Goal: Transaction & Acquisition: Purchase product/service

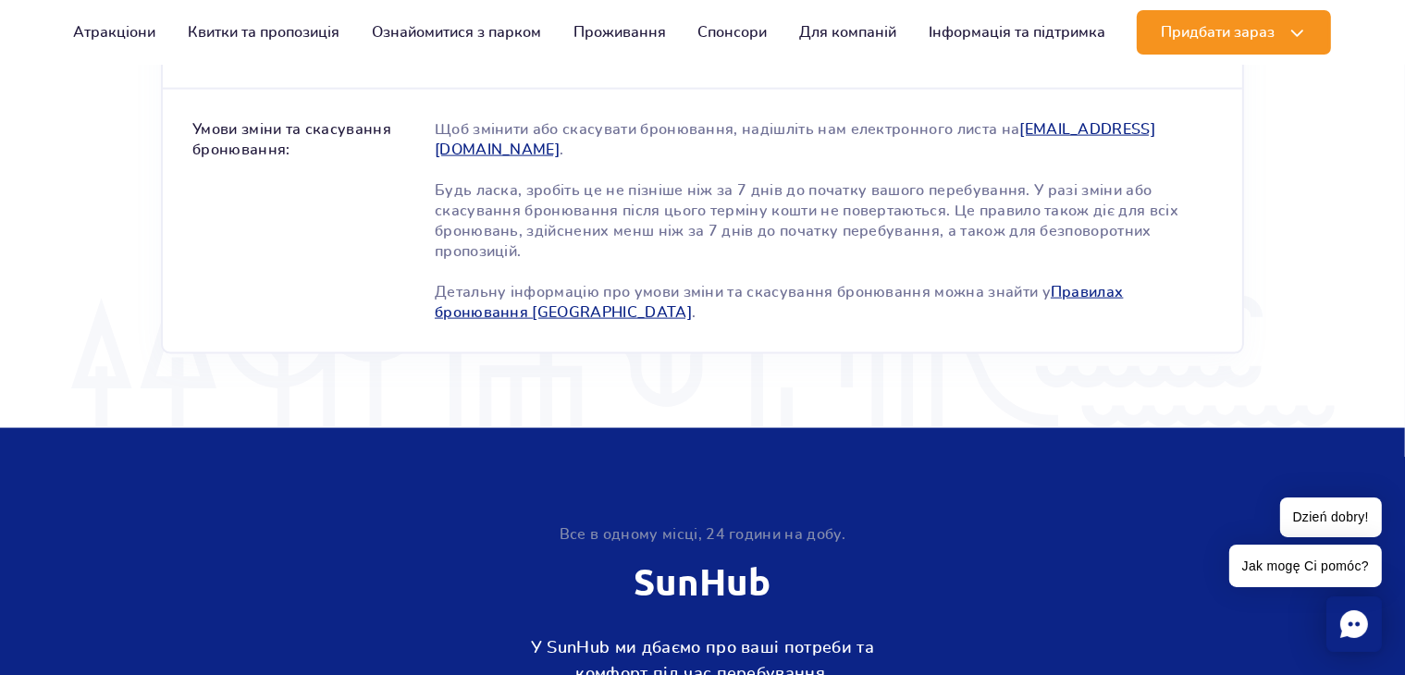
scroll to position [2590, 0]
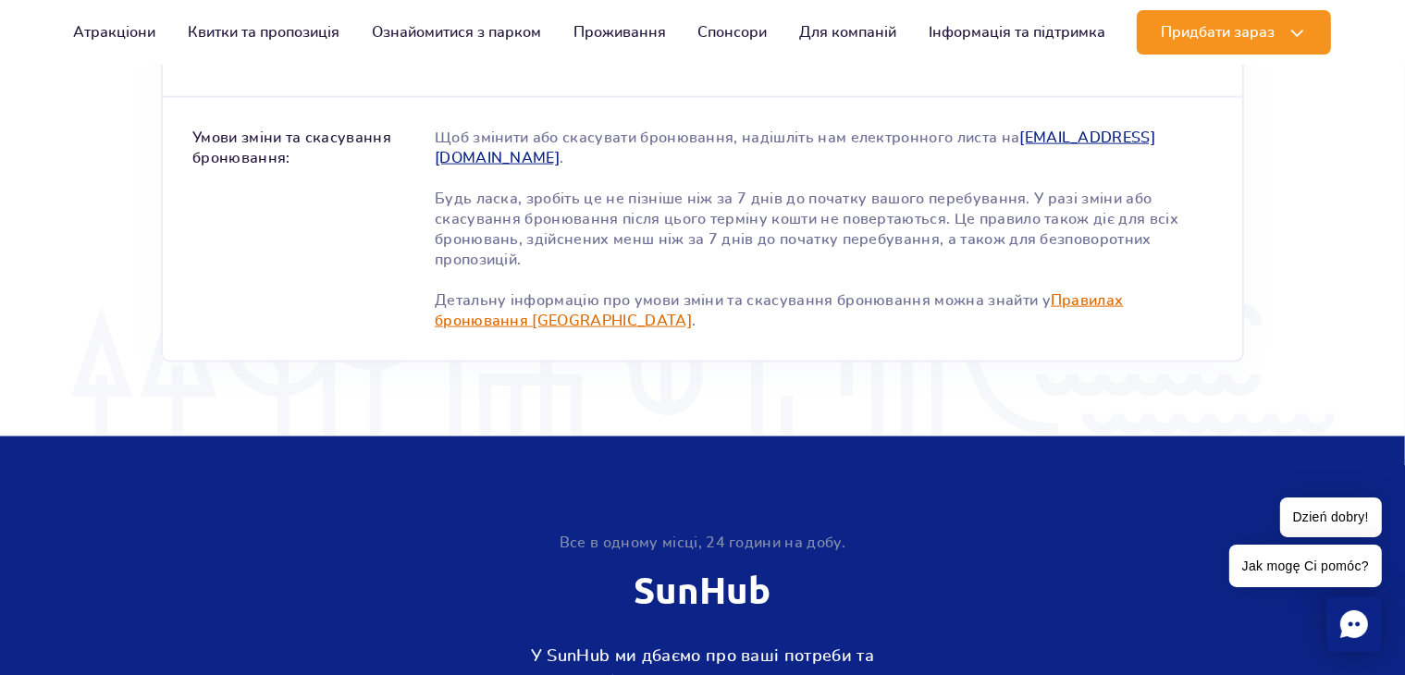
click at [540, 319] on link "Правилах бронювання Suntago Village" at bounding box center [779, 310] width 689 height 35
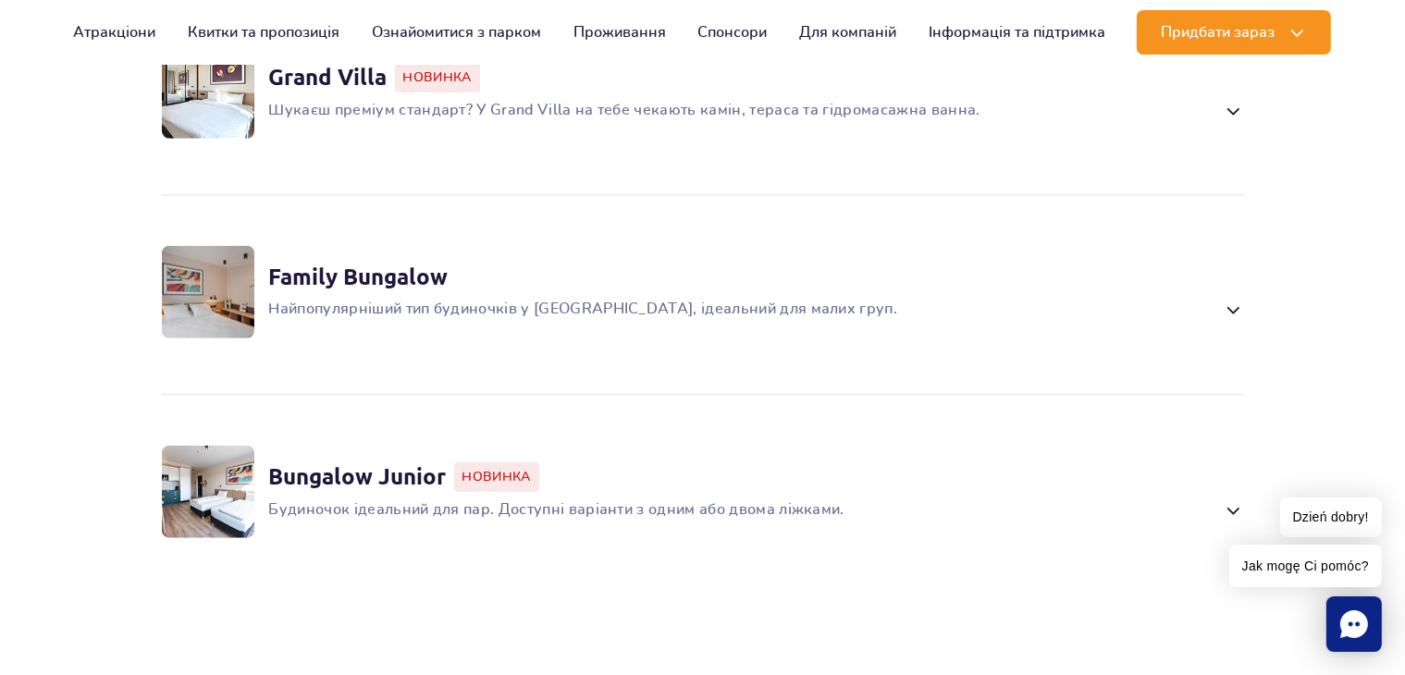
scroll to position [1572, 0]
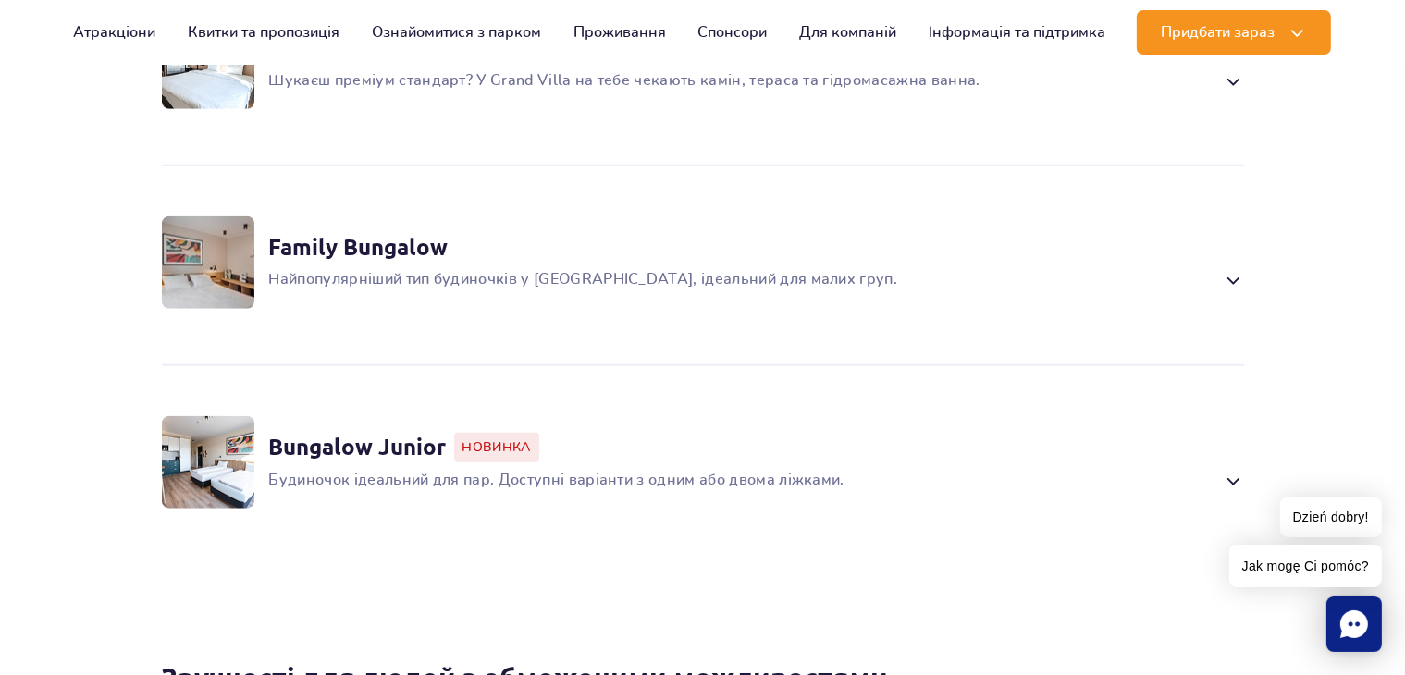
click at [221, 289] on img at bounding box center [208, 262] width 92 height 92
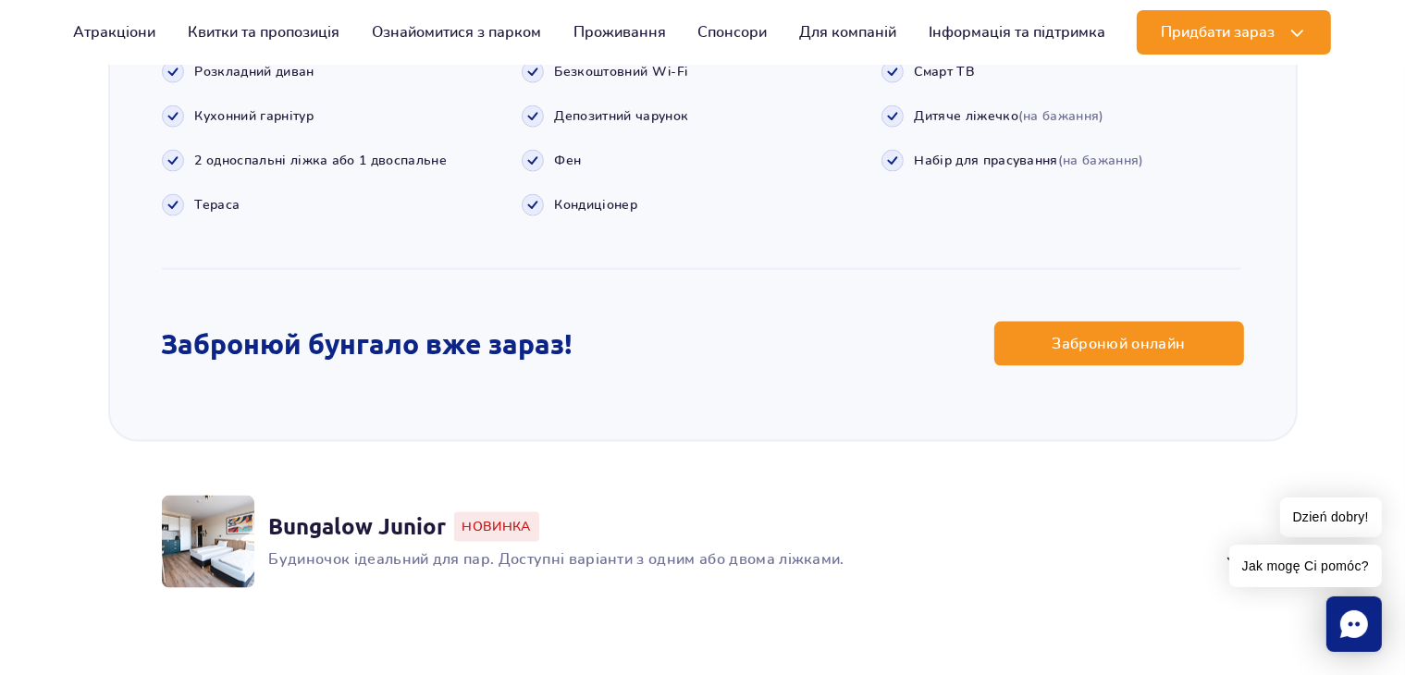
scroll to position [2494, 0]
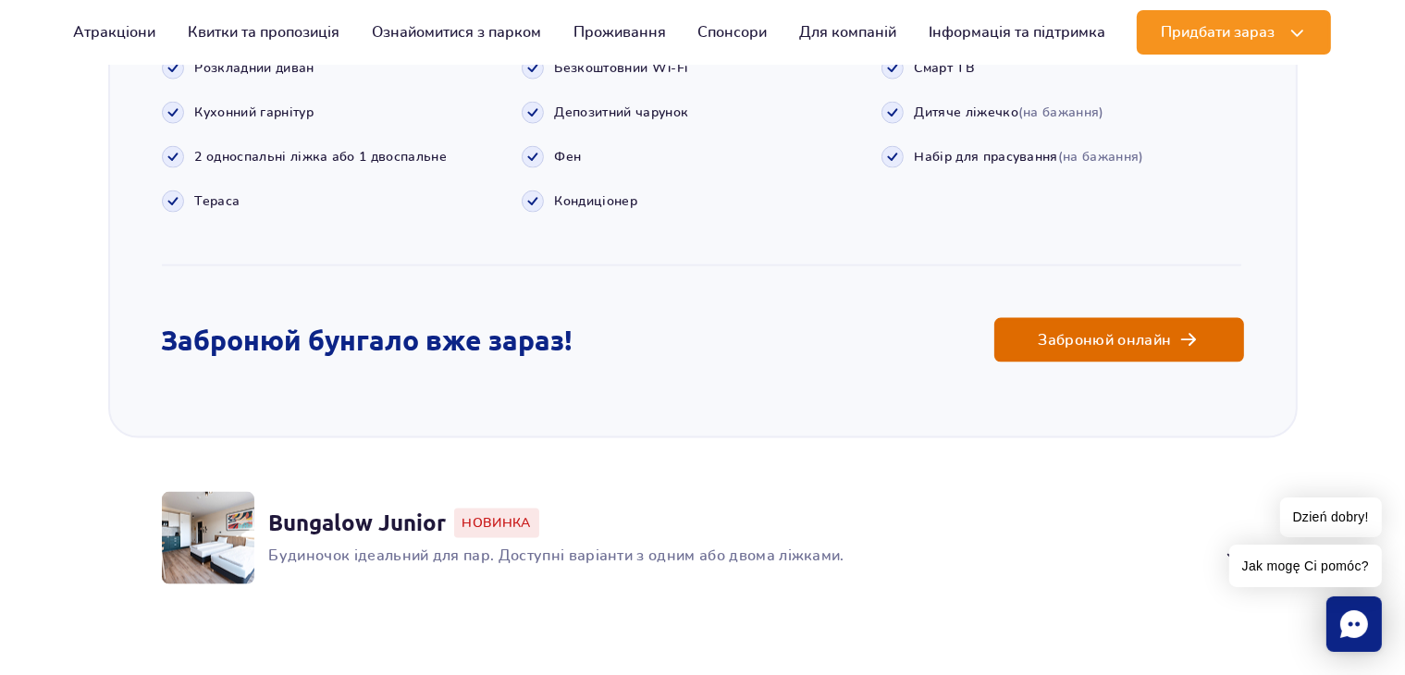
click at [1169, 348] on span "Забронюй онлайн" at bounding box center [1105, 340] width 133 height 15
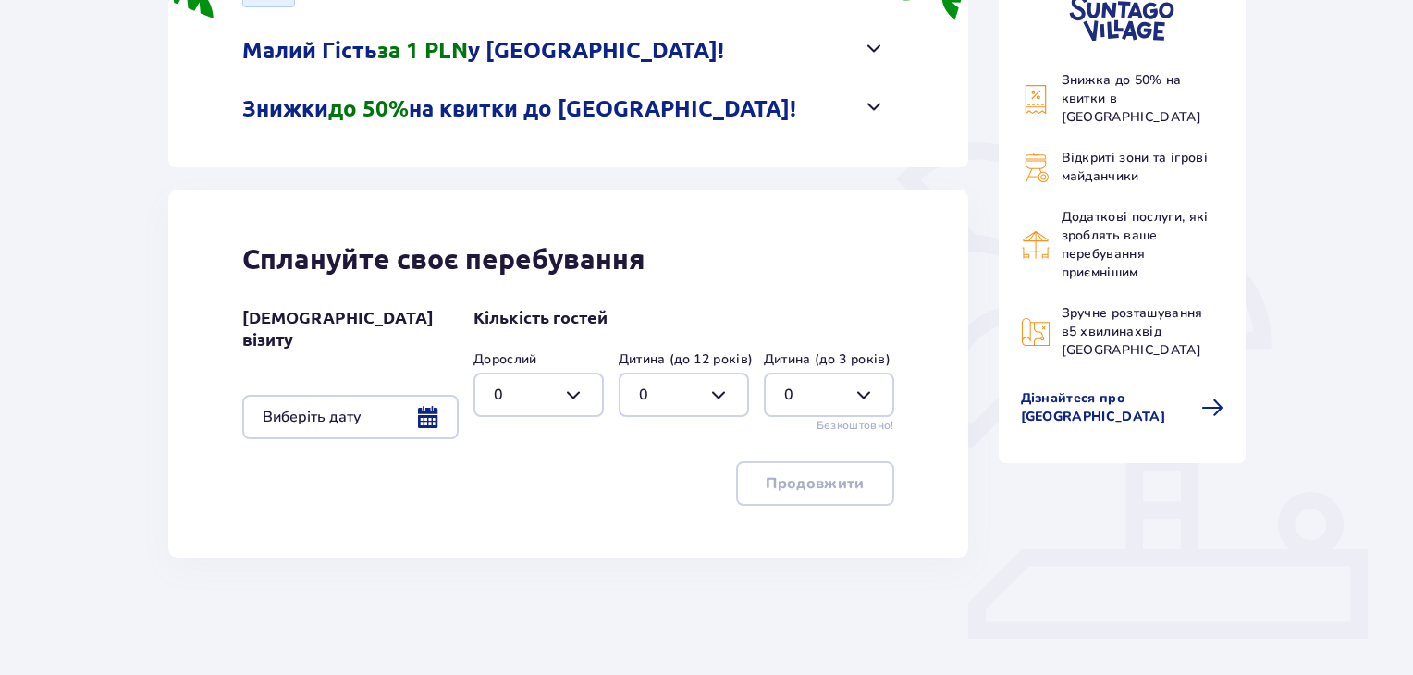
scroll to position [370, 0]
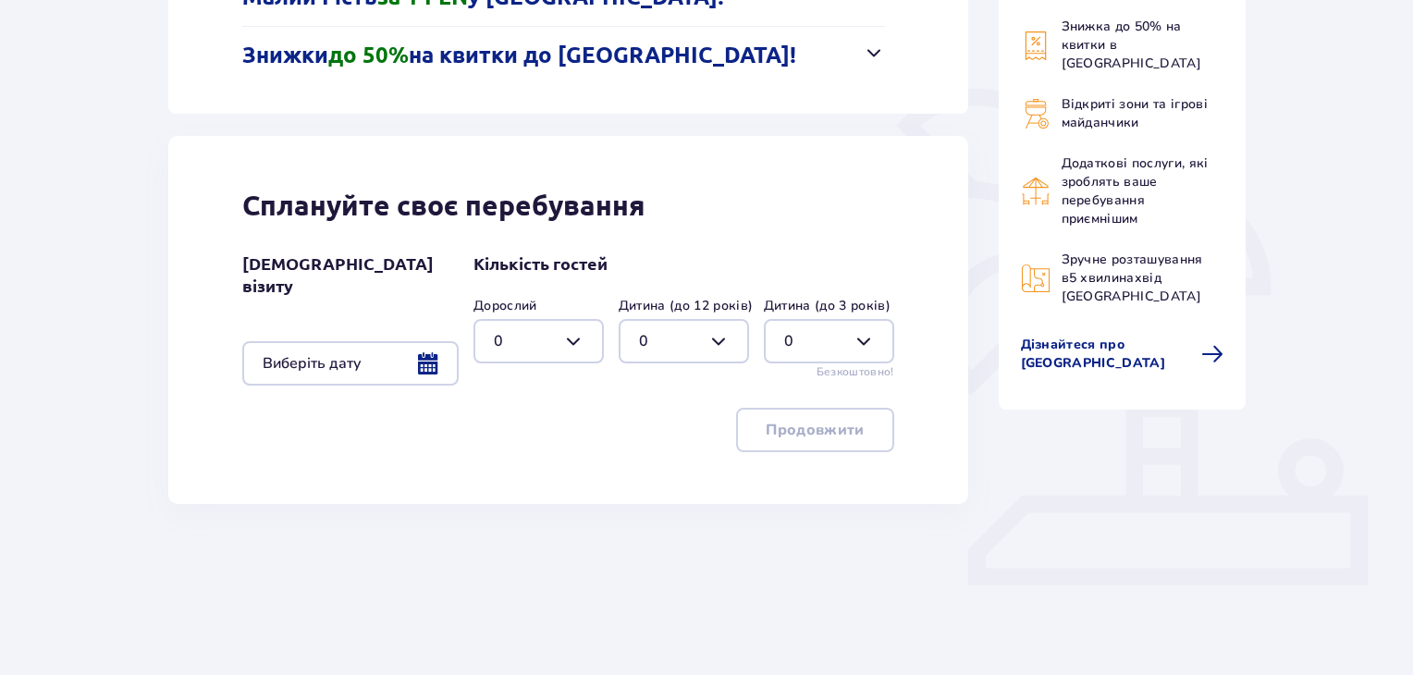
click at [425, 341] on div at bounding box center [350, 363] width 216 height 44
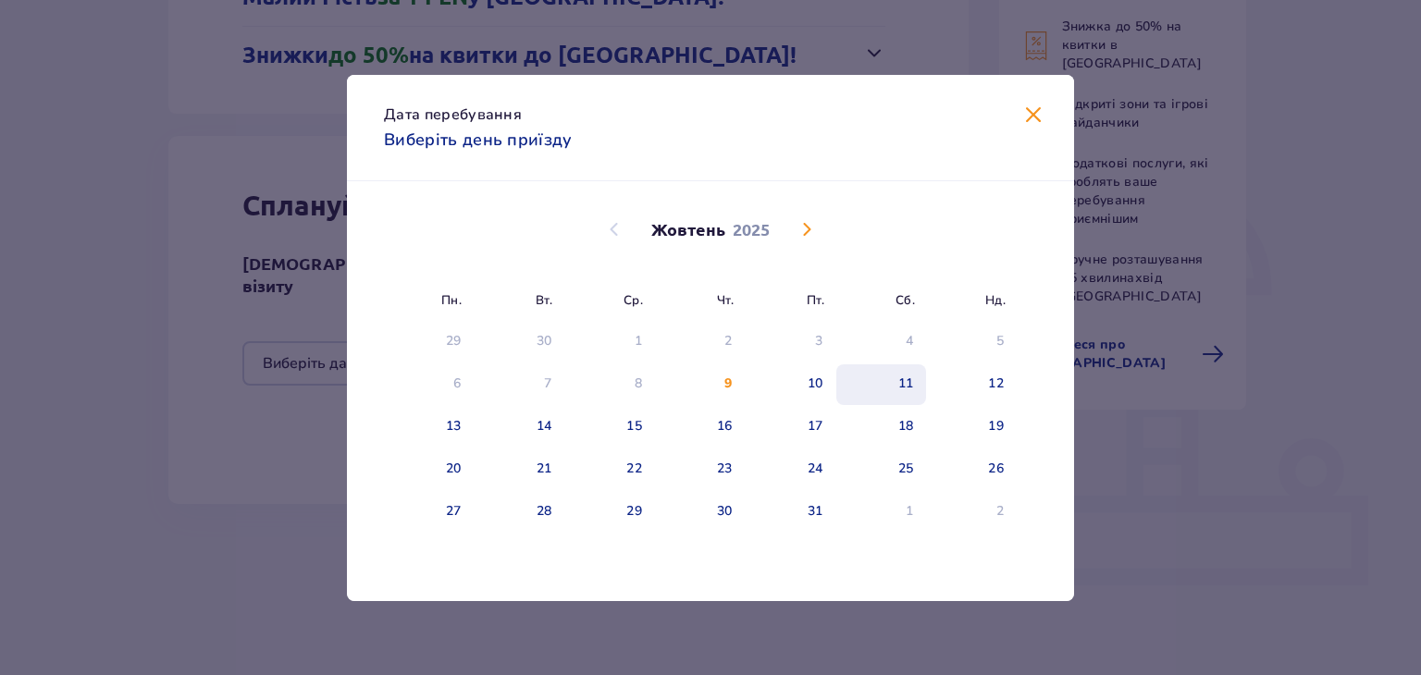
click at [906, 382] on div "11" at bounding box center [906, 384] width 16 height 18
click at [991, 379] on div "12" at bounding box center [996, 384] width 16 height 18
type input "11.10.25 - 12.10.25"
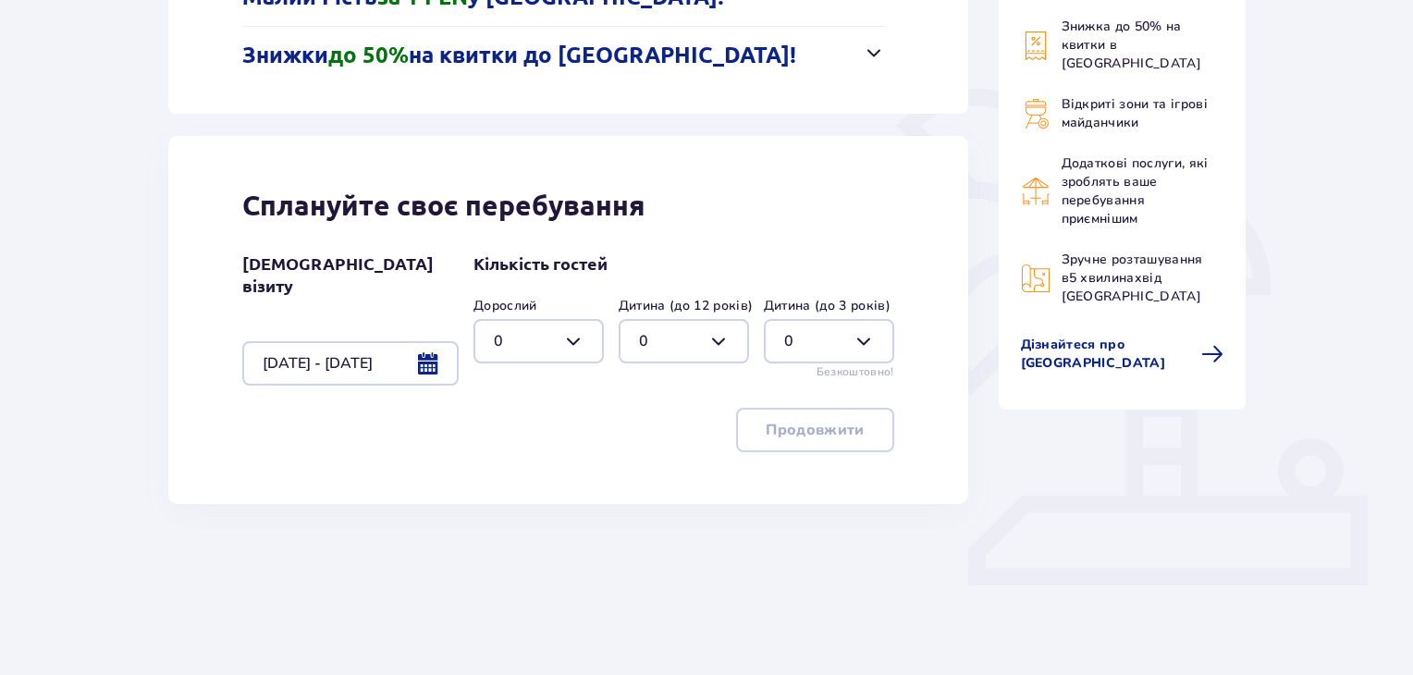
click at [577, 345] on div at bounding box center [539, 341] width 130 height 44
click at [525, 508] on div "3" at bounding box center [539, 514] width 90 height 20
type input "3"
click at [717, 335] on div at bounding box center [684, 341] width 130 height 44
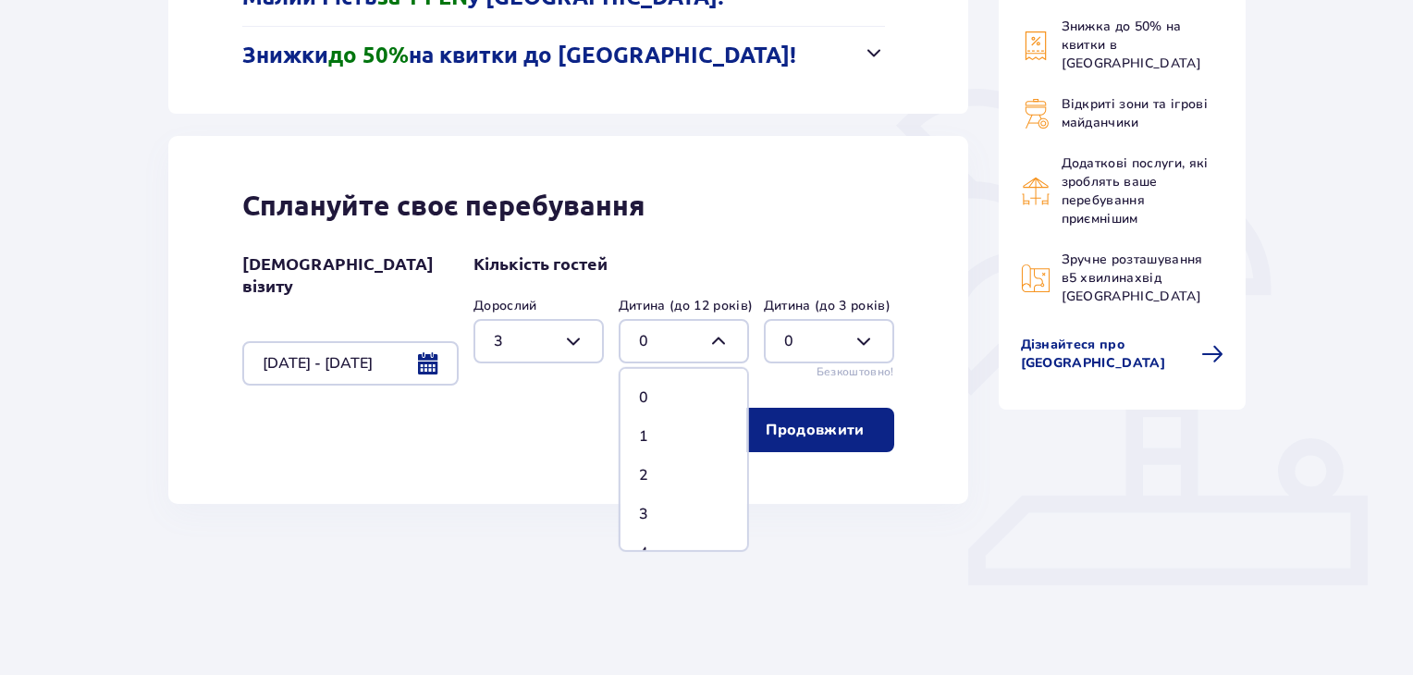
click at [651, 432] on div "1" at bounding box center [684, 436] width 90 height 20
type input "1"
click at [825, 426] on p "Продовжити" at bounding box center [815, 430] width 98 height 20
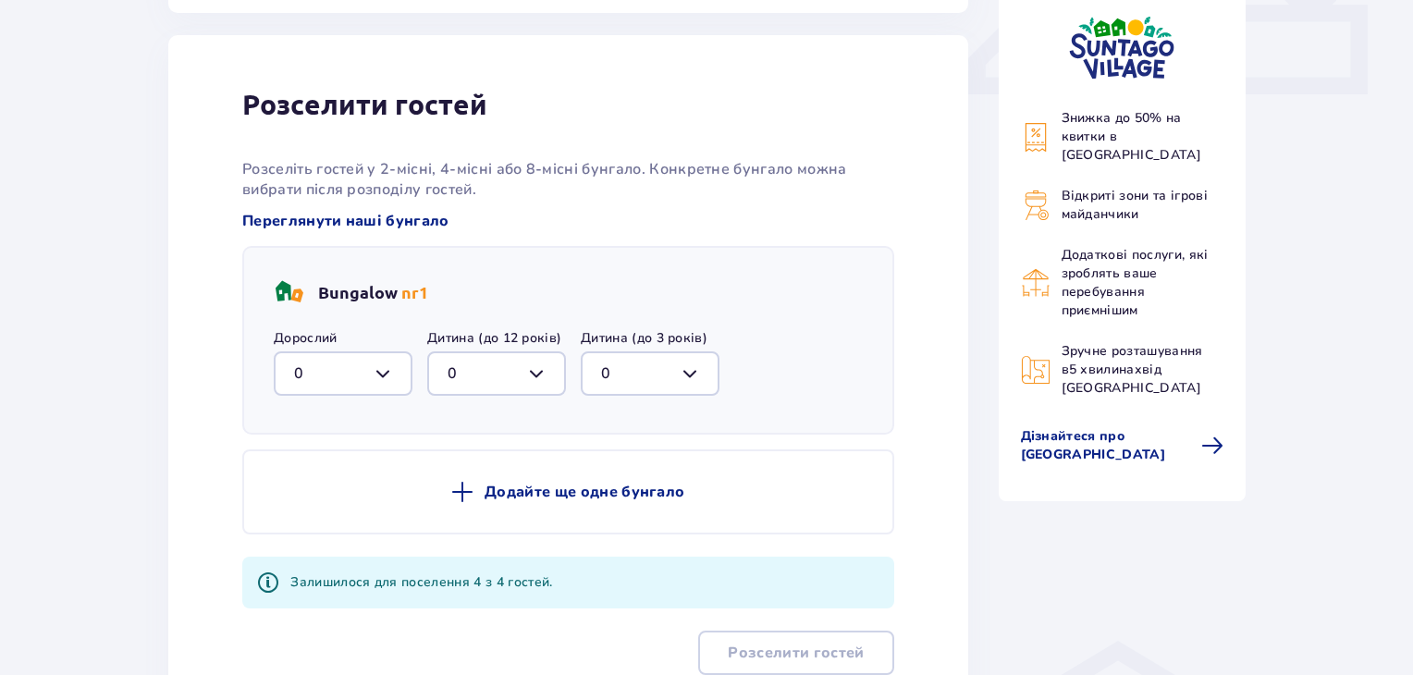
scroll to position [868, 0]
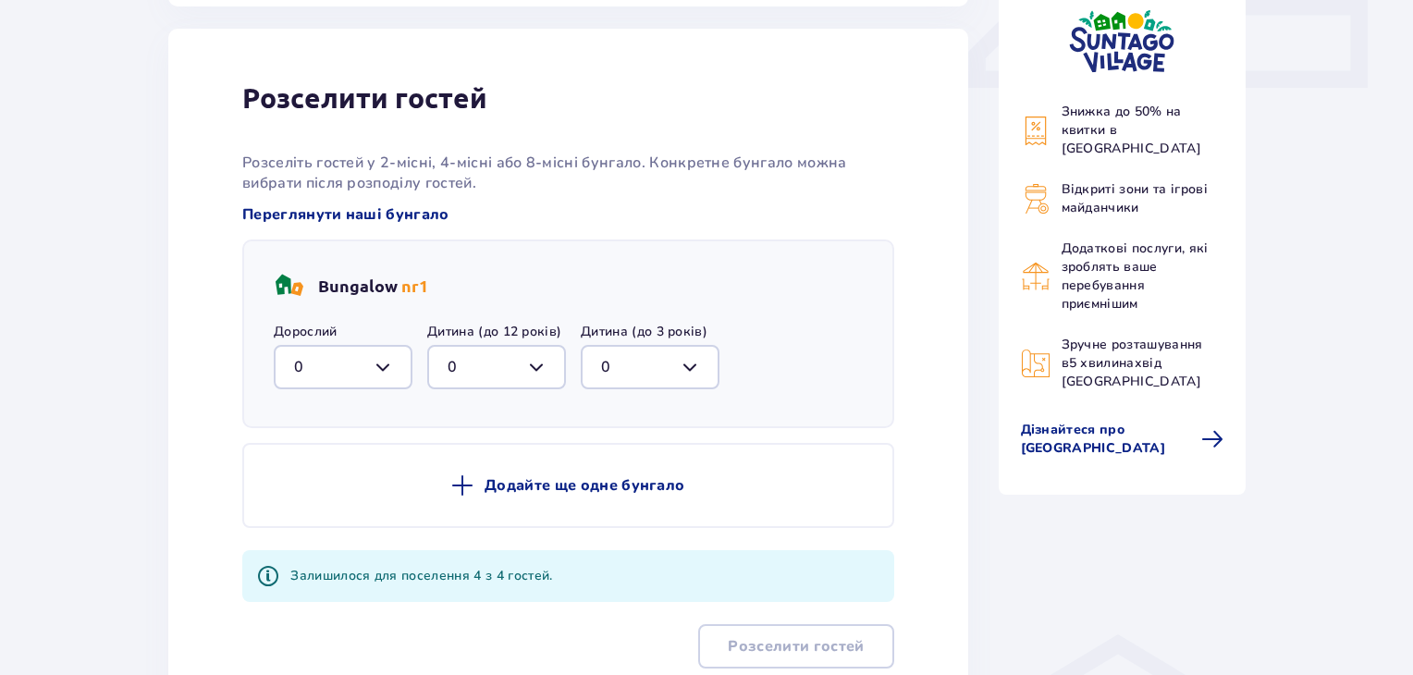
click at [388, 357] on div at bounding box center [343, 367] width 139 height 44
click at [299, 530] on p "3" at bounding box center [298, 540] width 9 height 20
type input "3"
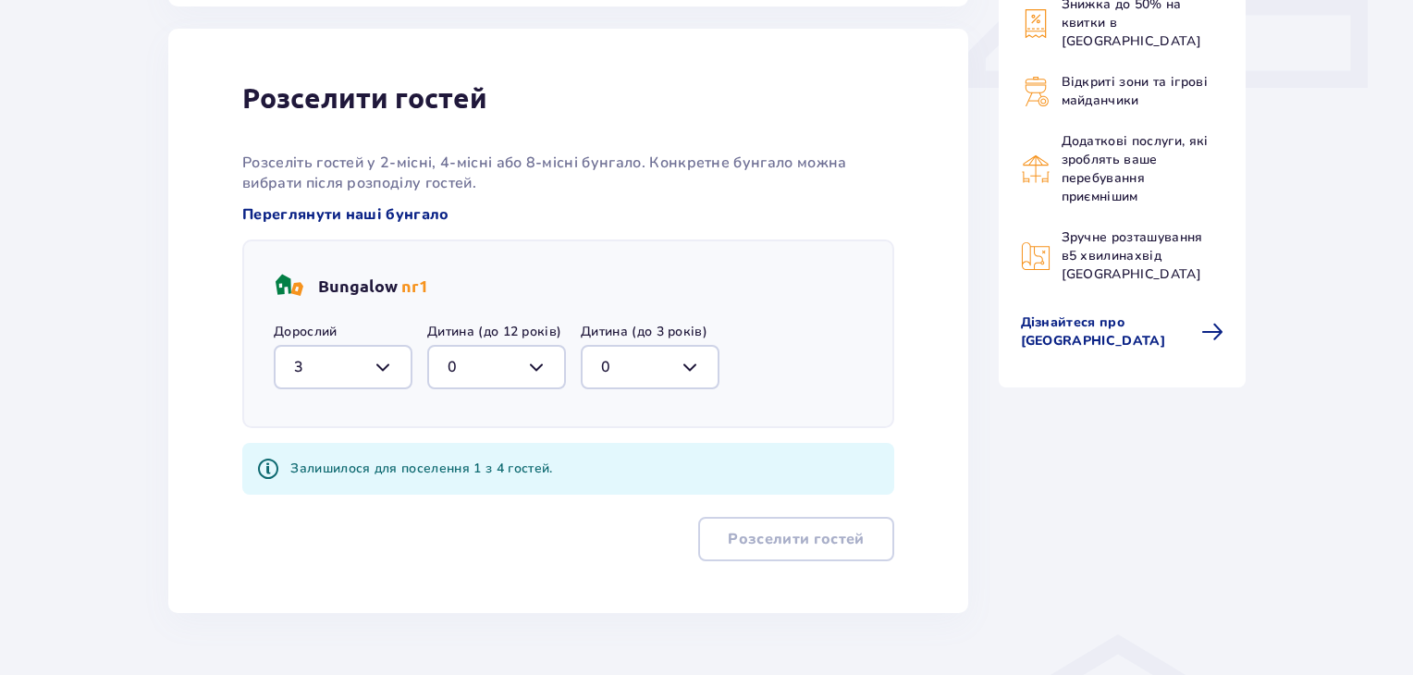
click at [542, 356] on div at bounding box center [496, 367] width 139 height 44
click at [448, 452] on p "1" at bounding box center [452, 462] width 9 height 20
type input "1"
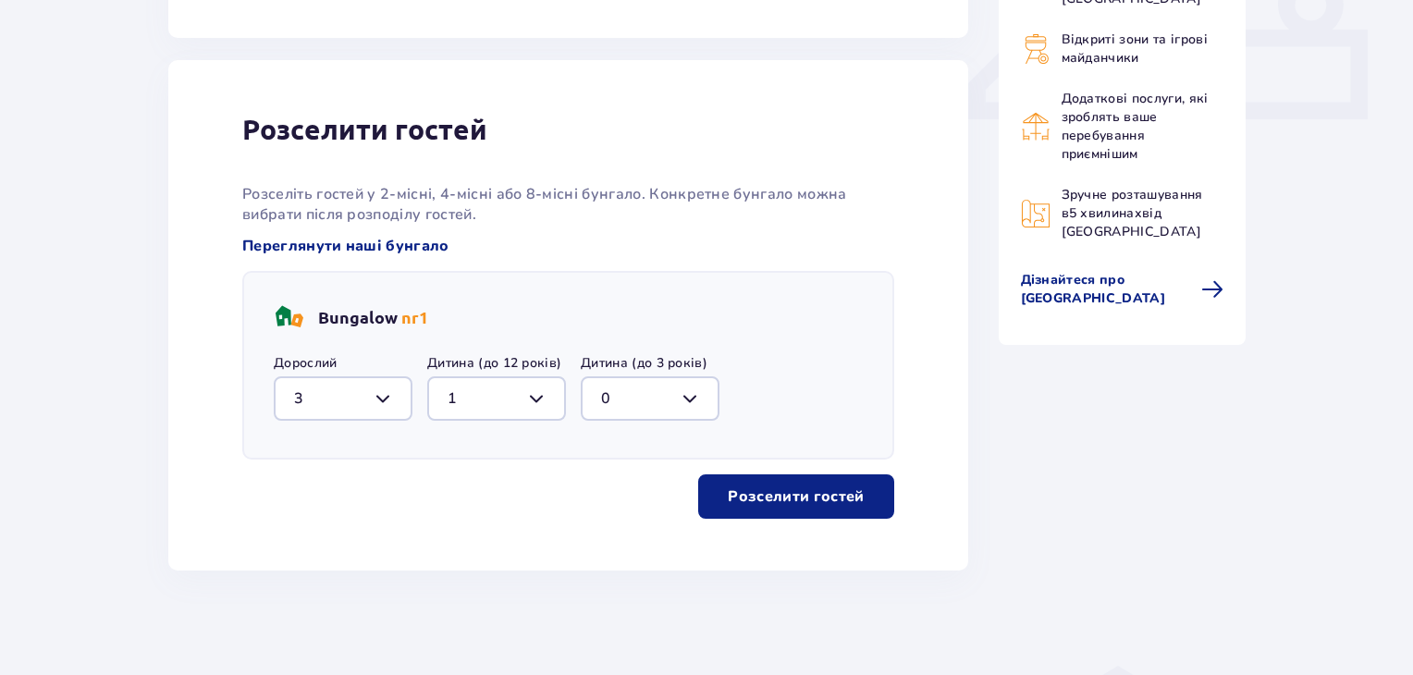
click at [780, 489] on p "Розселити гостей" at bounding box center [796, 496] width 136 height 20
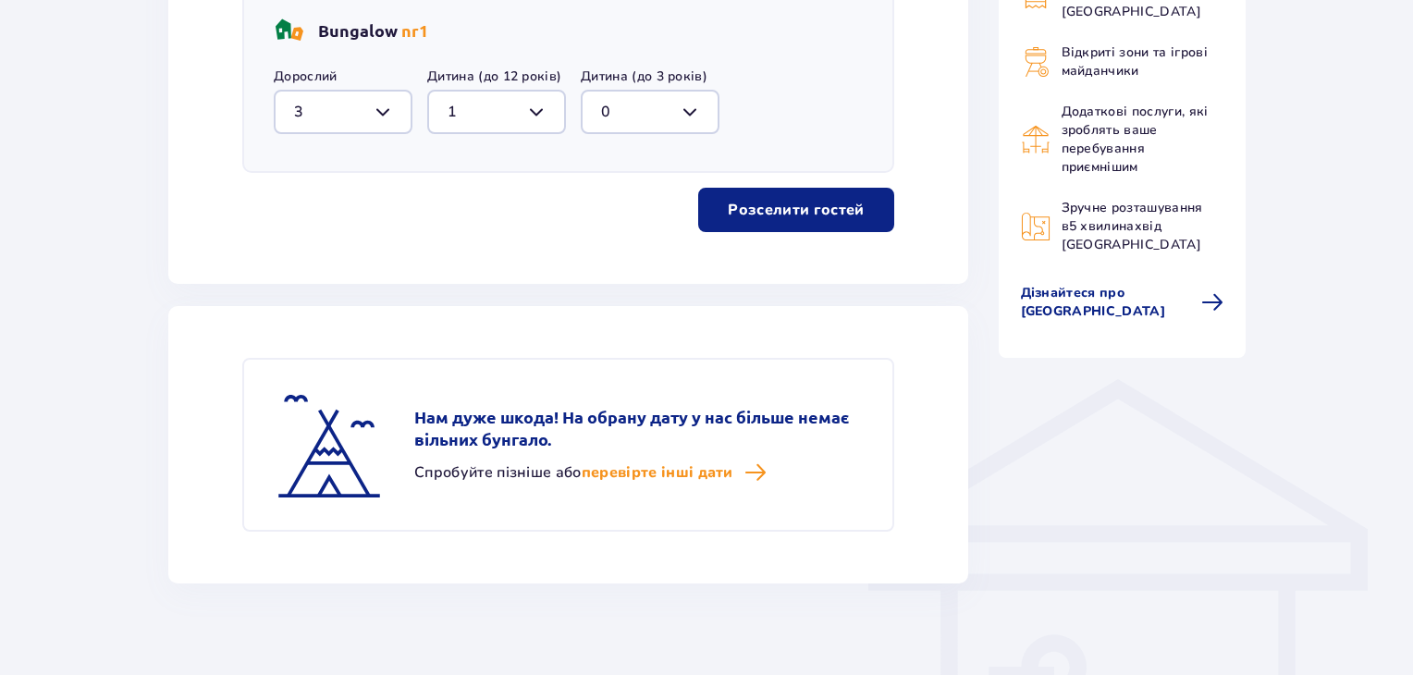
scroll to position [1134, 0]
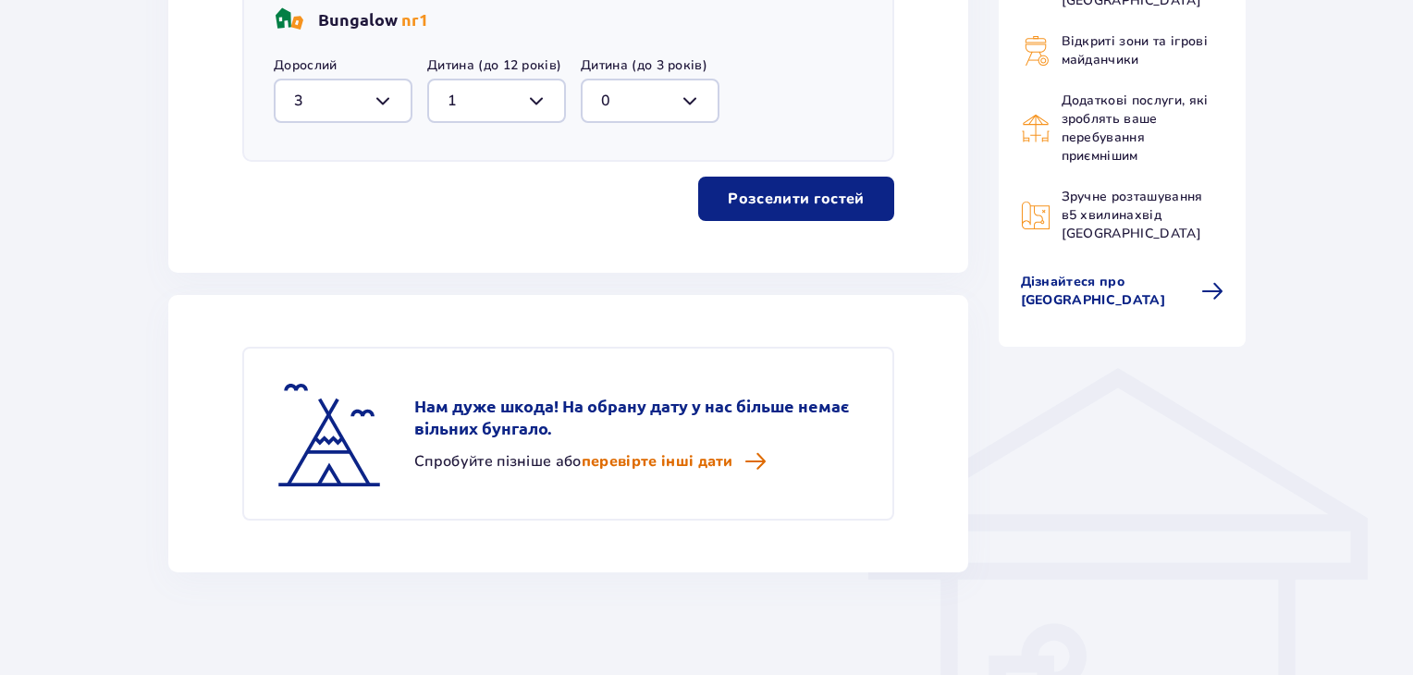
click at [709, 459] on span "перевірте інші дати" at bounding box center [658, 461] width 152 height 20
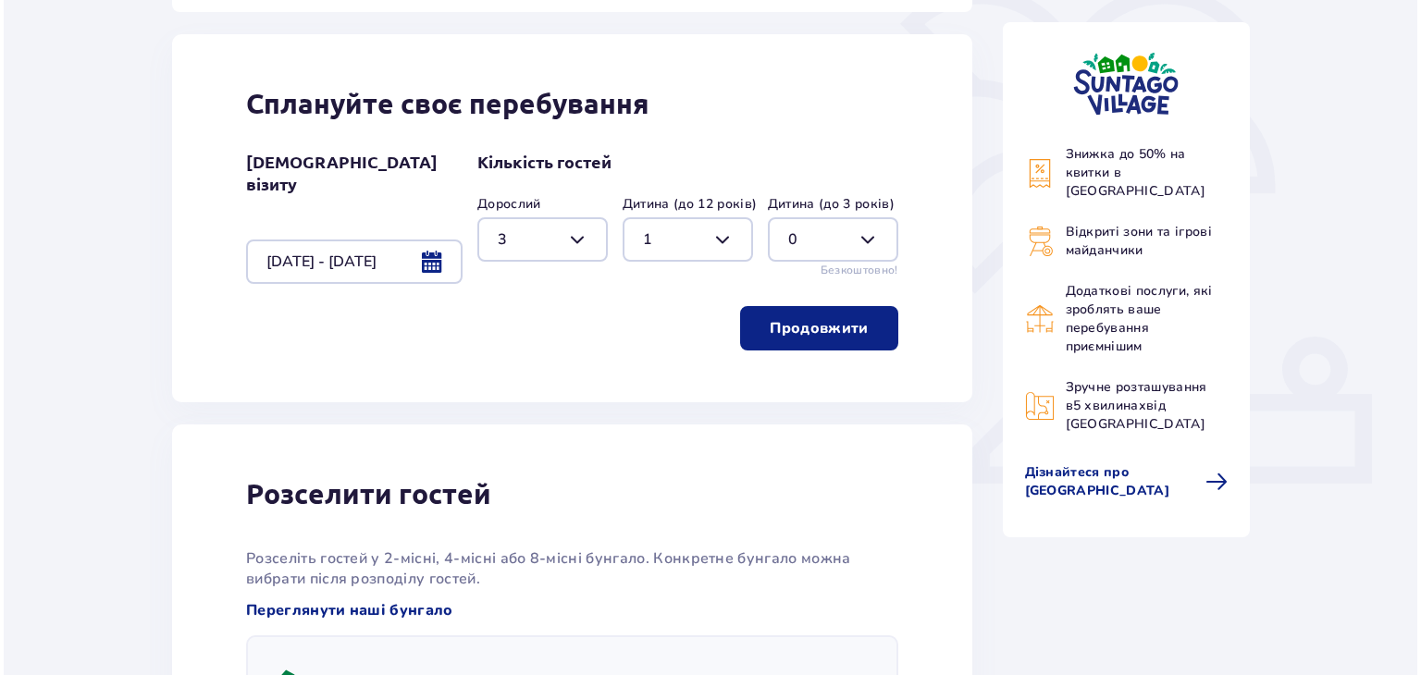
scroll to position [459, 0]
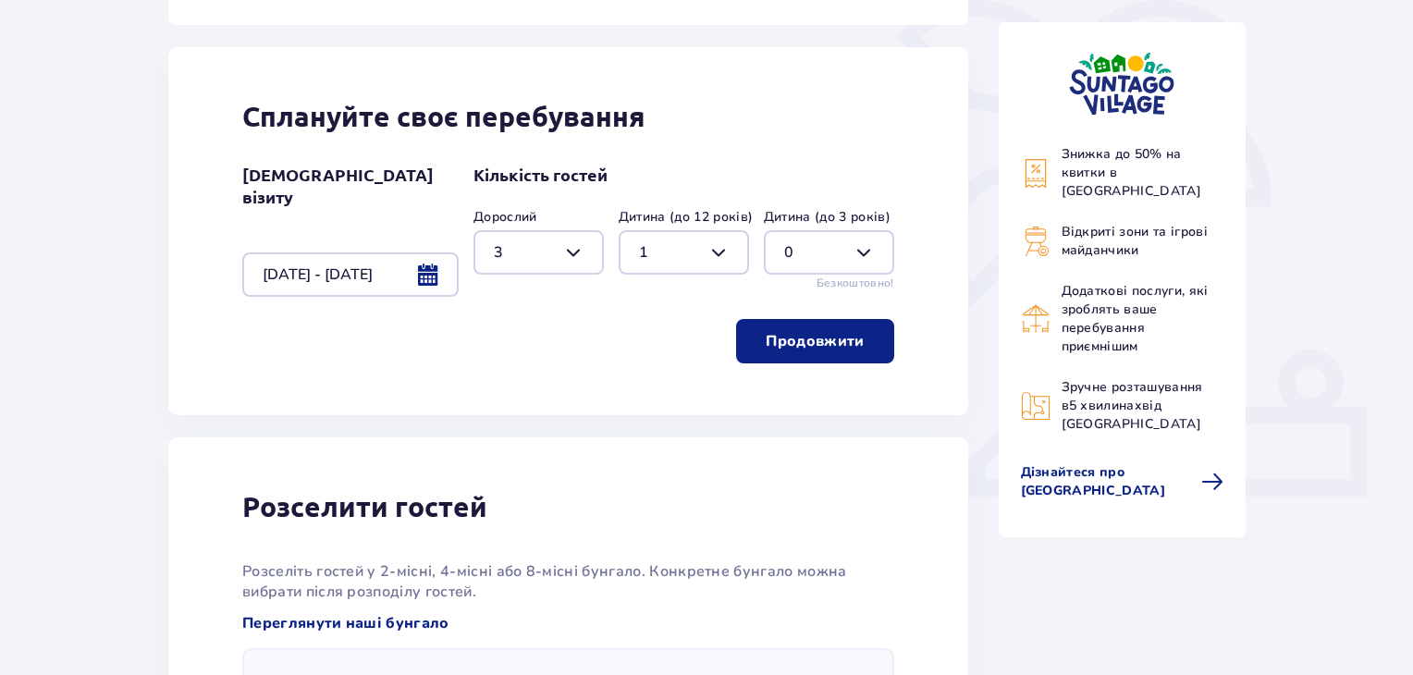
click at [437, 264] on div at bounding box center [350, 274] width 216 height 44
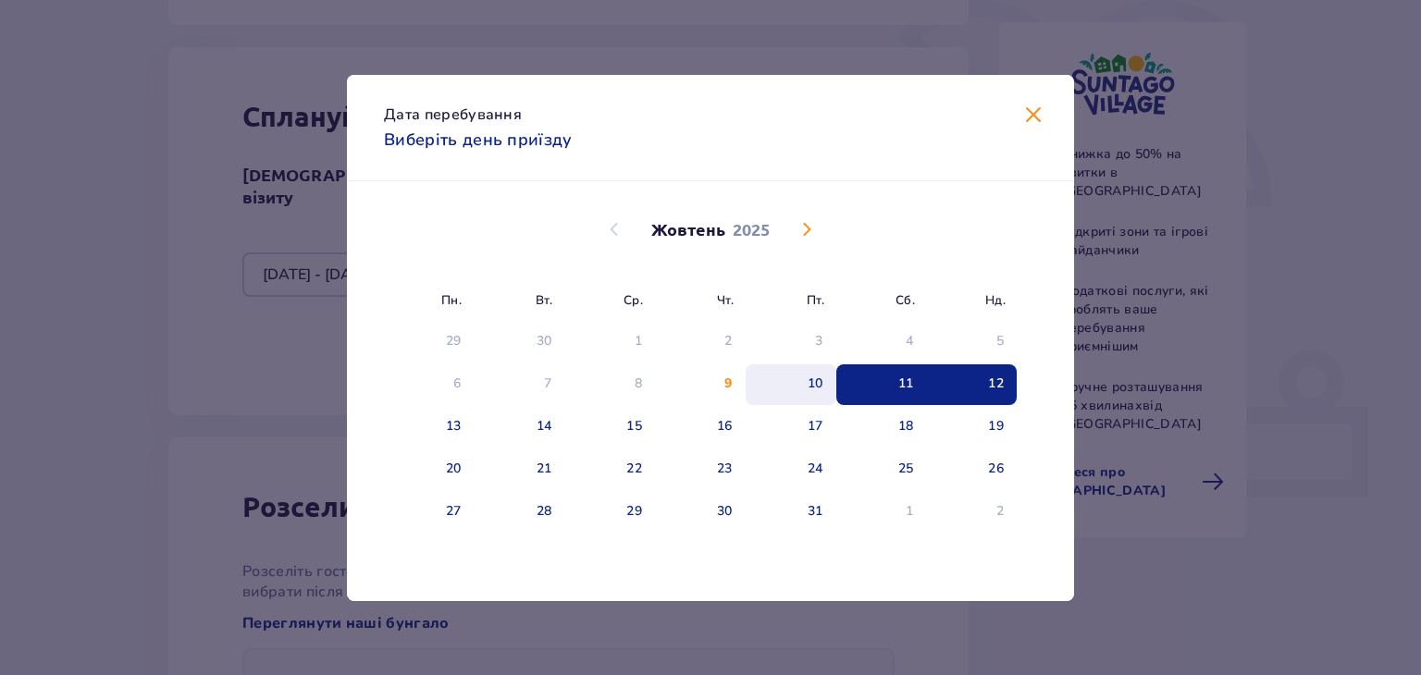
click at [820, 380] on div "10" at bounding box center [815, 384] width 16 height 18
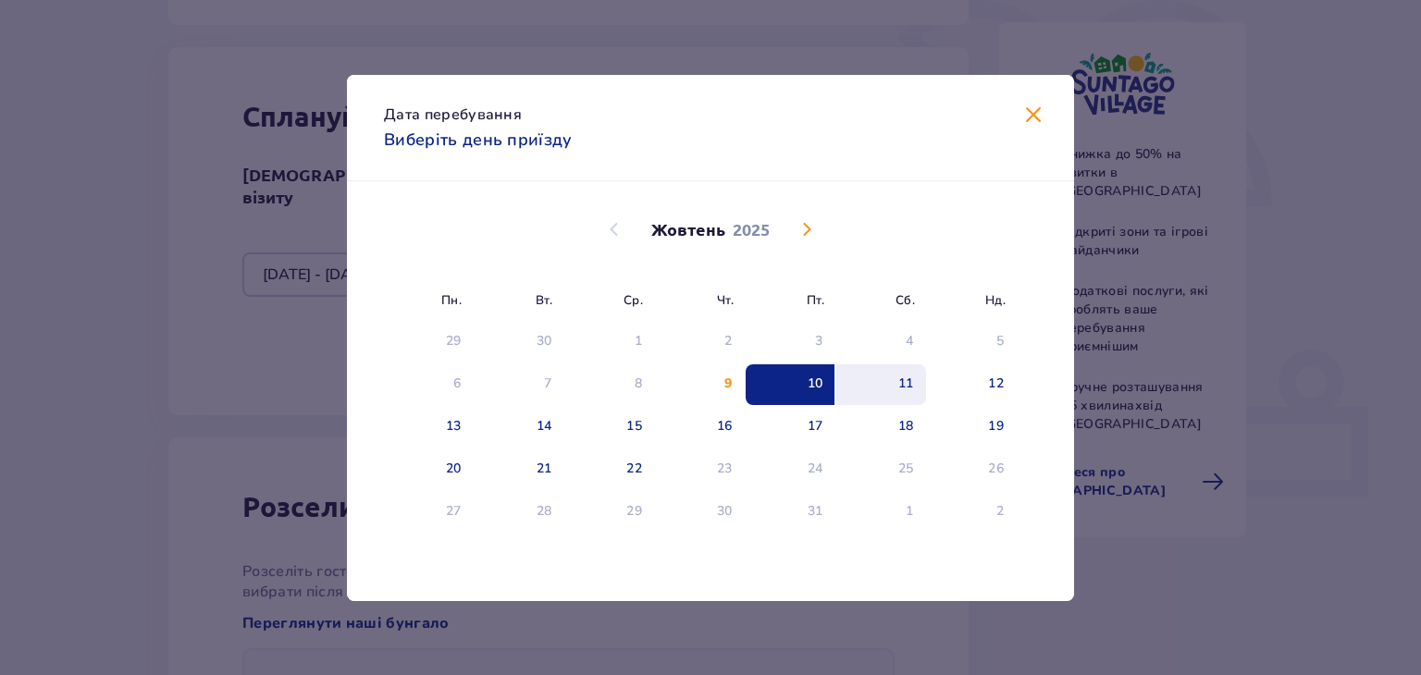
click at [893, 381] on div "11" at bounding box center [881, 384] width 91 height 41
type input "10.10.25 - 11.10.25"
type input "0"
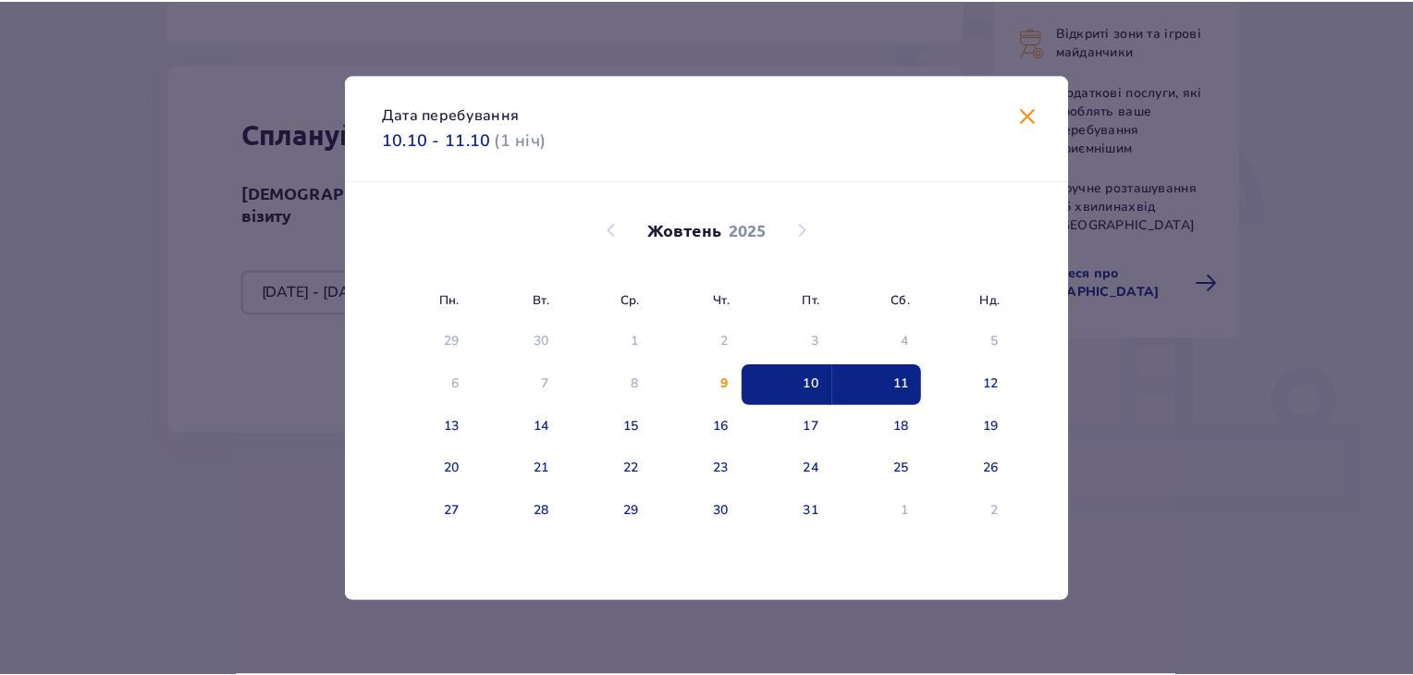
scroll to position [423, 0]
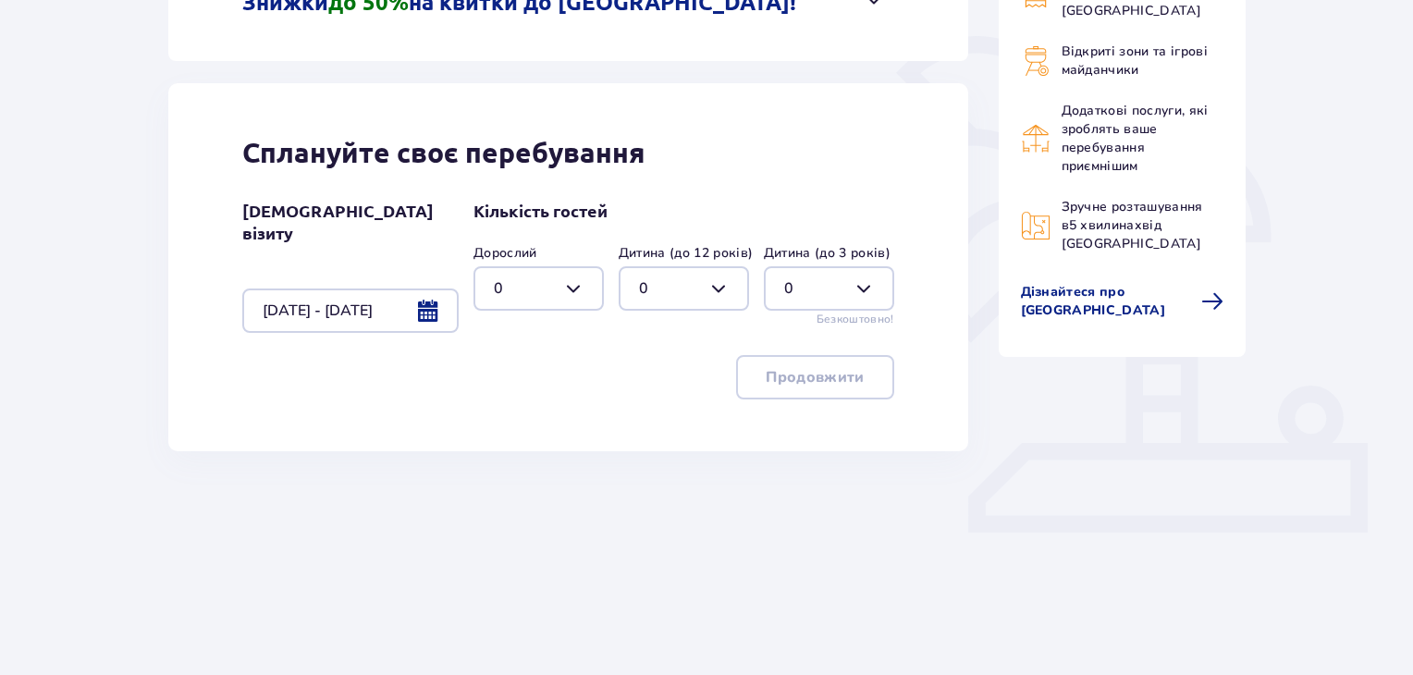
click at [582, 286] on div at bounding box center [539, 288] width 130 height 44
click at [508, 453] on div "3" at bounding box center [539, 461] width 90 height 20
type input "3"
click at [733, 271] on div at bounding box center [684, 288] width 130 height 44
click at [675, 377] on div "1" at bounding box center [684, 384] width 90 height 20
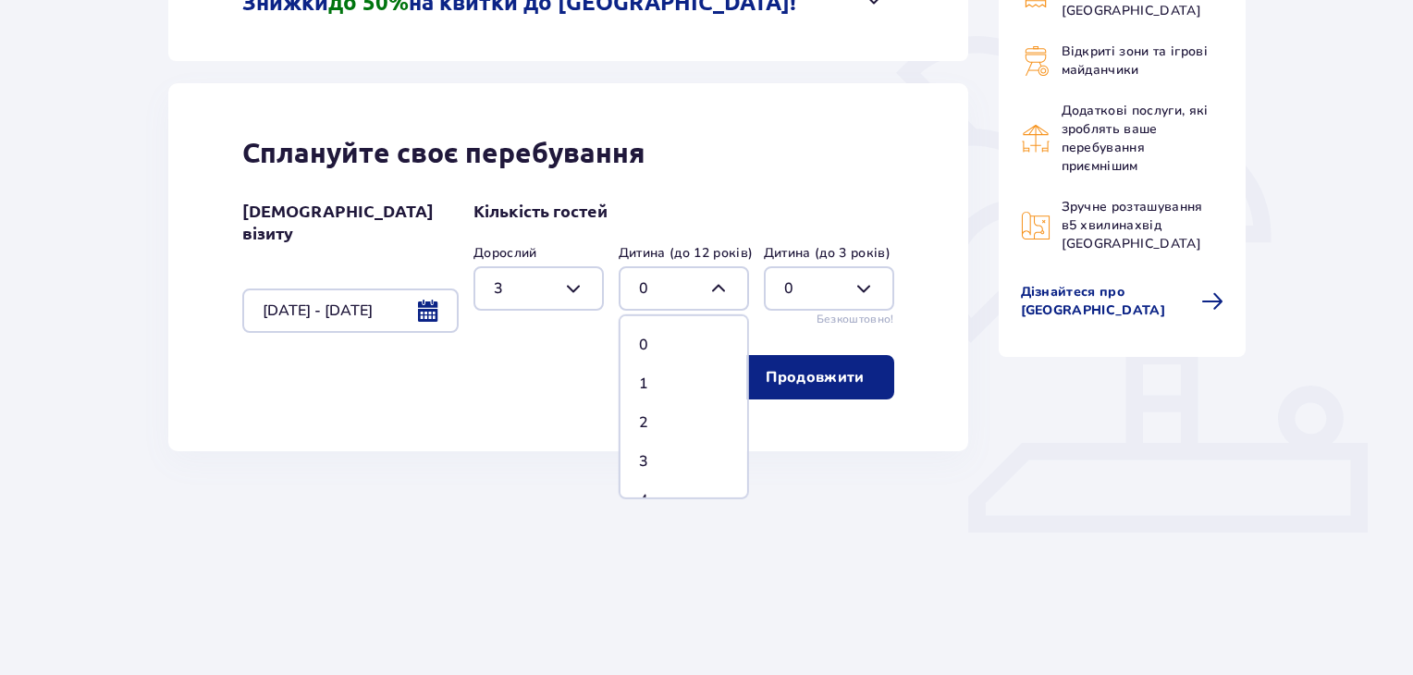
type input "1"
click at [748, 363] on button "Продовжити" at bounding box center [814, 377] width 157 height 44
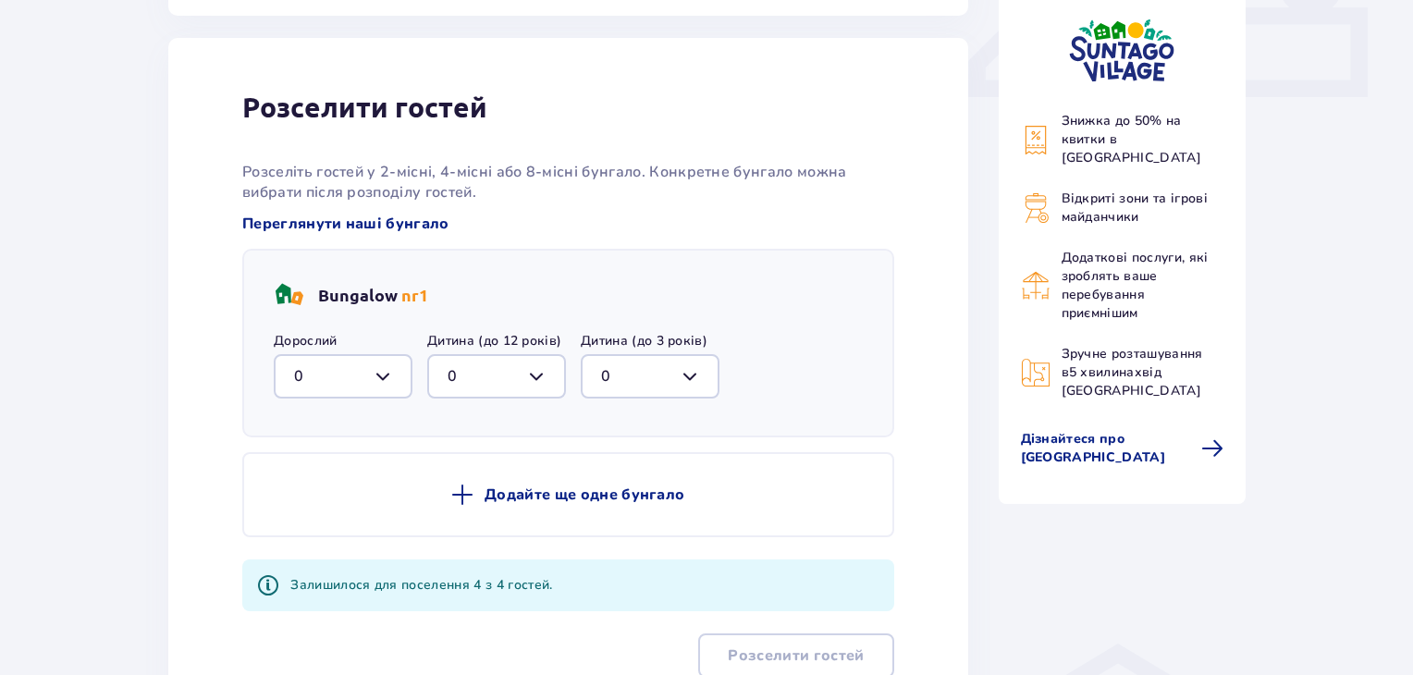
scroll to position [868, 0]
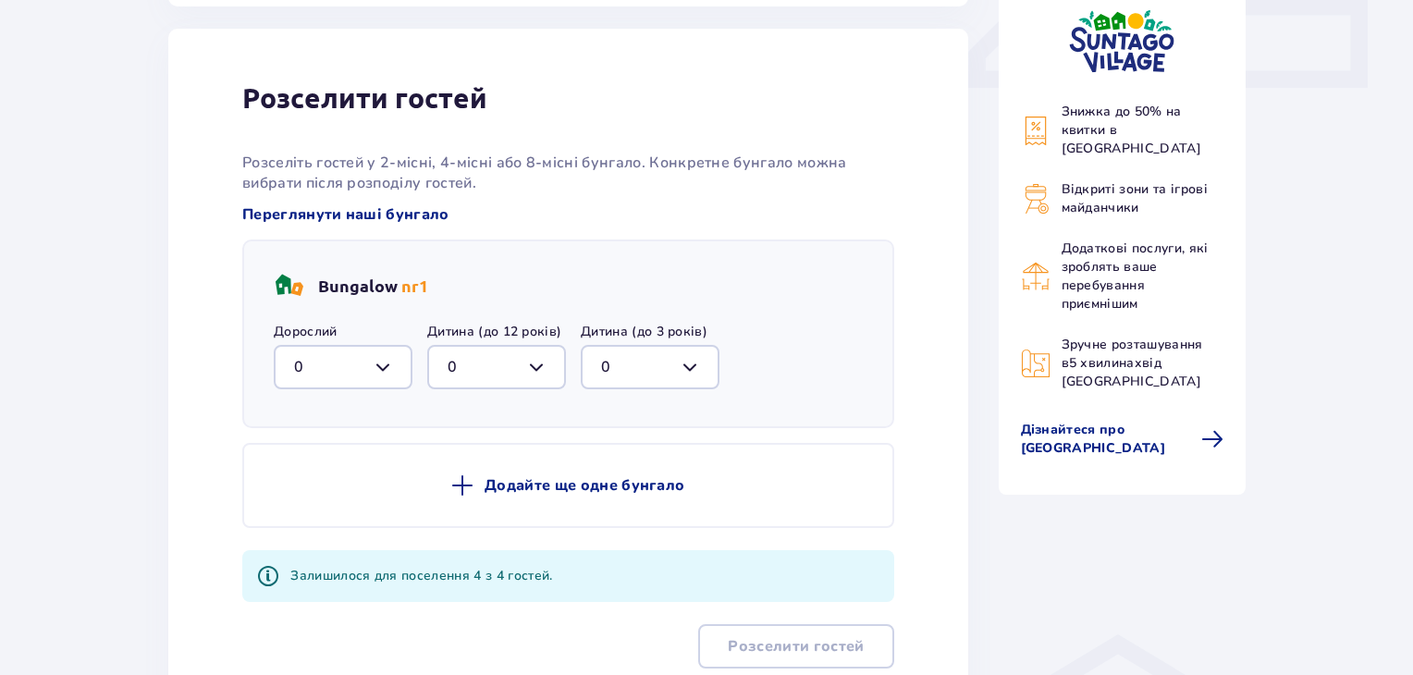
click at [394, 367] on div at bounding box center [343, 367] width 139 height 44
click at [307, 530] on div "3" at bounding box center [343, 540] width 98 height 20
type input "3"
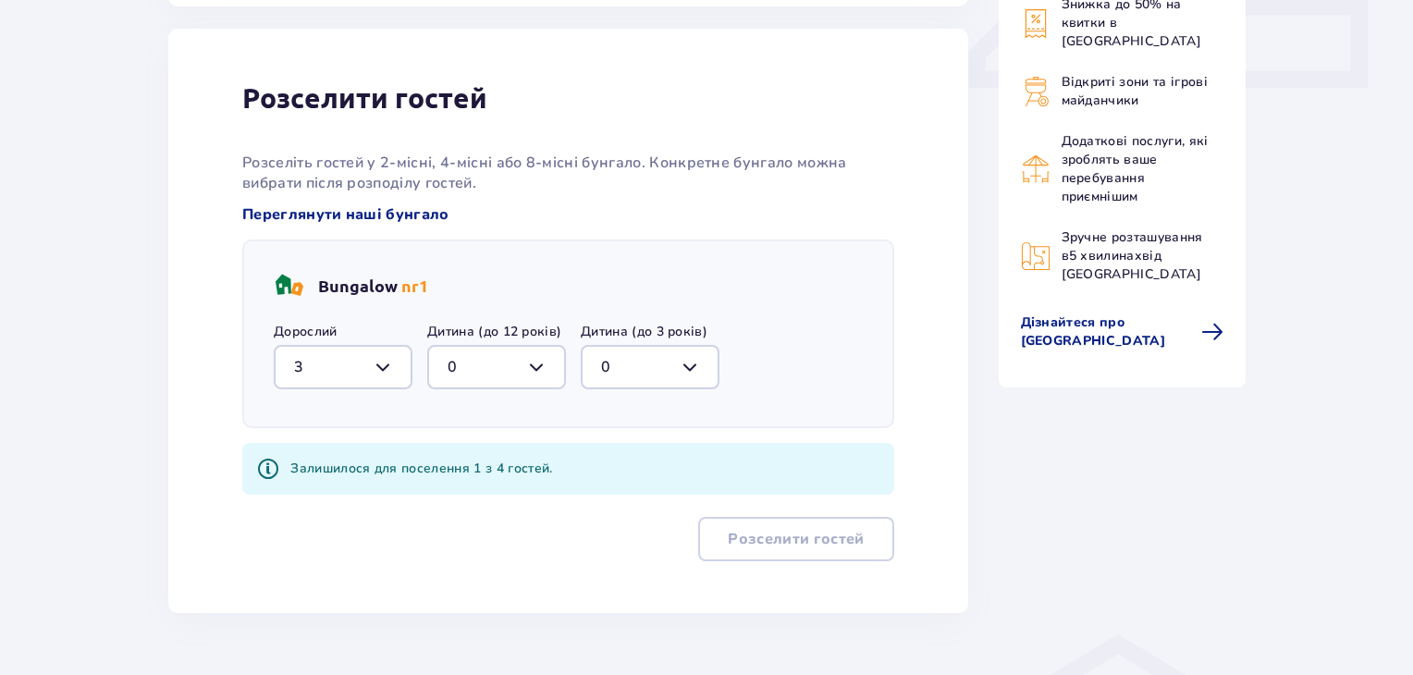
click at [491, 371] on div at bounding box center [496, 367] width 139 height 44
click at [490, 443] on span "1" at bounding box center [496, 462] width 135 height 39
type input "1"
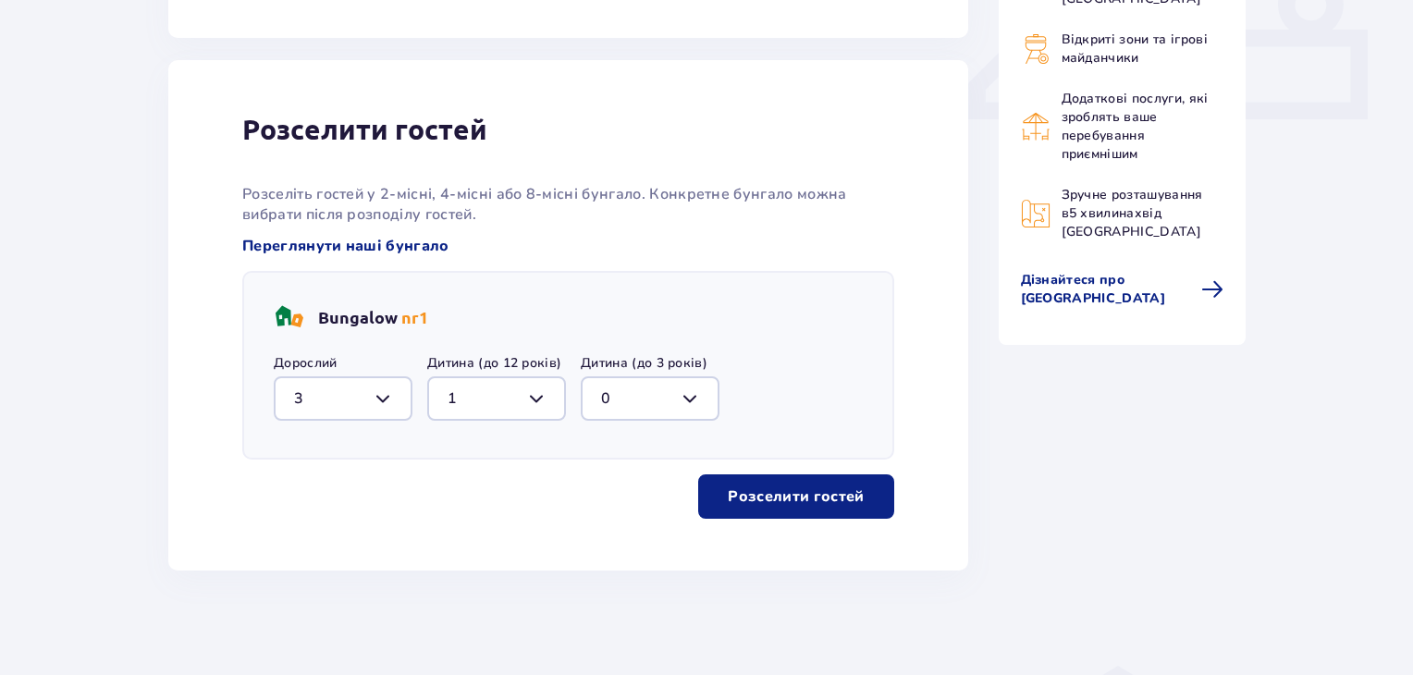
click at [772, 486] on p "Розселити гостей" at bounding box center [796, 496] width 136 height 20
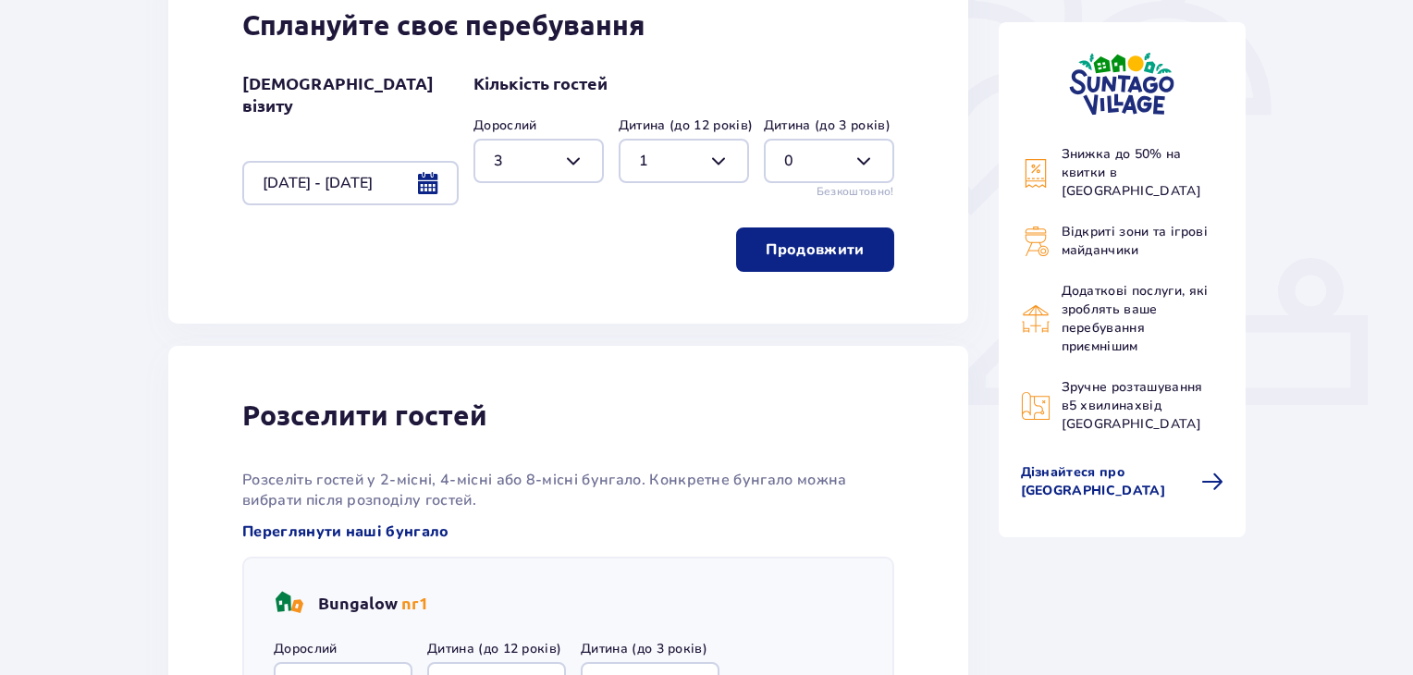
scroll to position [0, 0]
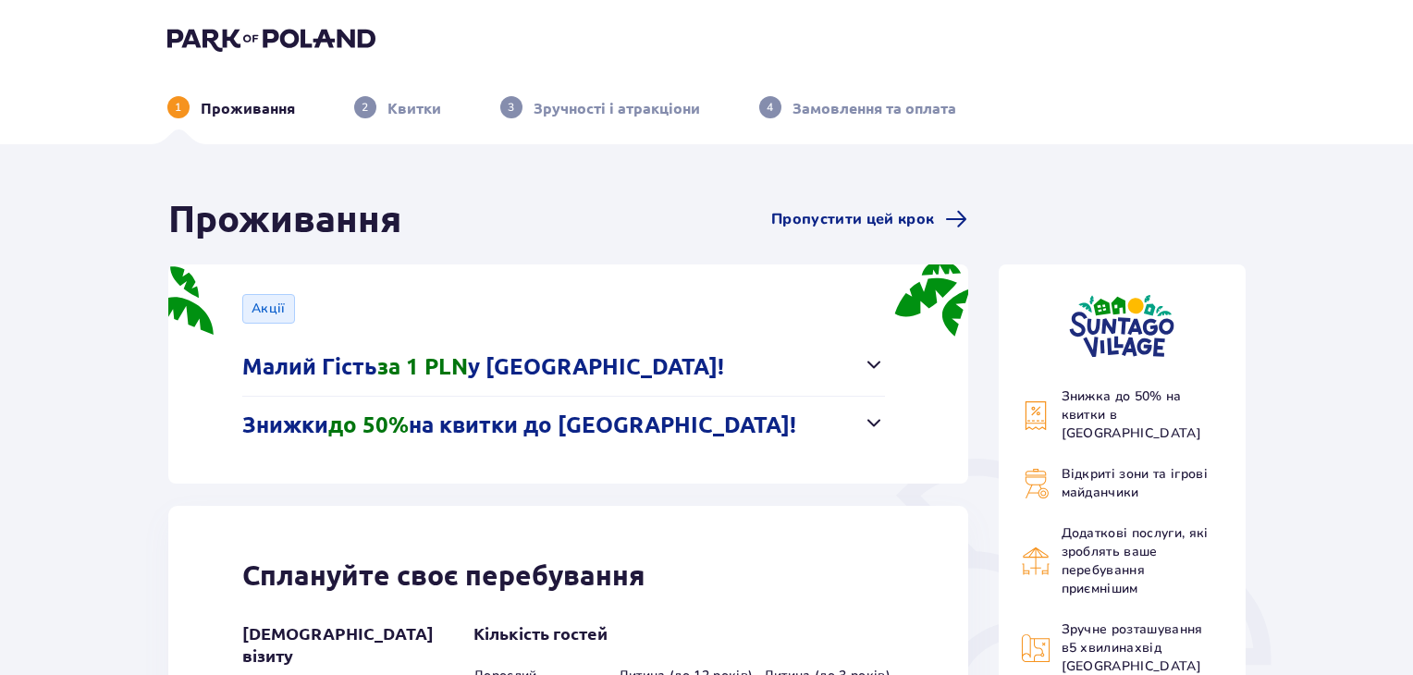
click at [205, 47] on img at bounding box center [271, 39] width 208 height 26
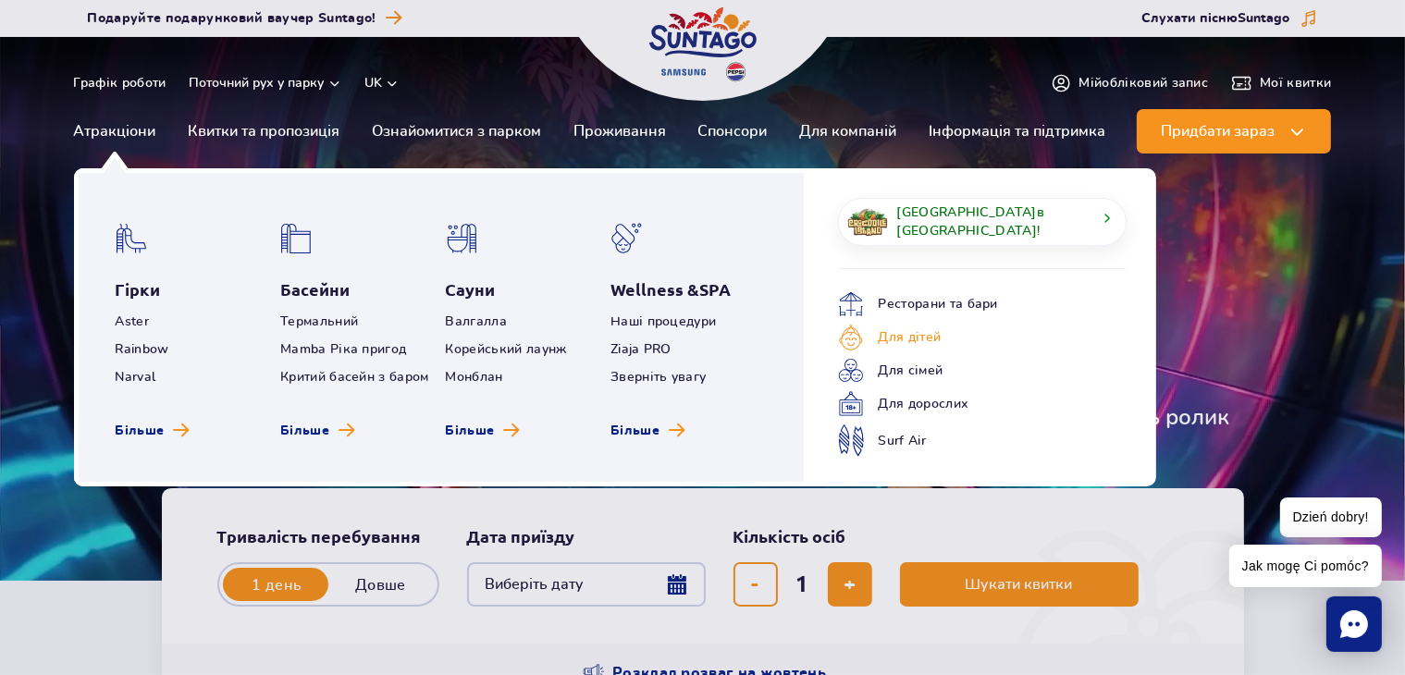
click at [908, 330] on link "Для дітей" at bounding box center [968, 338] width 261 height 26
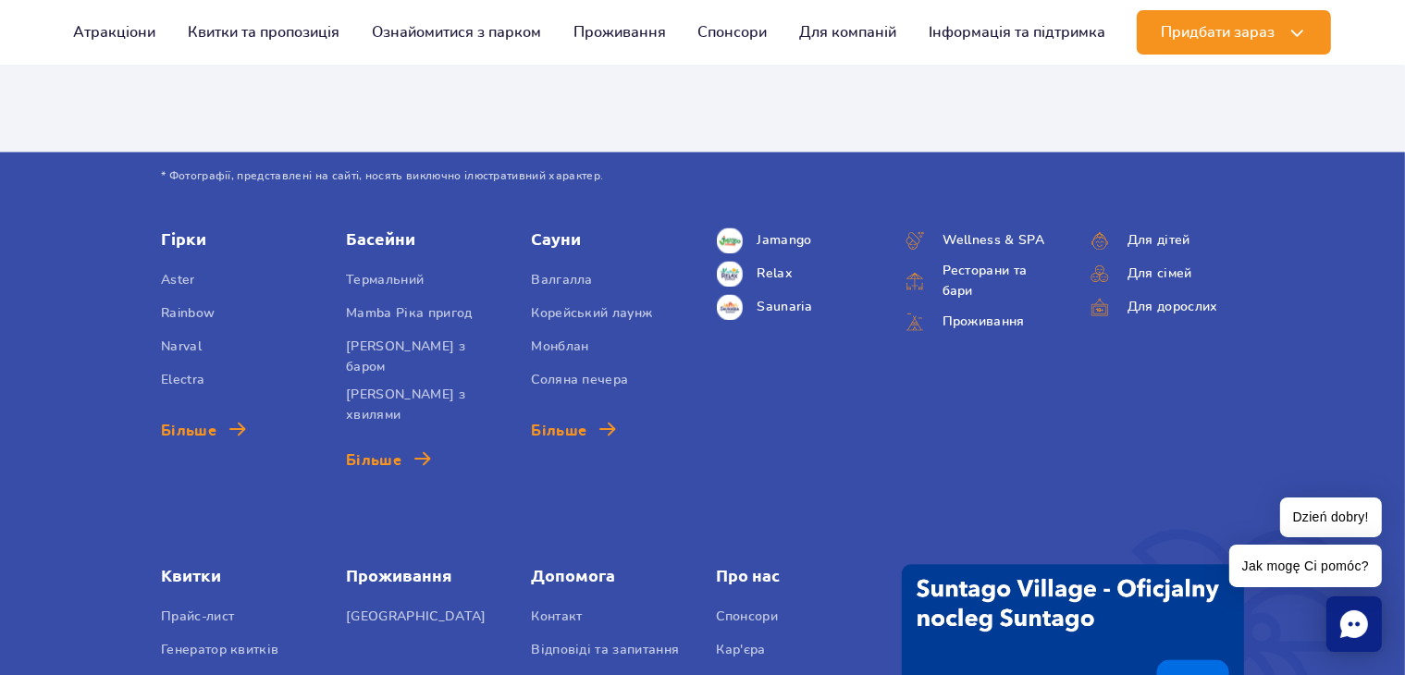
scroll to position [3792, 0]
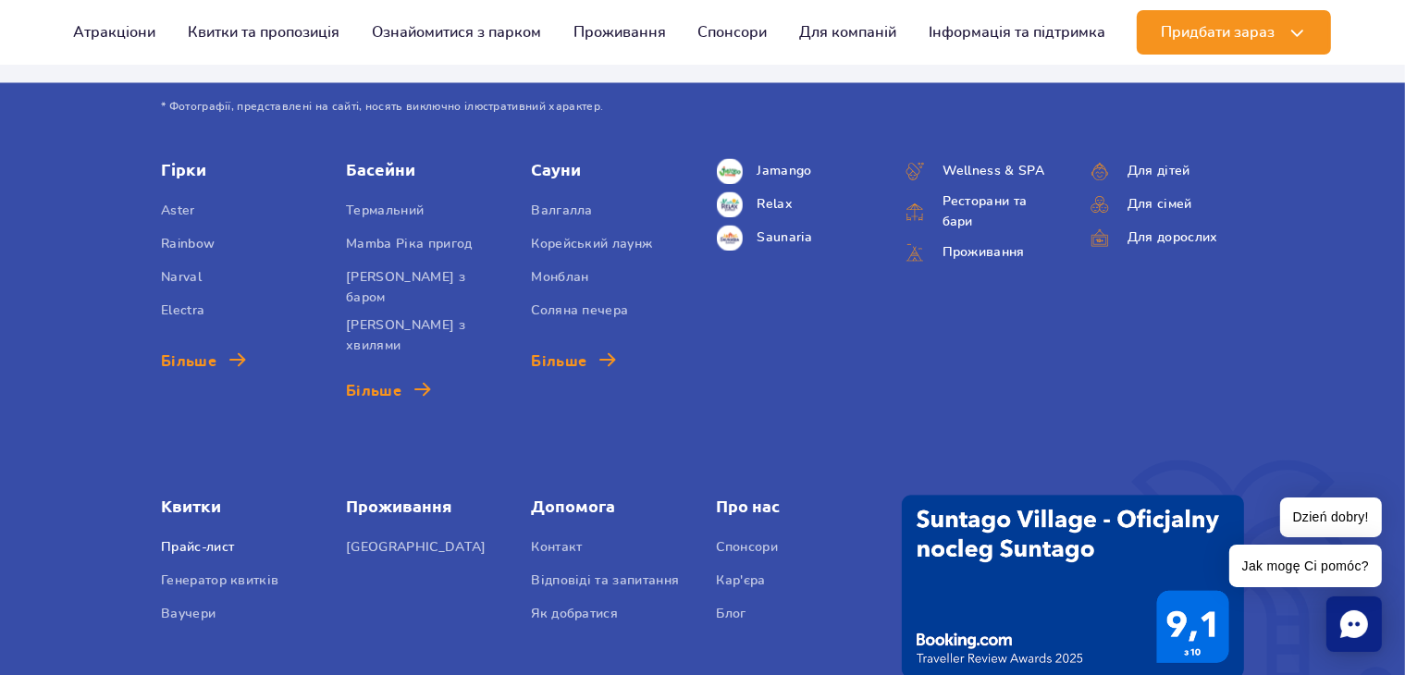
click at [213, 537] on link "Прайс-лист" at bounding box center [197, 550] width 73 height 26
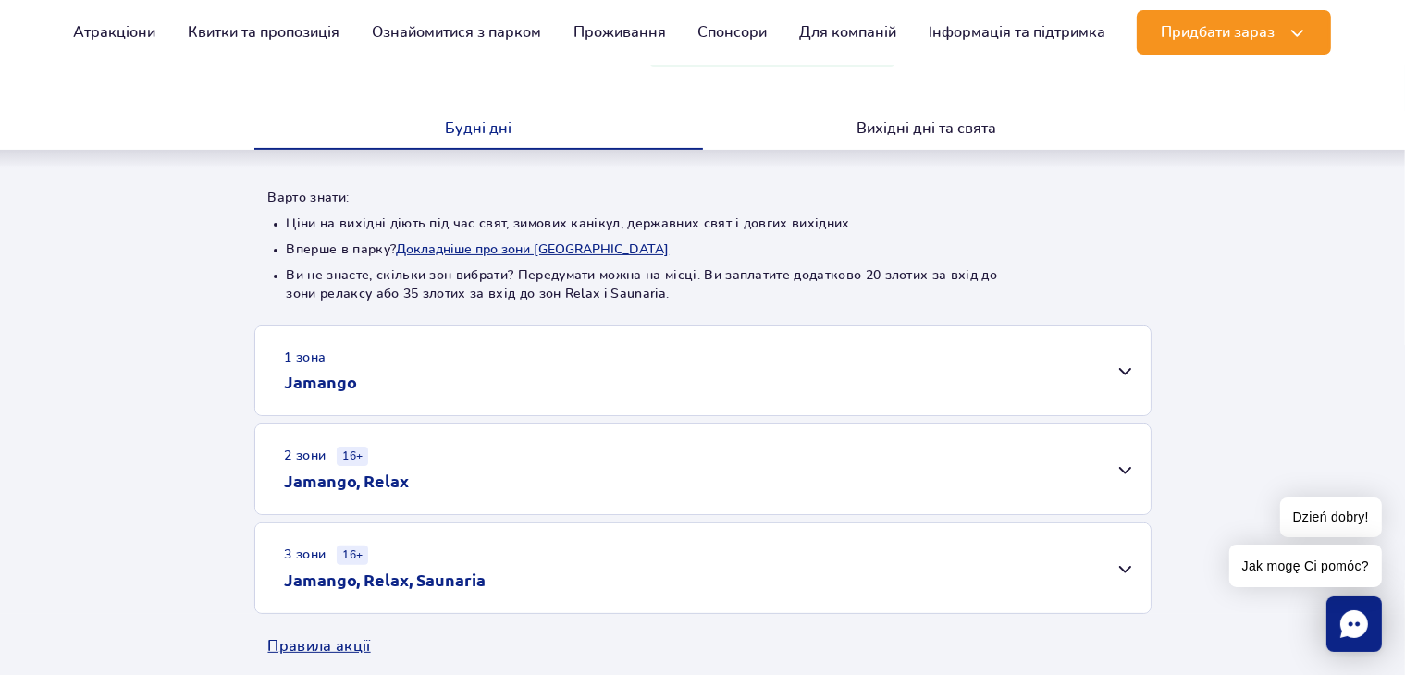
scroll to position [370, 0]
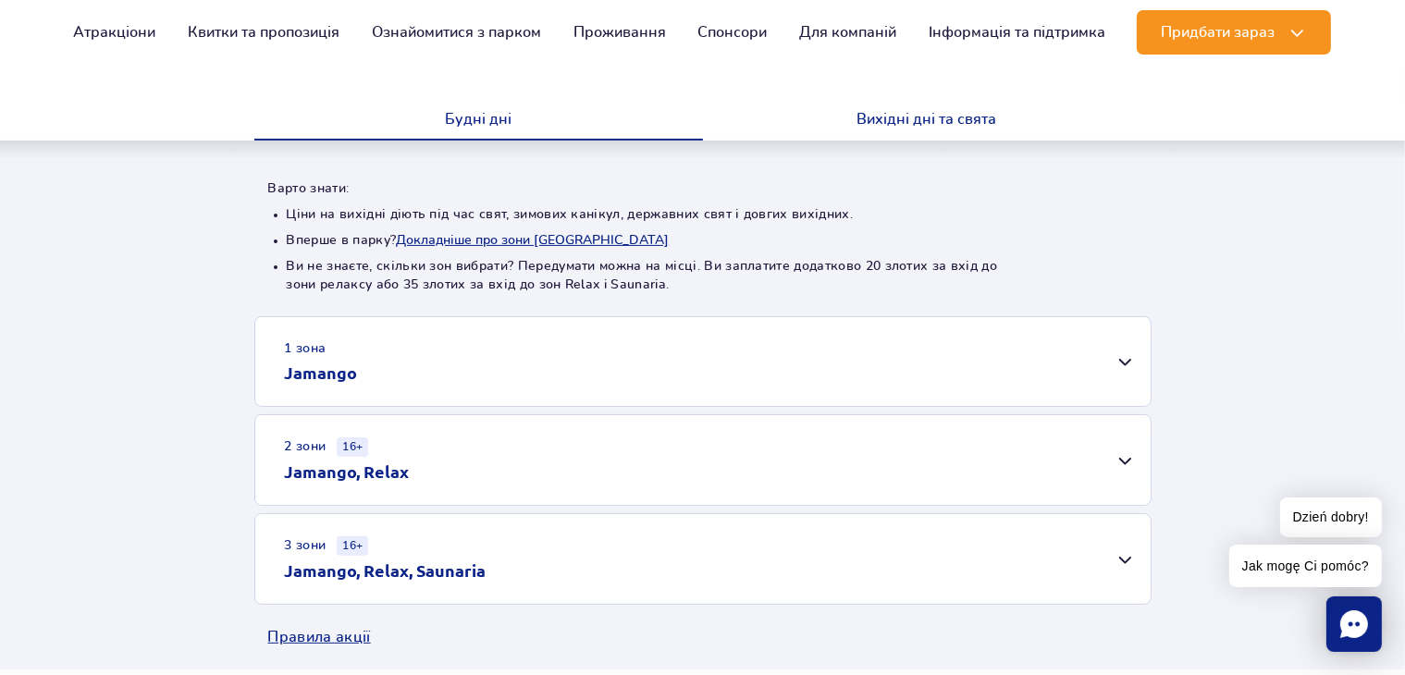
click at [914, 112] on button "Вихідні дні та свята" at bounding box center [927, 121] width 449 height 39
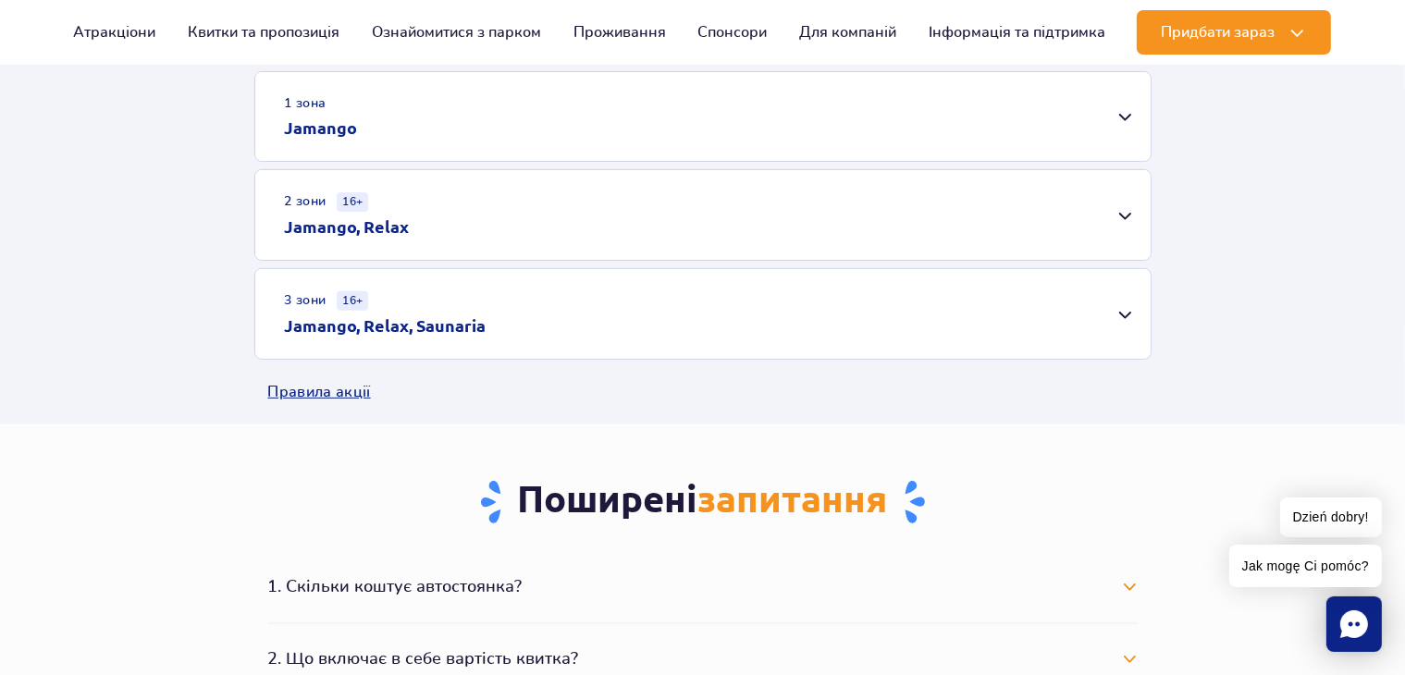
scroll to position [647, 0]
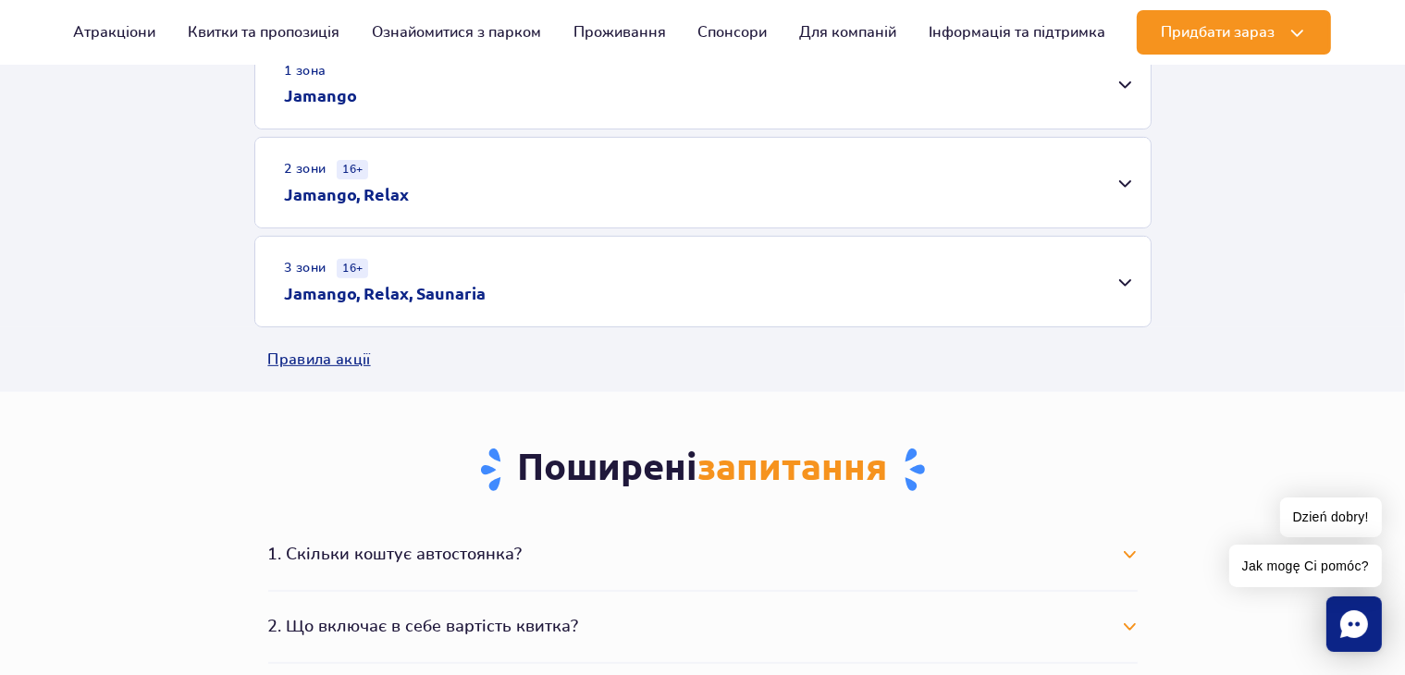
click at [1091, 88] on div "1 зона Jamango" at bounding box center [702, 84] width 895 height 89
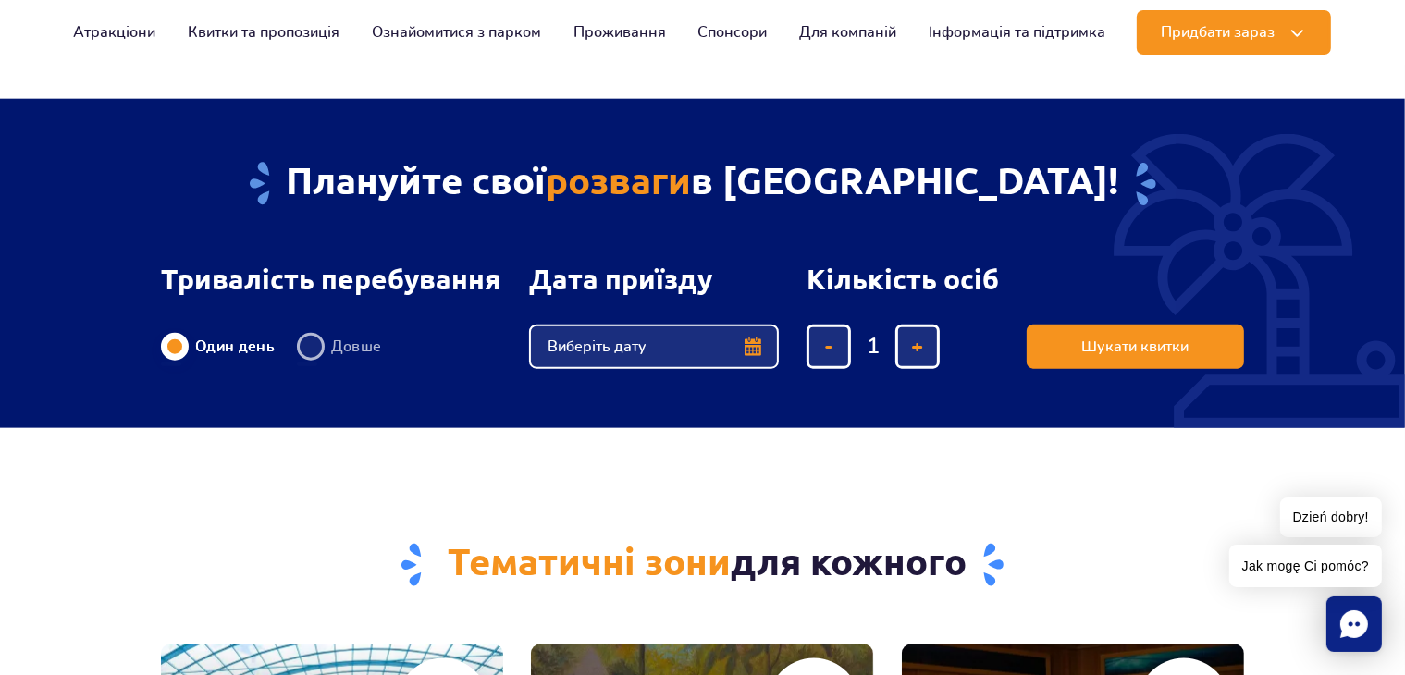
scroll to position [2220, 0]
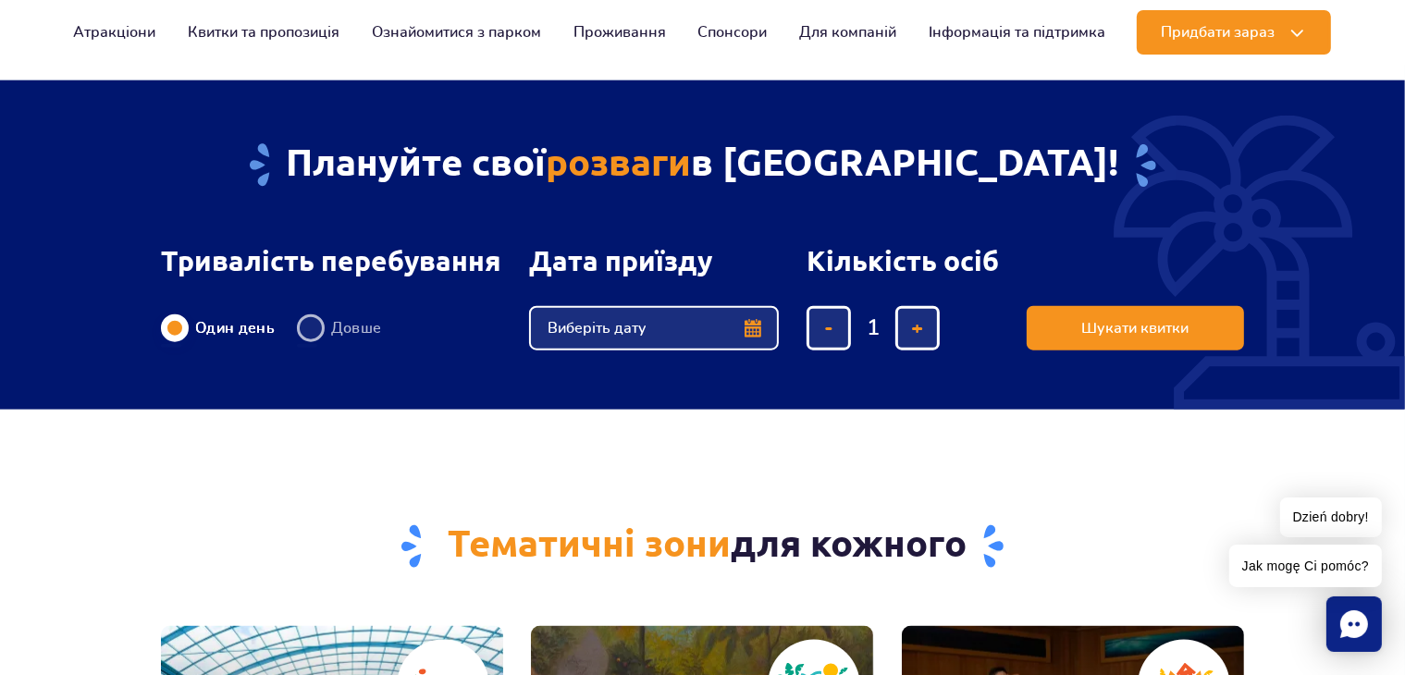
click at [759, 331] on button "Виберіть дату" at bounding box center [654, 328] width 250 height 44
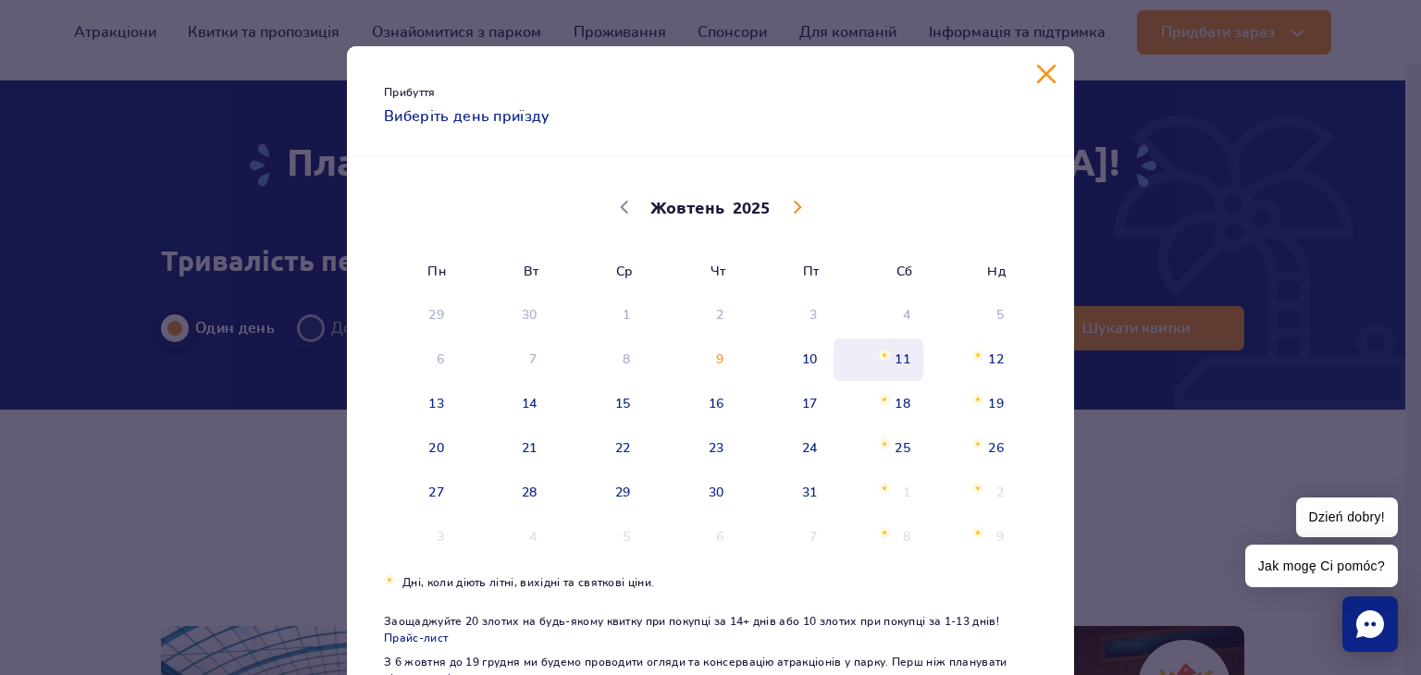
click at [895, 361] on span "11" at bounding box center [877, 360] width 93 height 43
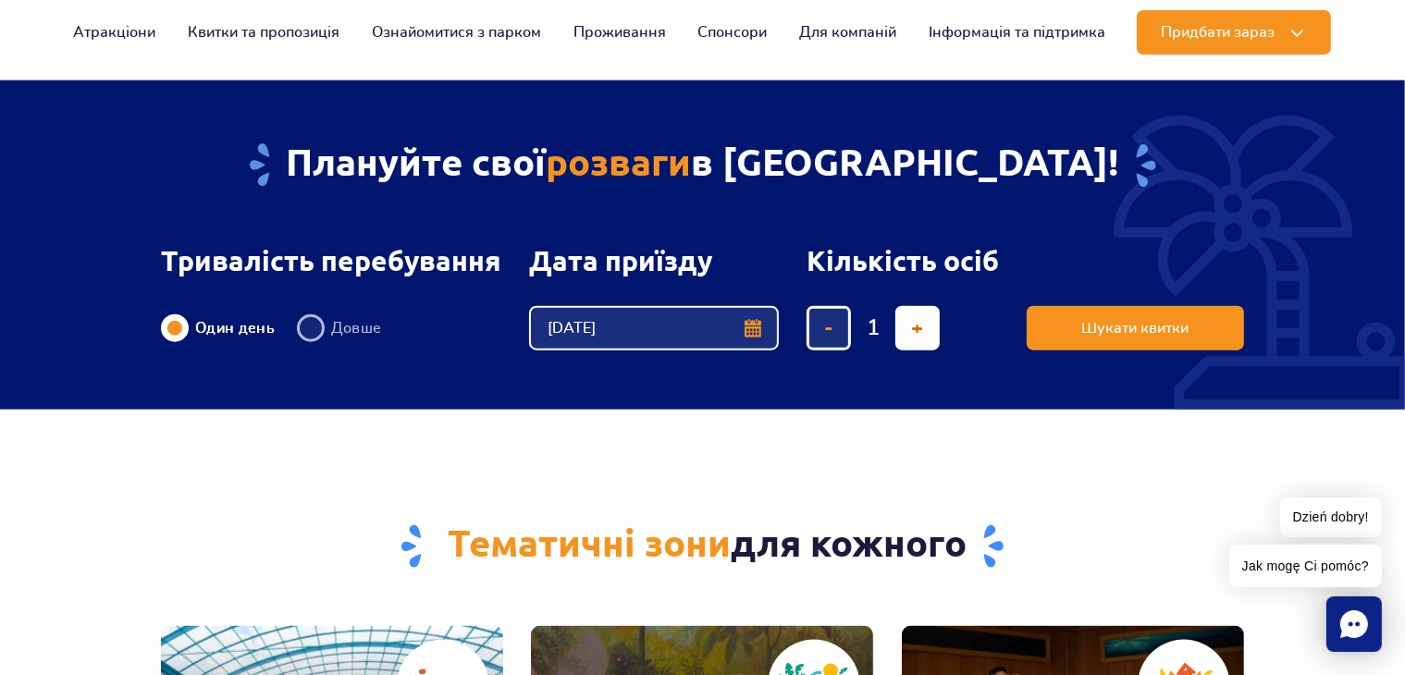
click at [920, 328] on span "додати квиток" at bounding box center [918, 328] width 12 height 0
type input "4"
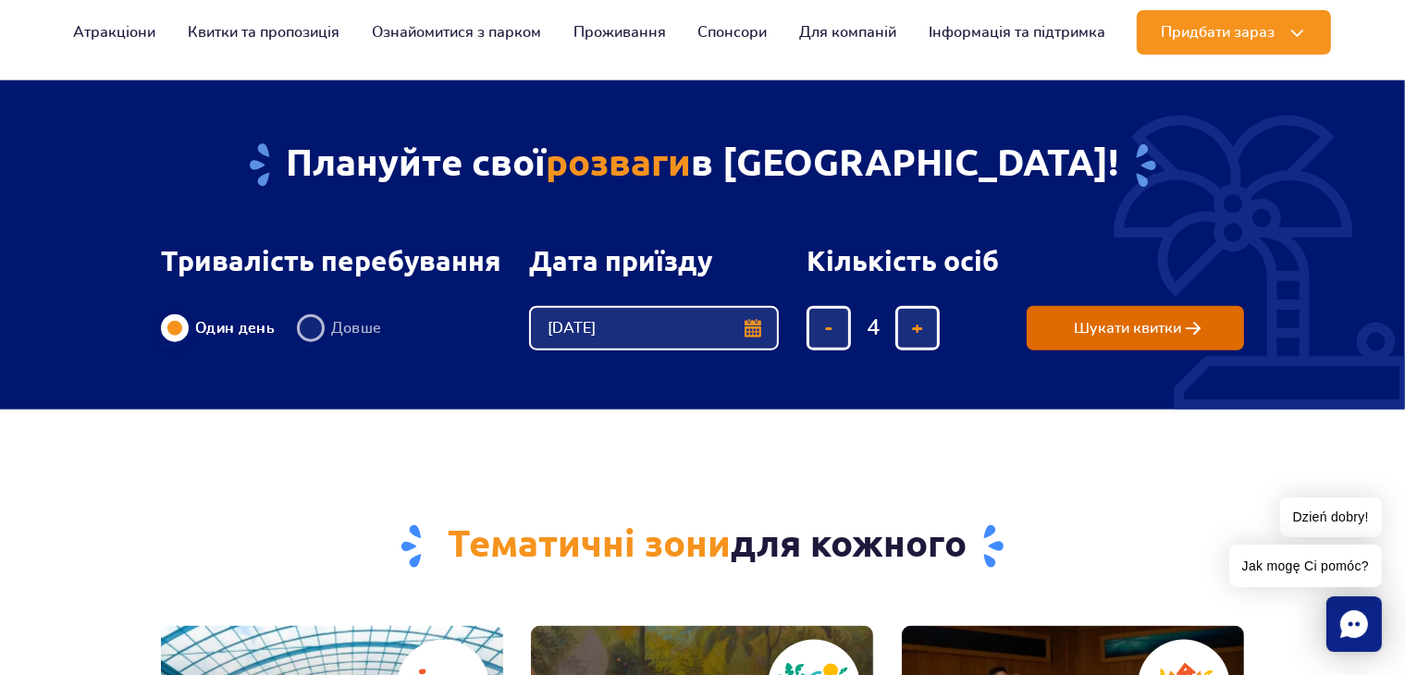
click at [1119, 334] on span "Шукати квитки" at bounding box center [1128, 328] width 107 height 17
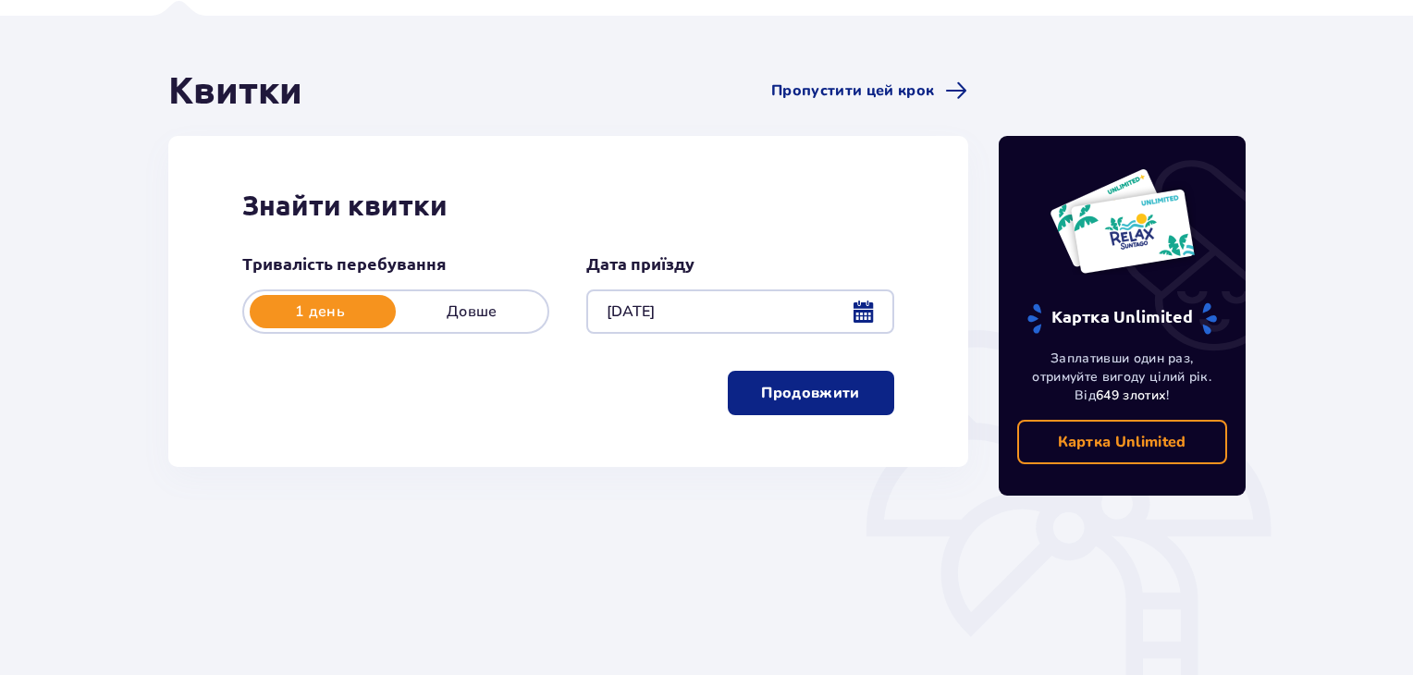
scroll to position [185, 0]
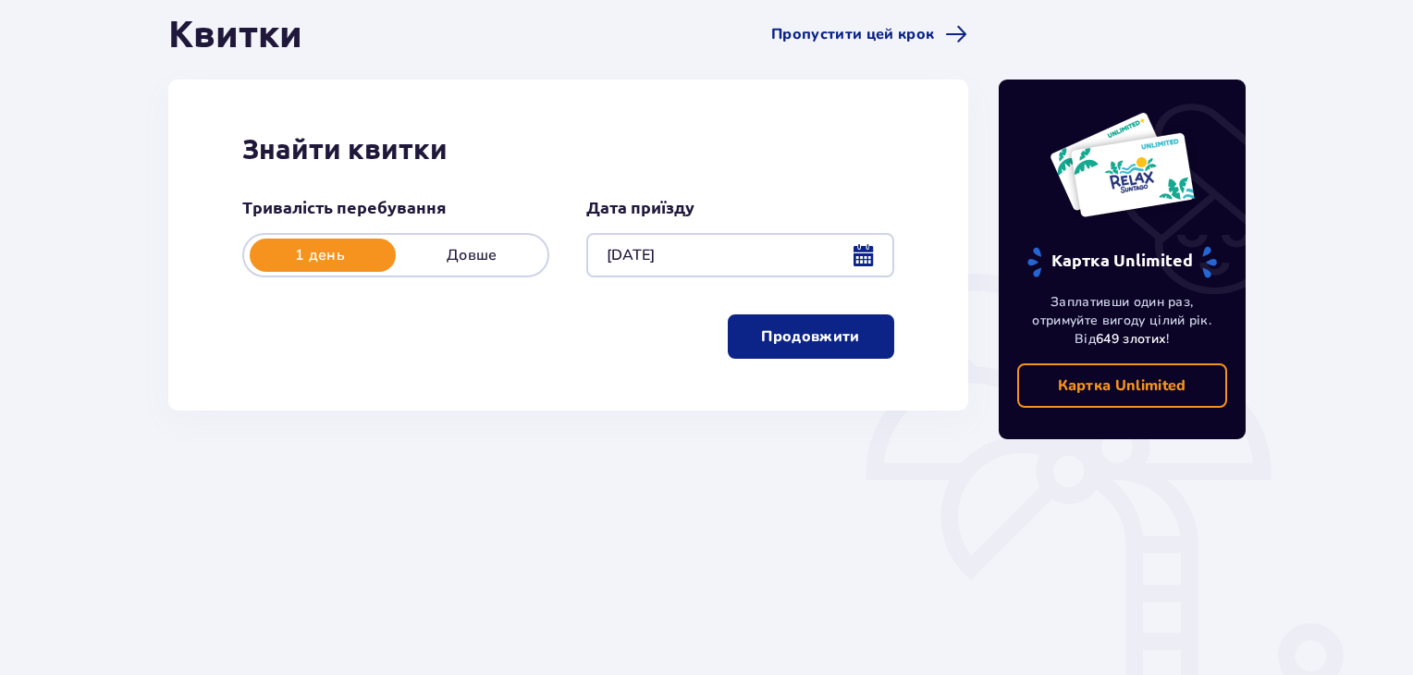
click at [795, 345] on p "Продовжити" at bounding box center [810, 336] width 98 height 20
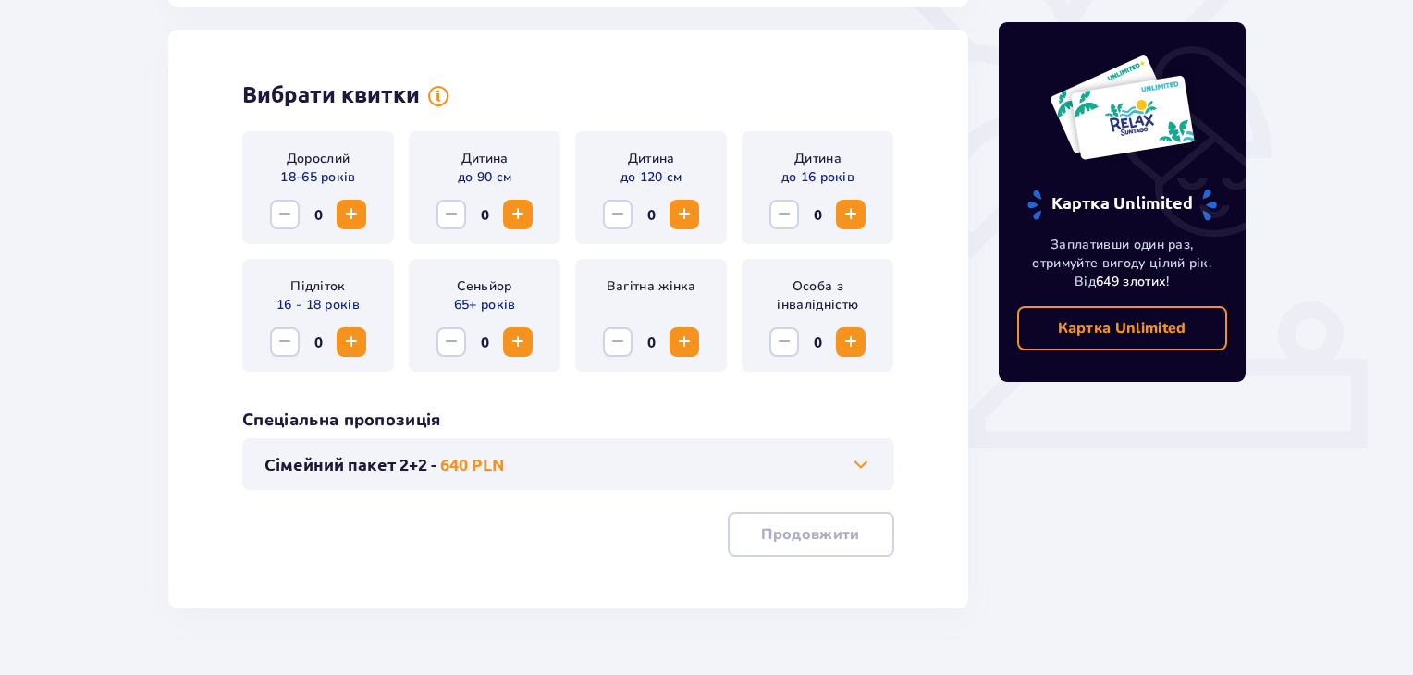
scroll to position [514, 0]
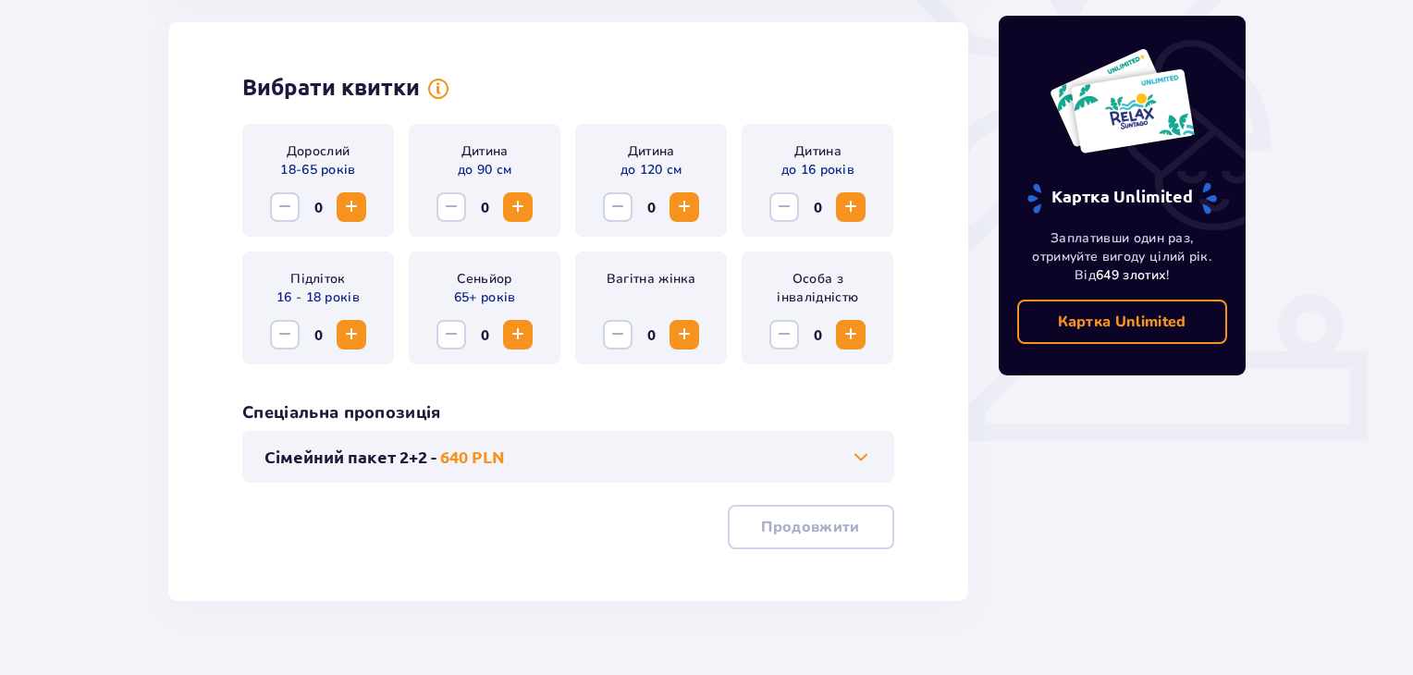
click at [352, 204] on span "Збільшити" at bounding box center [351, 207] width 22 height 22
click at [677, 211] on span "Збільшити" at bounding box center [684, 207] width 22 height 22
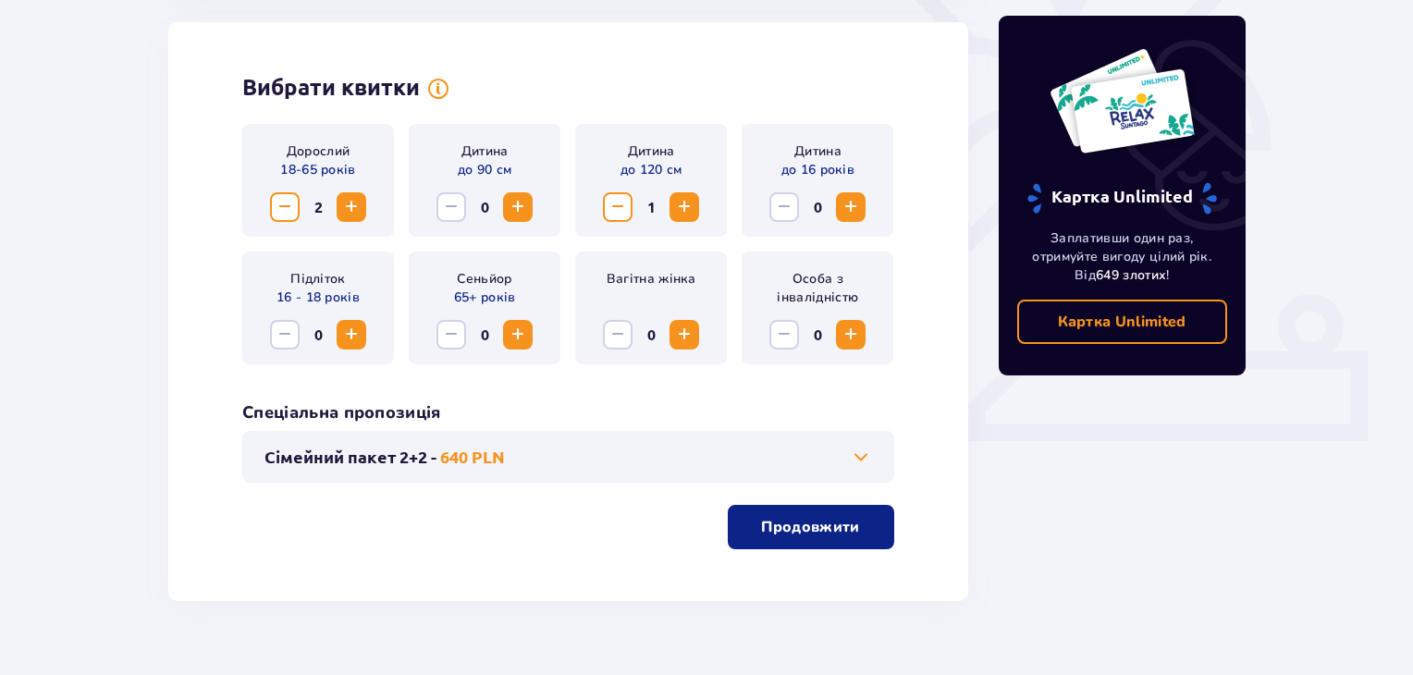
click at [843, 208] on span "Збільшити" at bounding box center [851, 207] width 22 height 22
click at [810, 529] on p "Продовжити" at bounding box center [810, 527] width 98 height 20
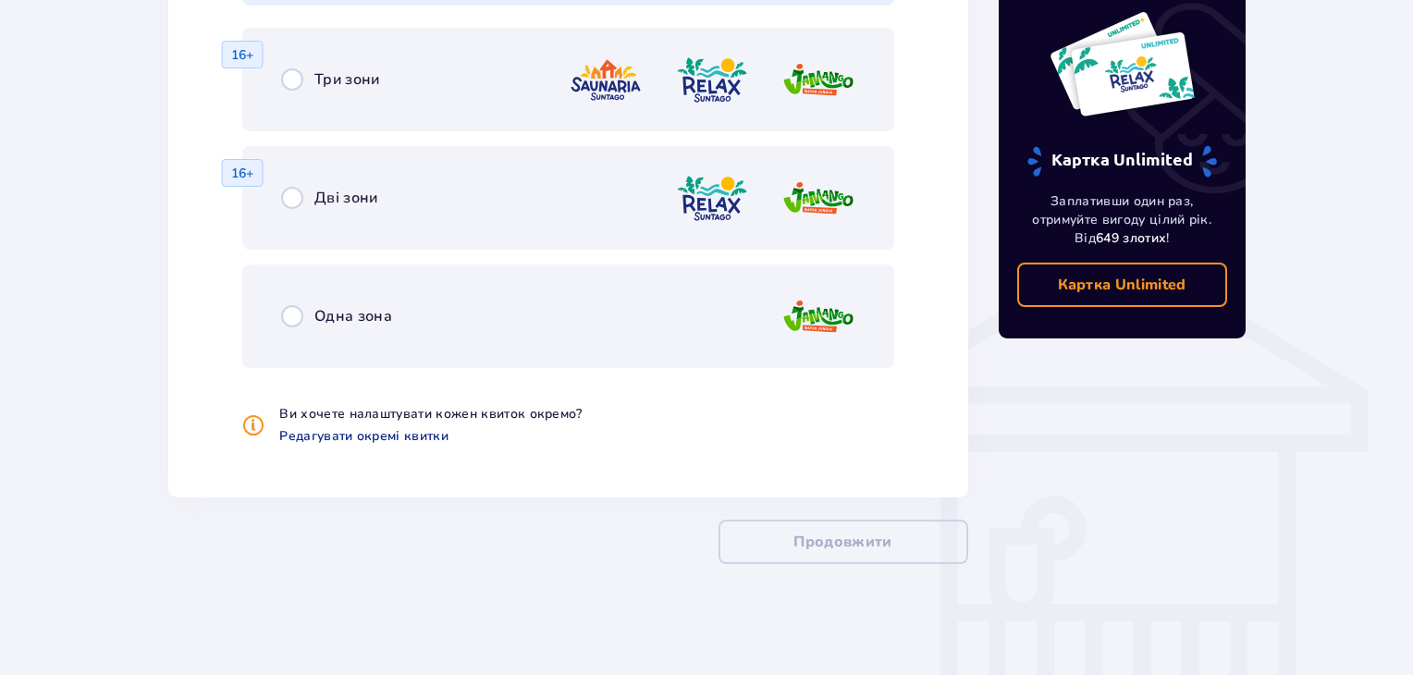
scroll to position [1077, 0]
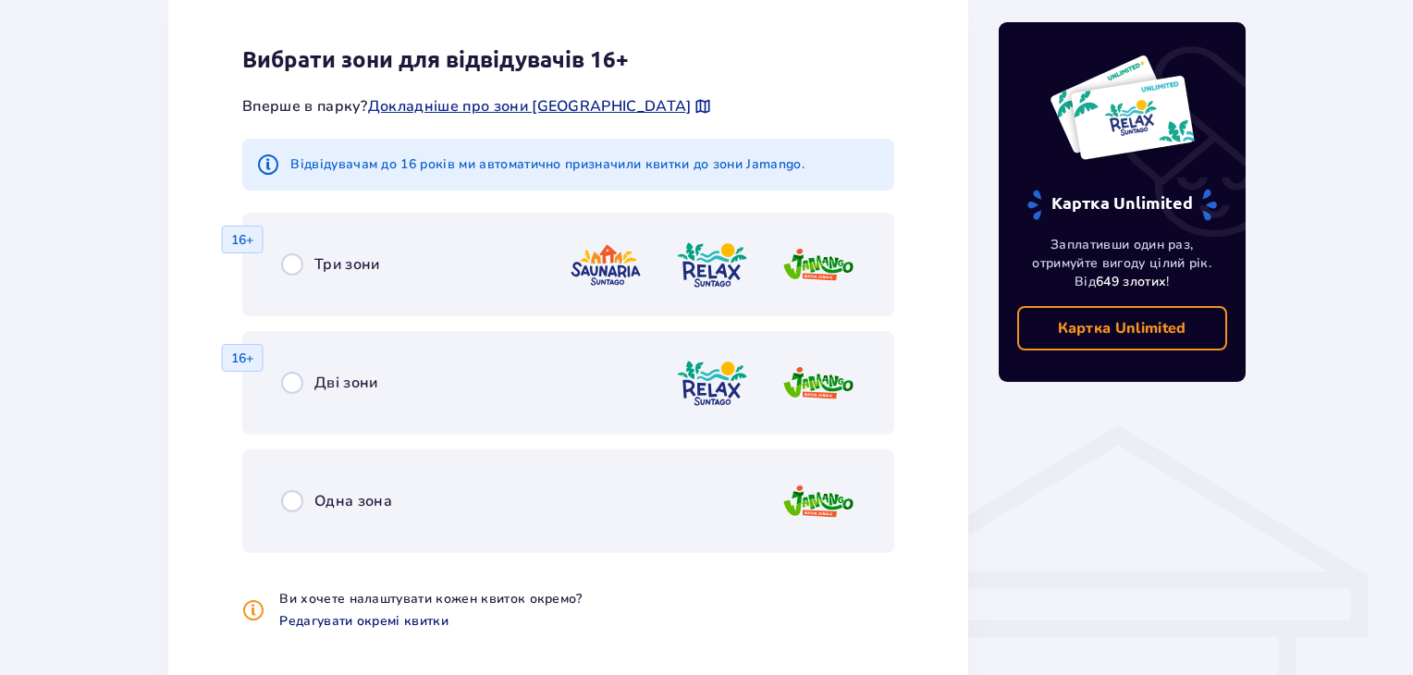
click at [399, 618] on span "Редагувати окремі квитки" at bounding box center [363, 621] width 169 height 18
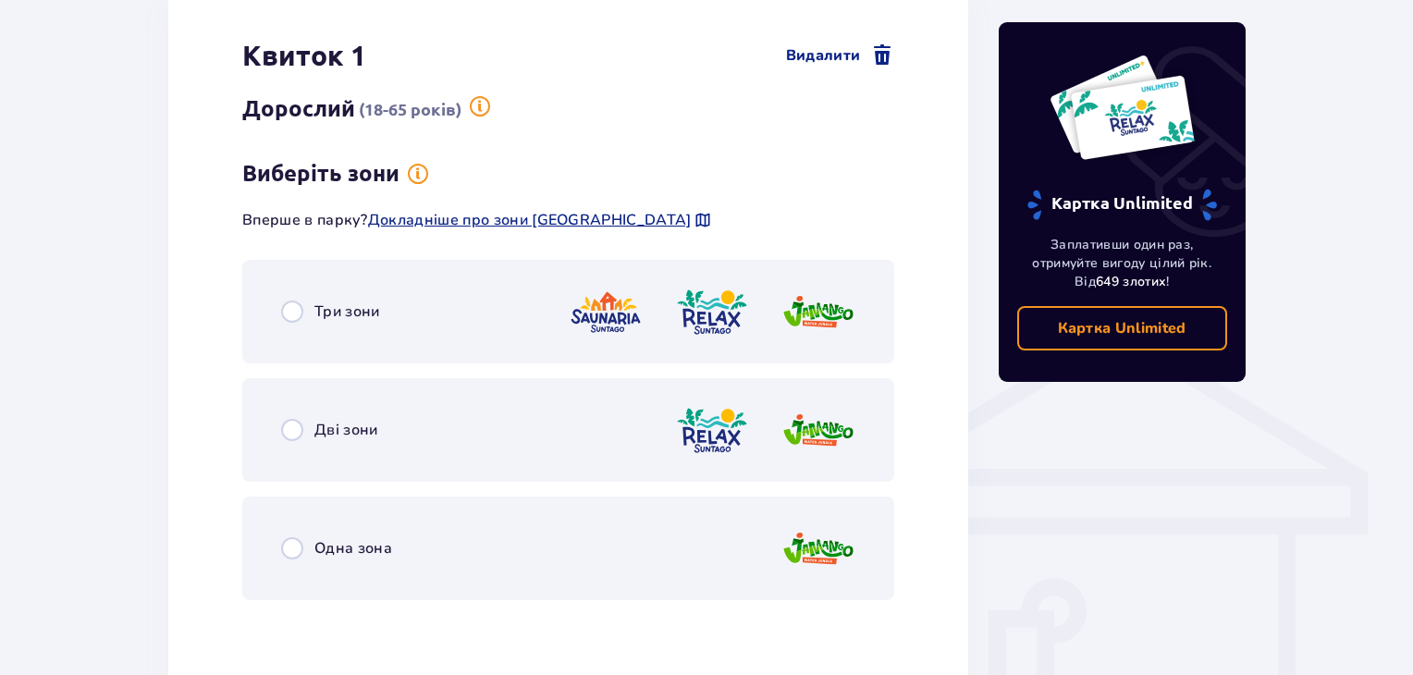
scroll to position [1211, 0]
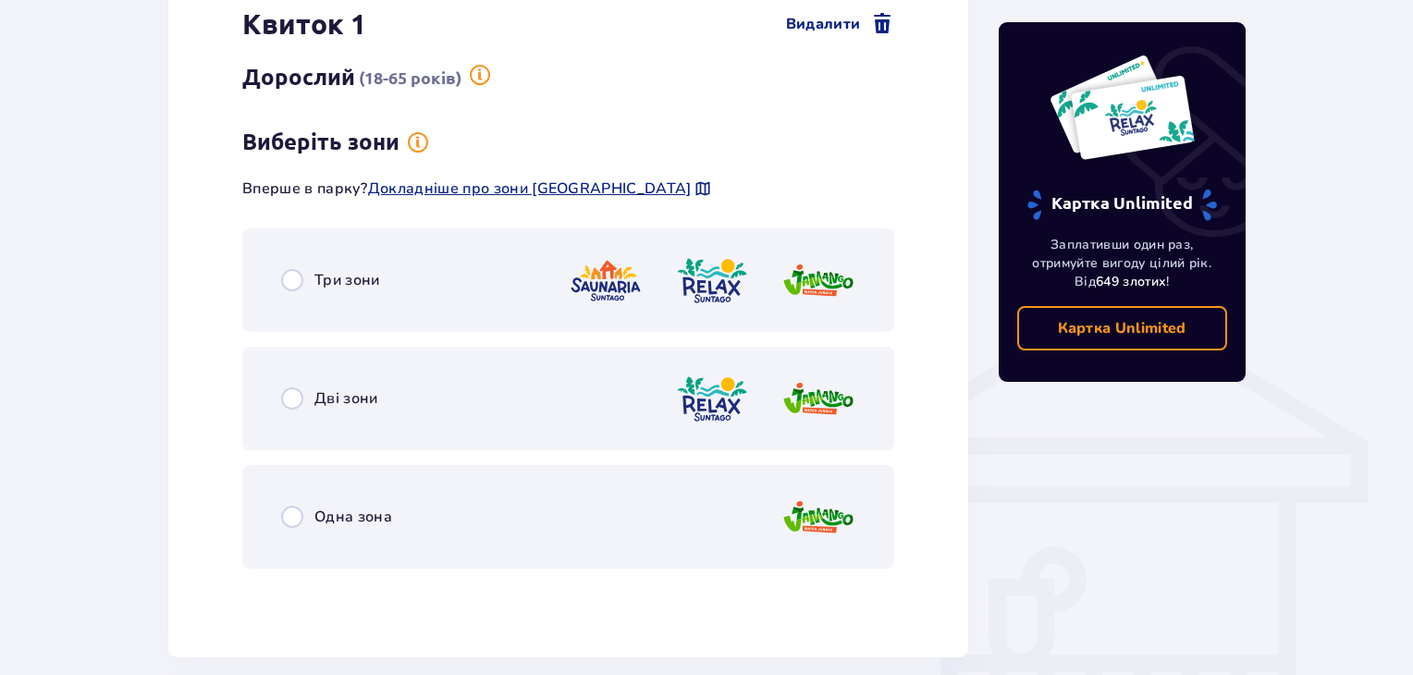
click at [297, 277] on input "radio" at bounding box center [292, 280] width 22 height 22
radio input "true"
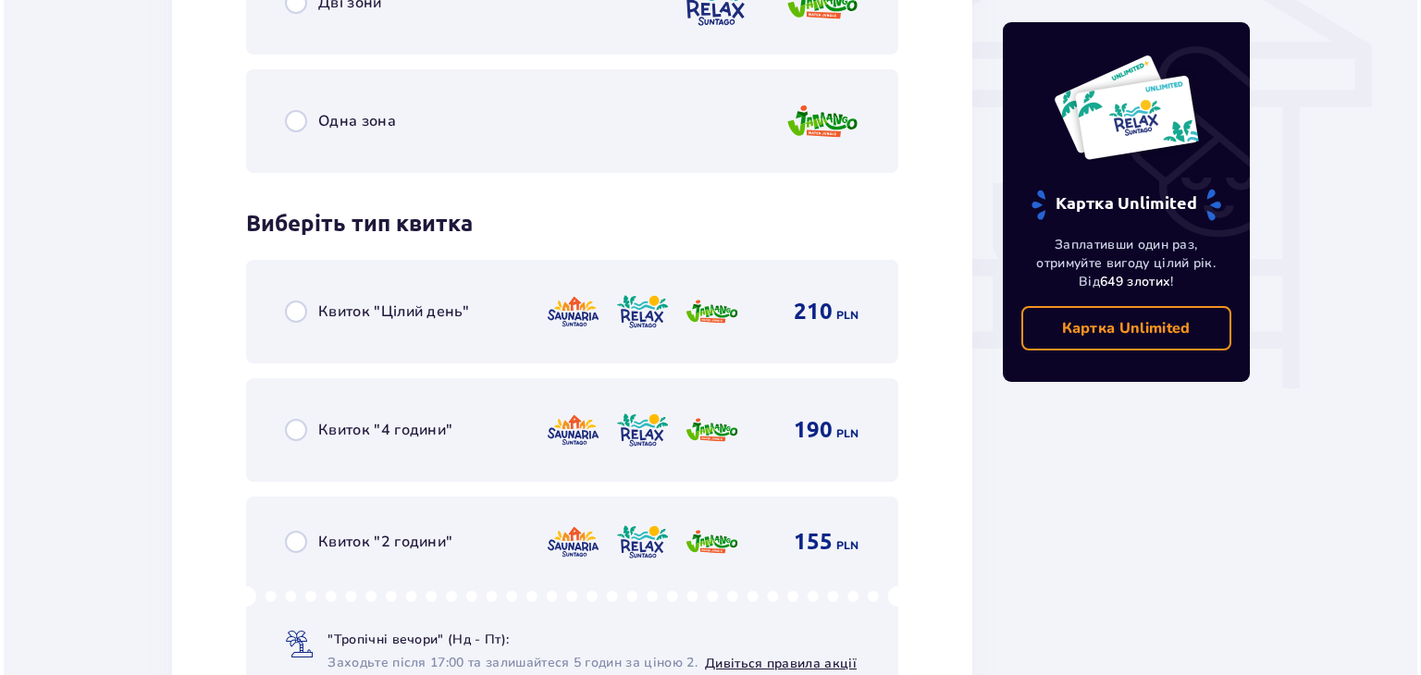
scroll to position [1609, 0]
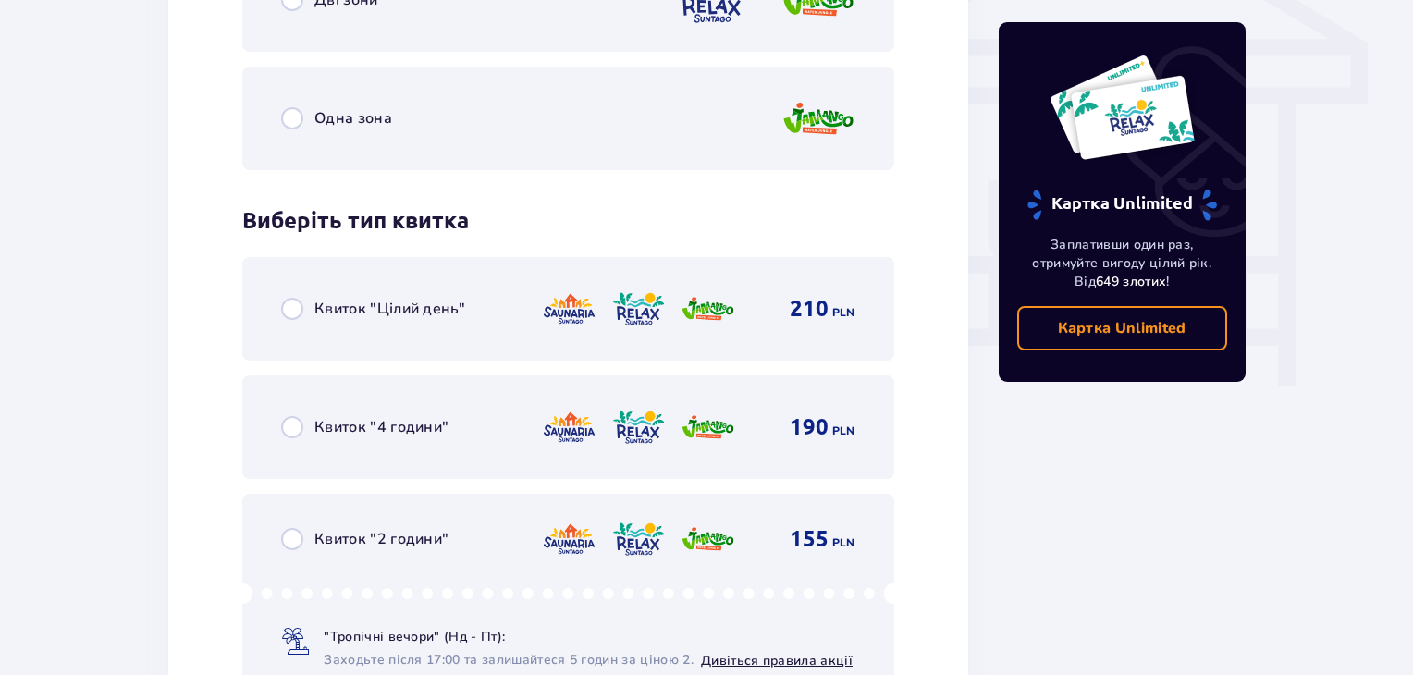
click at [289, 307] on input "radio" at bounding box center [292, 309] width 22 height 22
radio input "true"
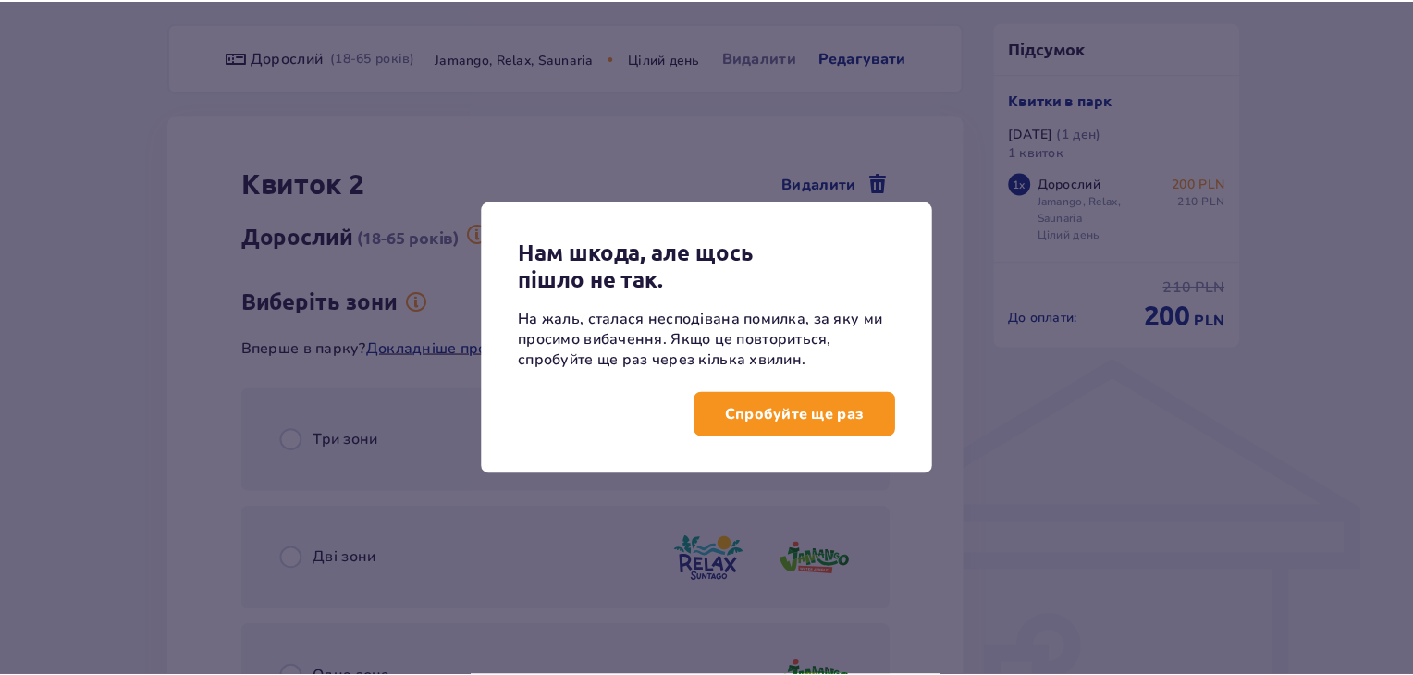
scroll to position [1143, 0]
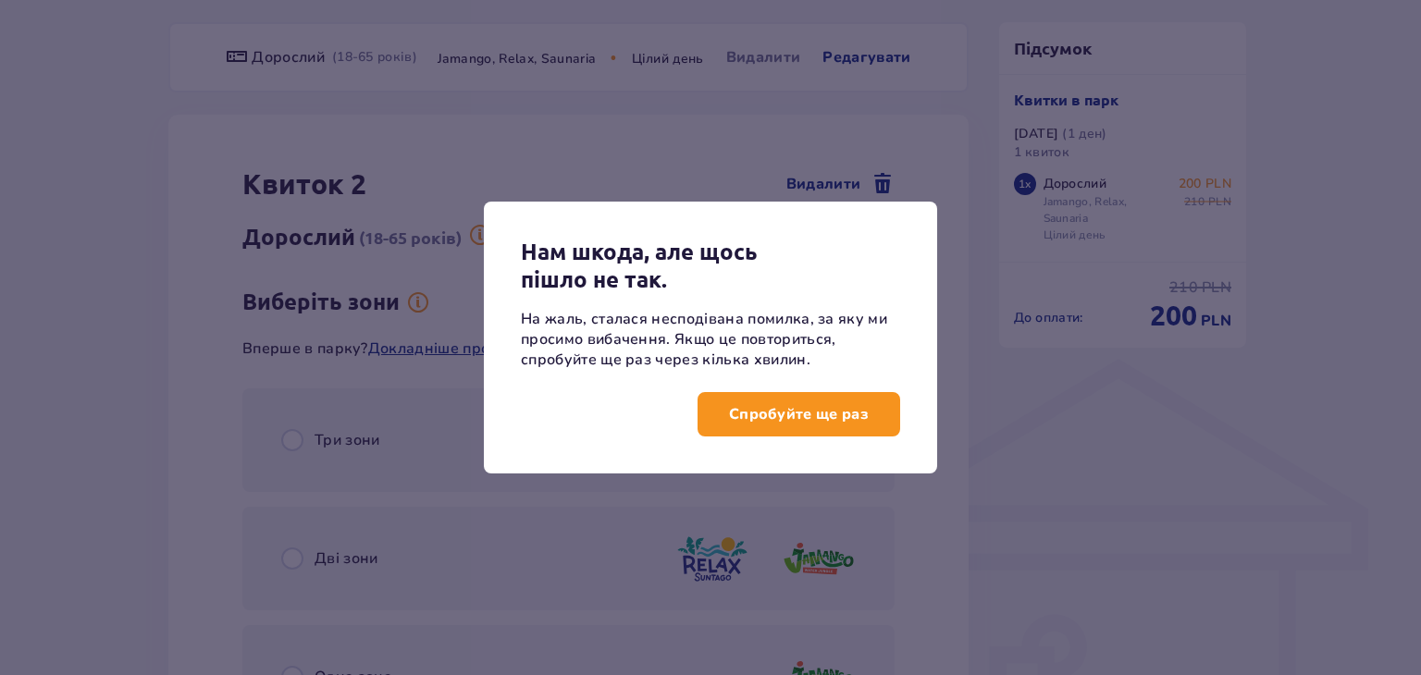
click at [840, 412] on p "Спробуйте ще раз" at bounding box center [799, 414] width 140 height 20
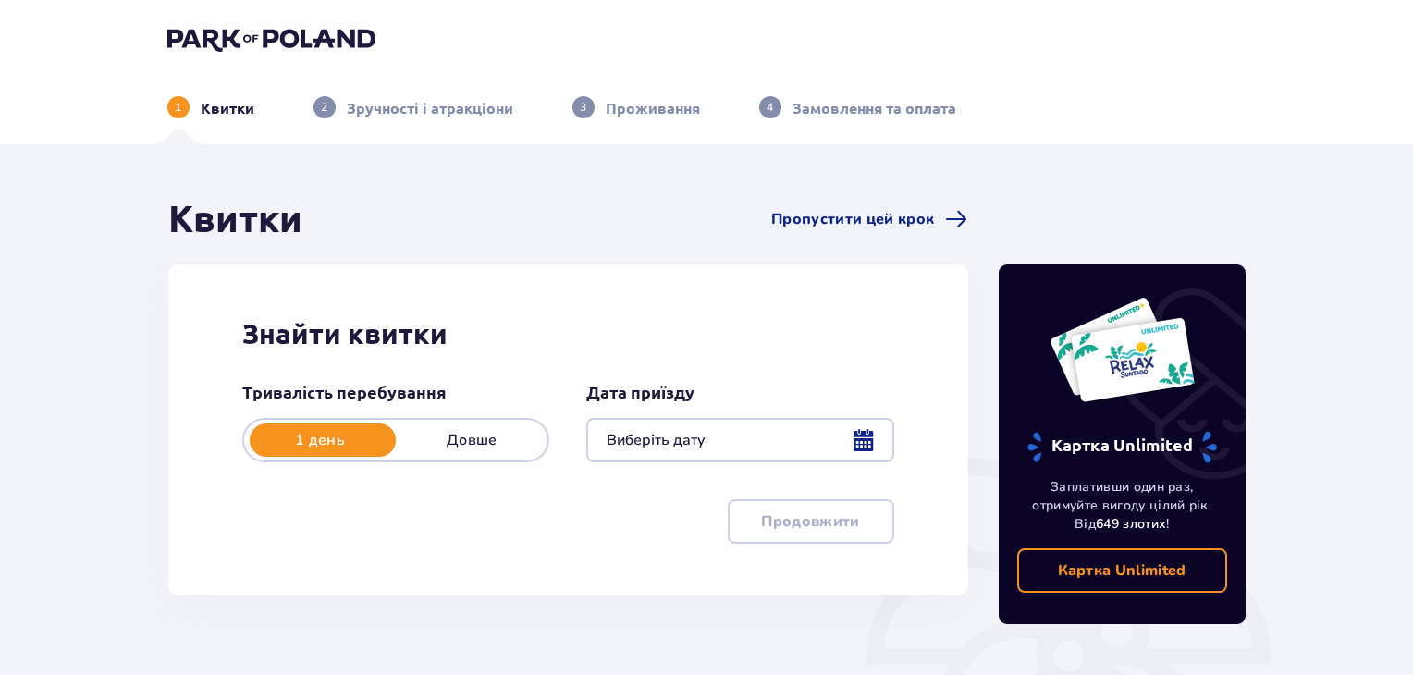
click at [856, 439] on div at bounding box center [739, 440] width 307 height 44
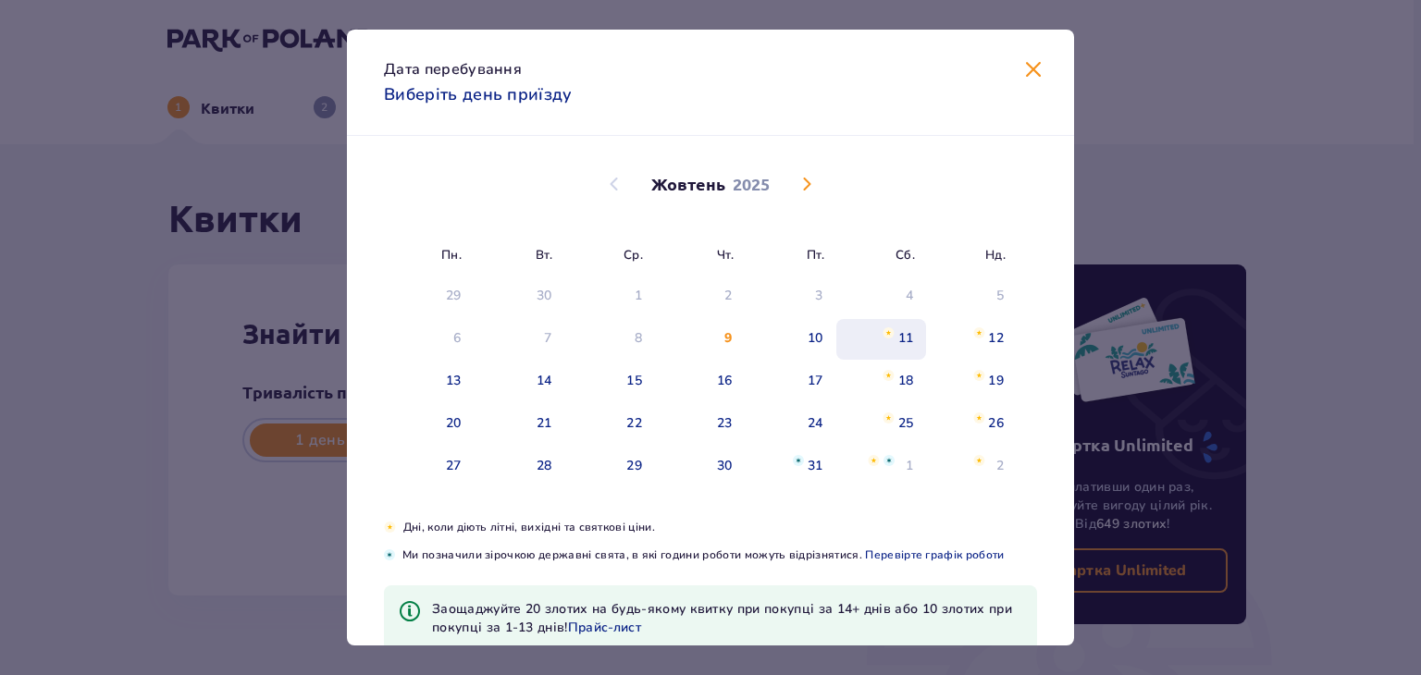
click at [882, 333] on img "субота, 11 жовтня 2025 р." at bounding box center [888, 332] width 12 height 11
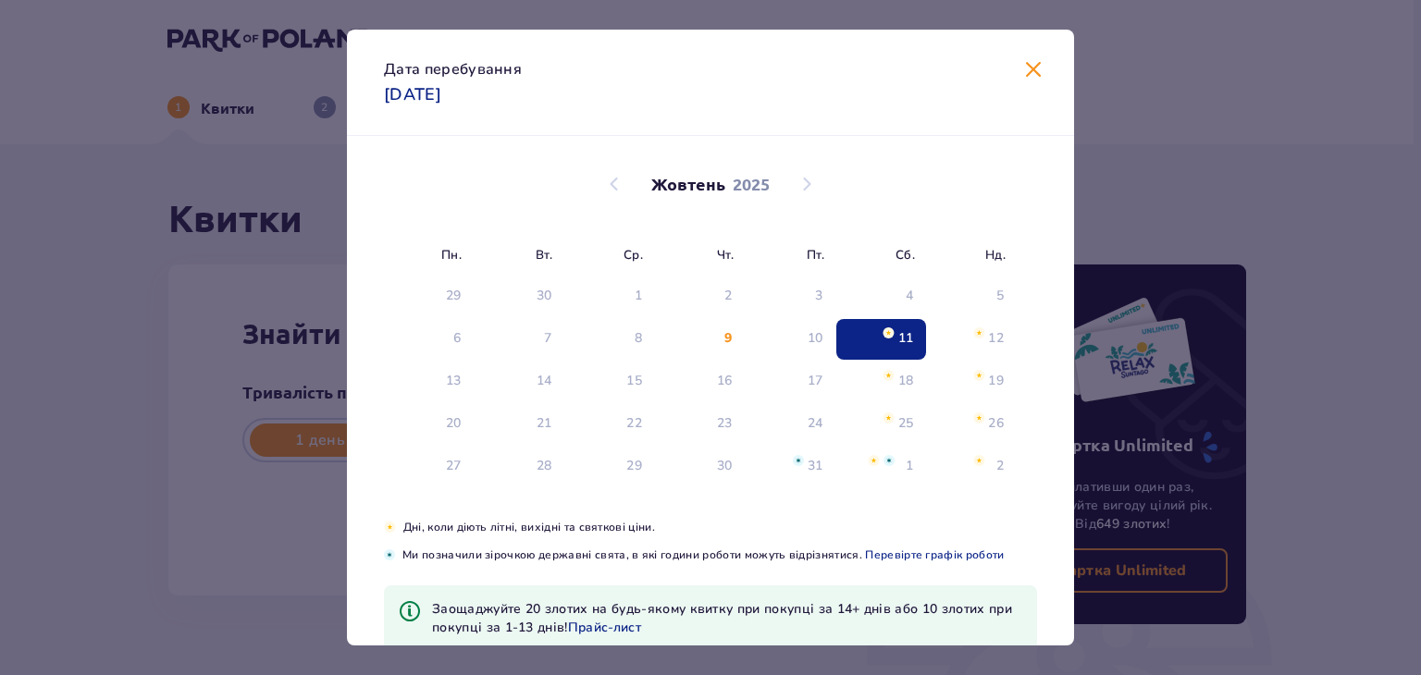
type input "[DATE]"
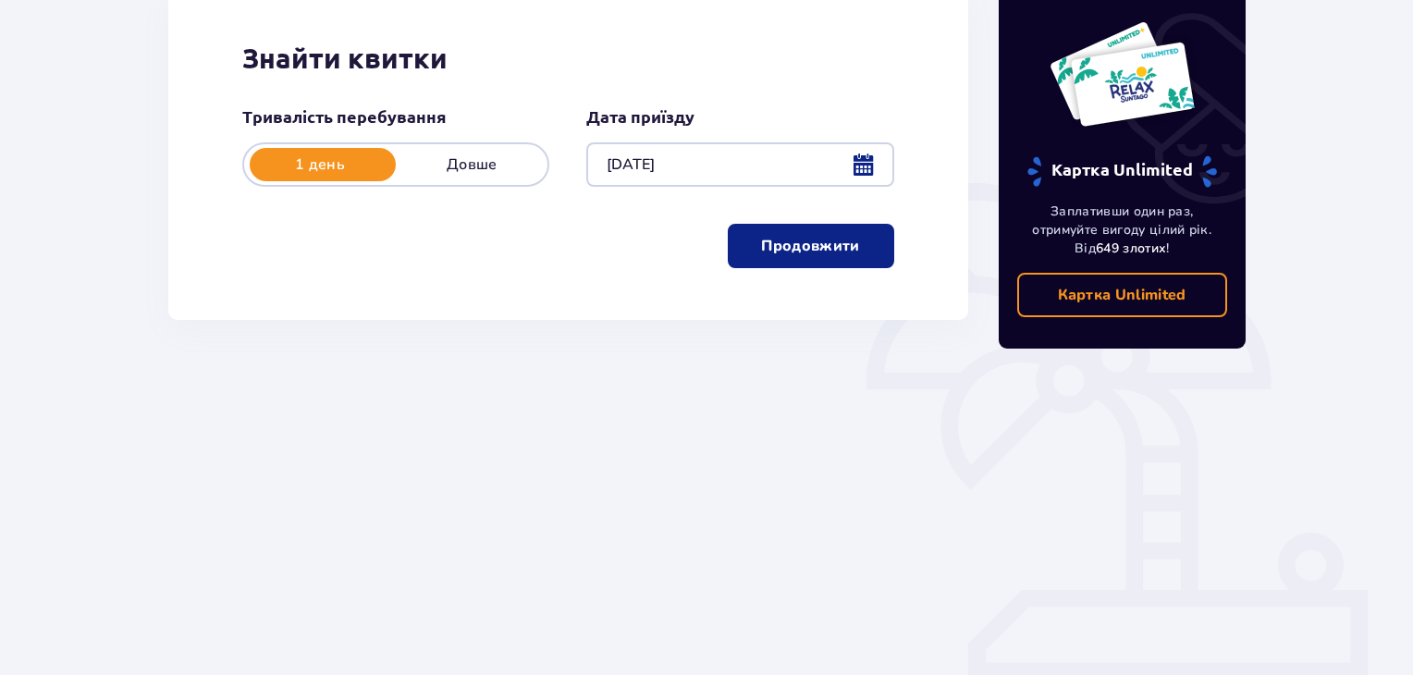
scroll to position [286, 0]
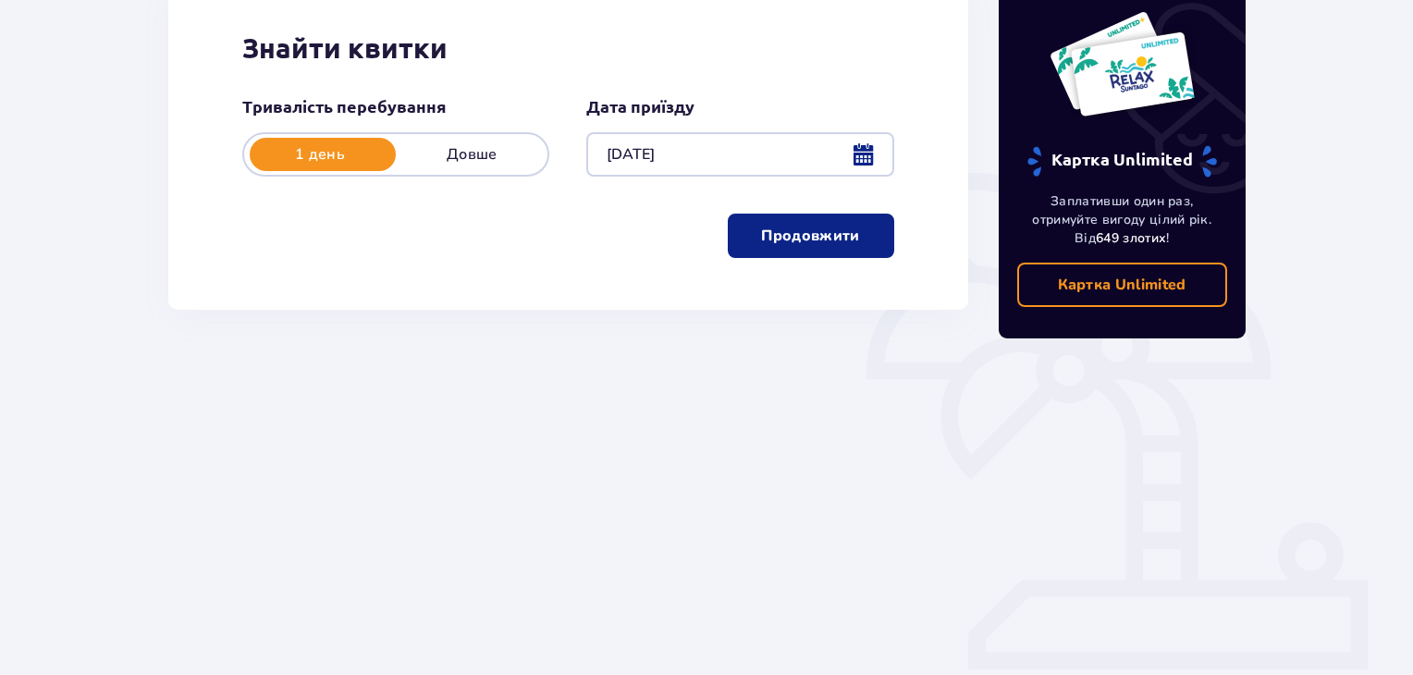
click at [802, 248] on button "Продовжити" at bounding box center [811, 236] width 166 height 44
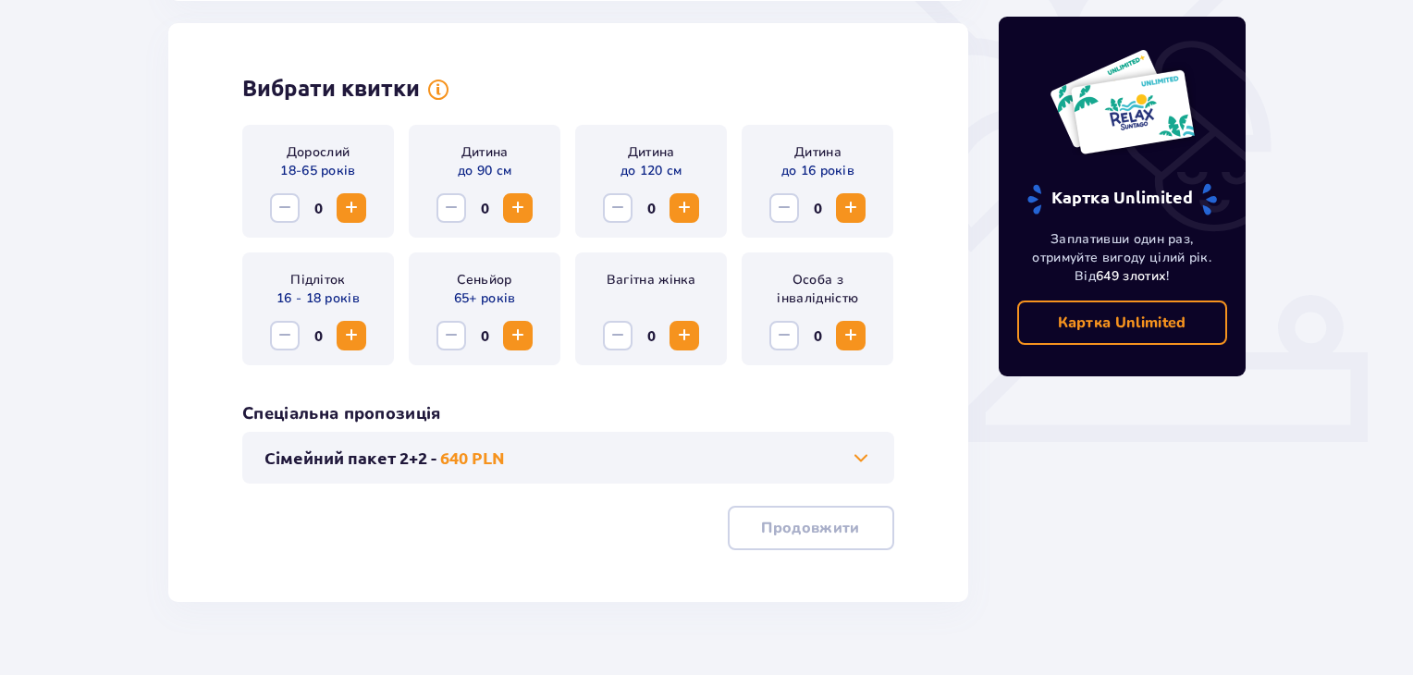
scroll to position [514, 0]
click at [353, 208] on span "Збільшити" at bounding box center [351, 207] width 22 height 22
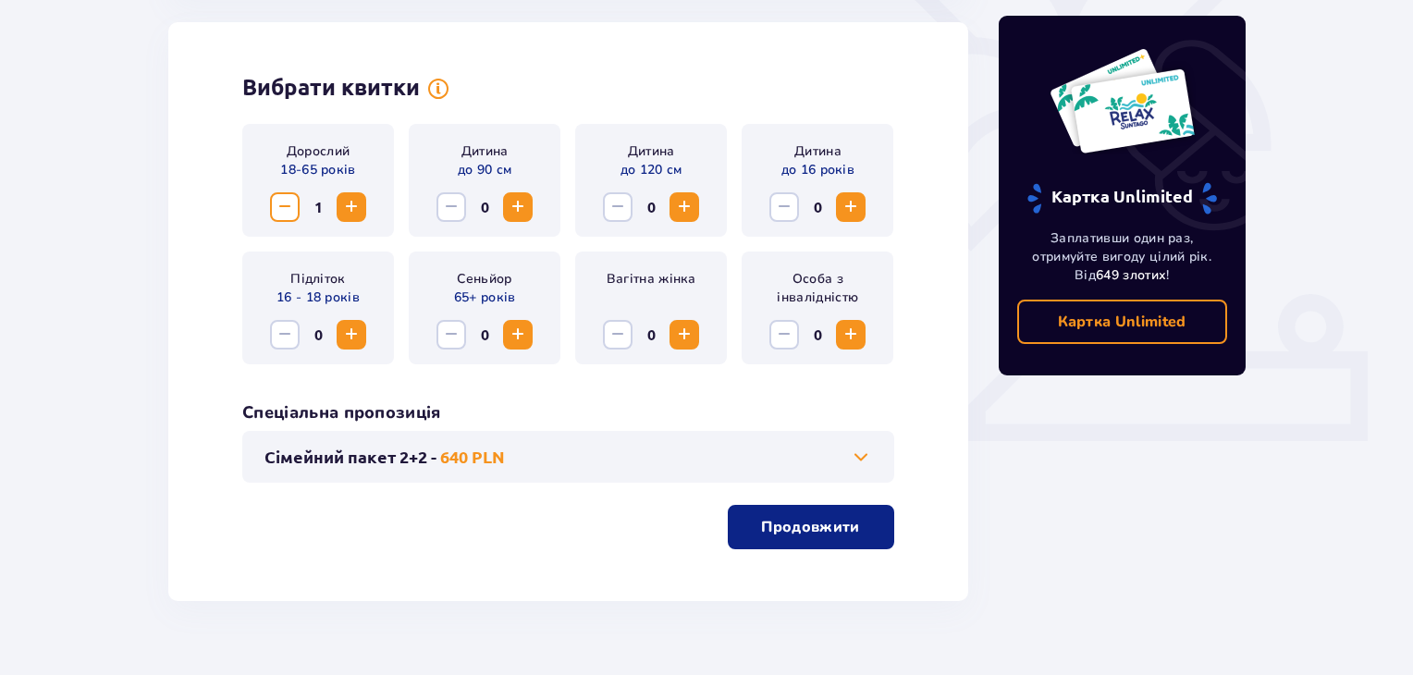
click at [353, 208] on span "Збільшити" at bounding box center [351, 207] width 22 height 22
click at [696, 204] on span "Збільшити" at bounding box center [684, 207] width 22 height 22
click at [853, 219] on button "Збільшити" at bounding box center [851, 207] width 30 height 30
click at [791, 523] on p "Продовжити" at bounding box center [810, 527] width 98 height 20
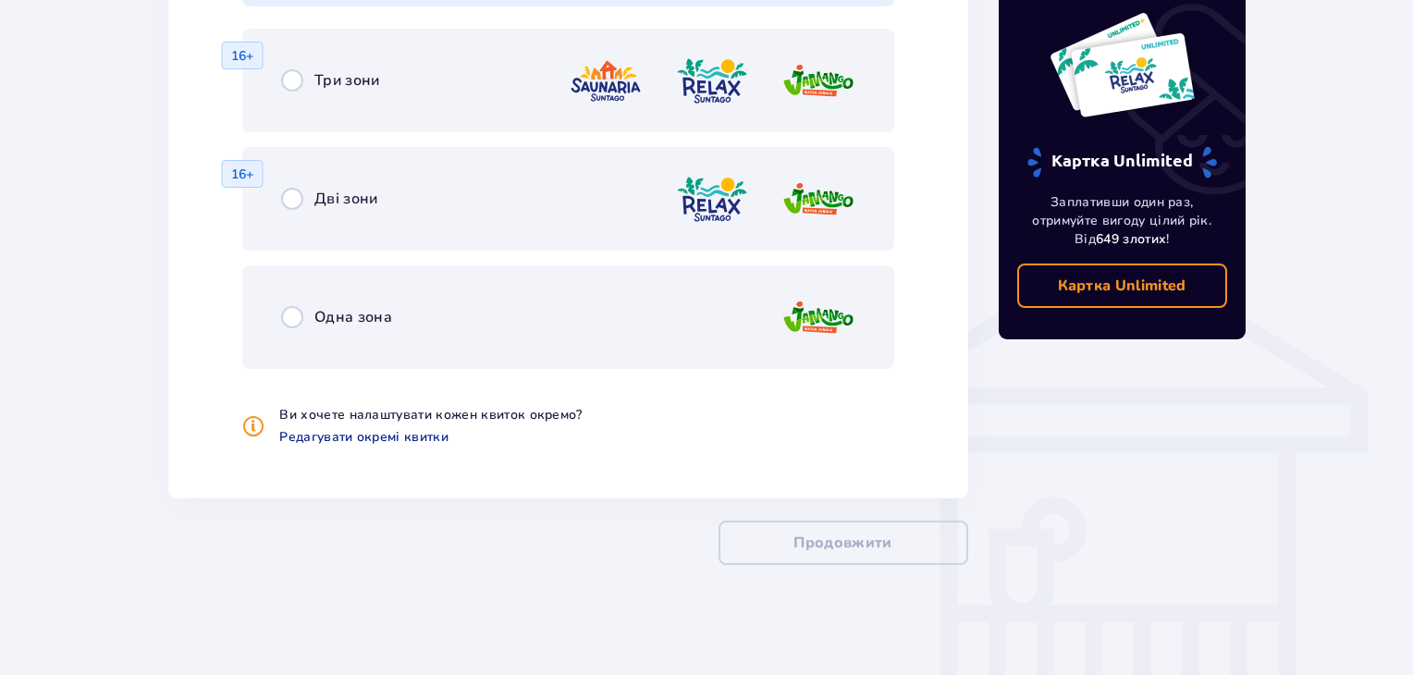
scroll to position [1262, 0]
click at [357, 440] on span "Редагувати окремі квитки" at bounding box center [363, 436] width 169 height 18
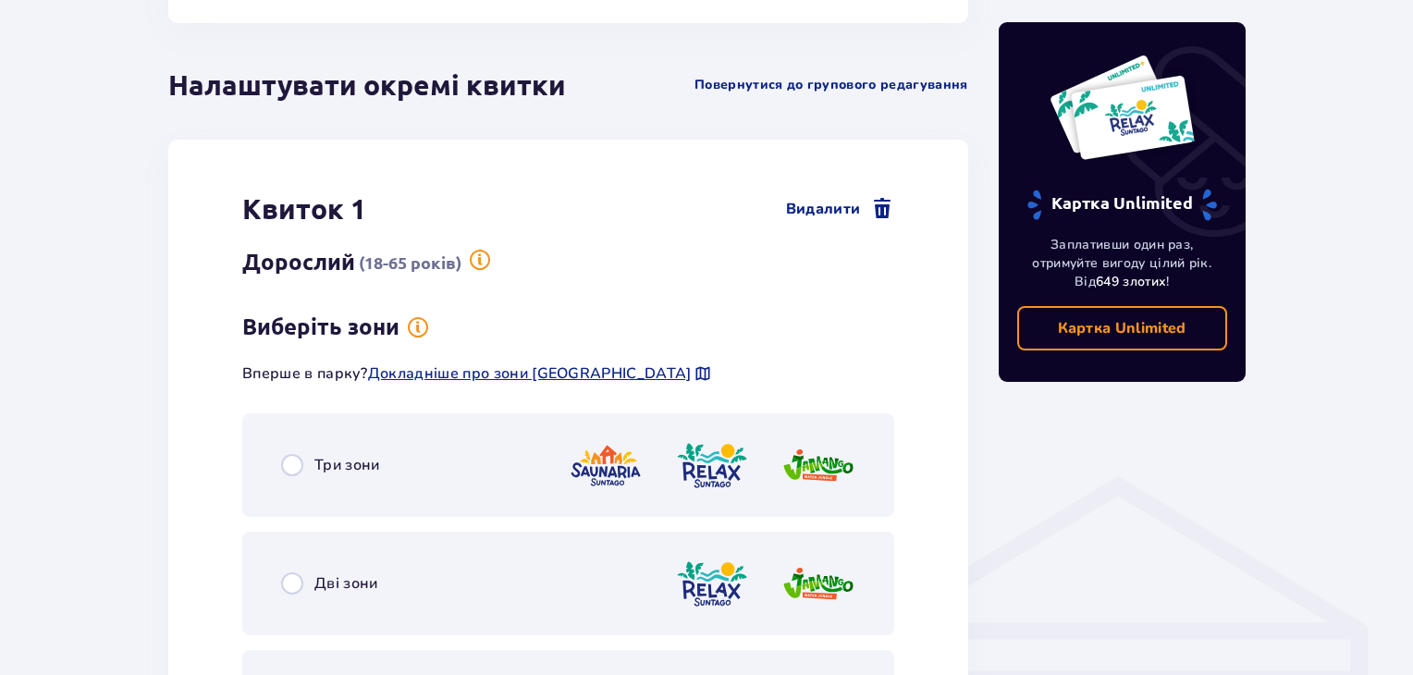
scroll to position [1211, 0]
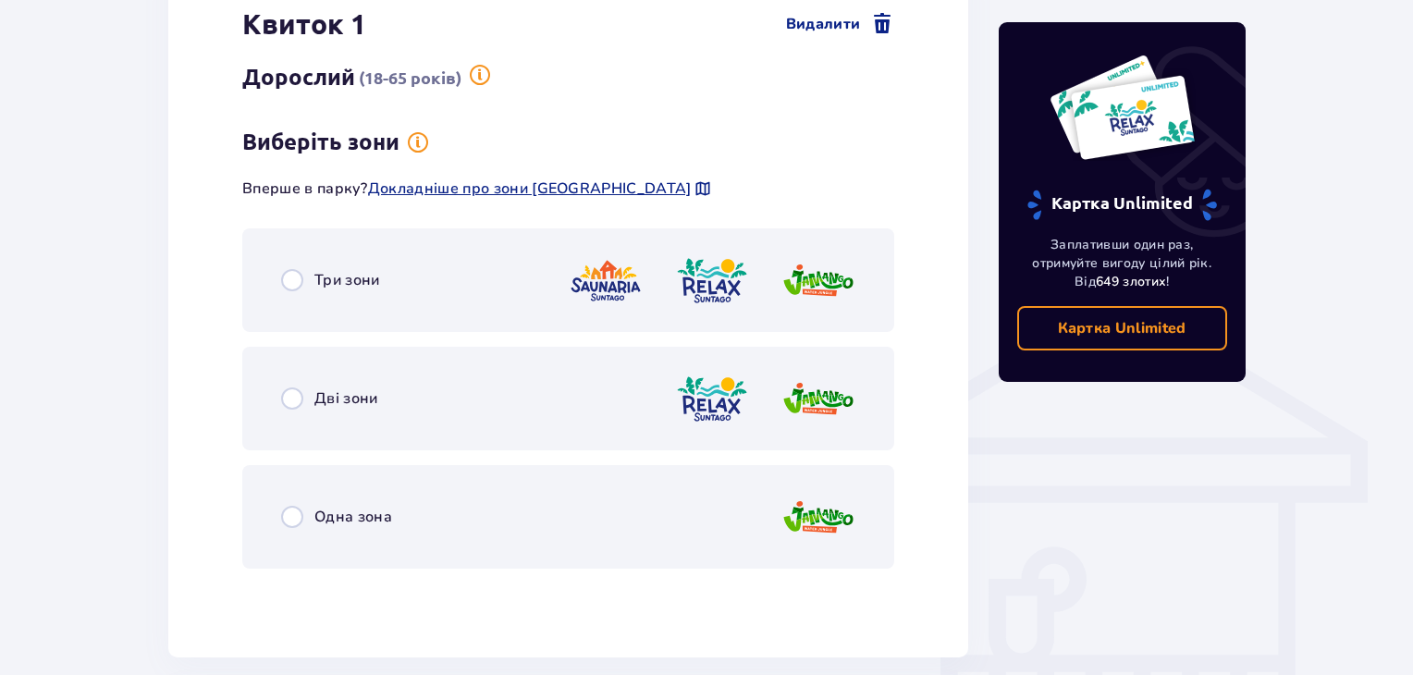
click at [289, 284] on input "radio" at bounding box center [292, 280] width 22 height 22
radio input "true"
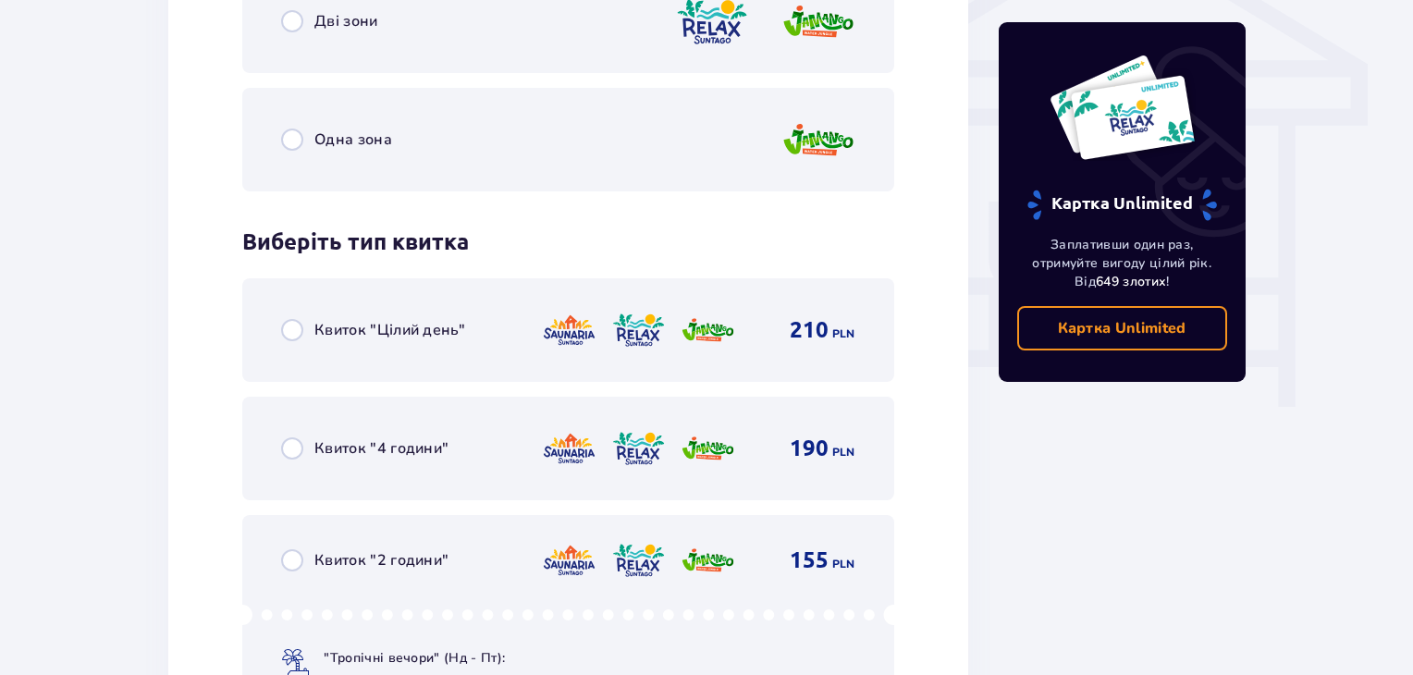
scroll to position [1609, 0]
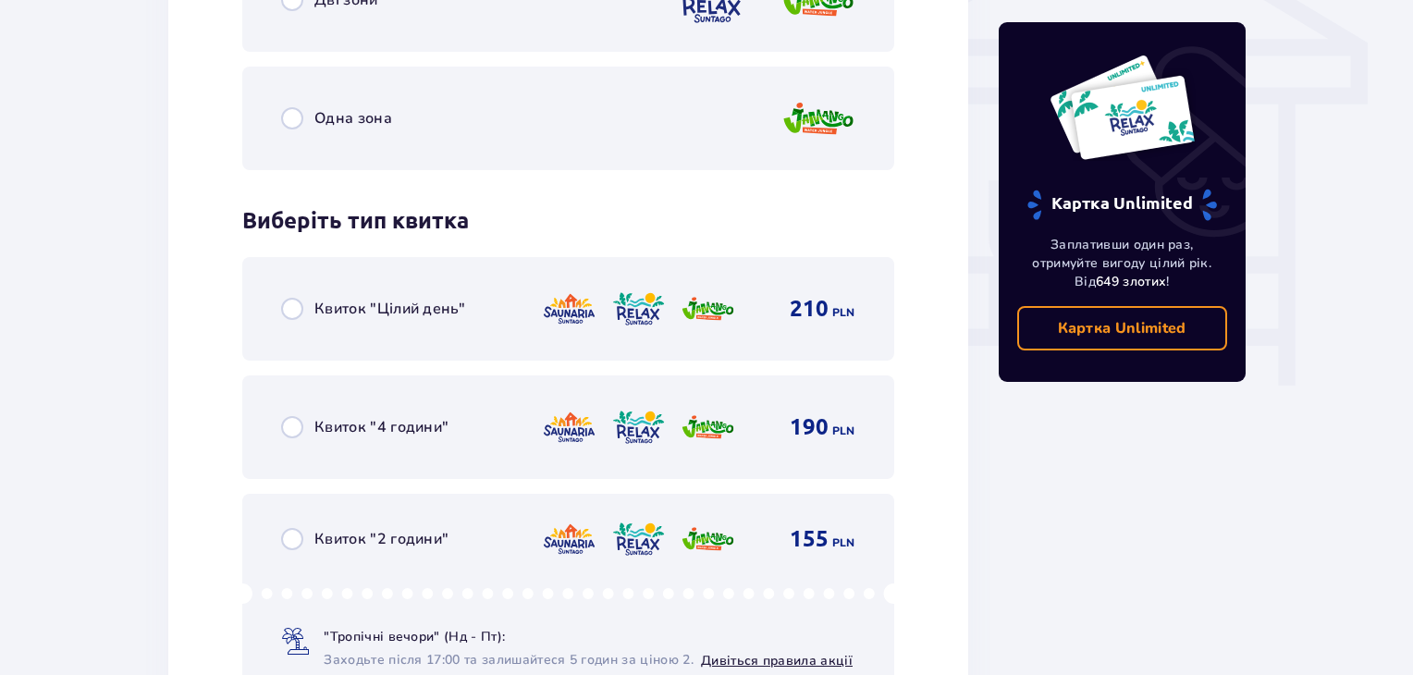
click at [298, 308] on input "radio" at bounding box center [292, 309] width 22 height 22
radio input "true"
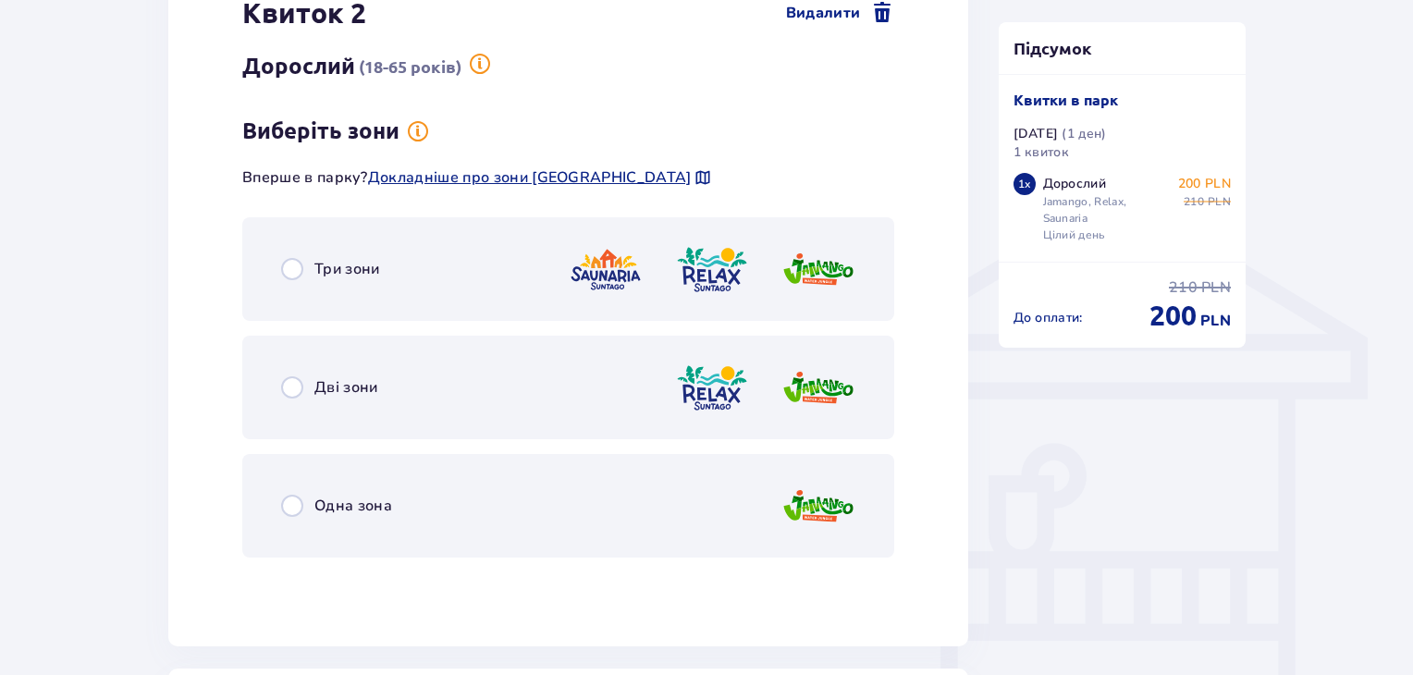
scroll to position [1328, 0]
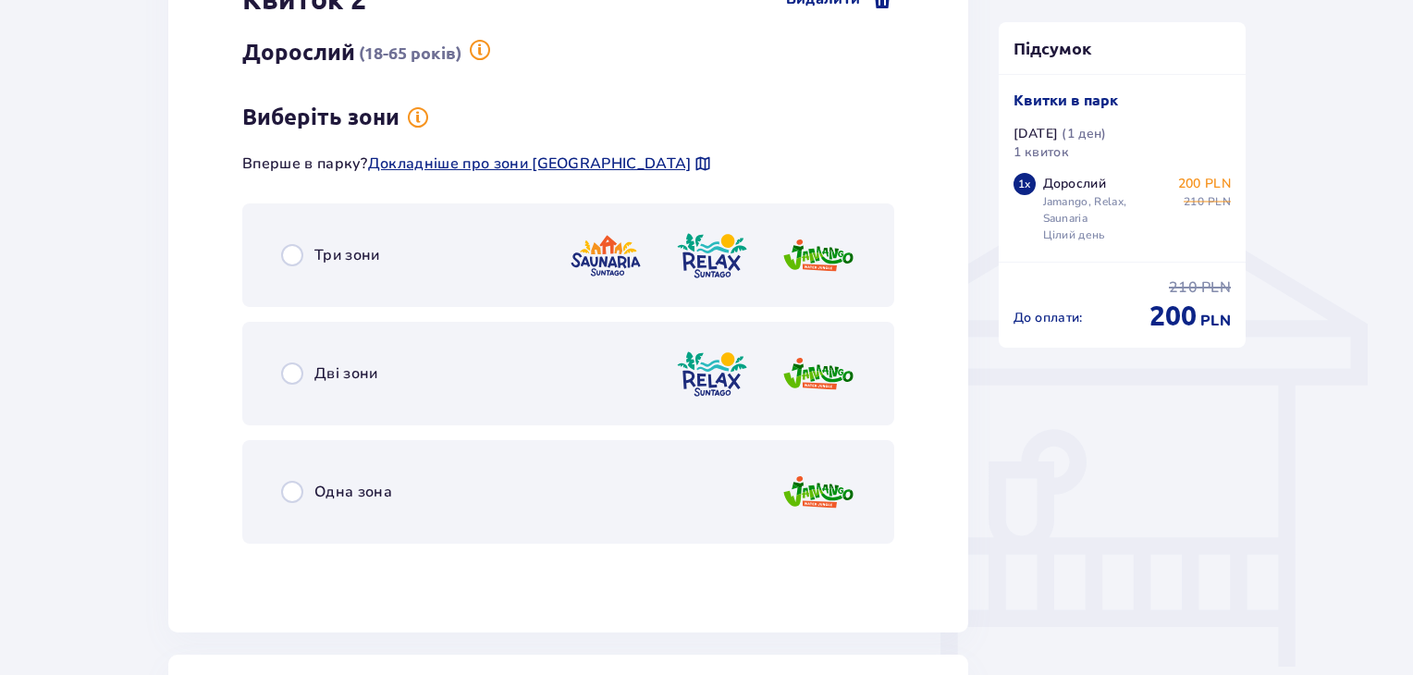
click at [293, 495] on input "radio" at bounding box center [292, 492] width 22 height 22
radio input "true"
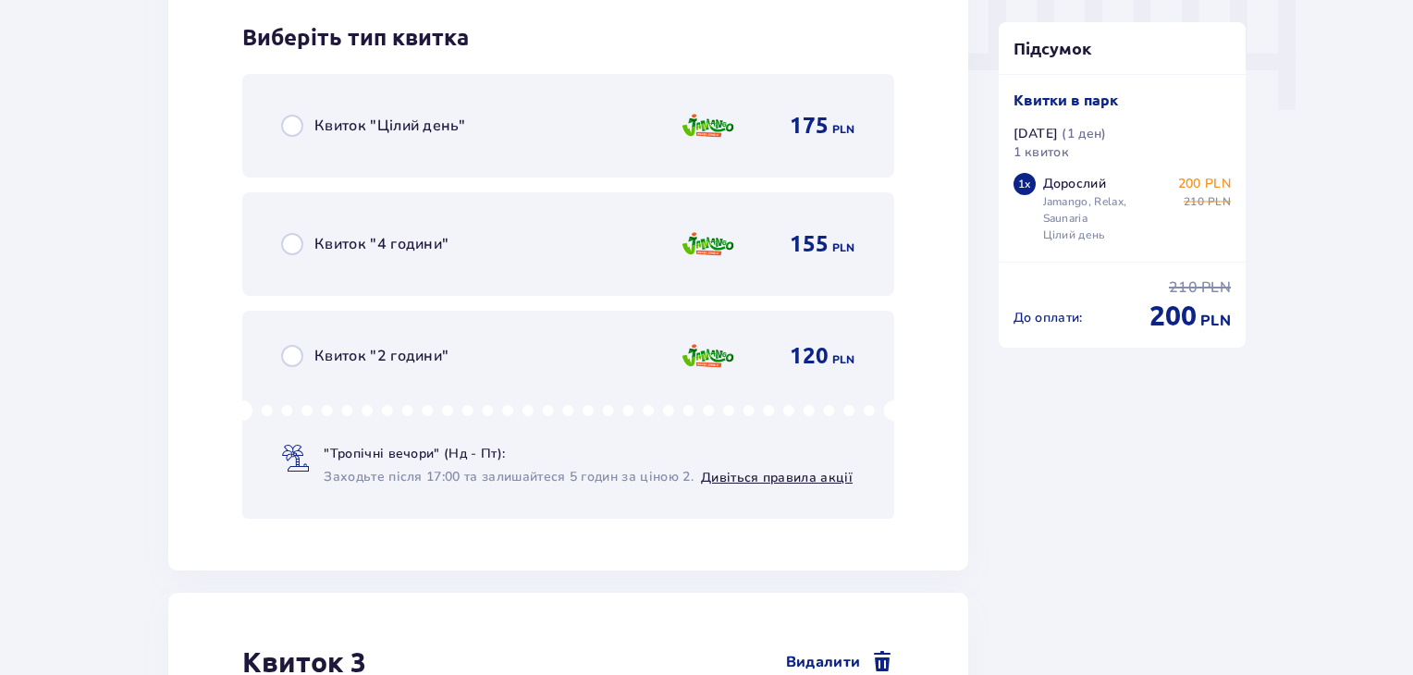
scroll to position [1886, 0]
click at [289, 125] on input "radio" at bounding box center [292, 125] width 22 height 22
radio input "true"
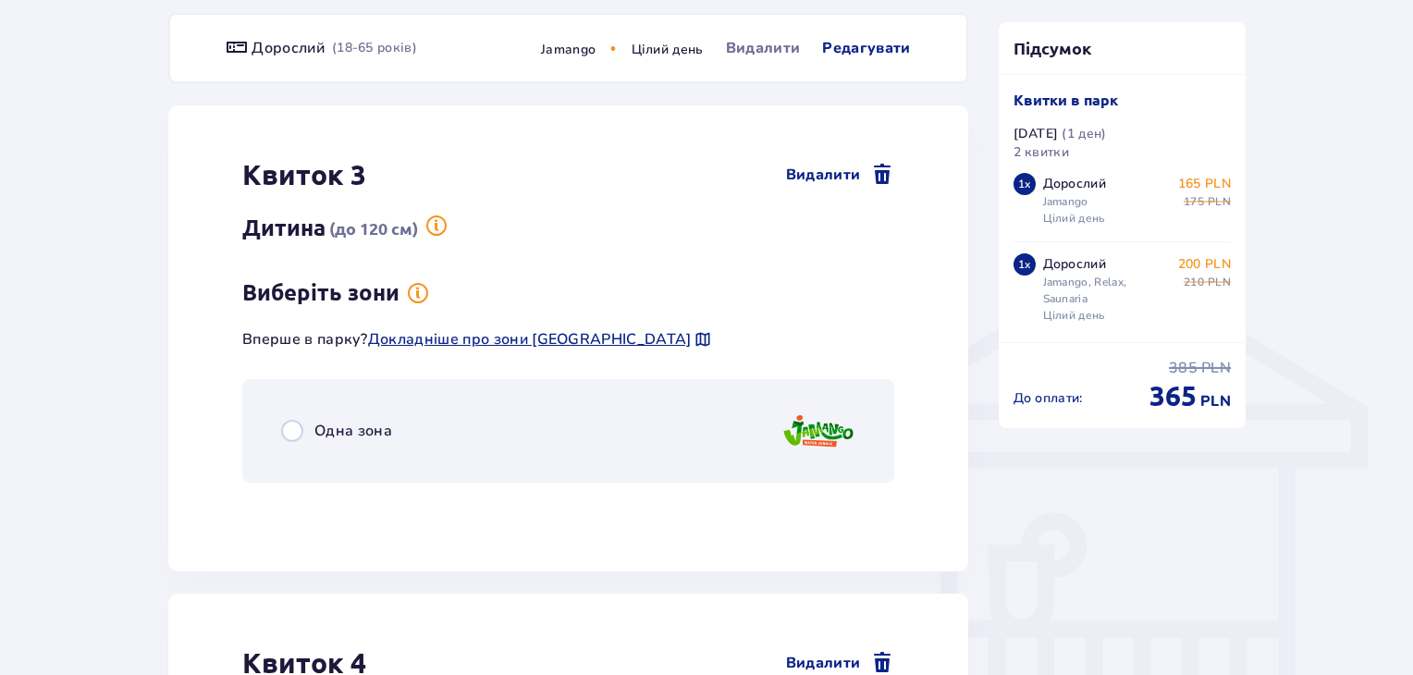
scroll to position [1235, 0]
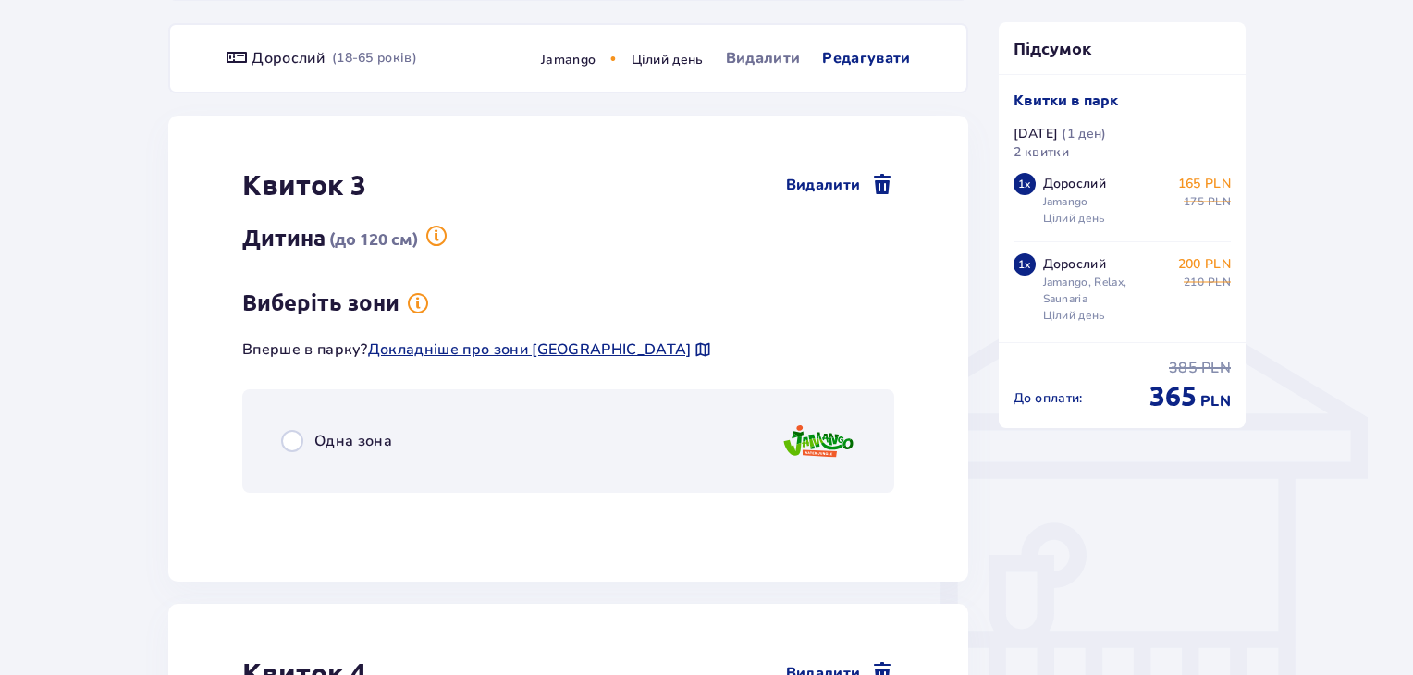
click at [292, 437] on input "radio" at bounding box center [292, 441] width 22 height 22
radio input "true"
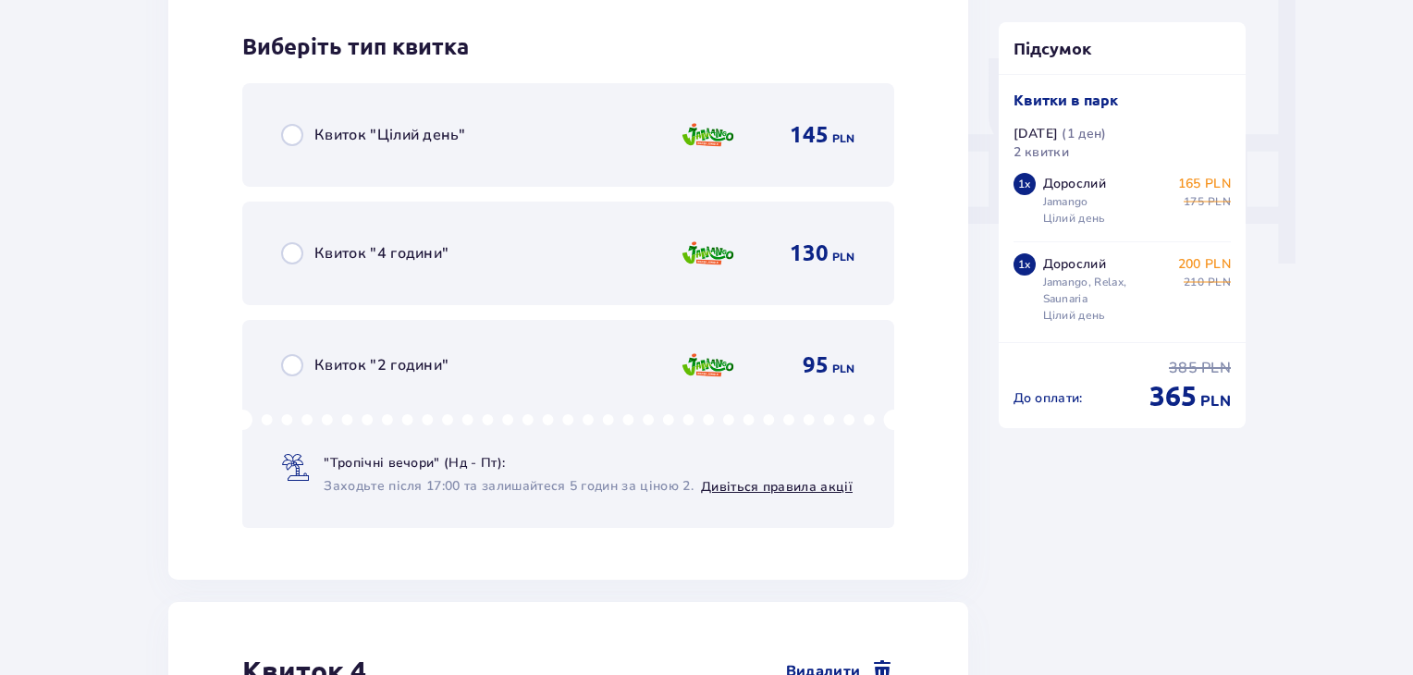
scroll to position [1741, 0]
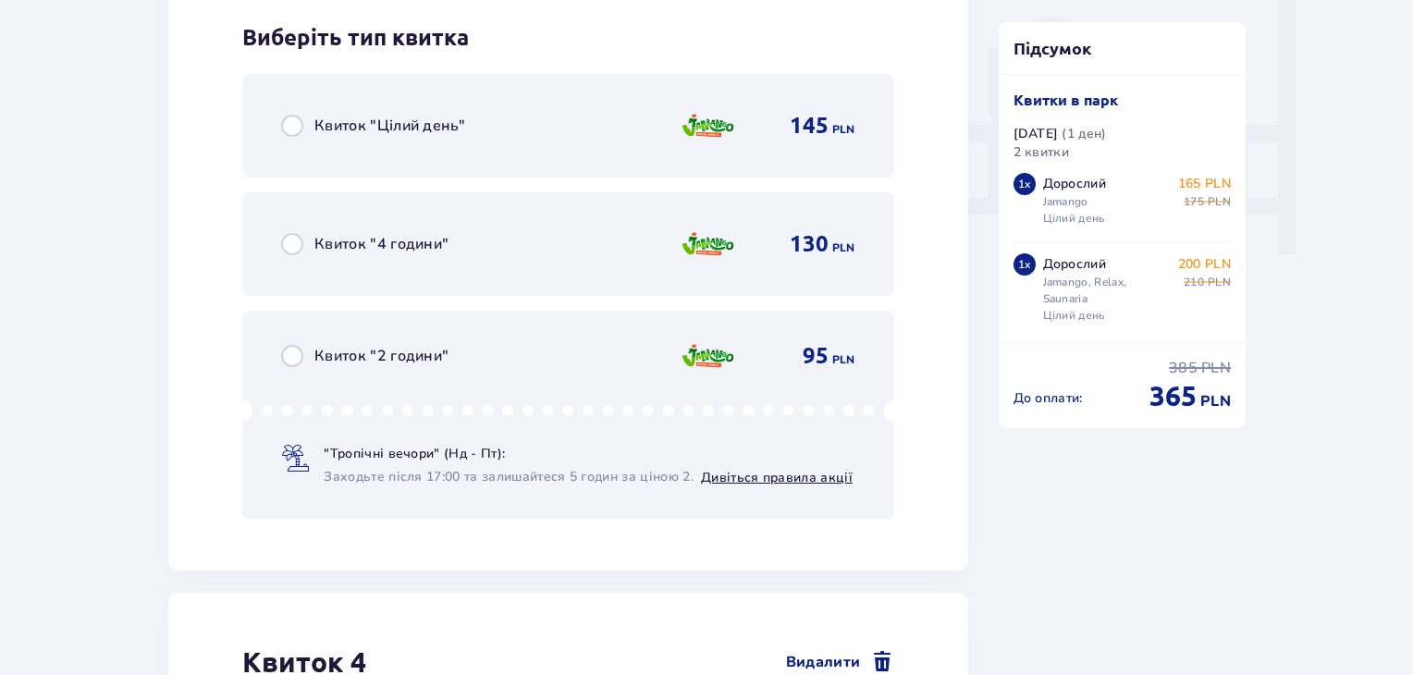
click at [292, 125] on input "radio" at bounding box center [292, 126] width 22 height 22
radio input "true"
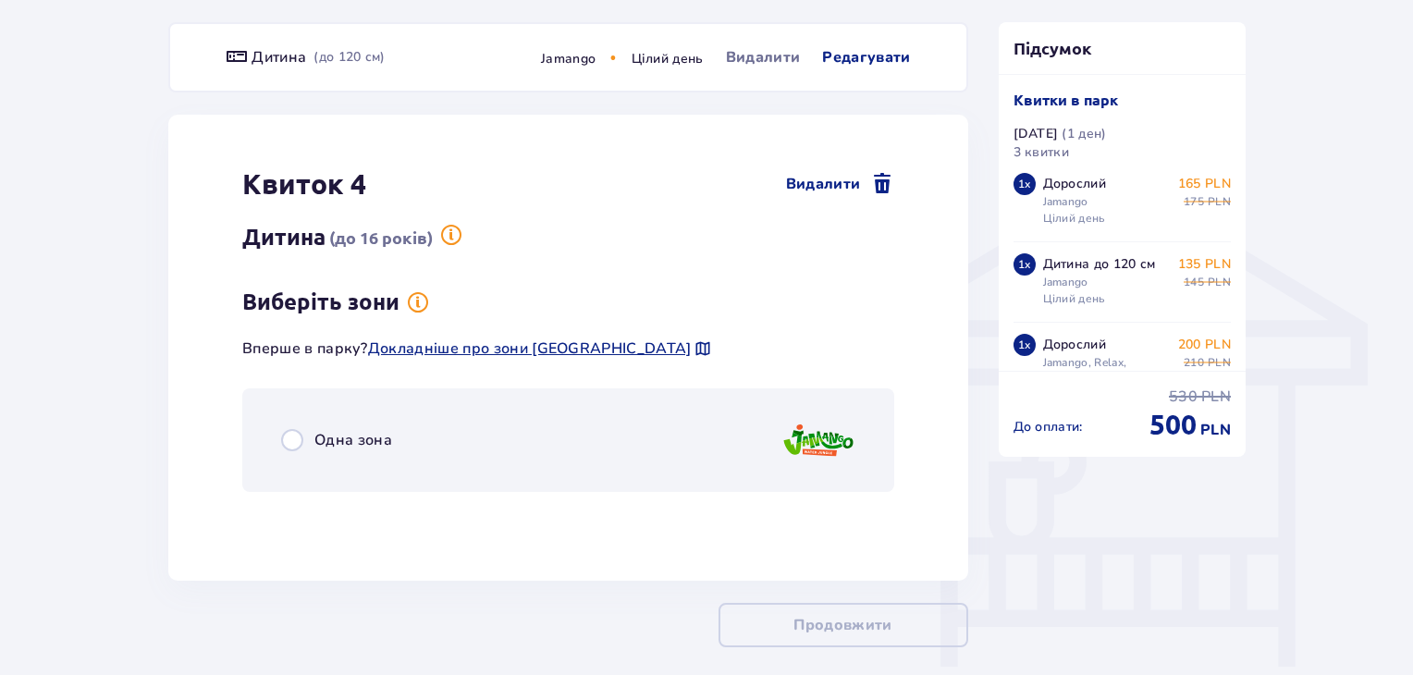
scroll to position [1326, 0]
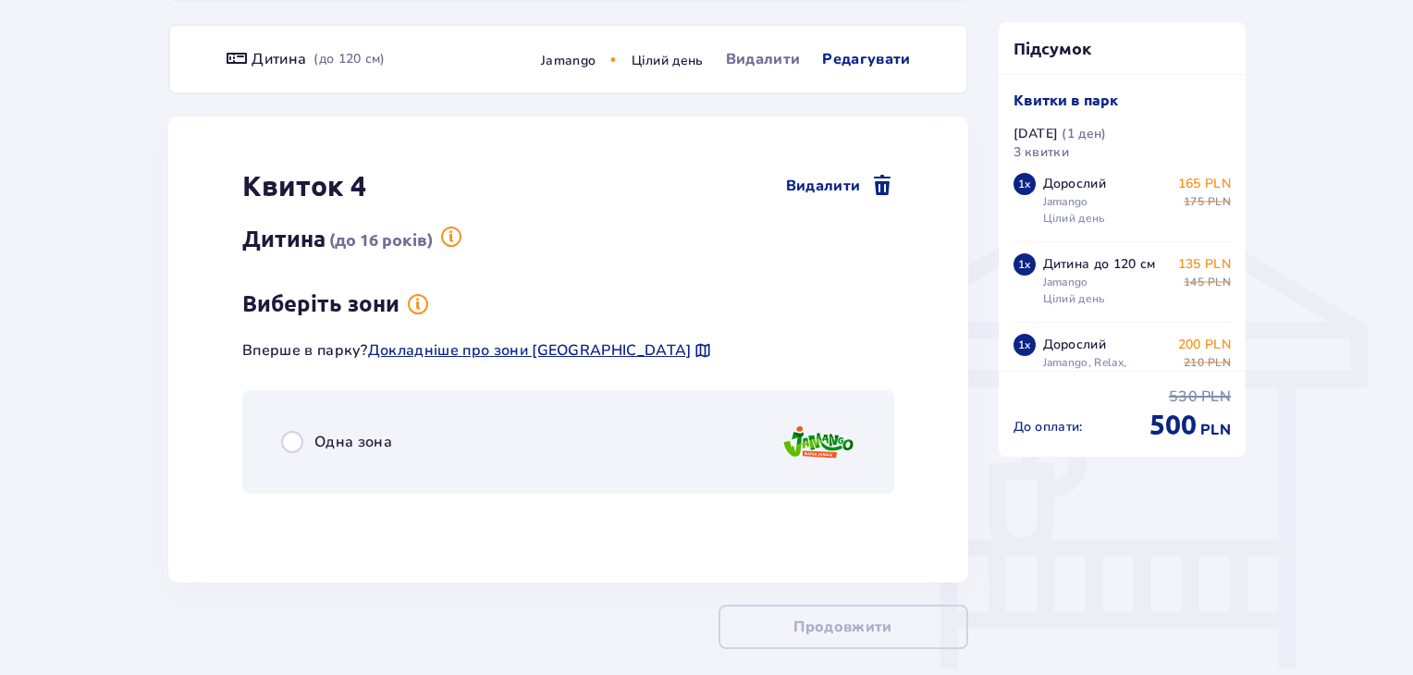
click at [293, 437] on input "radio" at bounding box center [292, 442] width 22 height 22
radio input "true"
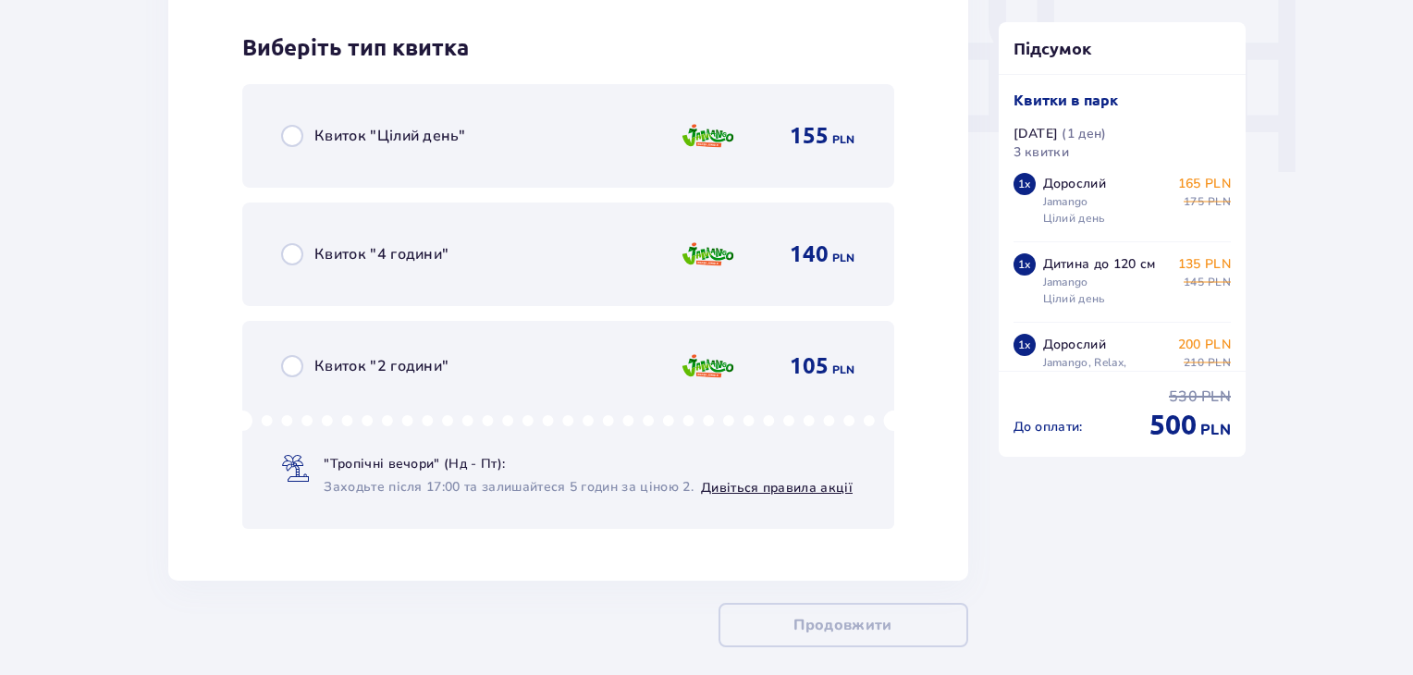
scroll to position [1832, 0]
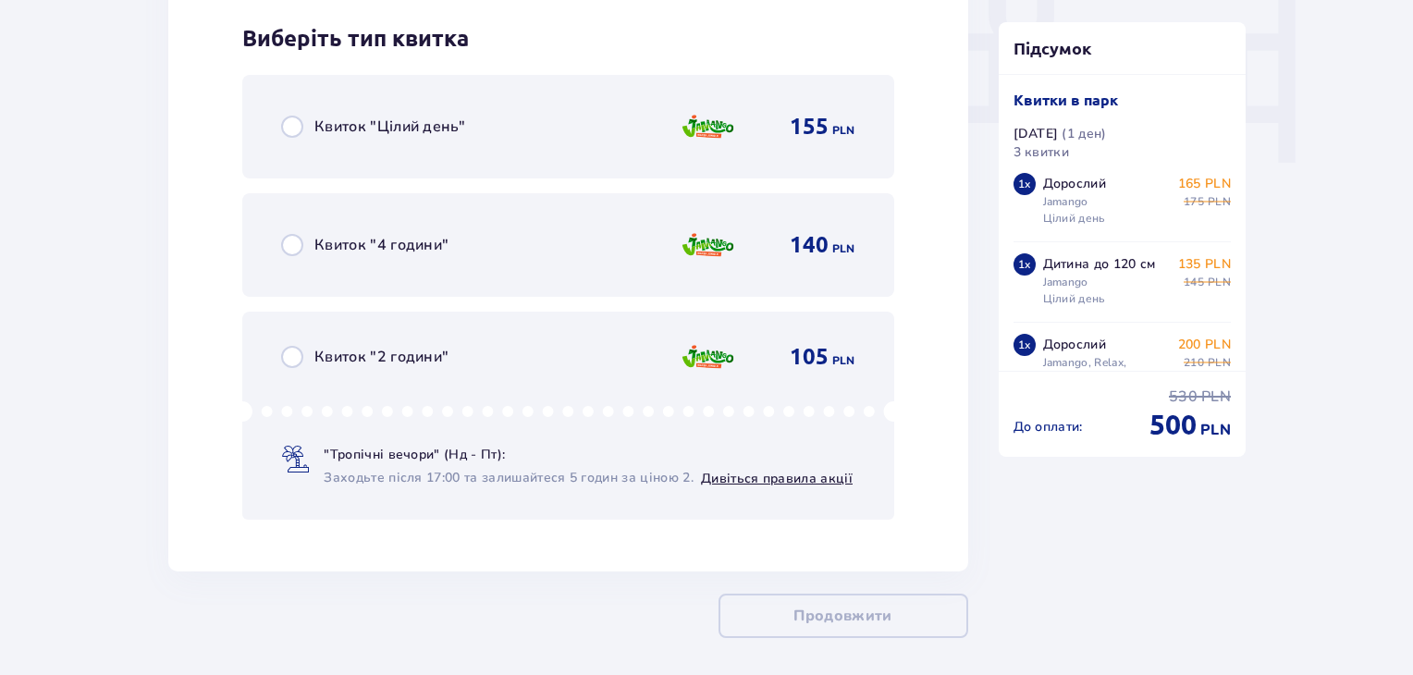
click at [302, 117] on input "radio" at bounding box center [292, 127] width 22 height 22
radio input "true"
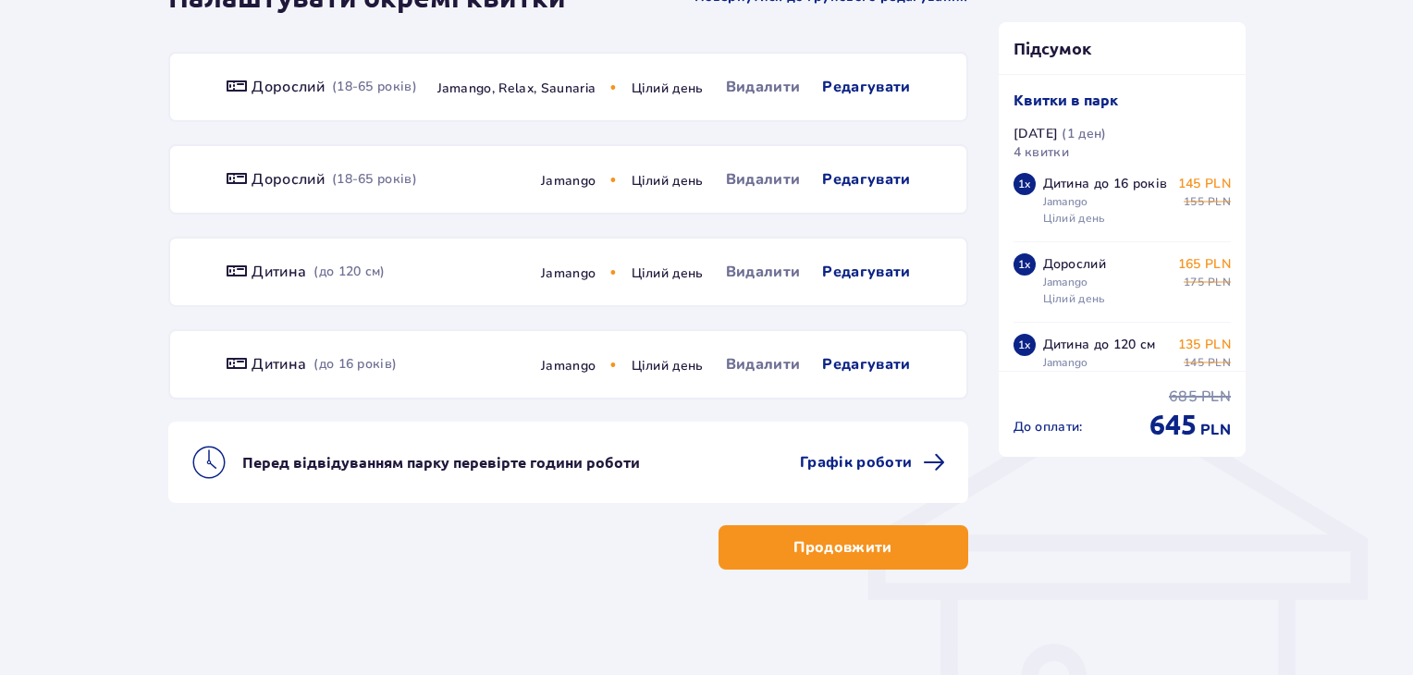
scroll to position [1115, 0]
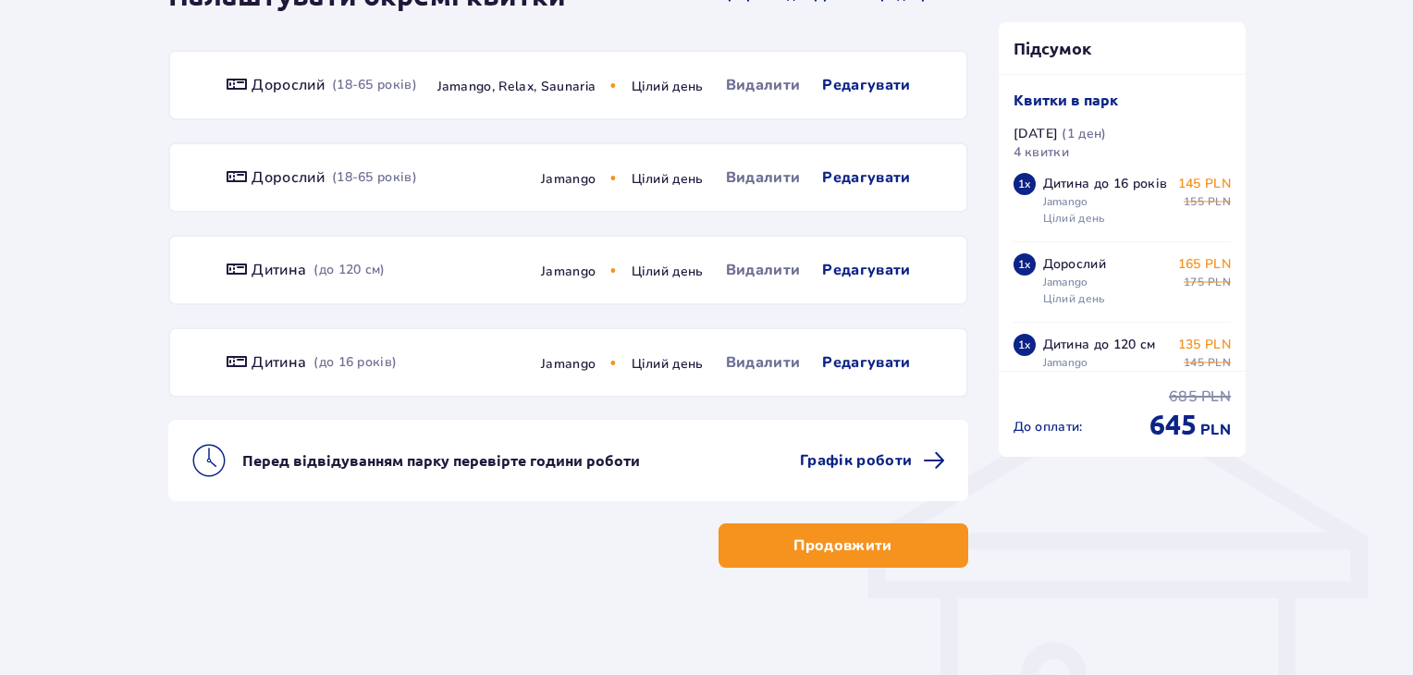
click at [836, 541] on p "Продовжити" at bounding box center [843, 546] width 98 height 20
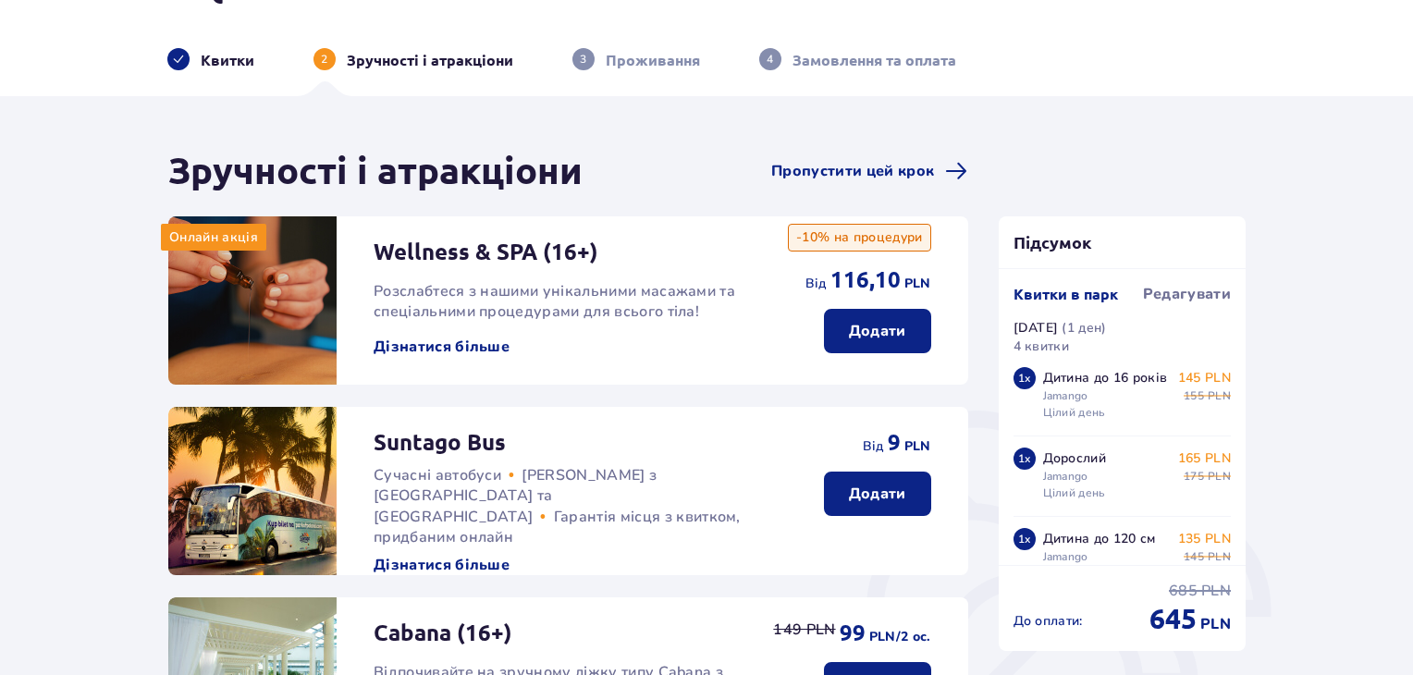
scroll to position [24, 0]
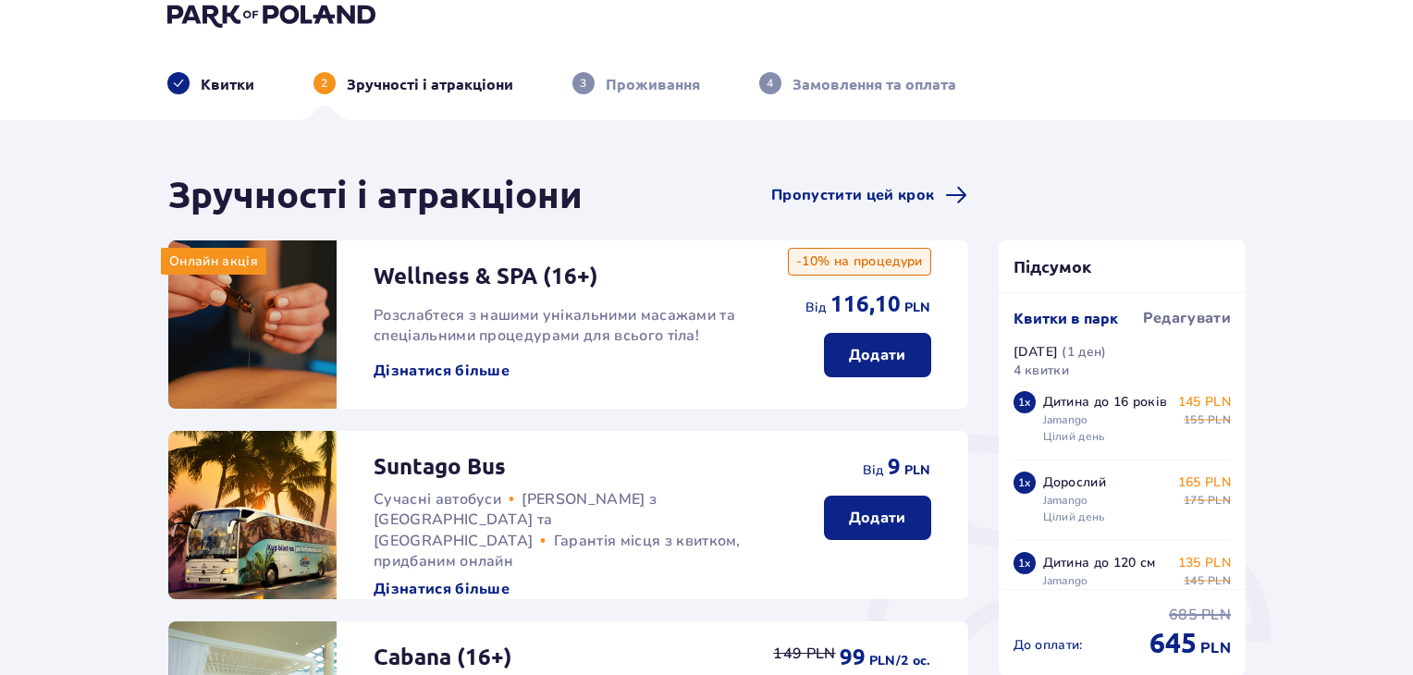
click at [511, 371] on div "Wellness & SPA (16+) Розслабтеся з нашими унікальними масажами та спеціальними …" at bounding box center [562, 310] width 377 height 141
click at [488, 374] on button "Дізнатися більше" at bounding box center [442, 371] width 136 height 20
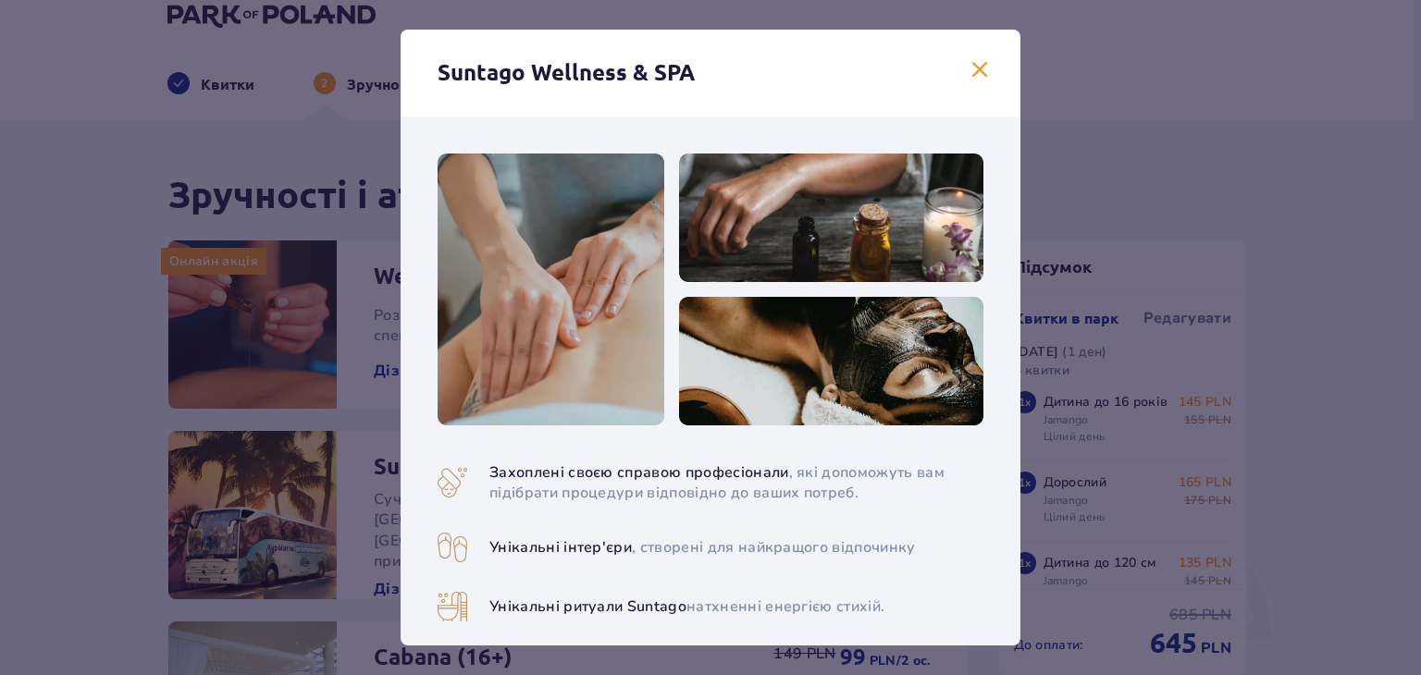
click at [979, 64] on span at bounding box center [979, 70] width 22 height 22
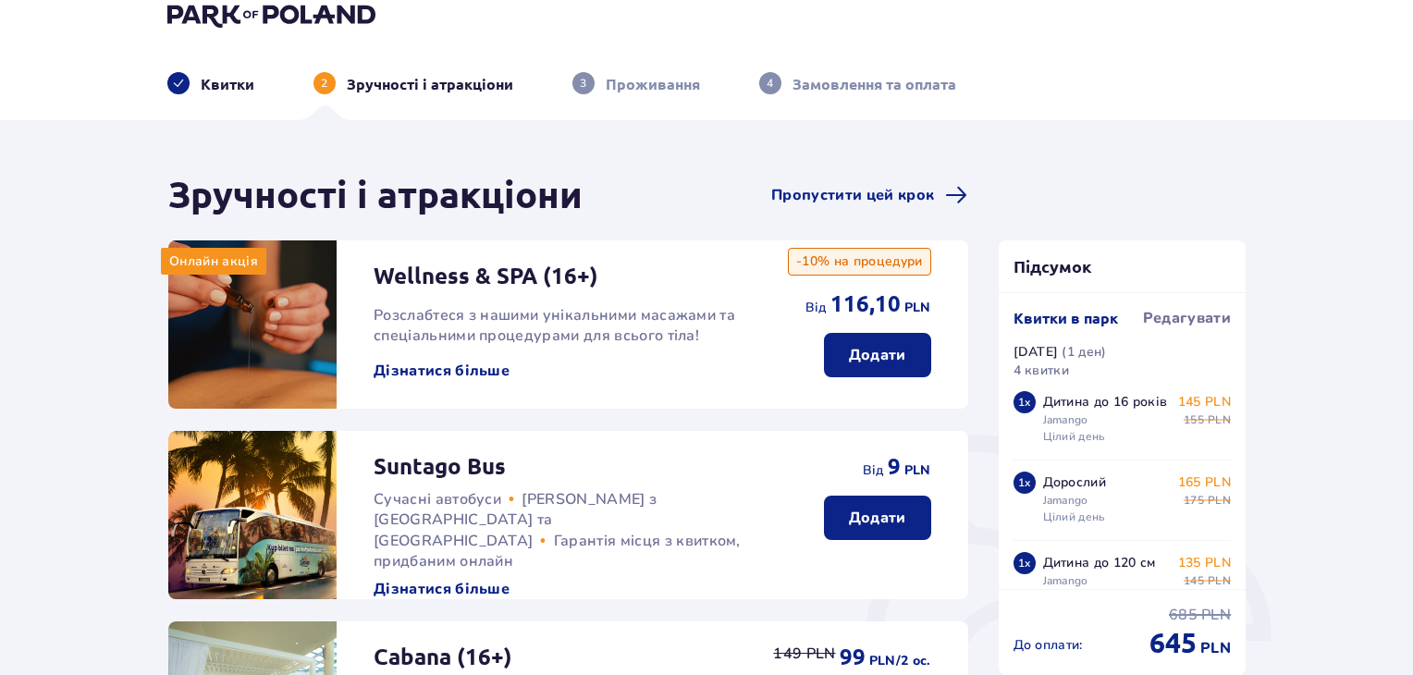
click at [866, 369] on button "Додати" at bounding box center [877, 355] width 107 height 44
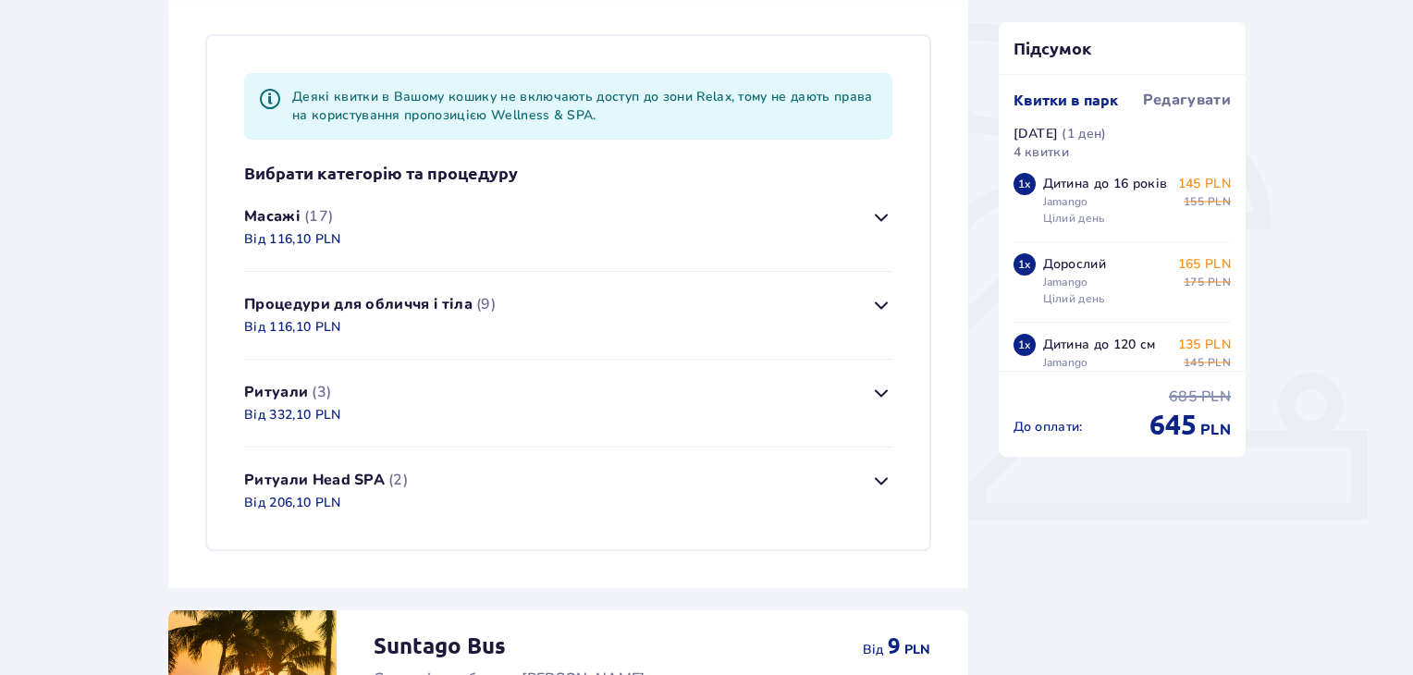
scroll to position [448, 0]
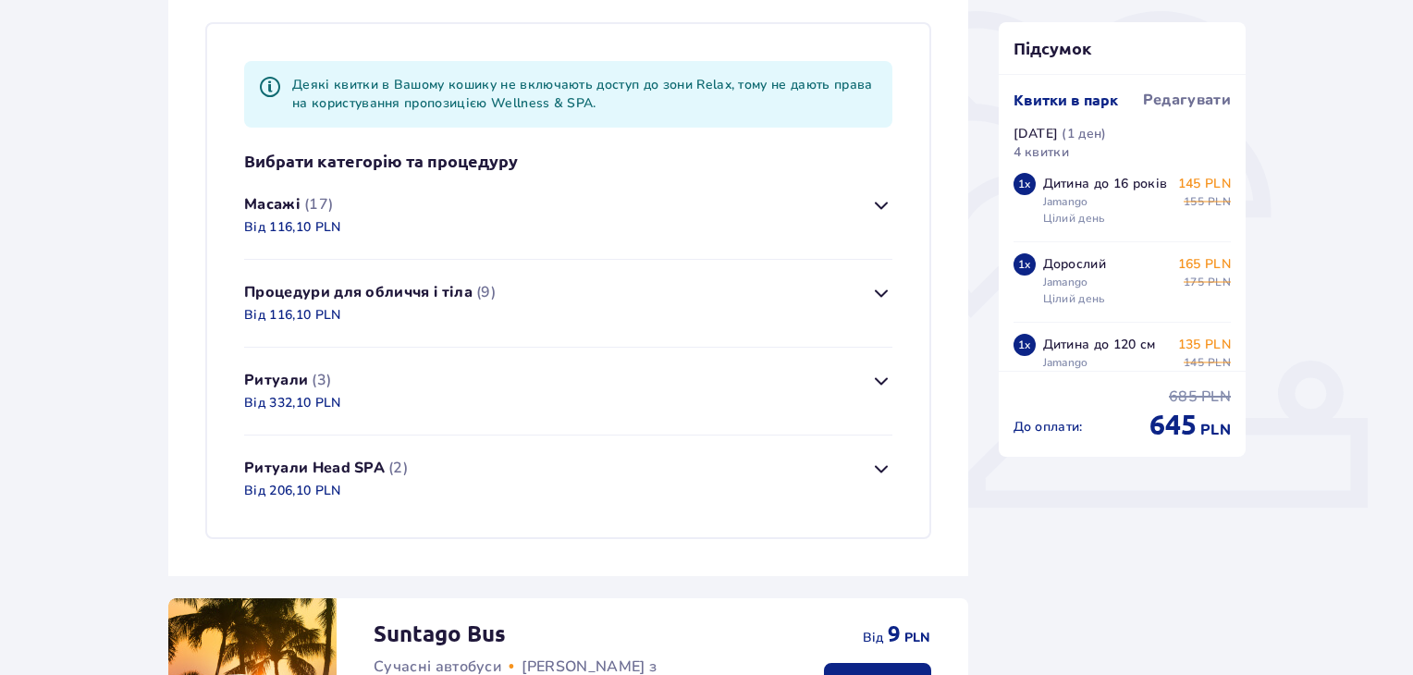
click at [886, 472] on span "button" at bounding box center [881, 469] width 22 height 22
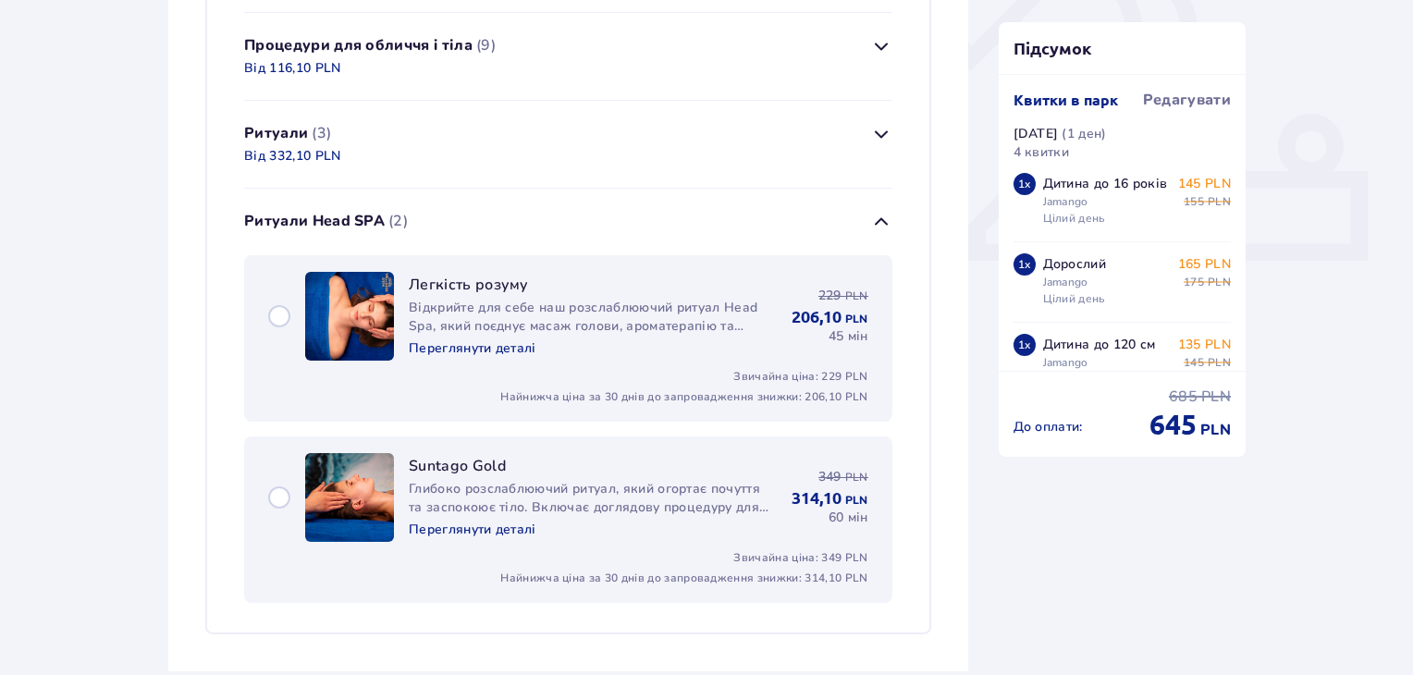
scroll to position [603, 0]
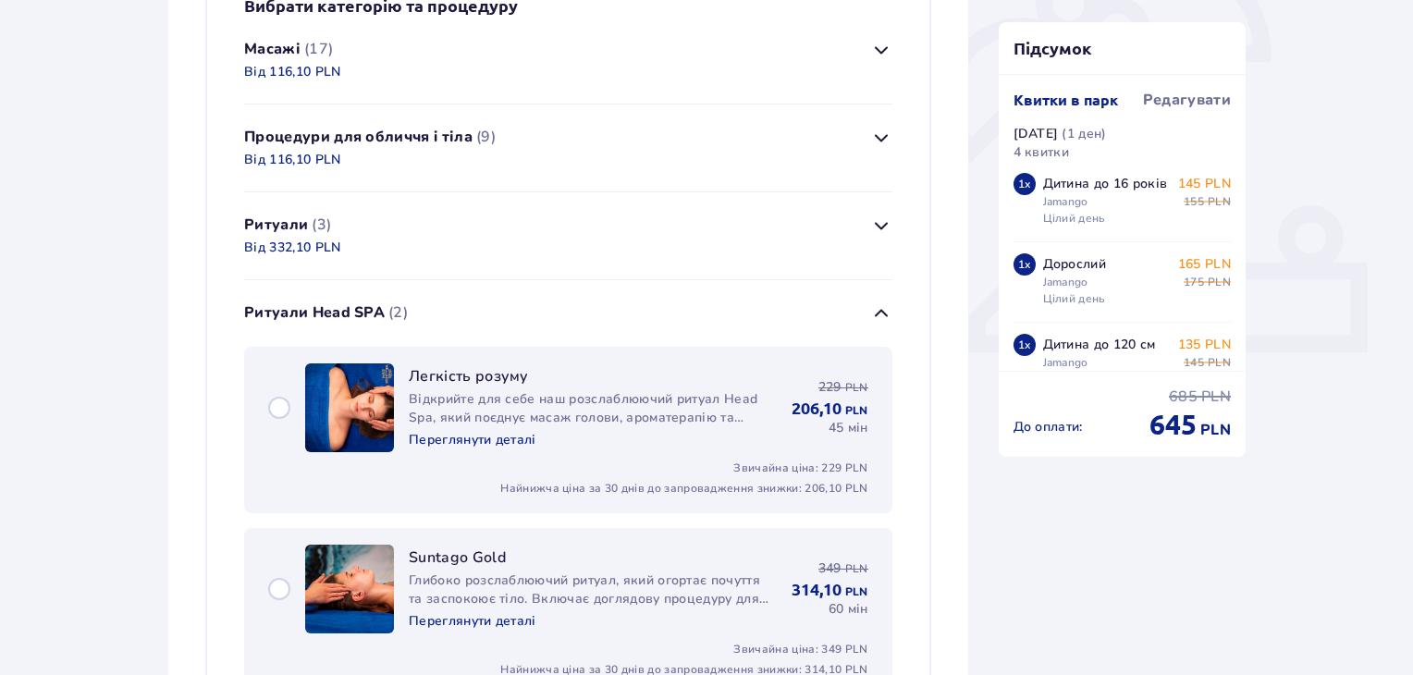
click at [874, 312] on span "button" at bounding box center [881, 313] width 22 height 22
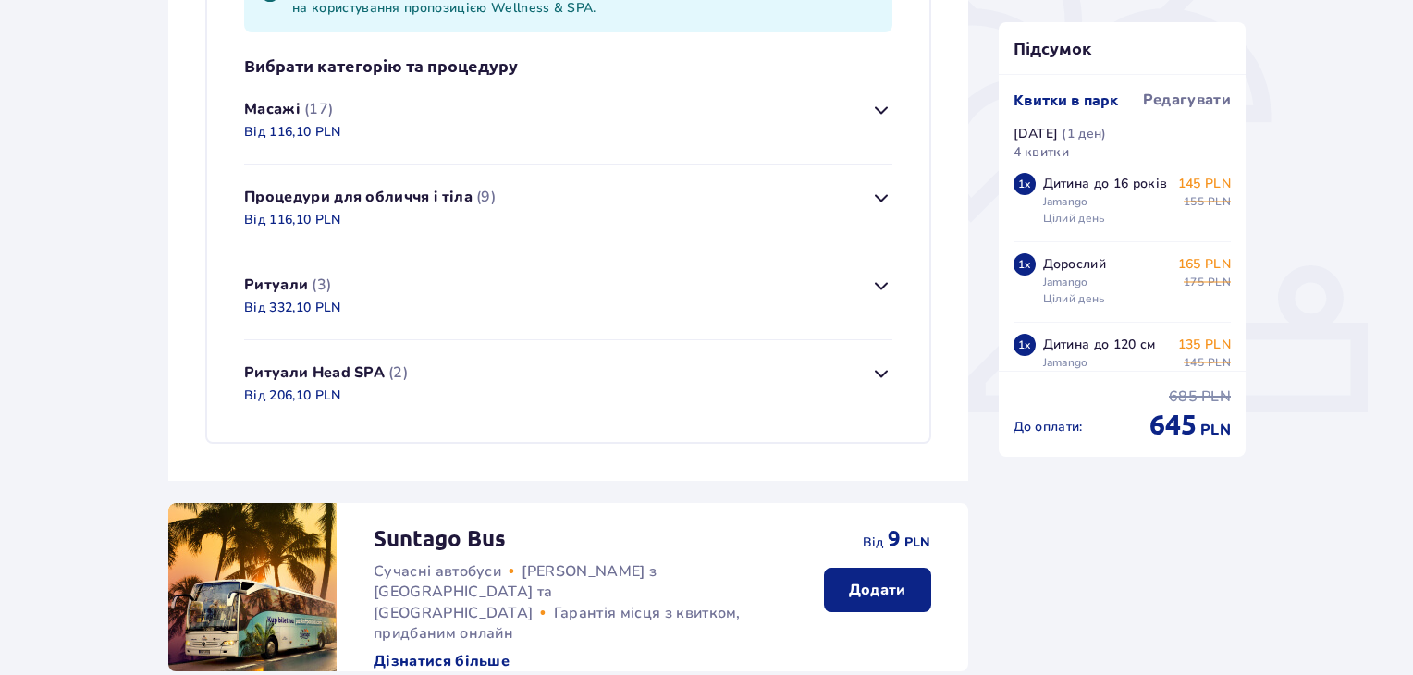
scroll to position [511, 0]
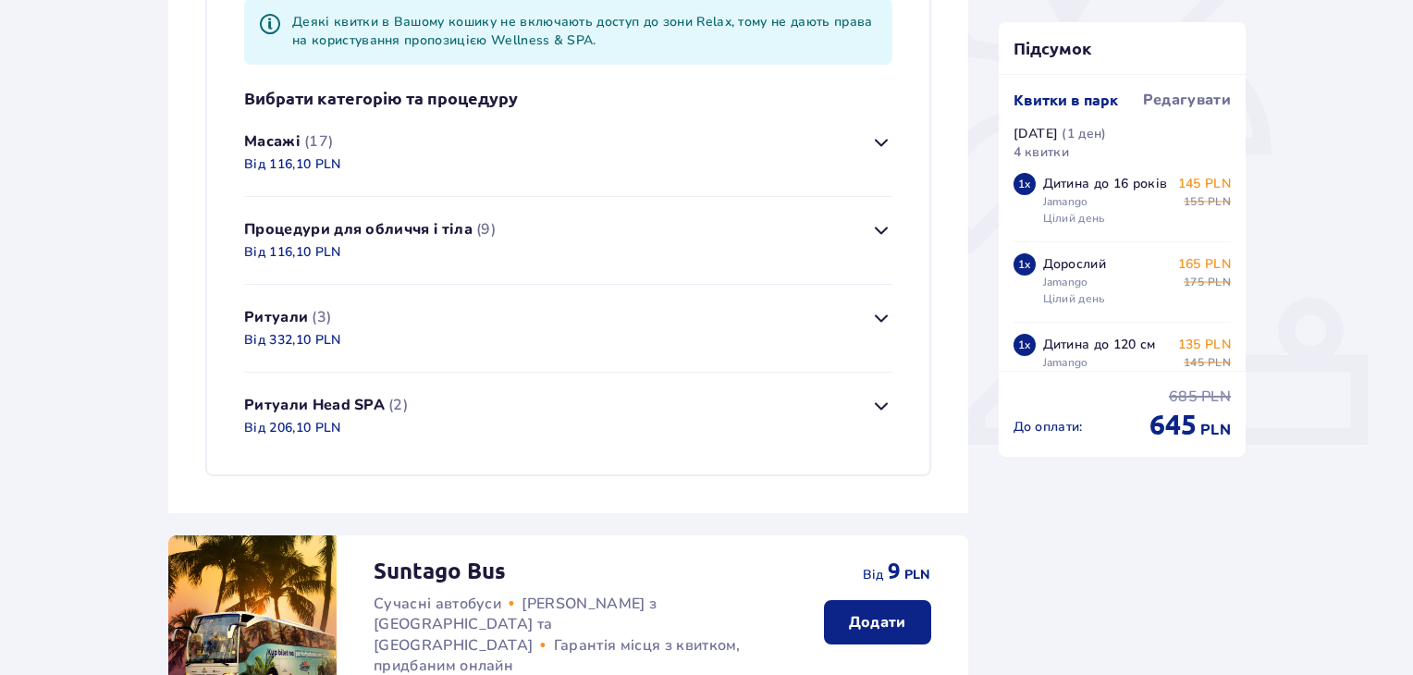
click at [723, 162] on button "Масажі (17) Від 116,10 PLN" at bounding box center [568, 152] width 648 height 87
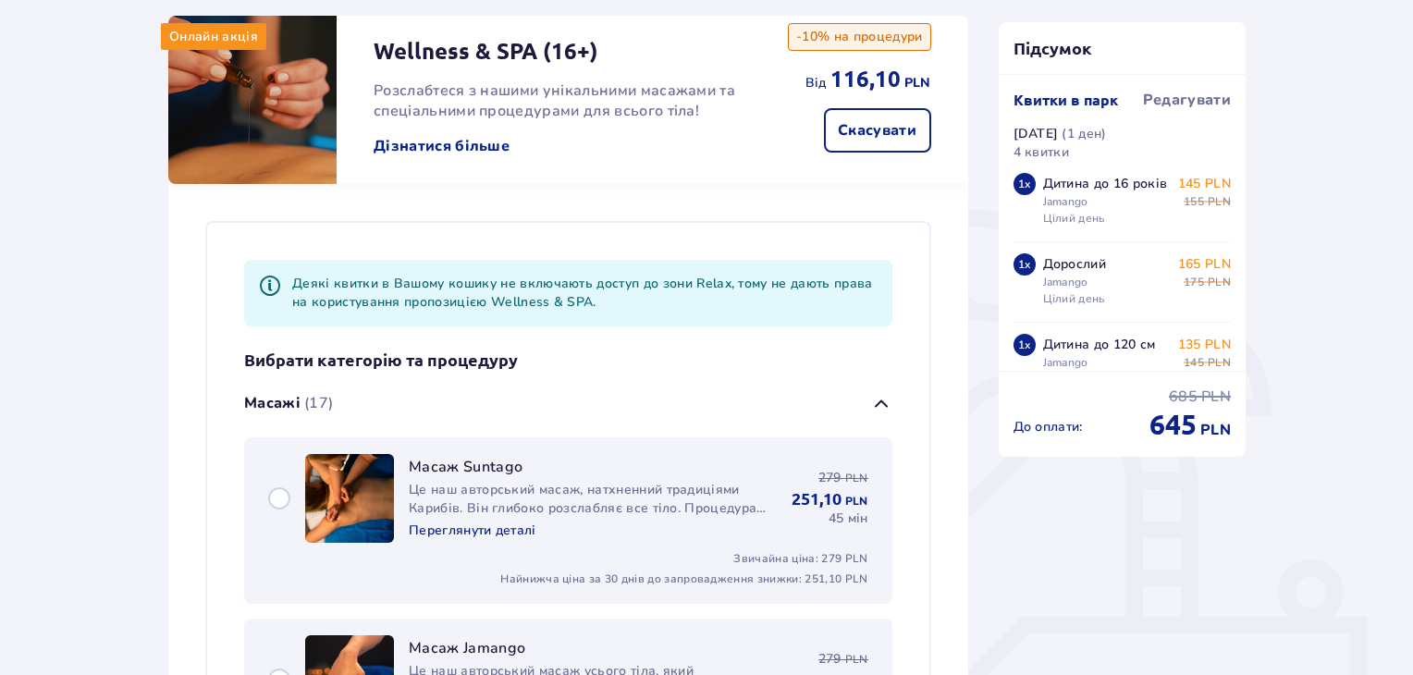
scroll to position [156, 0]
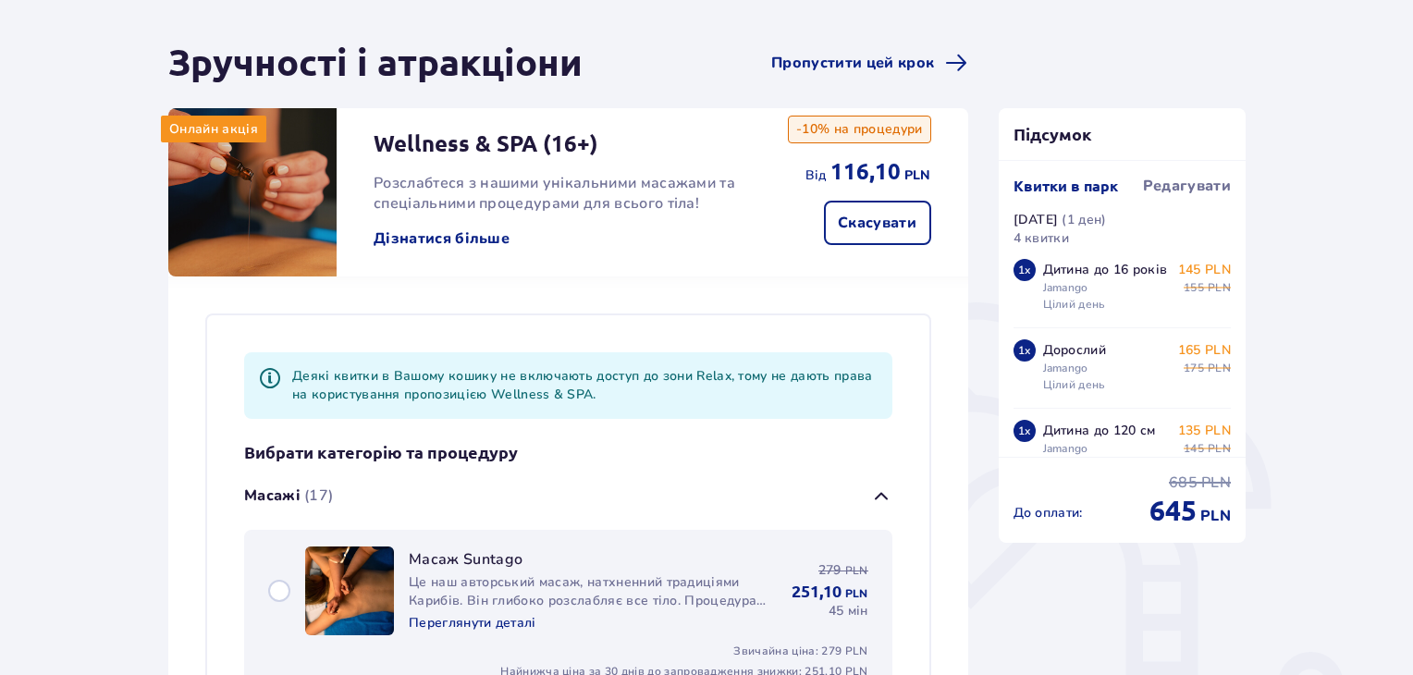
click at [794, 499] on button "Масажі (17)" at bounding box center [568, 496] width 648 height 67
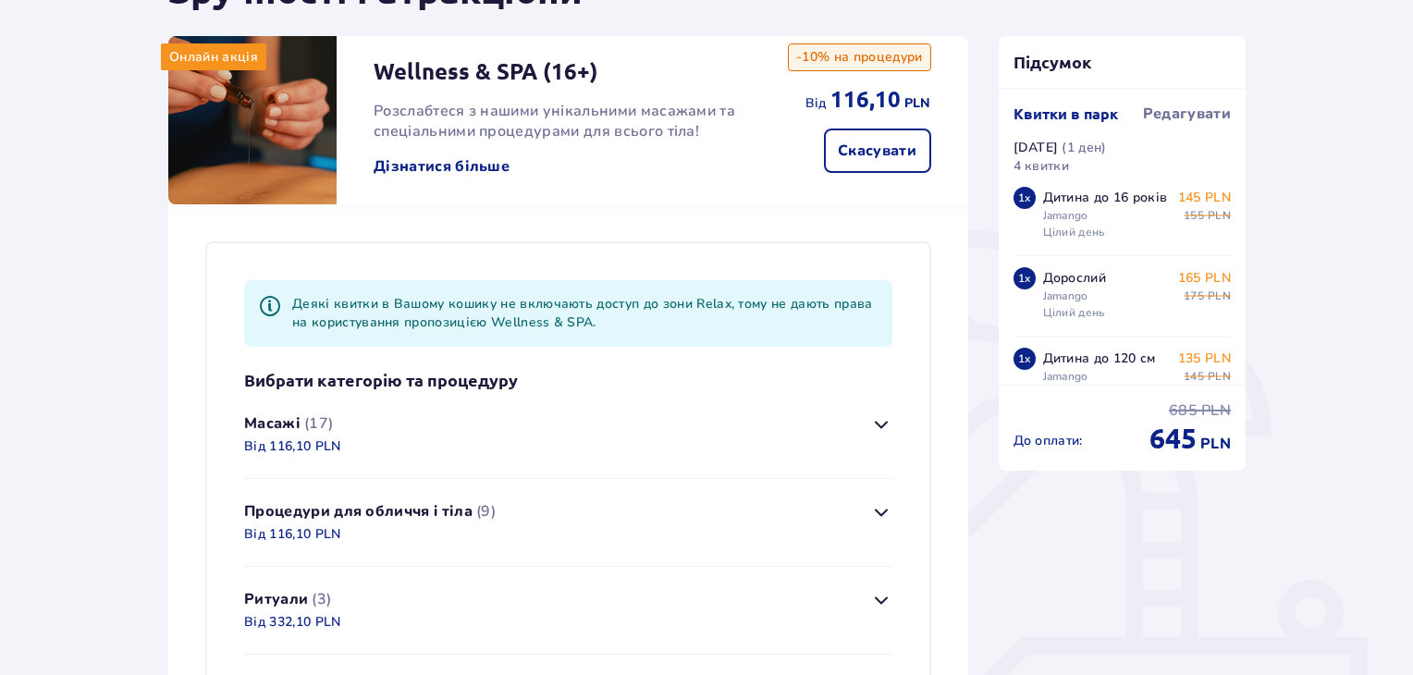
scroll to position [341, 0]
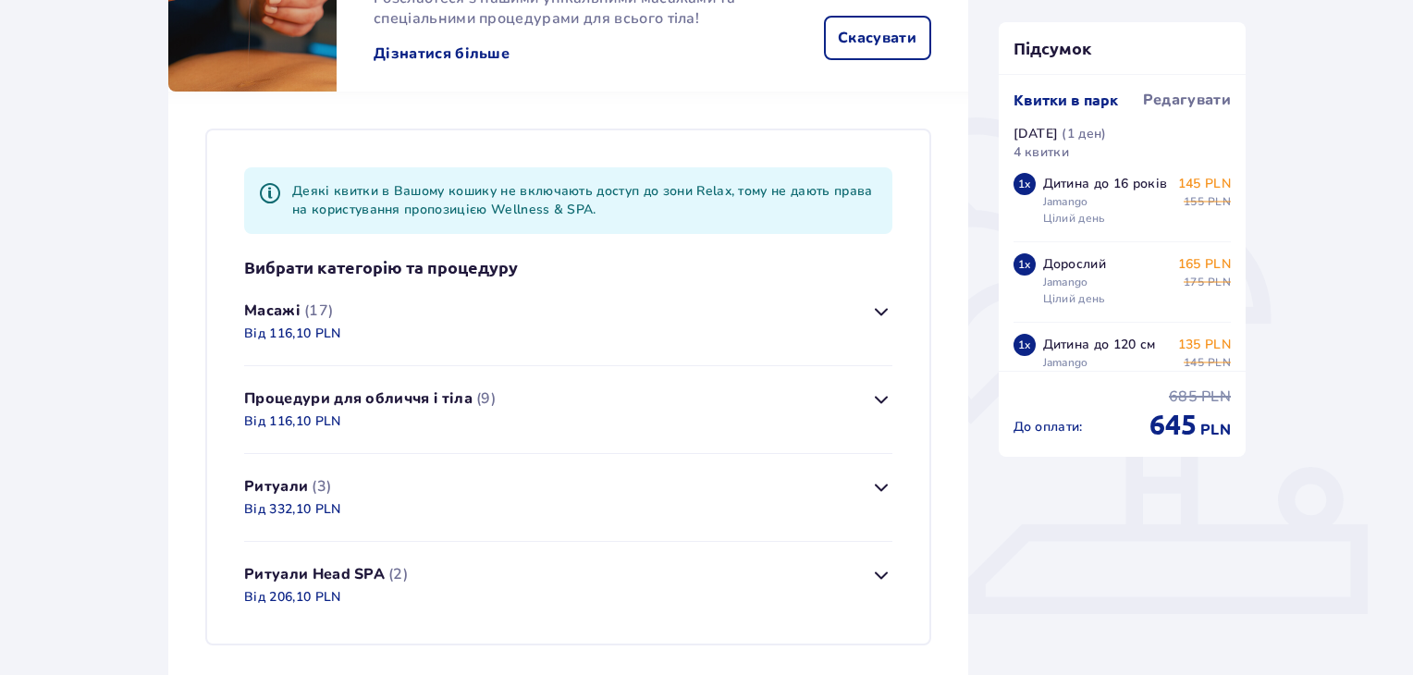
click at [883, 398] on span "button" at bounding box center [881, 399] width 22 height 22
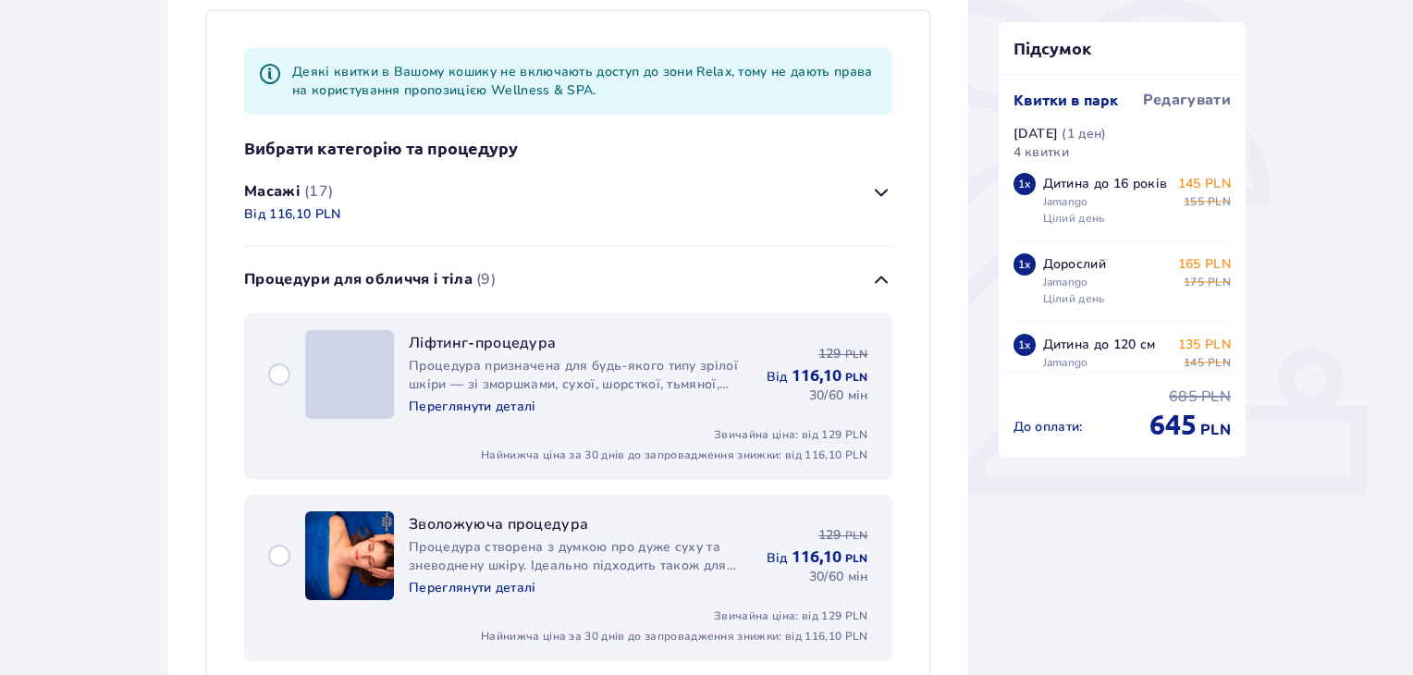
scroll to position [428, 0]
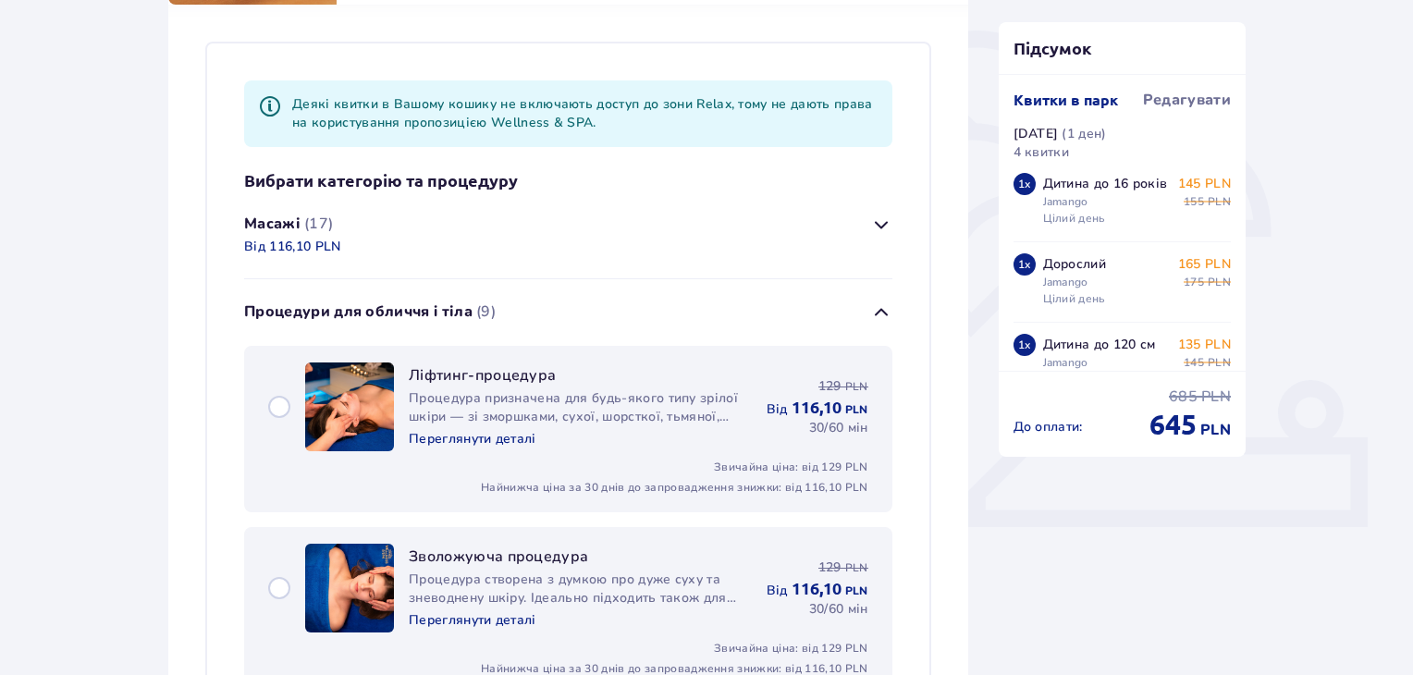
click at [882, 314] on span "button" at bounding box center [881, 313] width 22 height 22
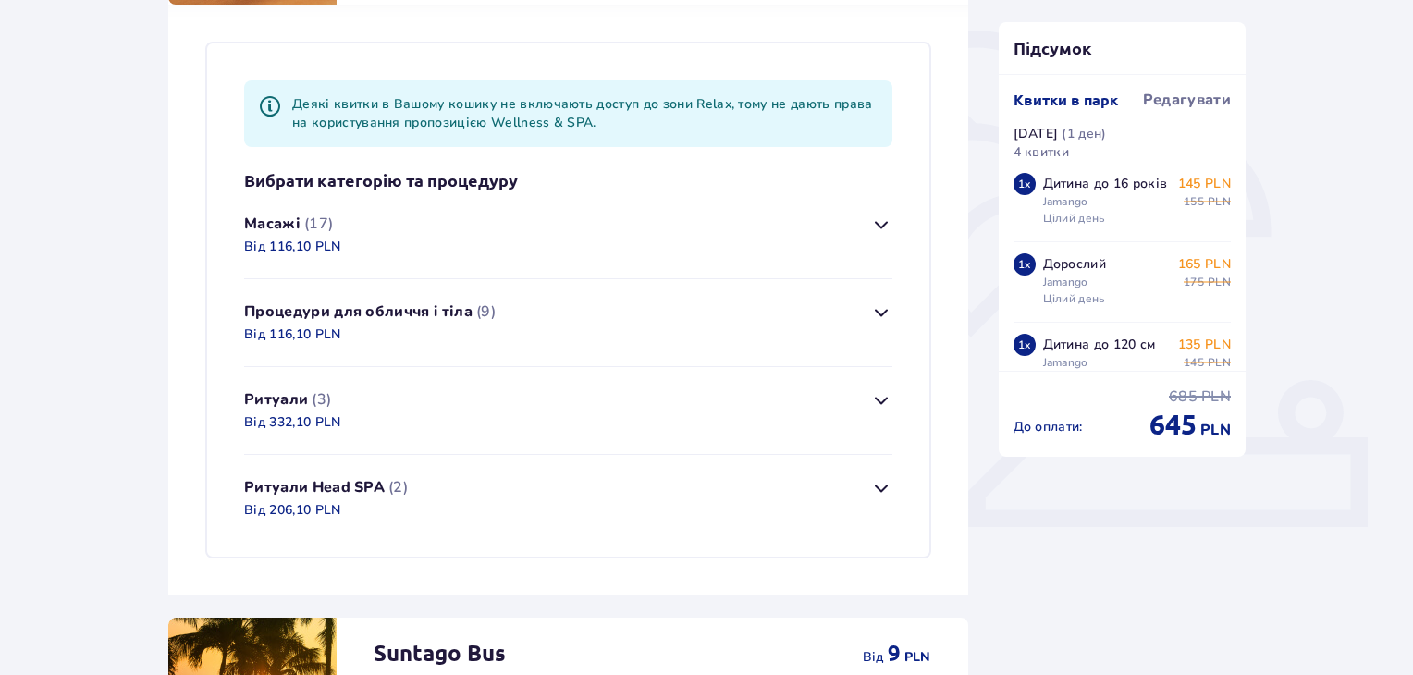
click at [882, 482] on span "button" at bounding box center [881, 488] width 22 height 22
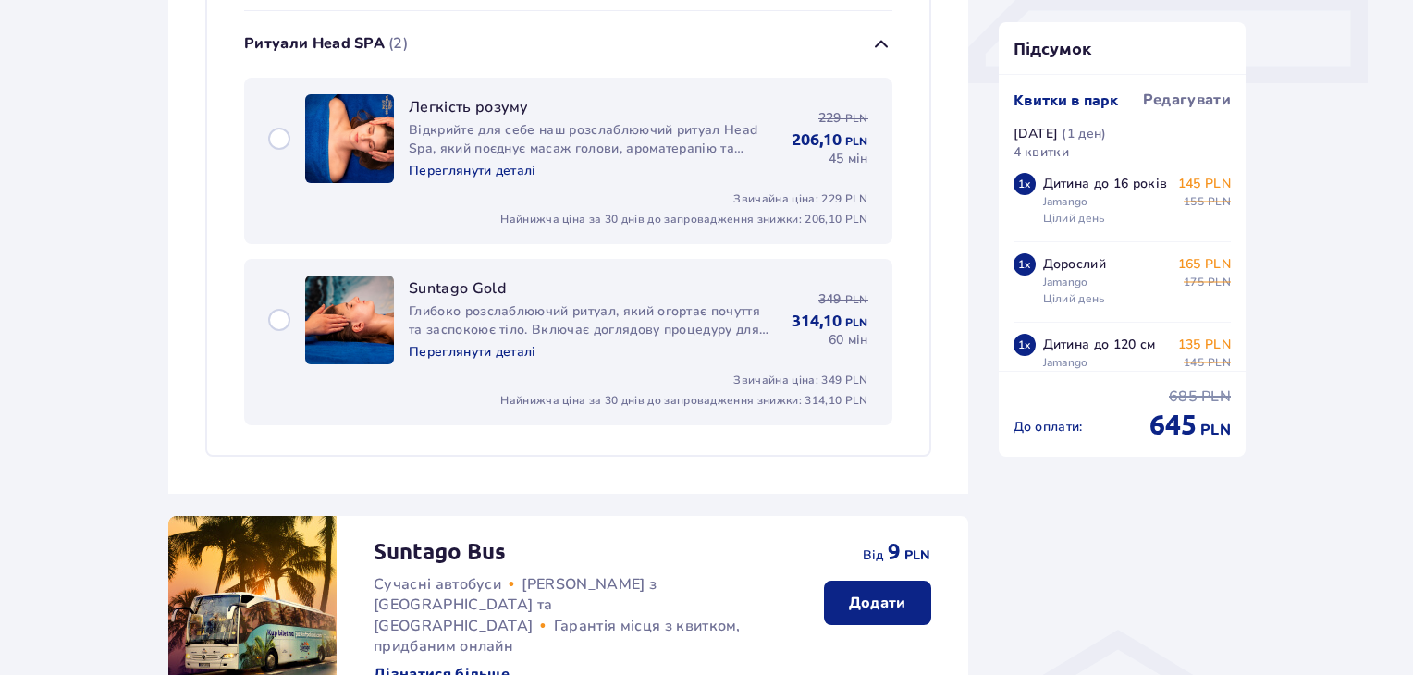
scroll to position [880, 0]
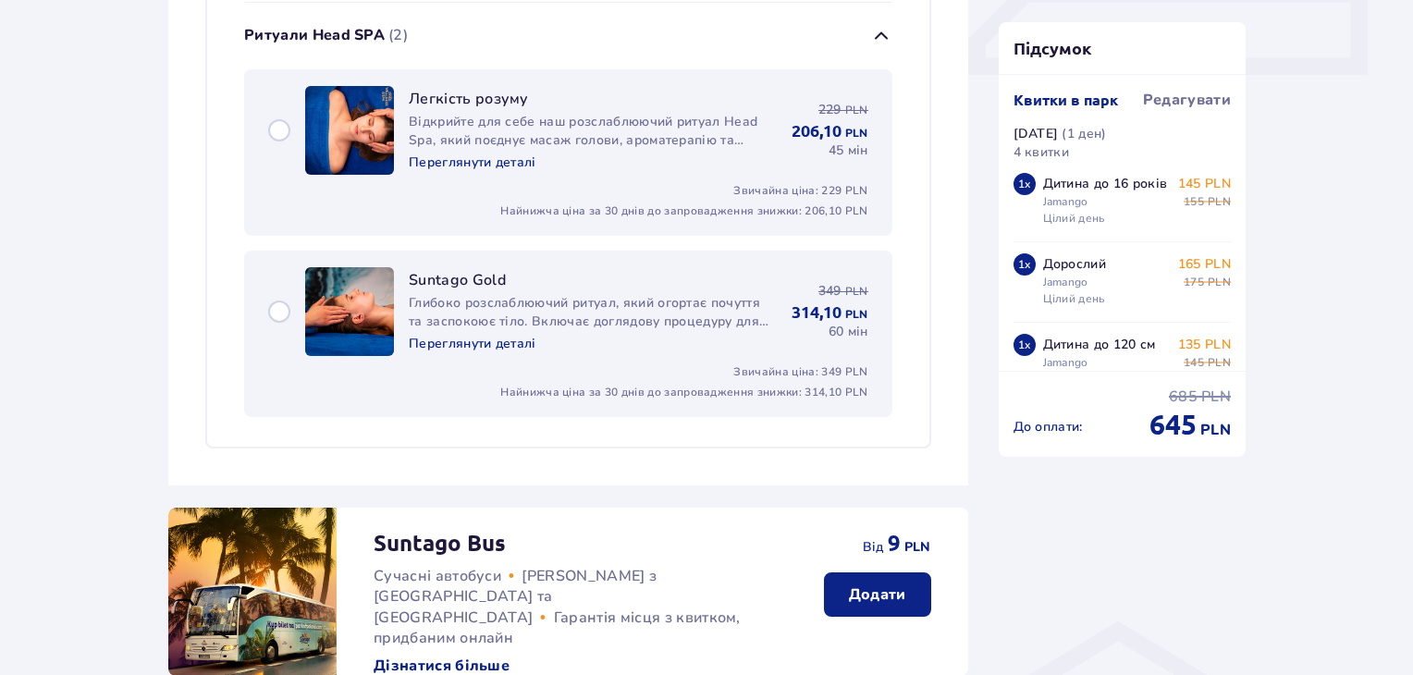
click at [486, 164] on p "Переглянути деталі" at bounding box center [473, 163] width 128 height 18
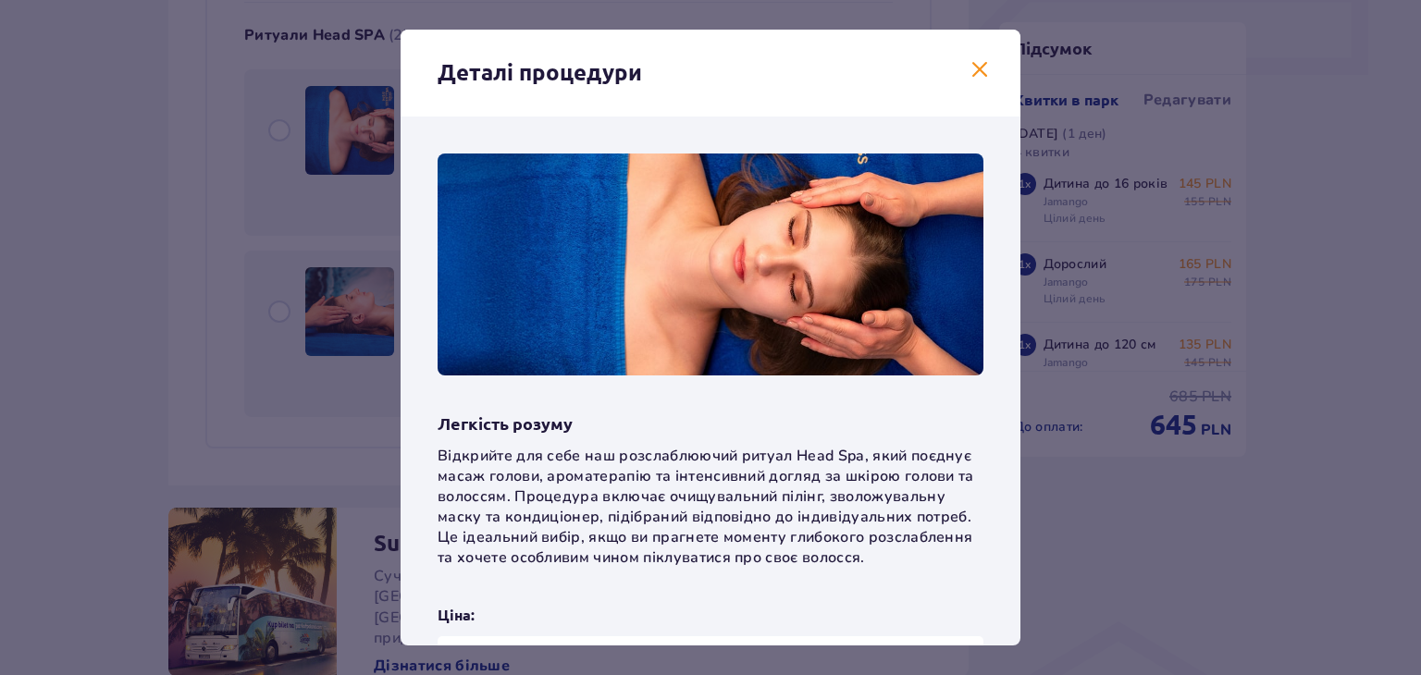
click at [968, 68] on span at bounding box center [979, 70] width 22 height 22
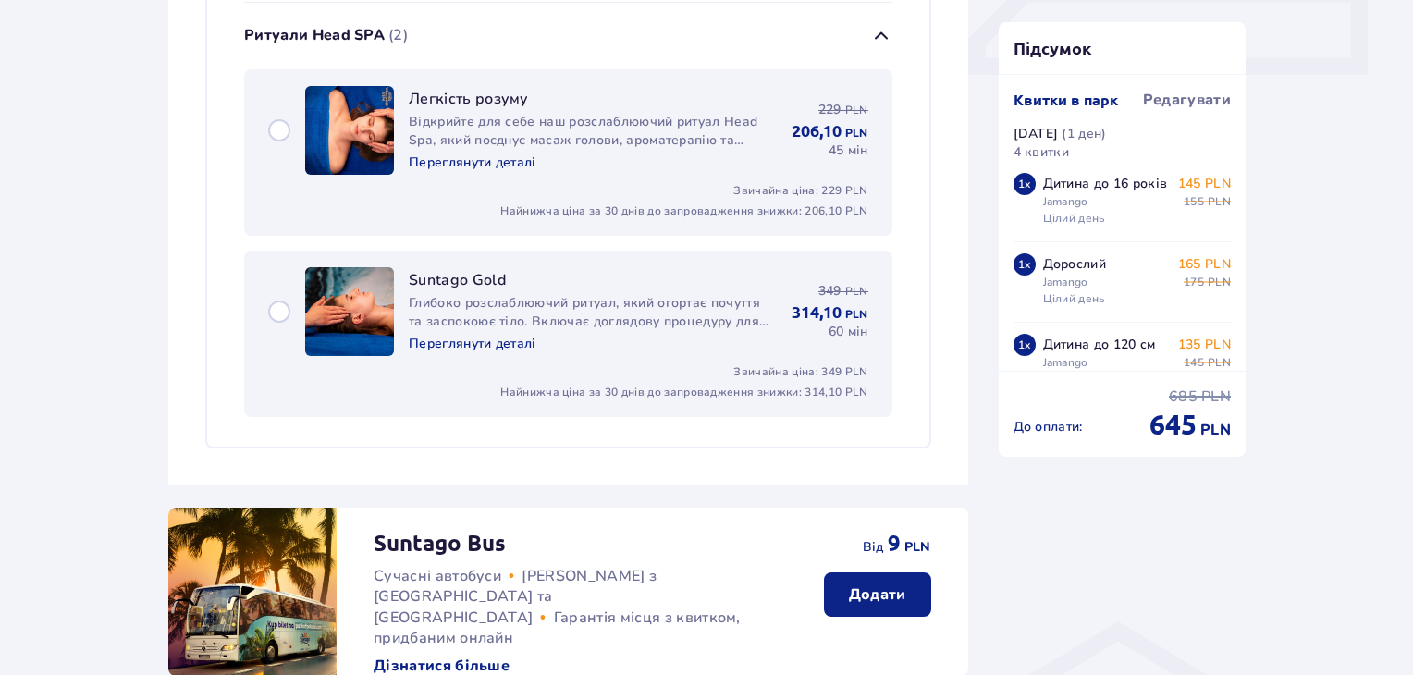
click at [467, 339] on p "Переглянути деталі" at bounding box center [473, 344] width 128 height 18
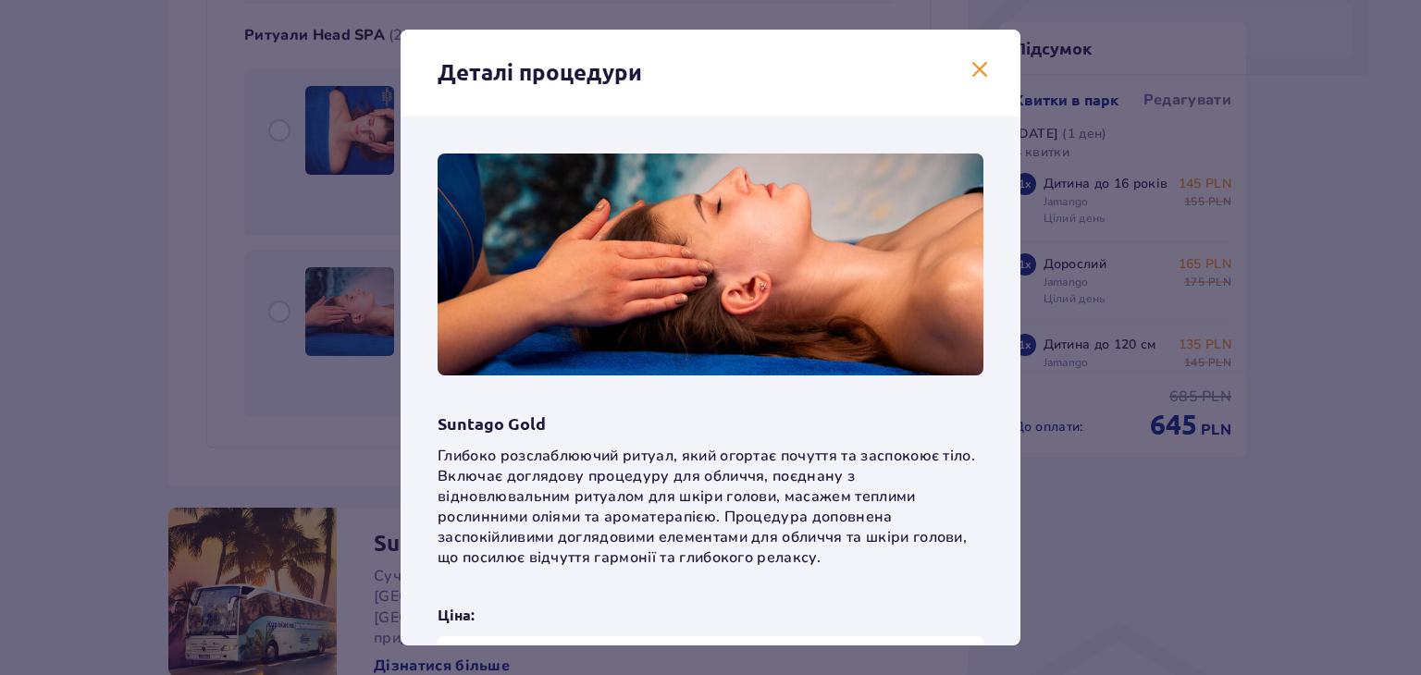
click at [968, 74] on span at bounding box center [979, 70] width 22 height 22
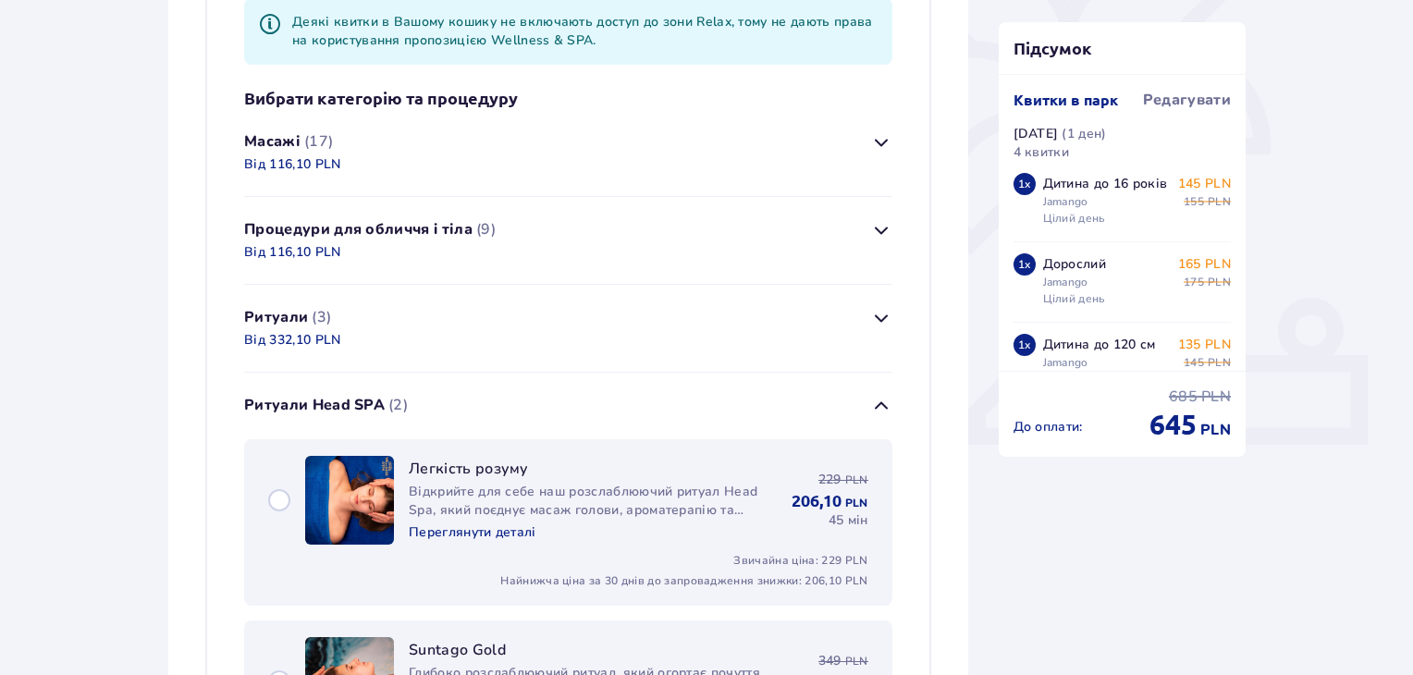
scroll to position [326, 0]
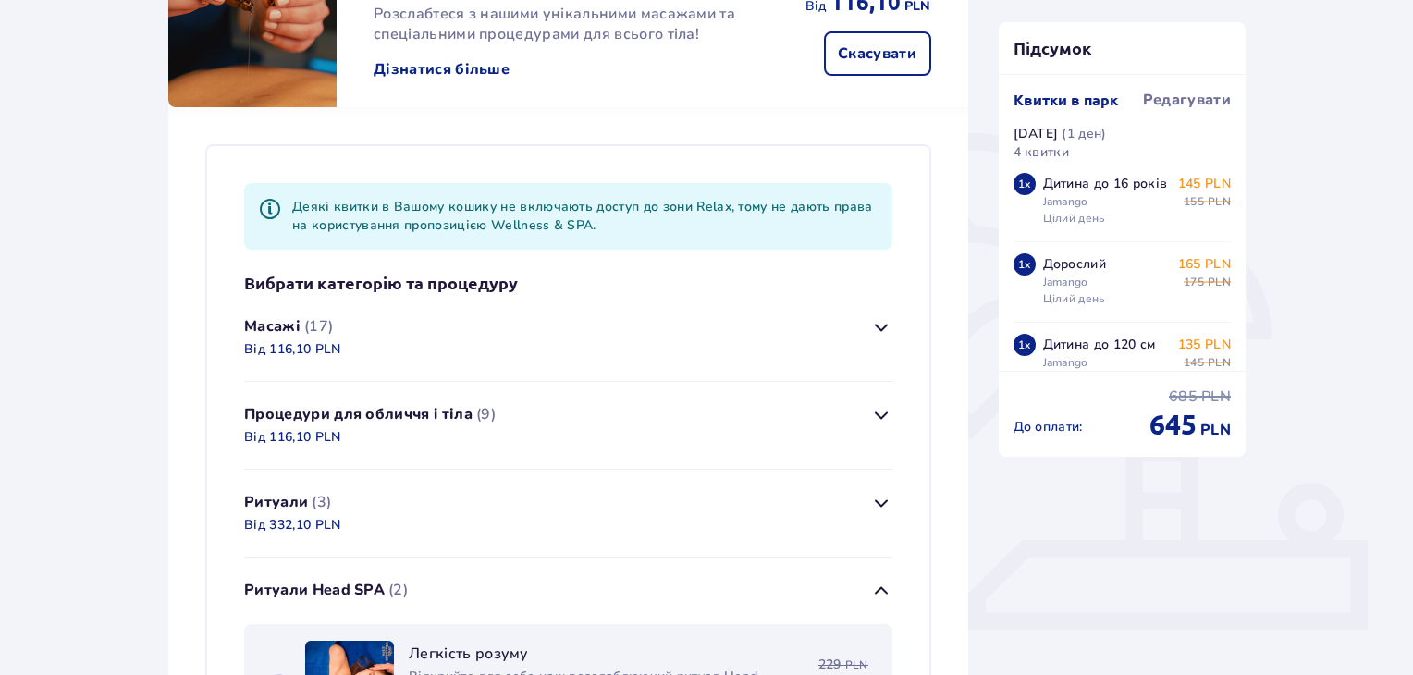
click at [884, 590] on span "button" at bounding box center [881, 591] width 22 height 22
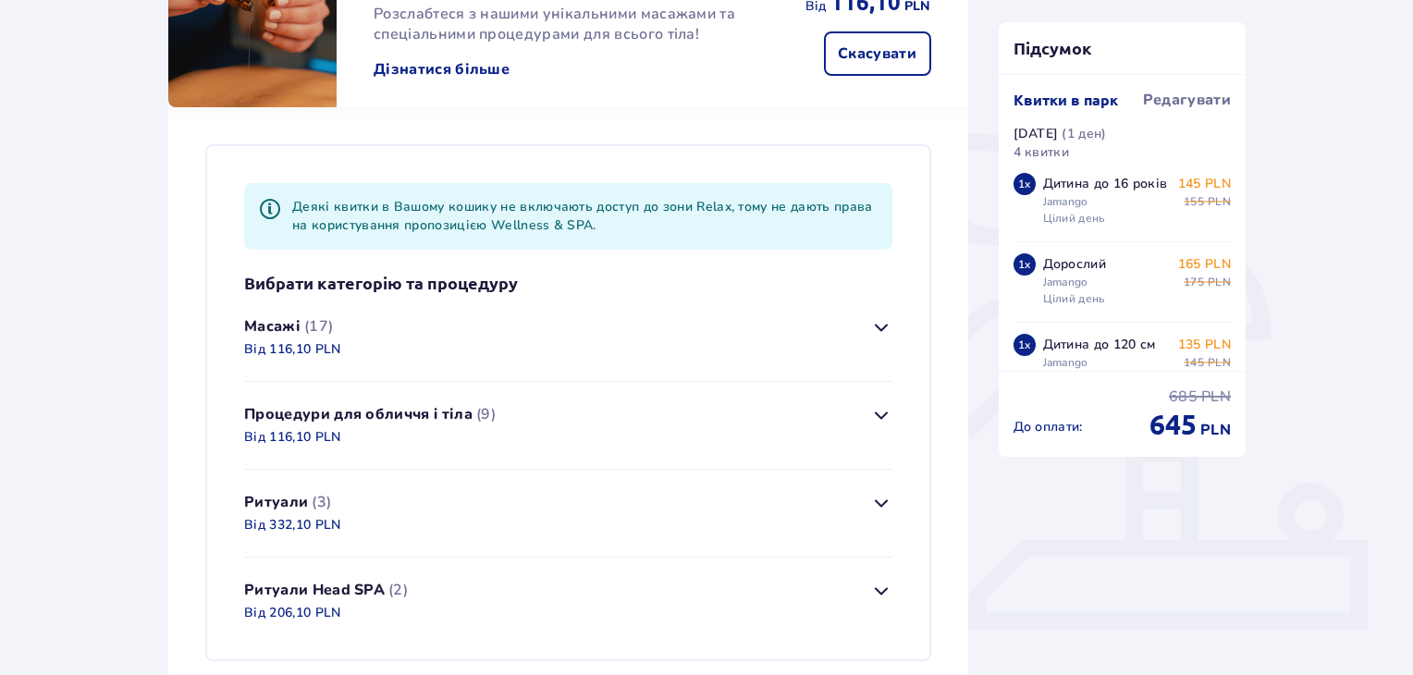
click at [878, 326] on span "button" at bounding box center [881, 327] width 22 height 22
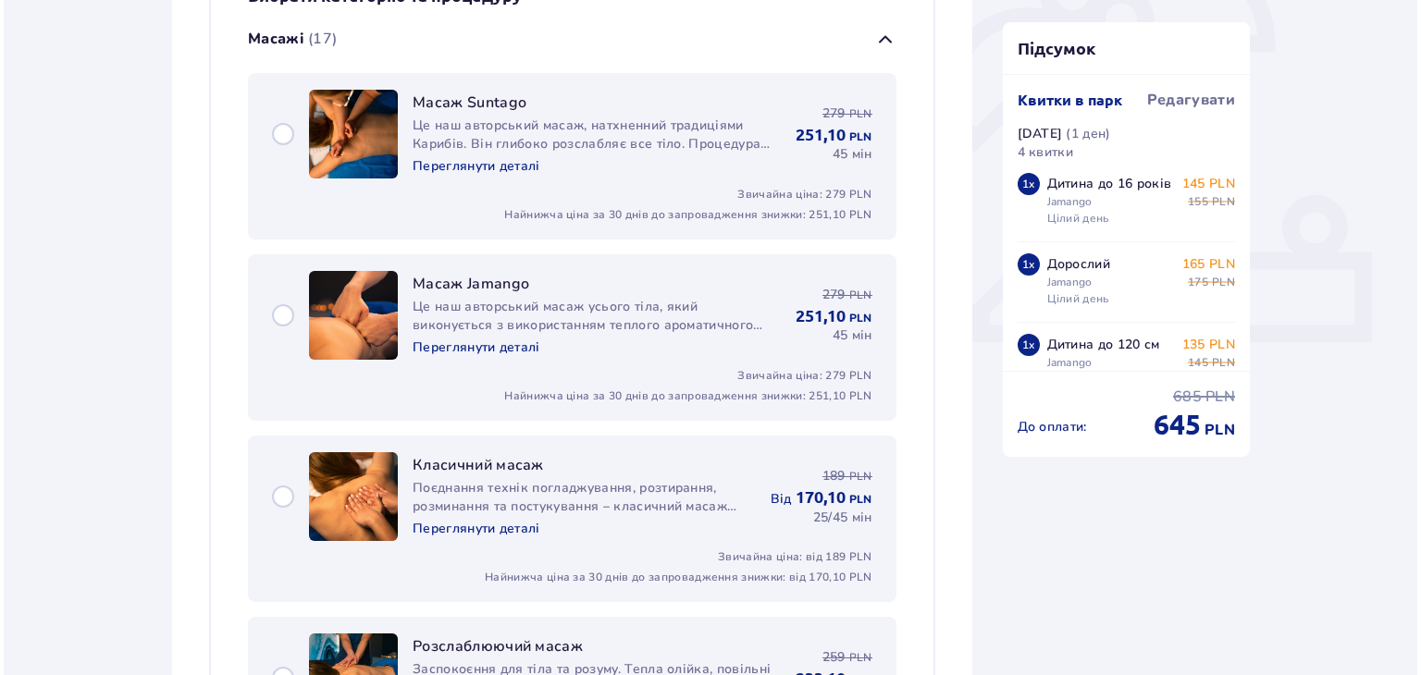
scroll to position [619, 0]
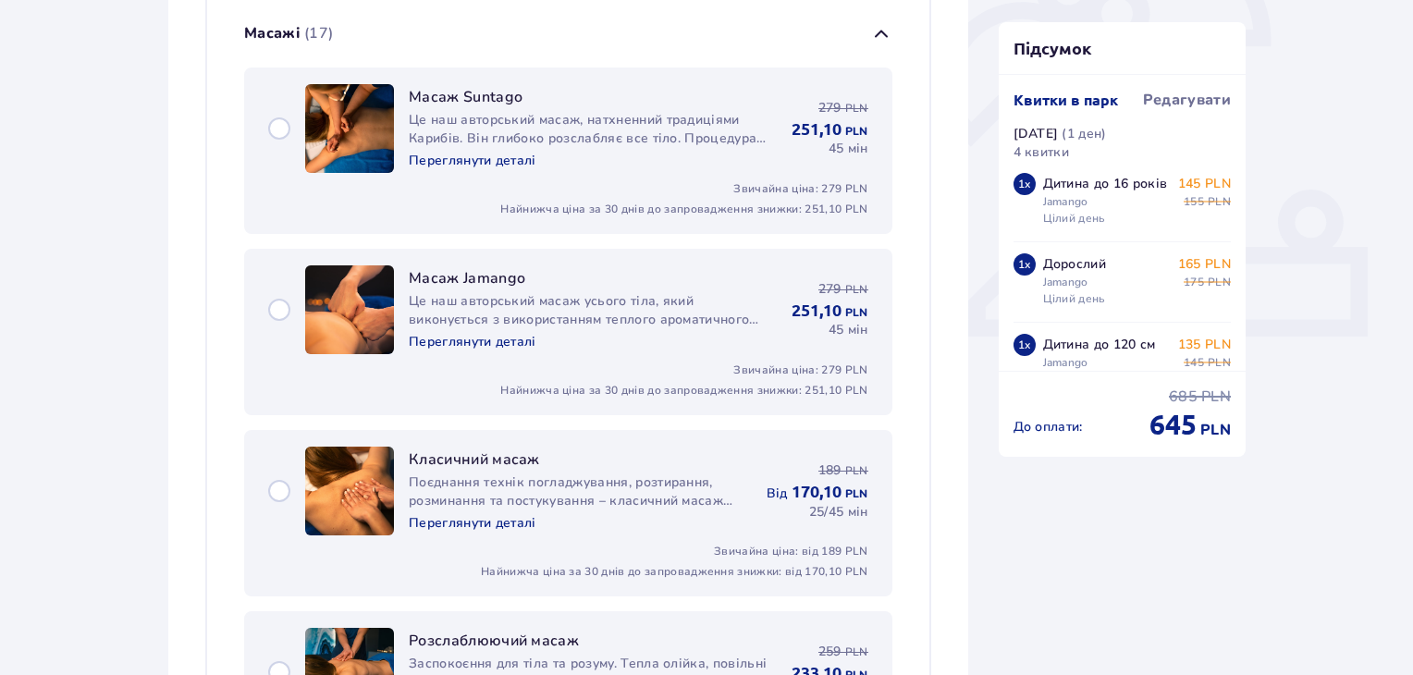
click at [459, 159] on p "Переглянути деталі" at bounding box center [473, 161] width 128 height 18
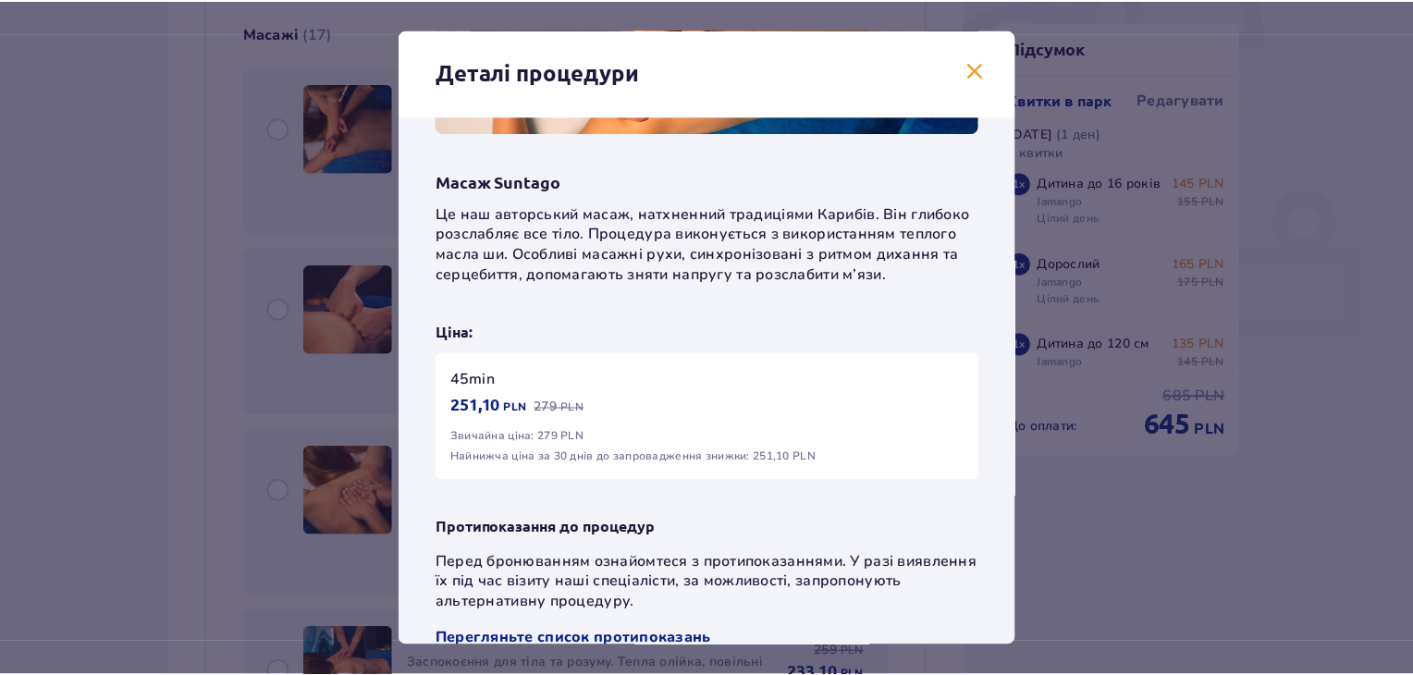
scroll to position [282, 0]
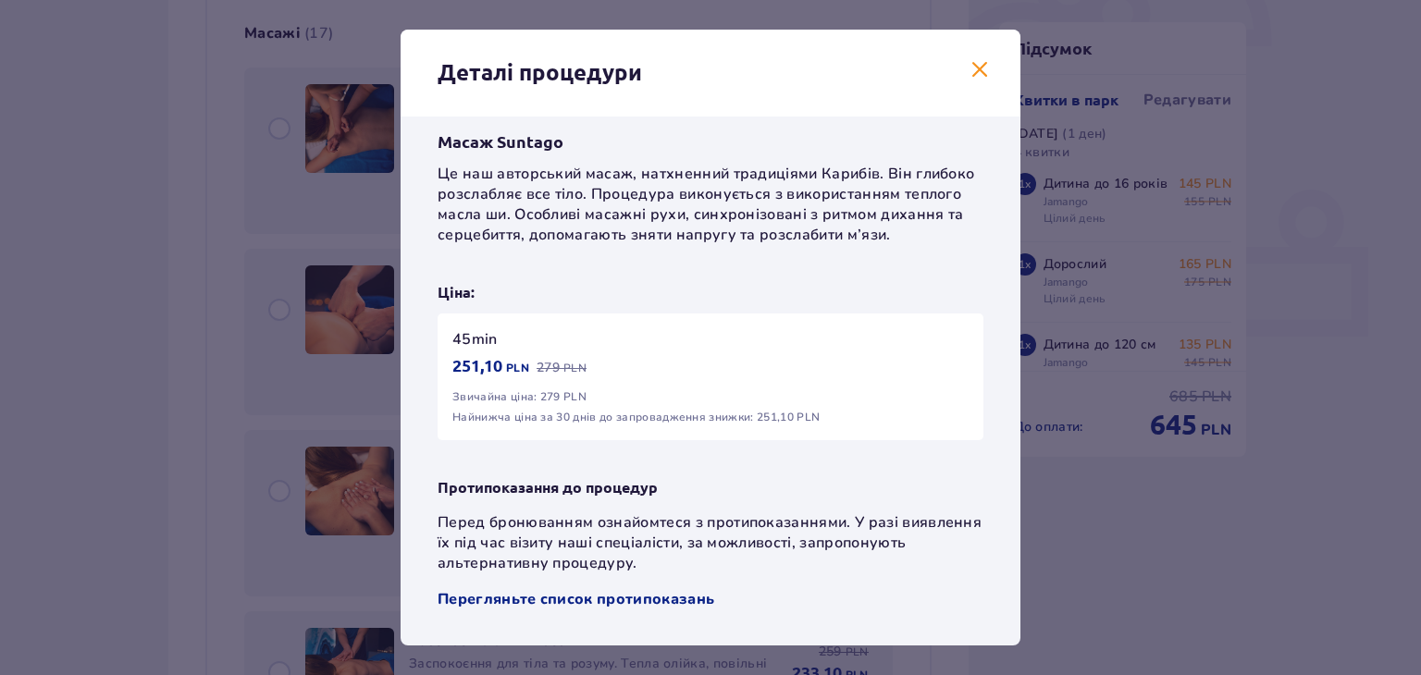
click at [974, 69] on span at bounding box center [979, 70] width 22 height 22
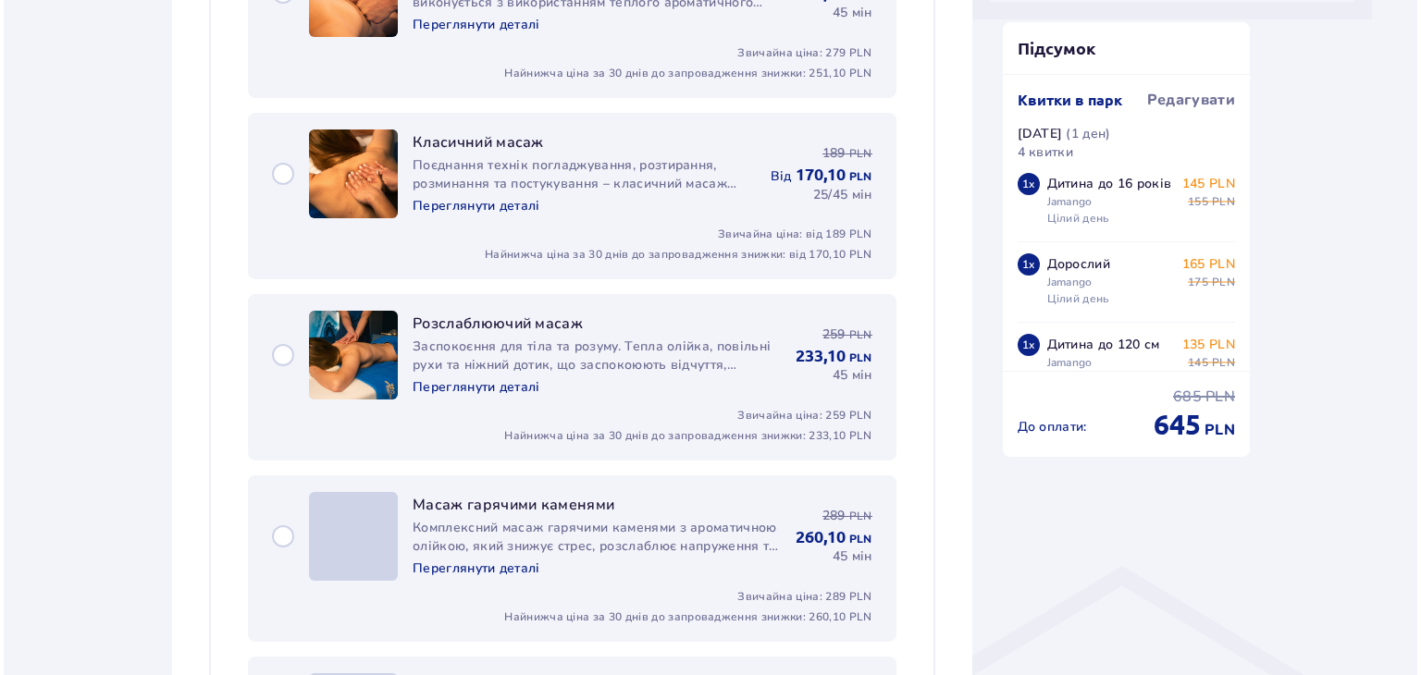
scroll to position [989, 0]
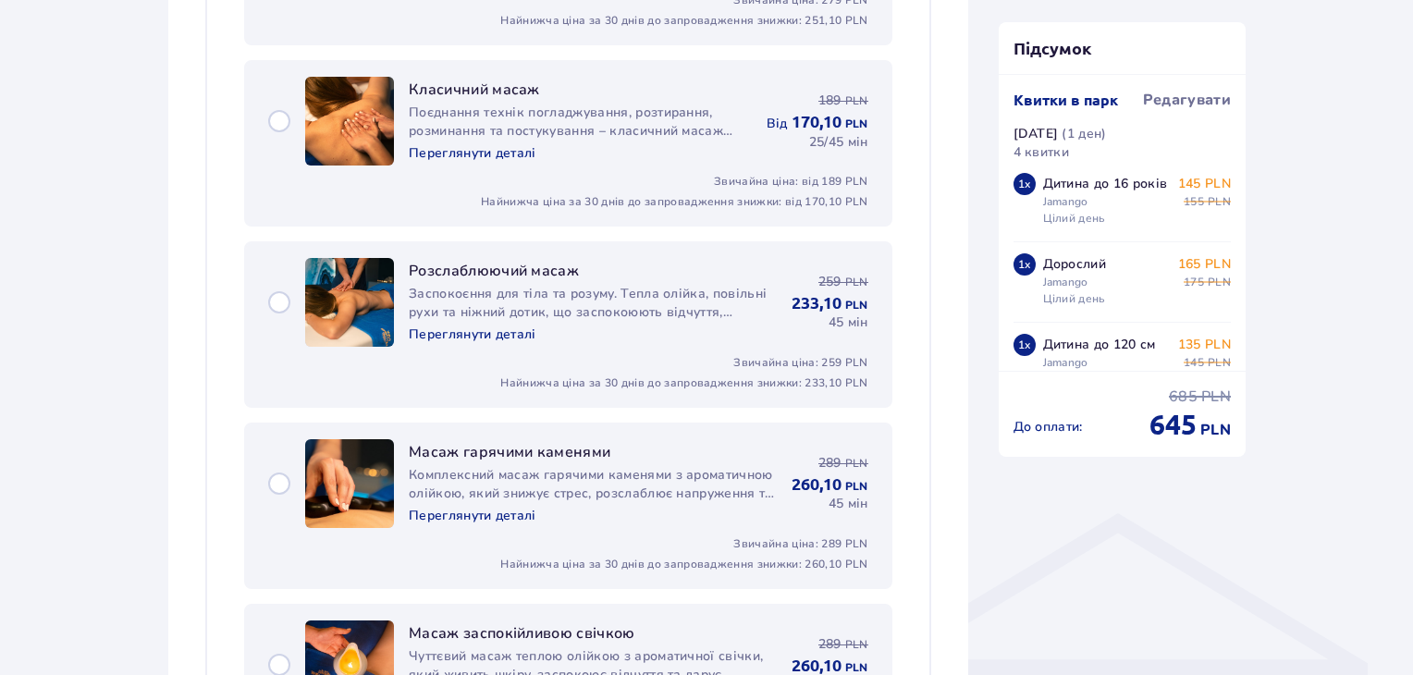
click at [481, 515] on p "Переглянути деталі" at bounding box center [473, 516] width 128 height 18
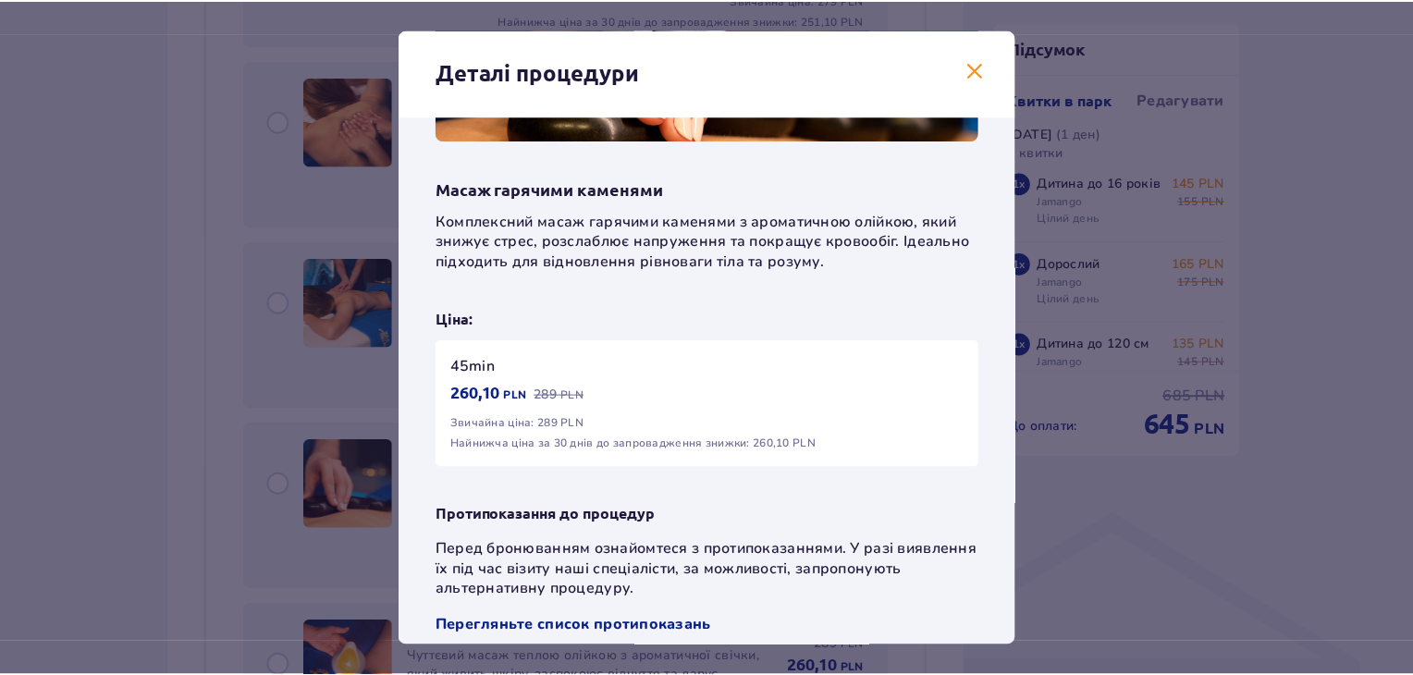
scroll to position [263, 0]
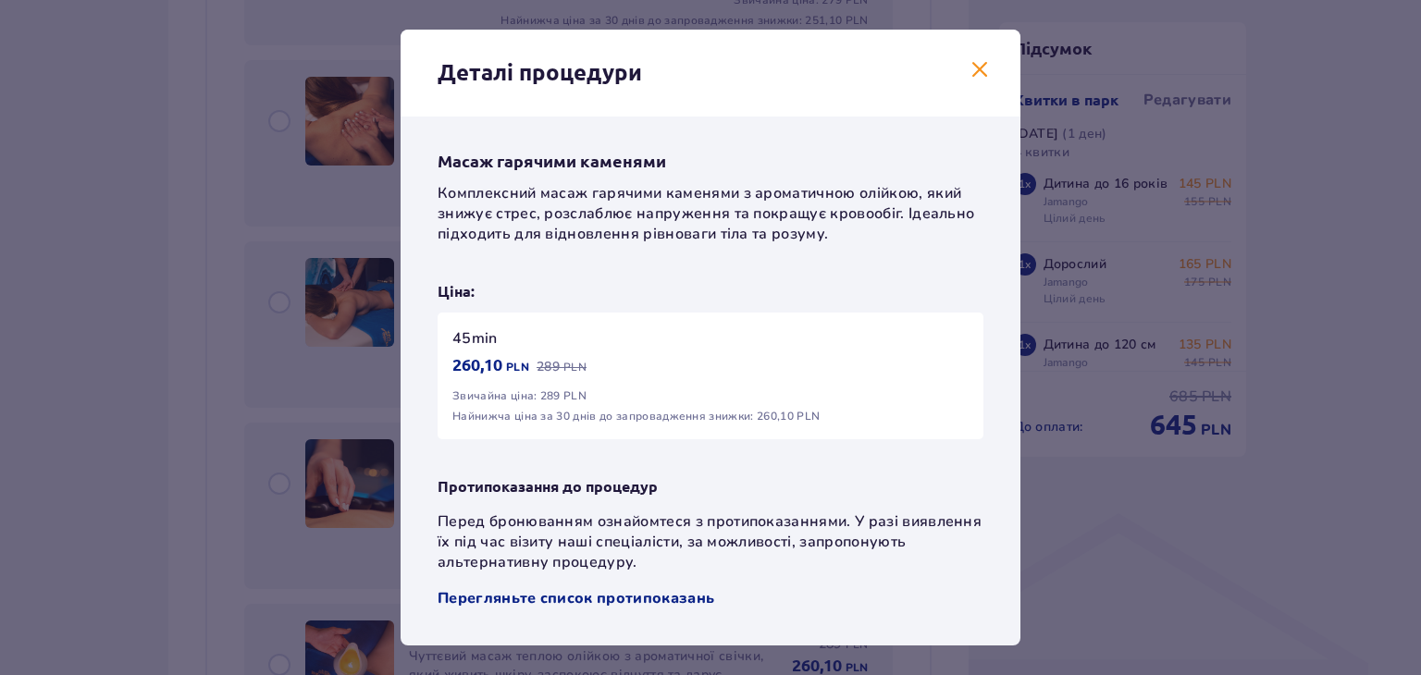
click at [976, 75] on span at bounding box center [979, 70] width 22 height 22
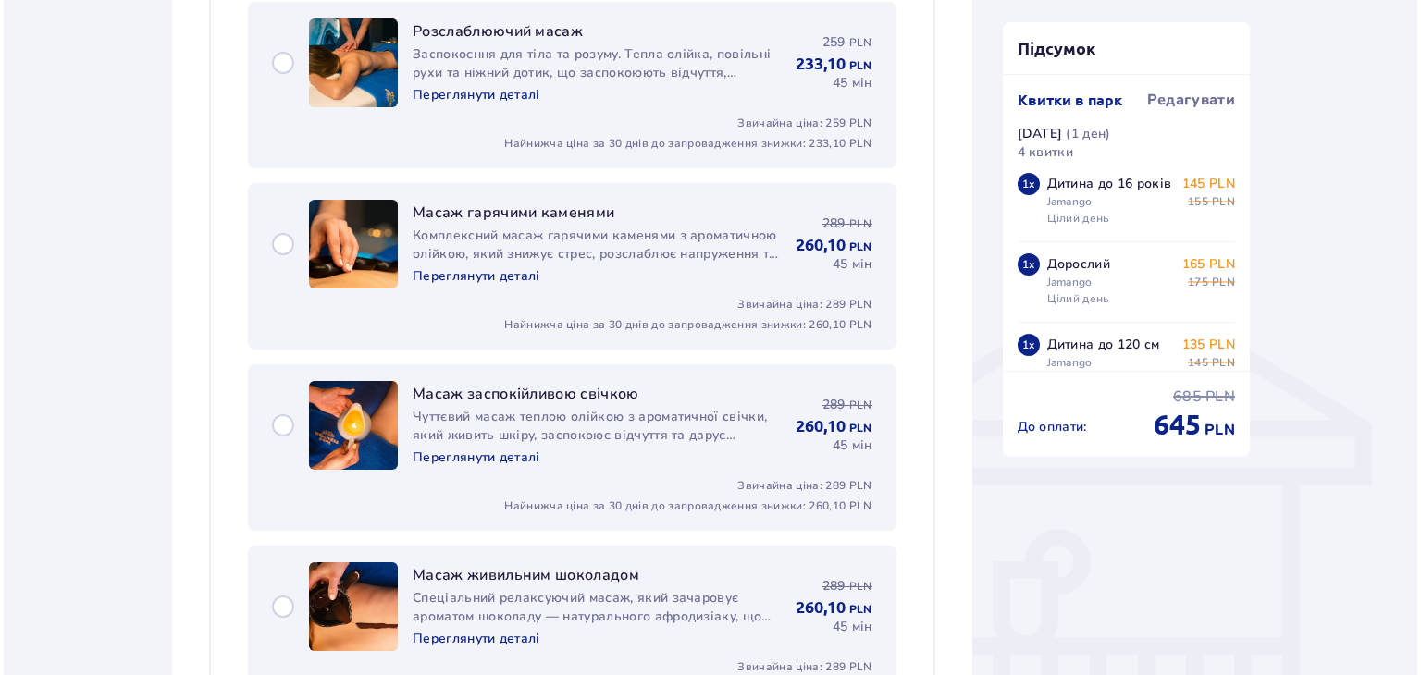
scroll to position [1266, 0]
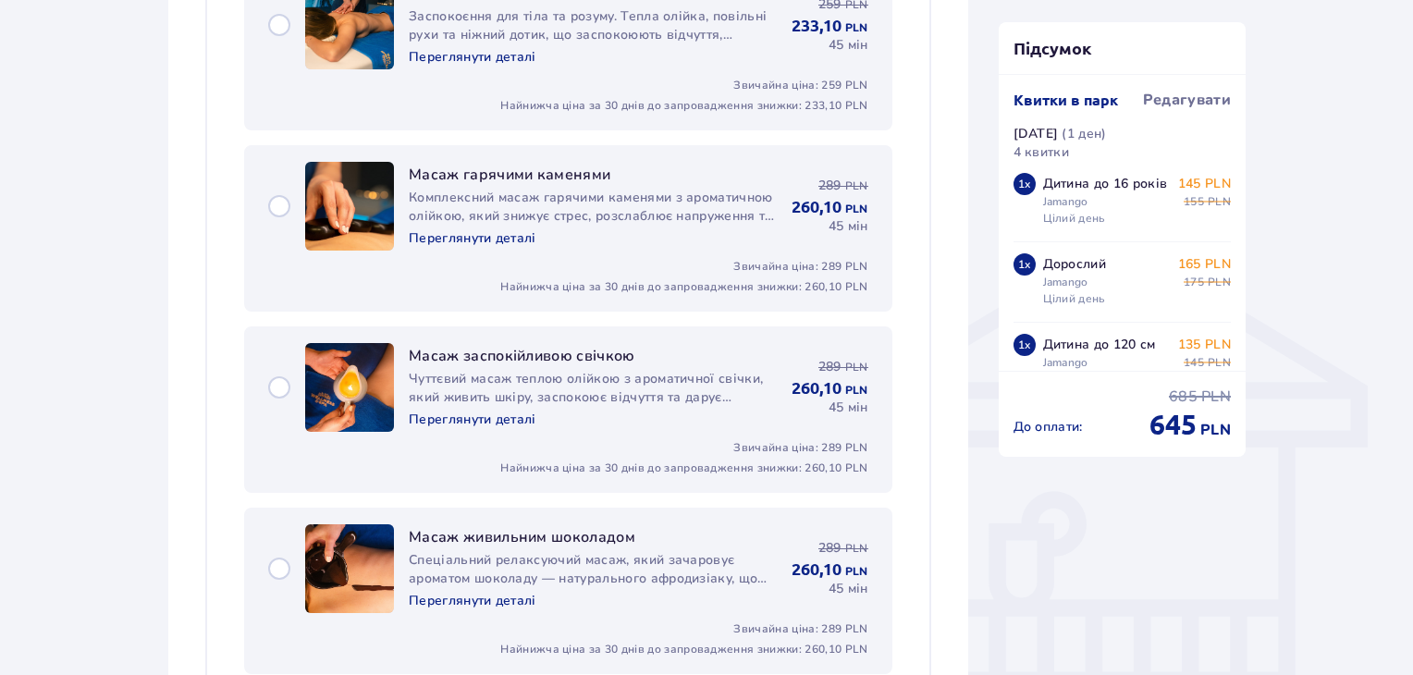
click at [456, 411] on p "Переглянути деталі" at bounding box center [473, 420] width 128 height 18
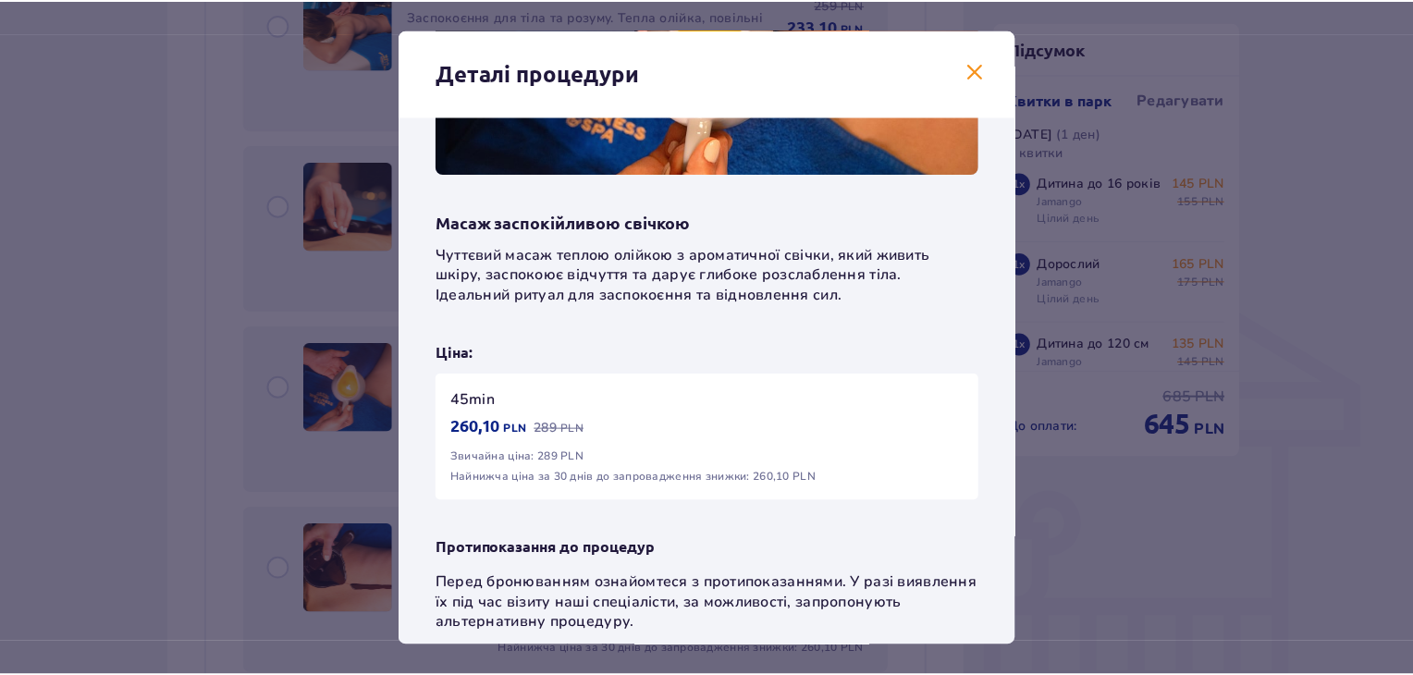
scroll to position [263, 0]
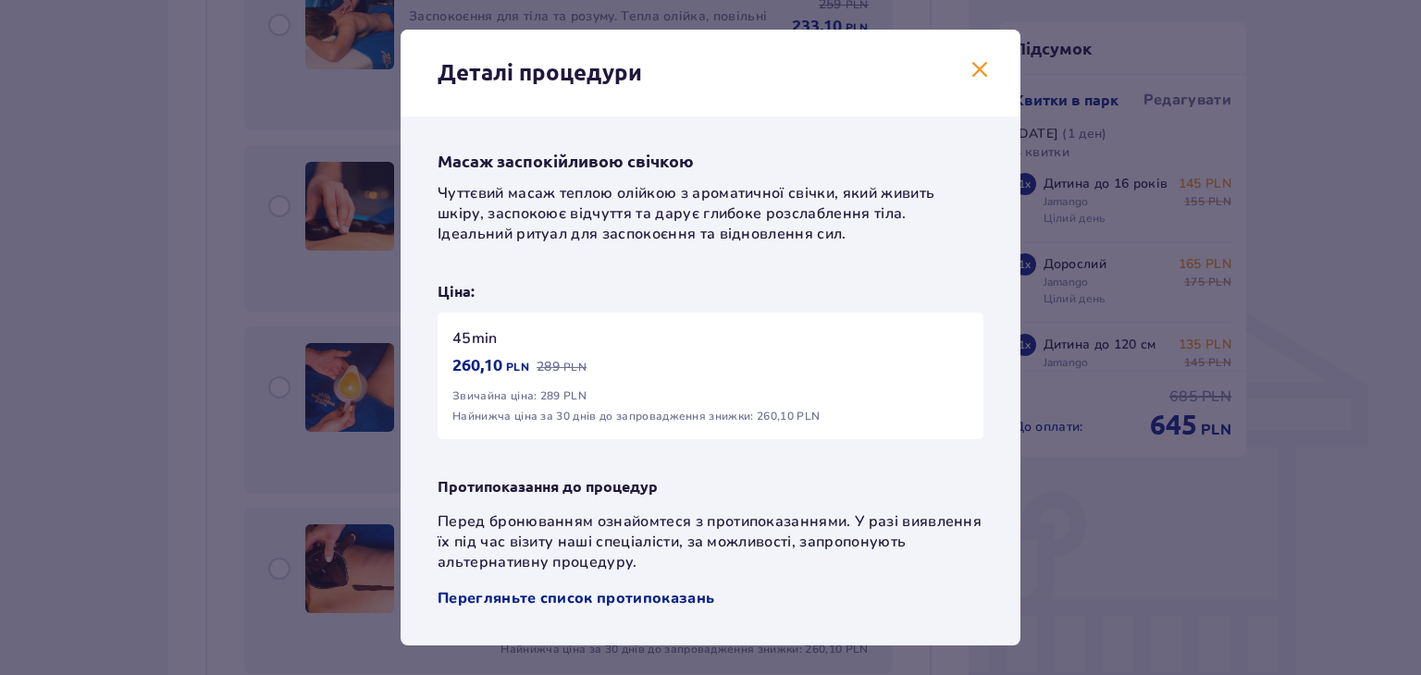
click at [980, 78] on span at bounding box center [979, 70] width 22 height 22
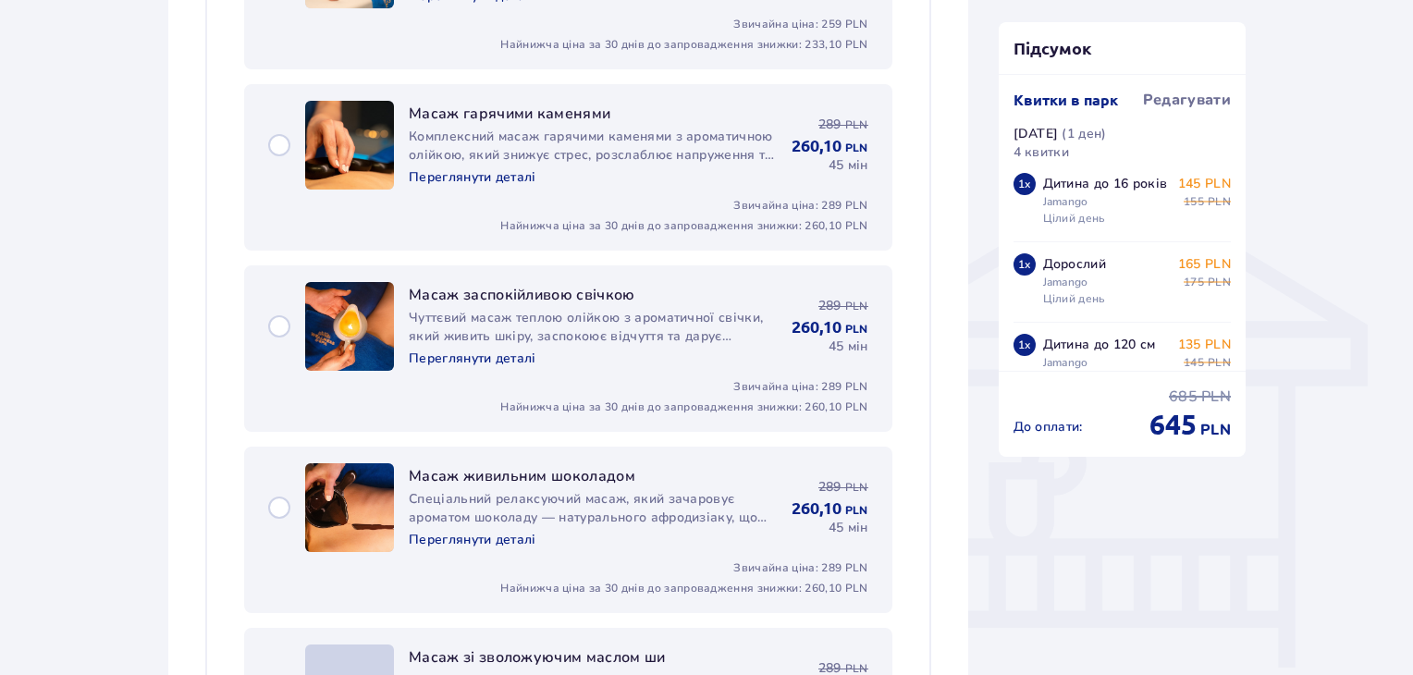
scroll to position [1359, 0]
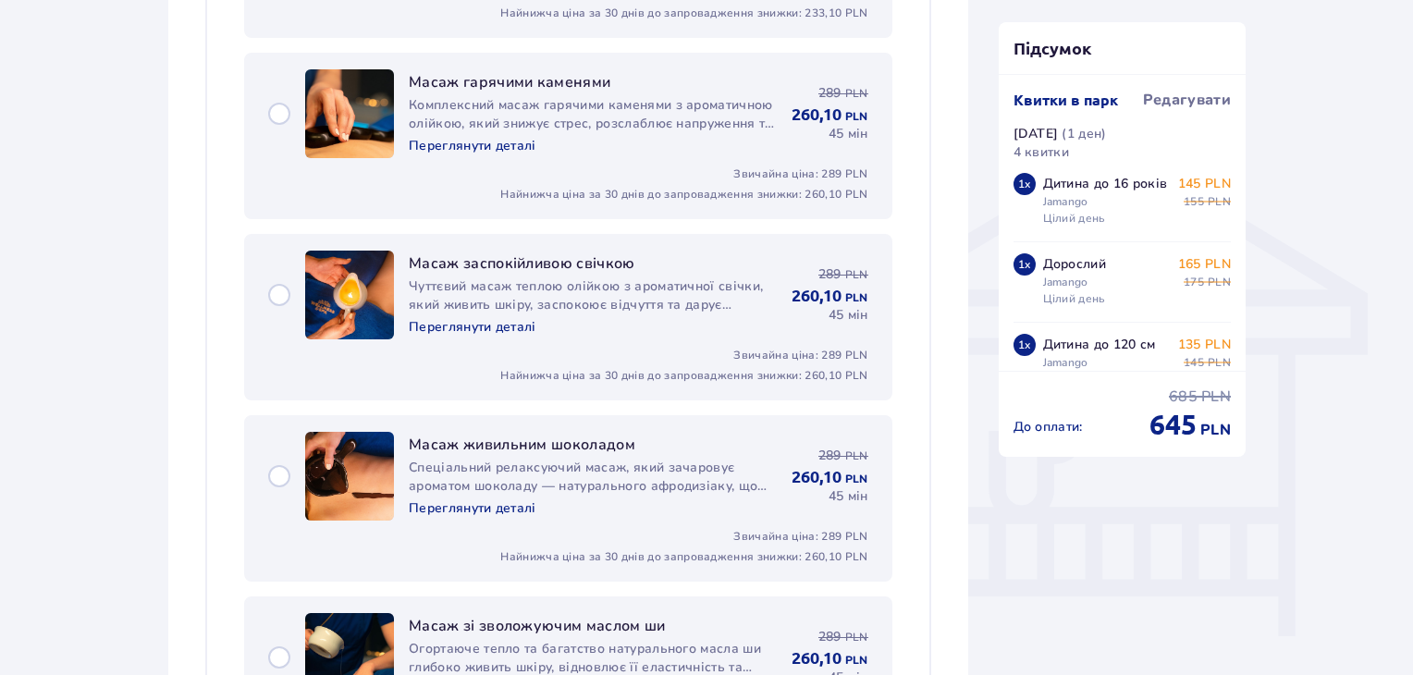
click at [485, 499] on p "Переглянути деталі" at bounding box center [473, 508] width 128 height 18
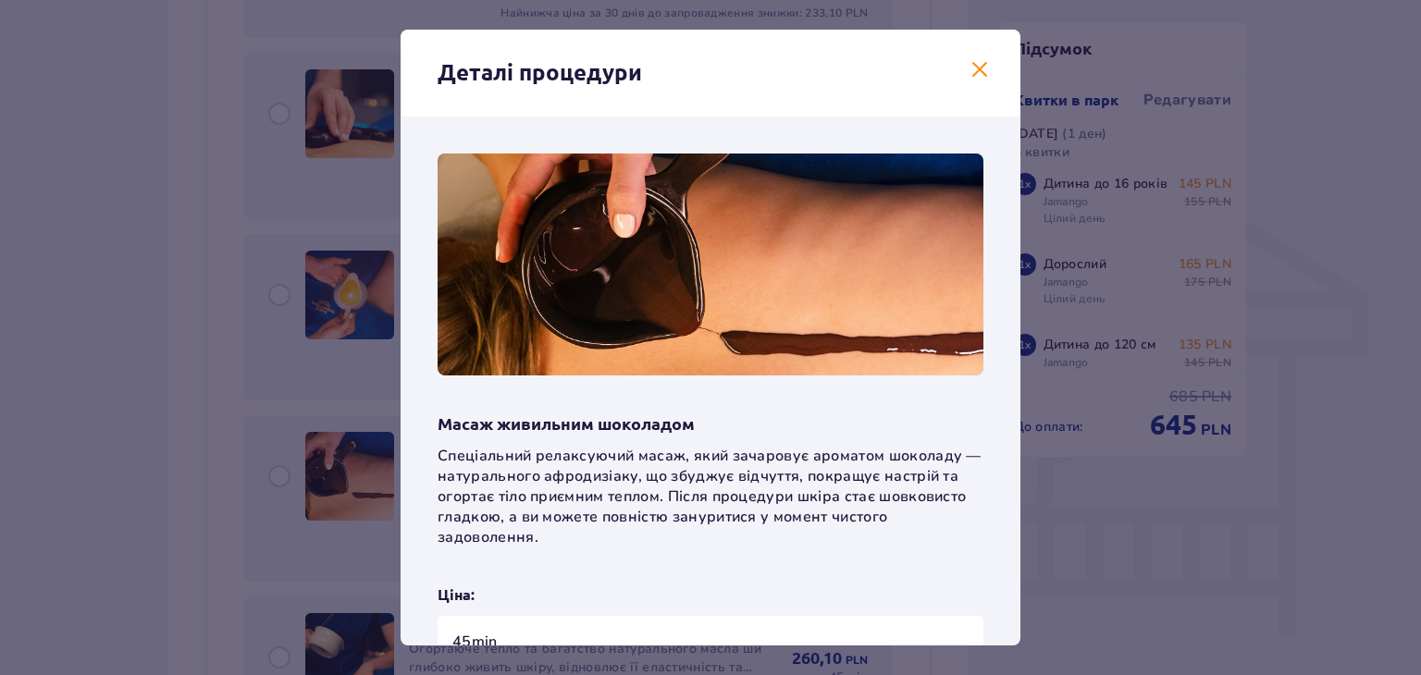
click at [969, 68] on span at bounding box center [979, 70] width 22 height 22
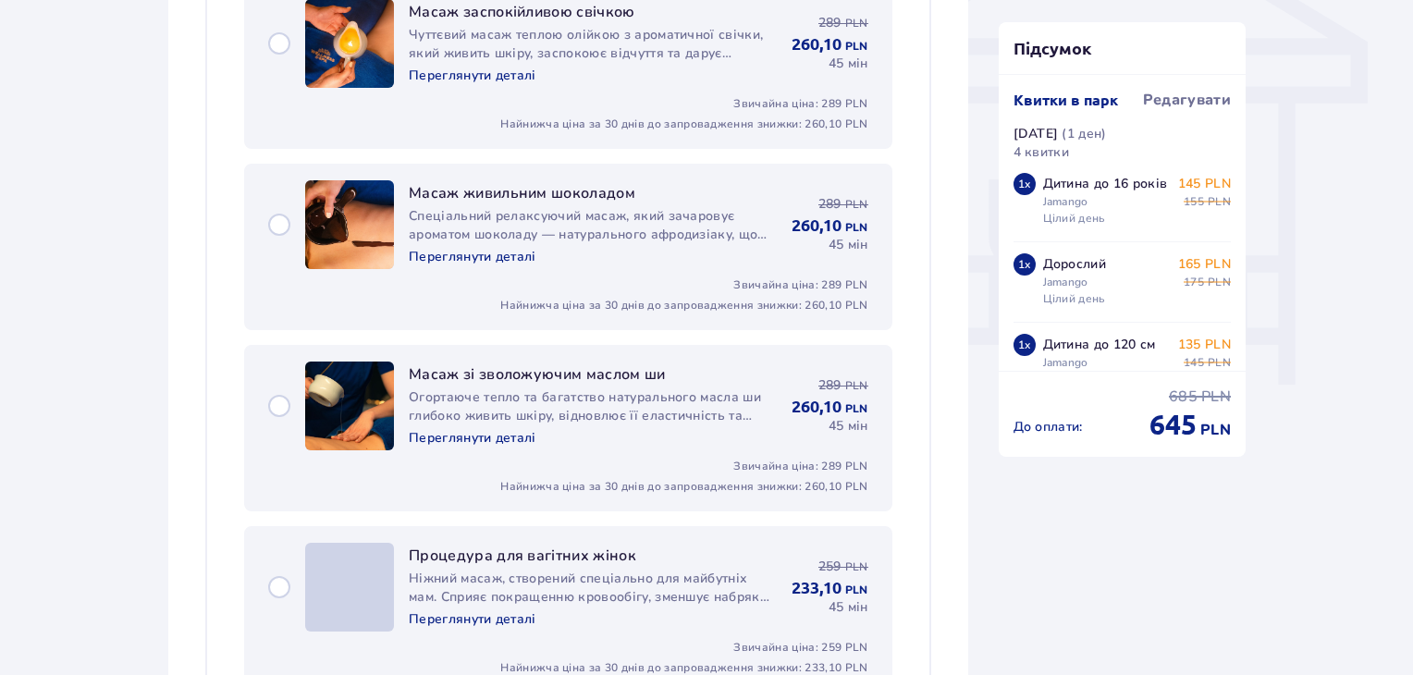
scroll to position [1636, 0]
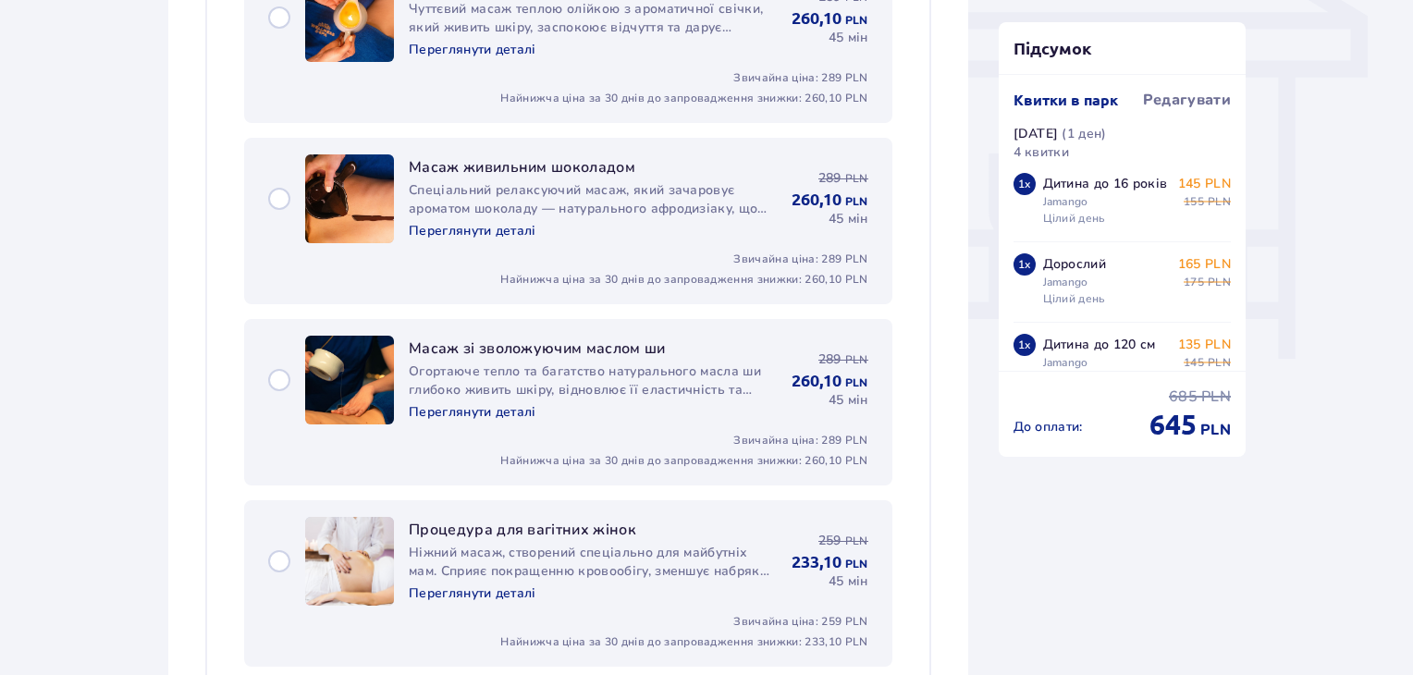
click at [285, 371] on div "Масаж зі зволожуючим маслом ши Огортаюче тепло та багатство натурального масла …" at bounding box center [568, 380] width 600 height 89
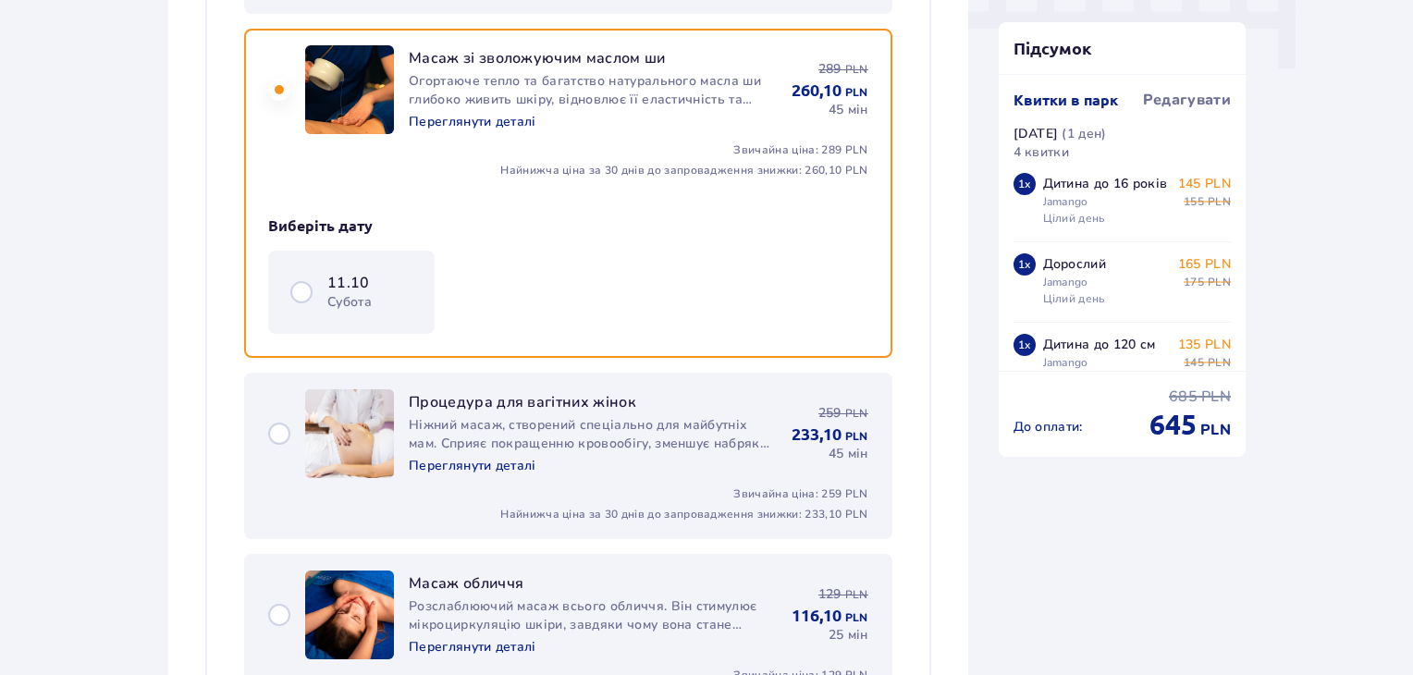
scroll to position [1927, 0]
click at [300, 286] on div "11.10 субота" at bounding box center [351, 291] width 122 height 39
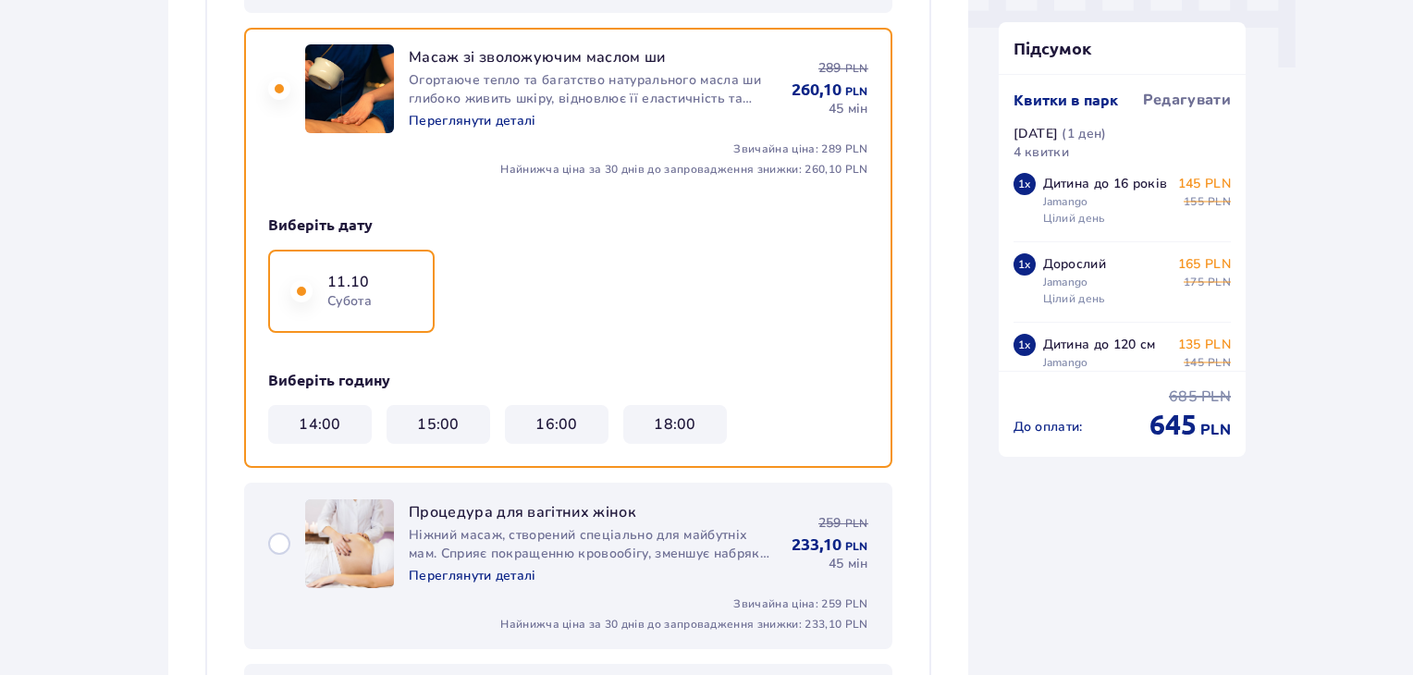
click at [440, 421] on 15\ "15:00" at bounding box center [438, 424] width 43 height 20
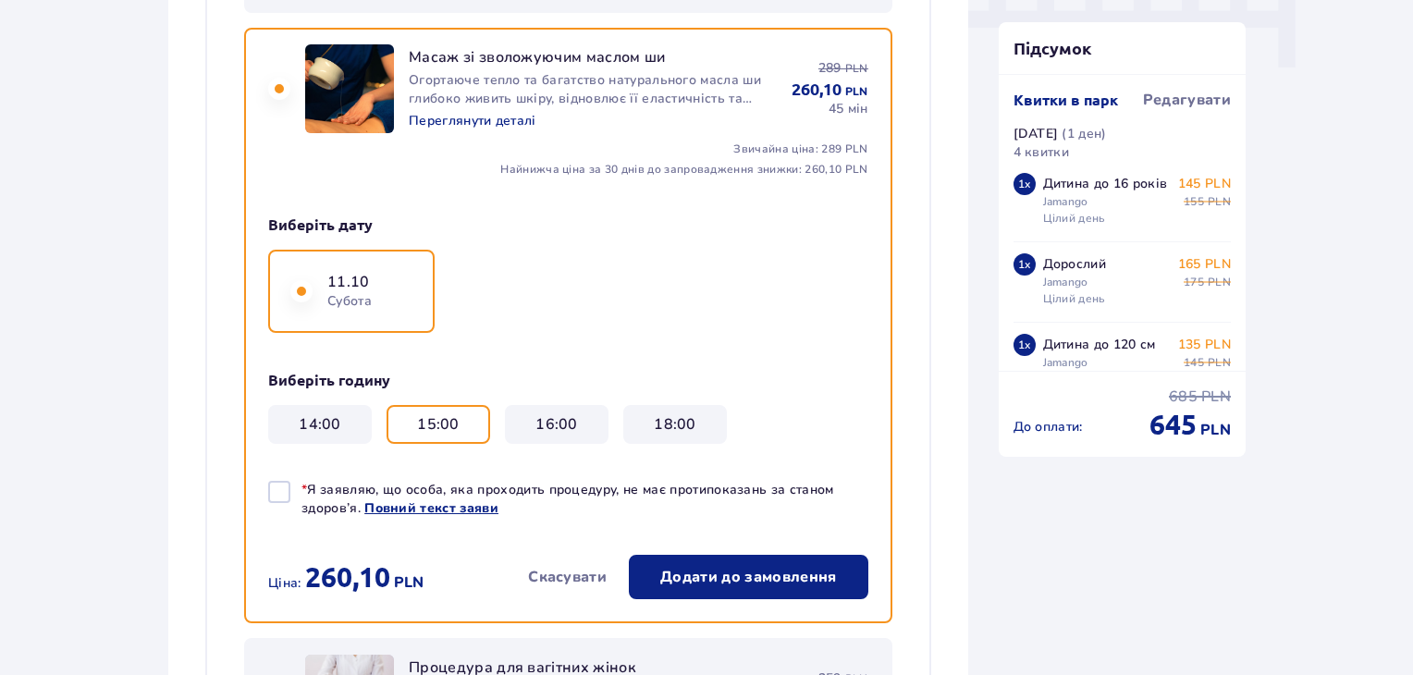
click at [358, 419] on div "14:00" at bounding box center [320, 424] width 89 height 20
click at [286, 486] on div at bounding box center [279, 492] width 22 height 22
checkbox input "true"
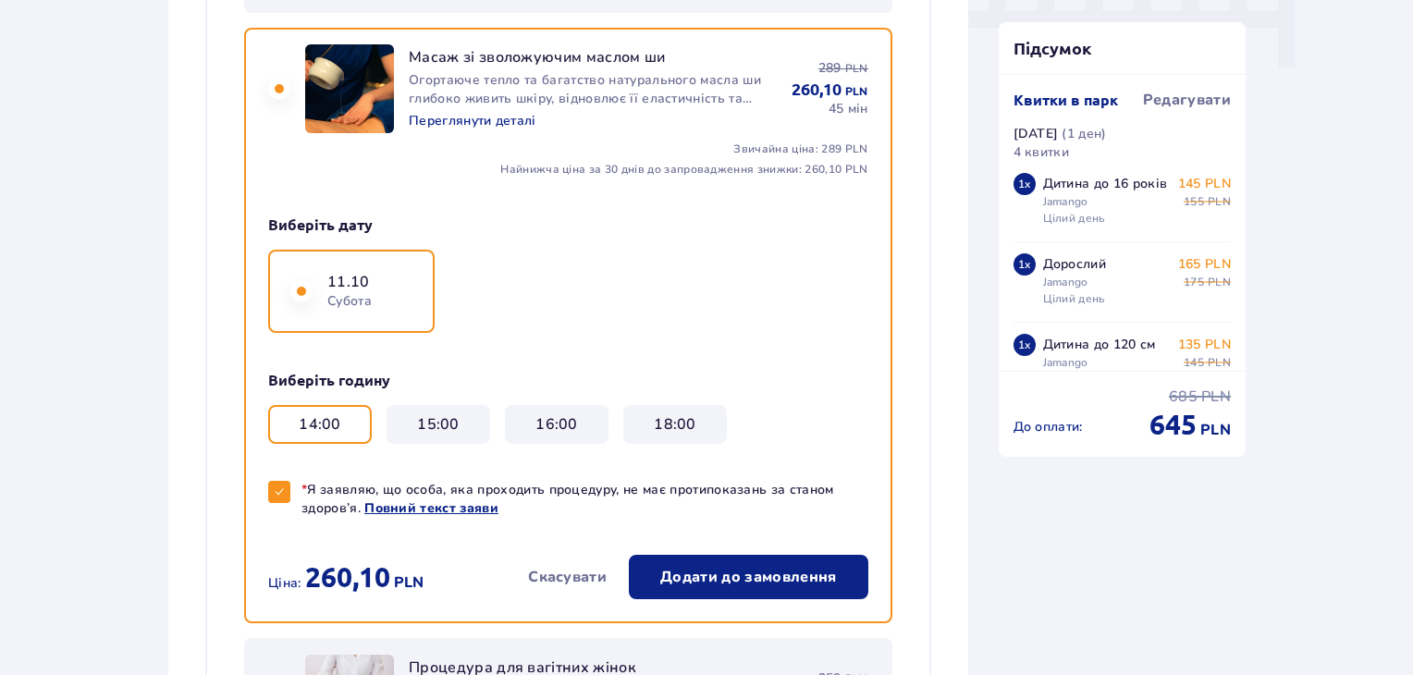
click at [703, 567] on p "Додати до замовлення" at bounding box center [748, 577] width 176 height 20
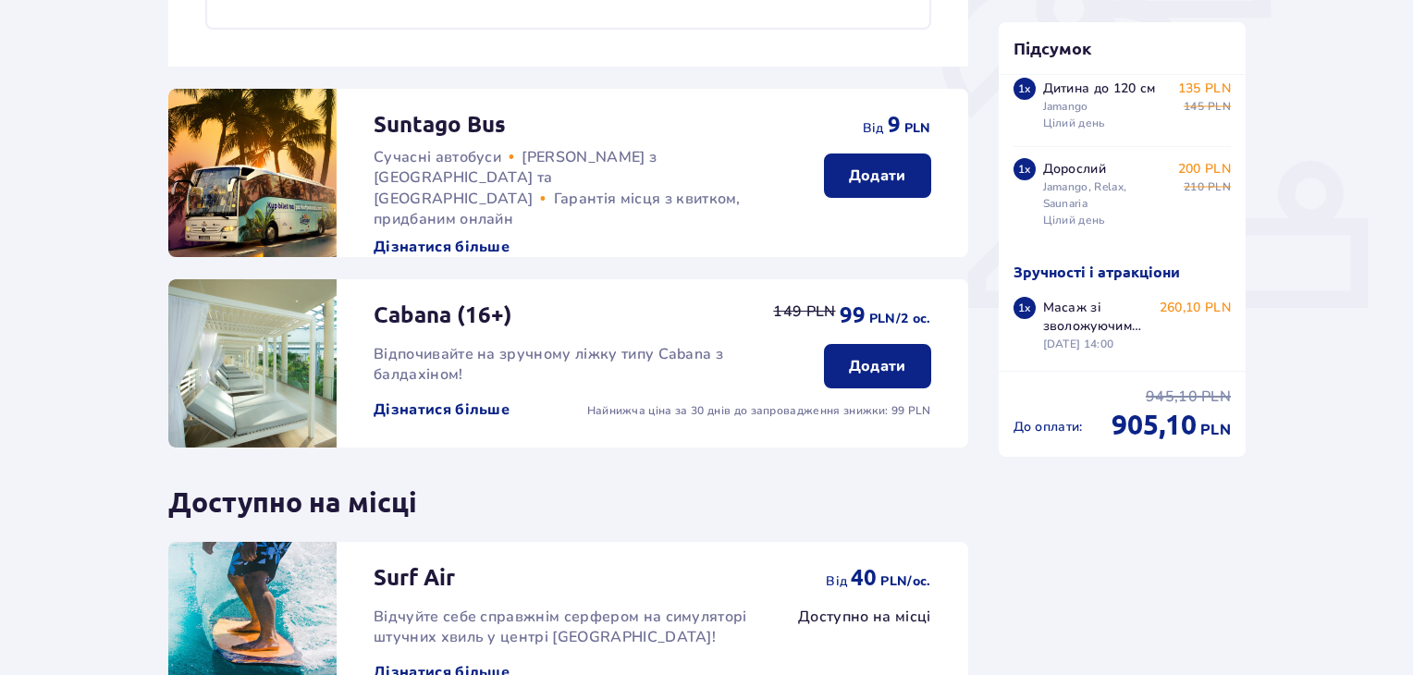
scroll to position [858, 0]
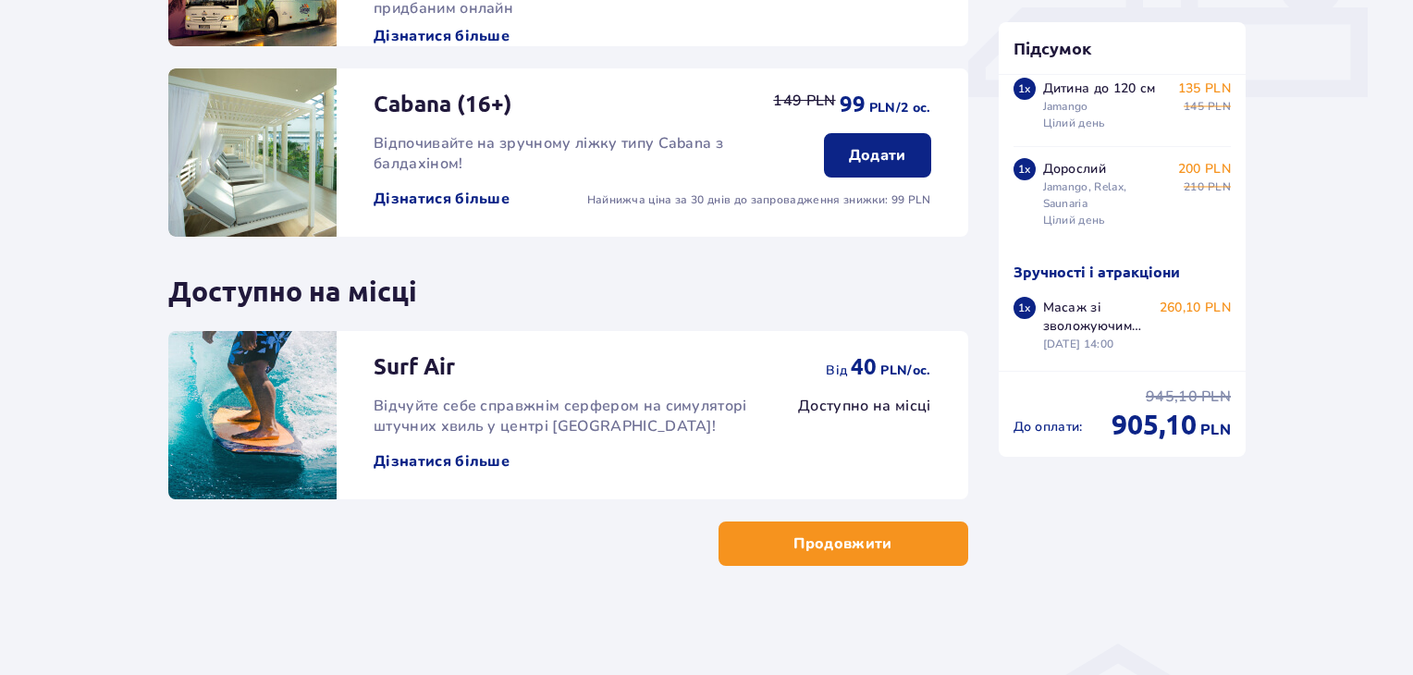
click at [847, 545] on p "Продовжити" at bounding box center [843, 544] width 98 height 20
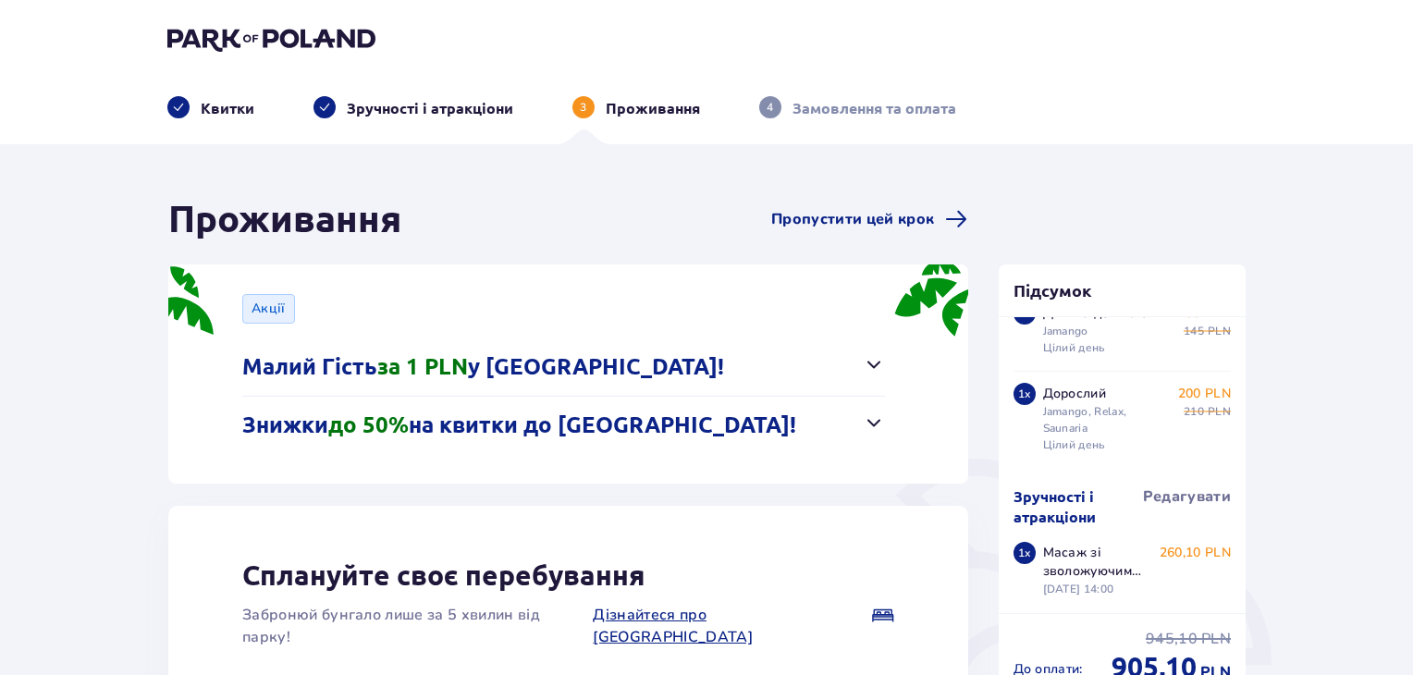
click at [873, 374] on span "button" at bounding box center [874, 364] width 22 height 22
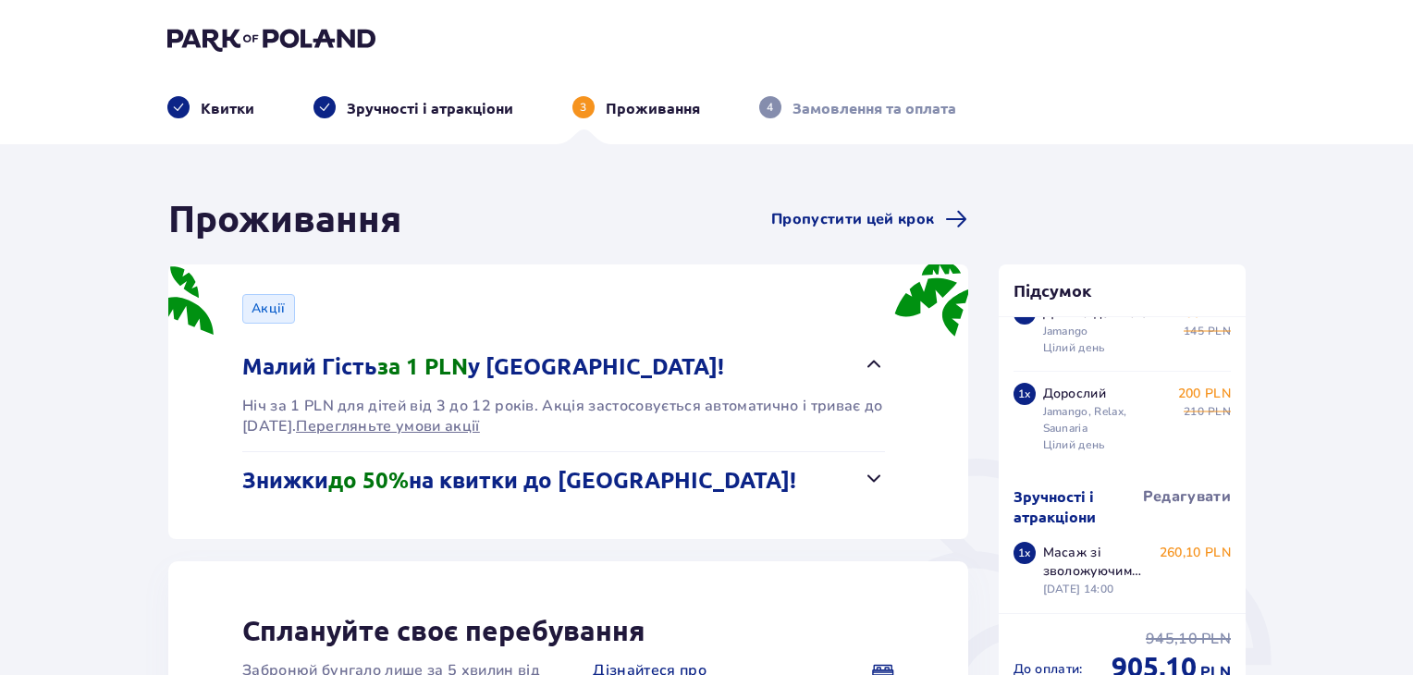
click at [869, 362] on span "button" at bounding box center [874, 364] width 22 height 22
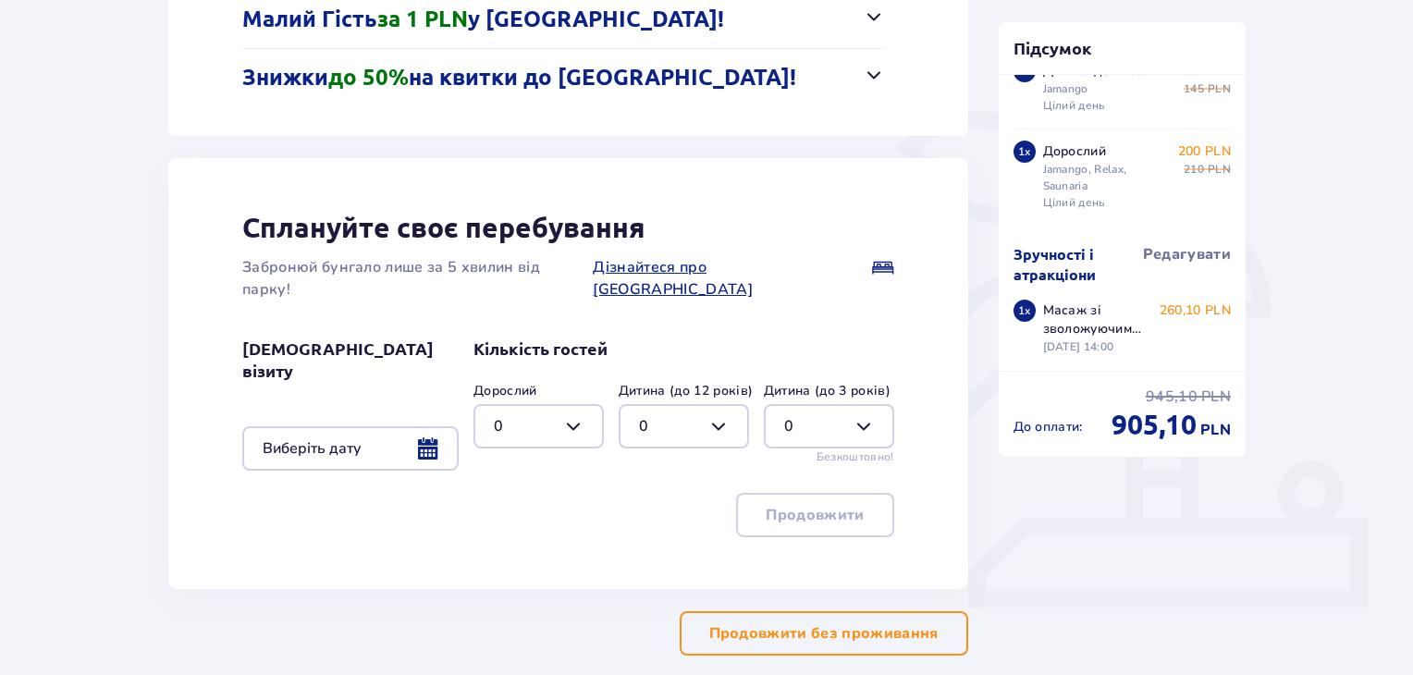
scroll to position [370, 0]
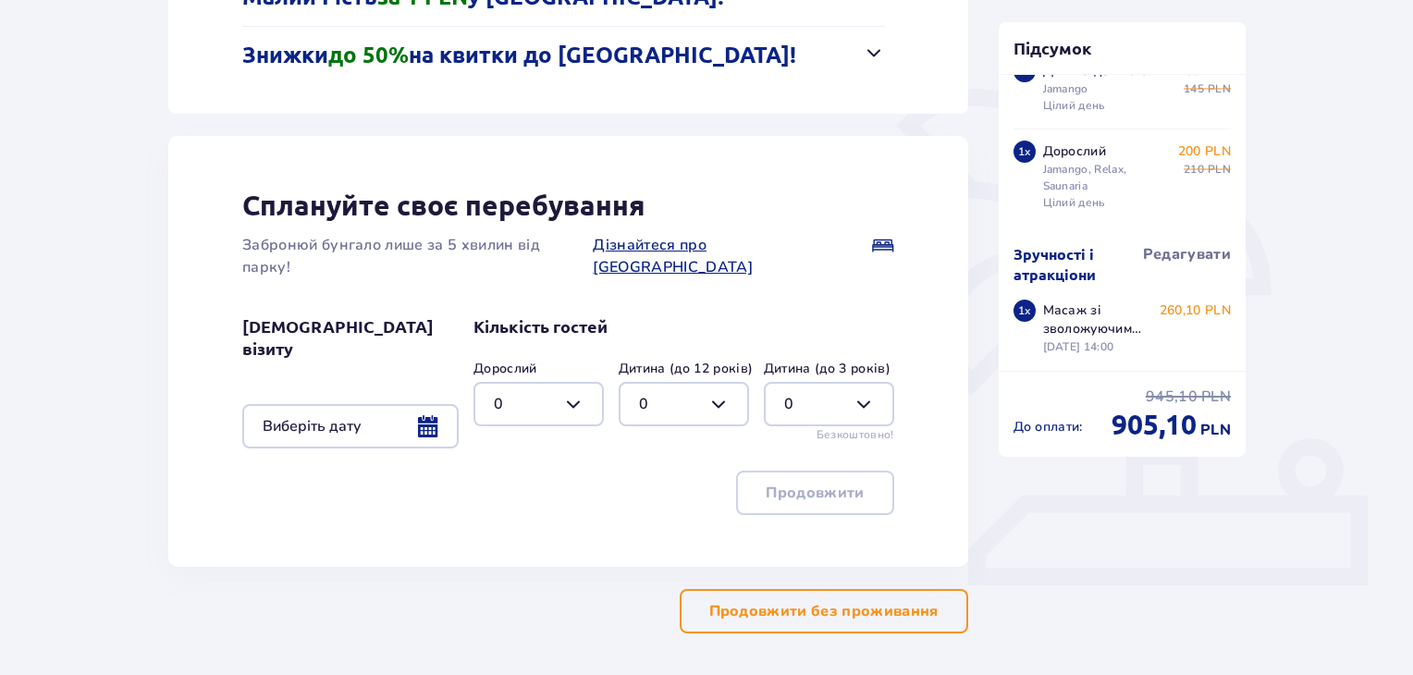
click at [844, 601] on p "Продовжити без проживання" at bounding box center [823, 611] width 229 height 20
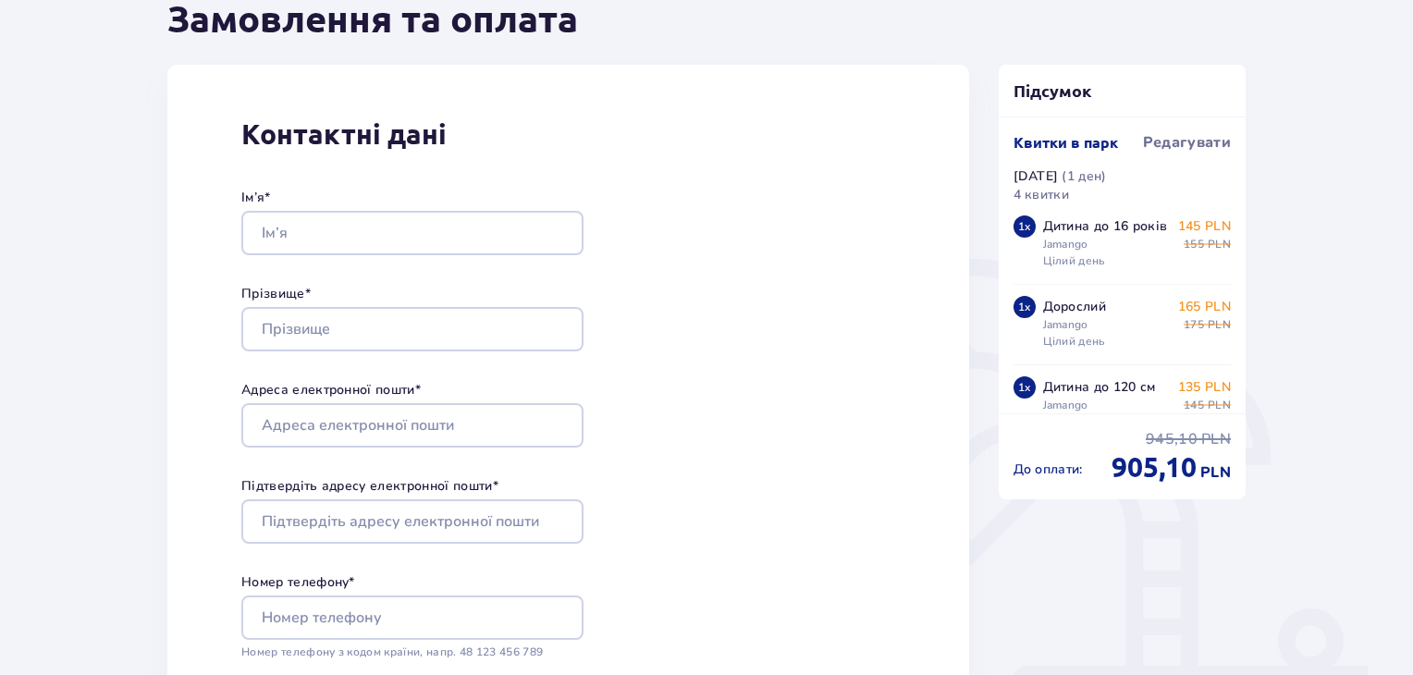
scroll to position [277, 0]
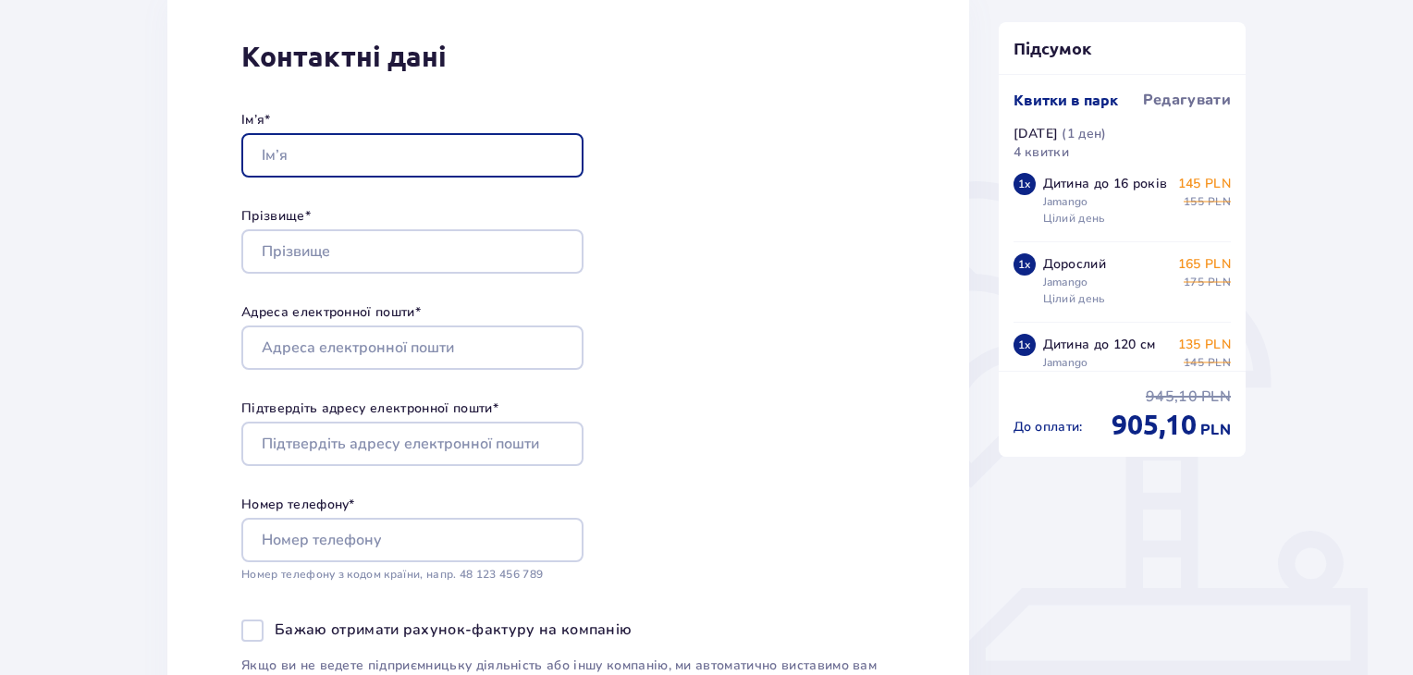
click at [328, 138] on input "Ім’я *" at bounding box center [412, 155] width 342 height 44
type input "Serhii"
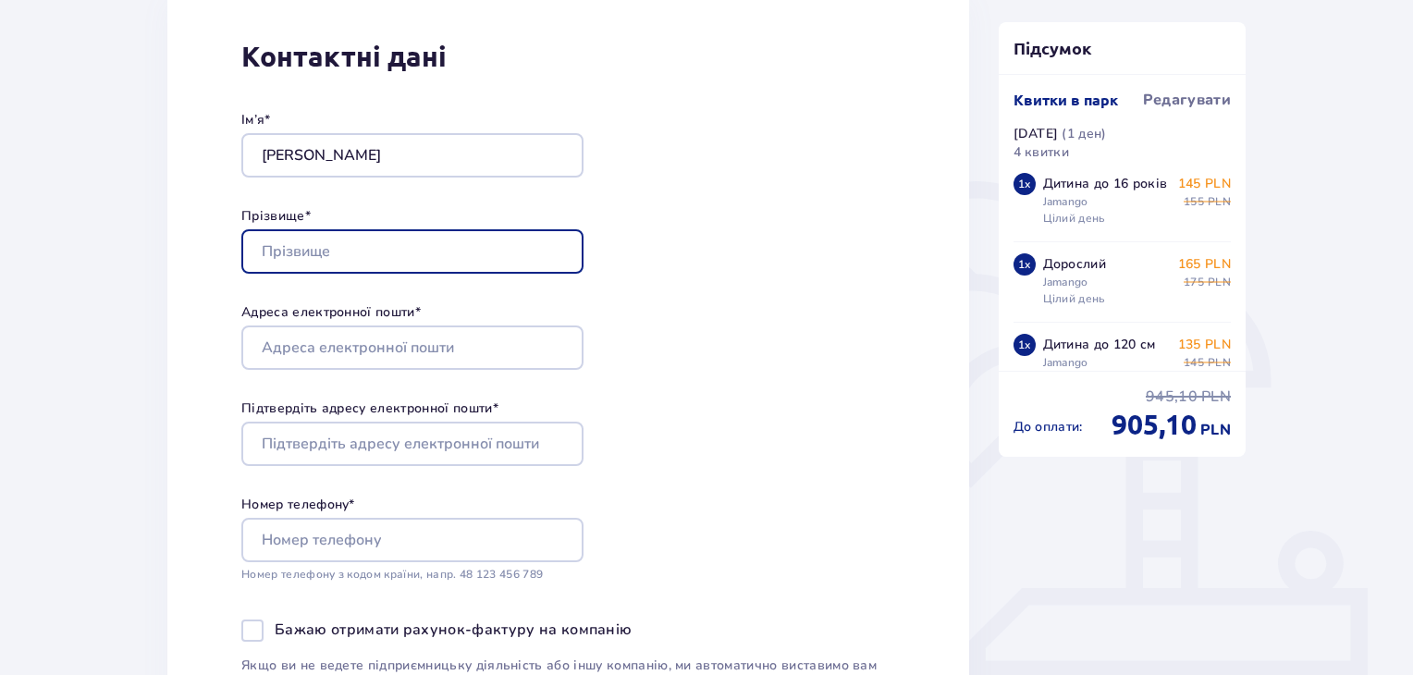
type input "Rohozhnikov"
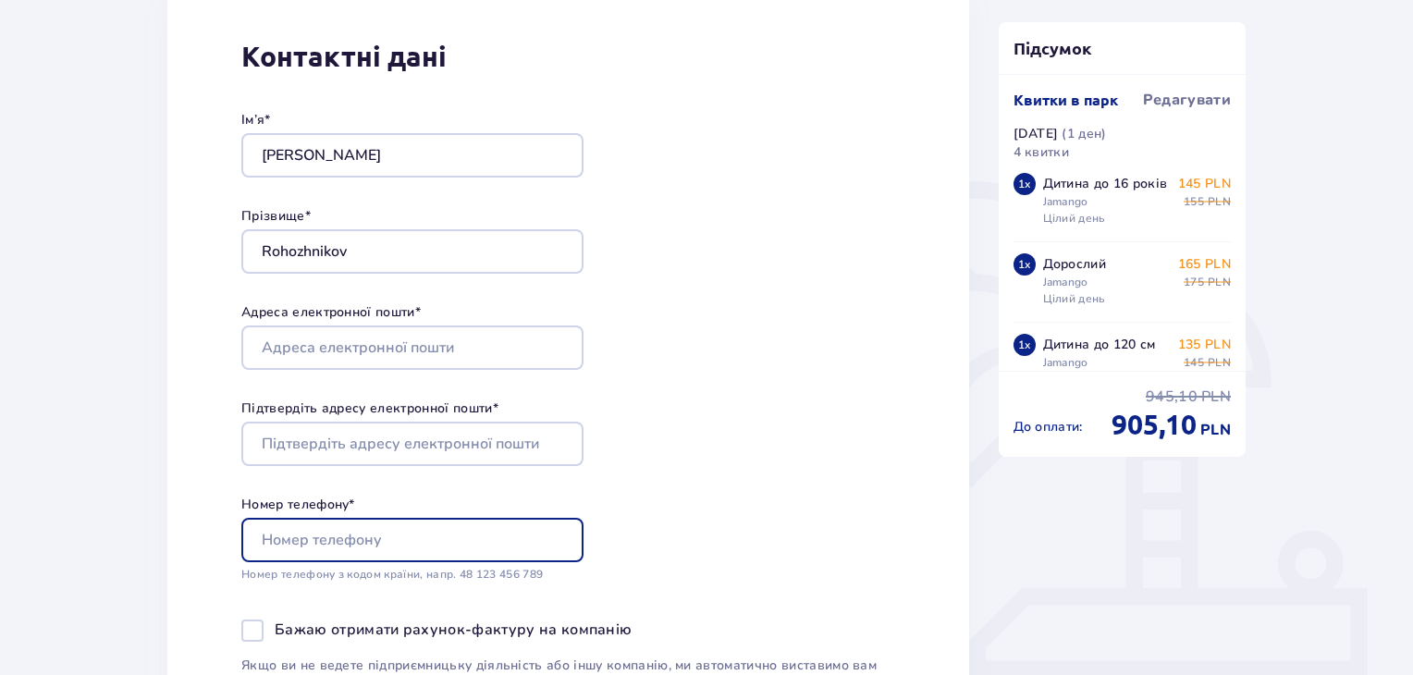
type input "1973947618"
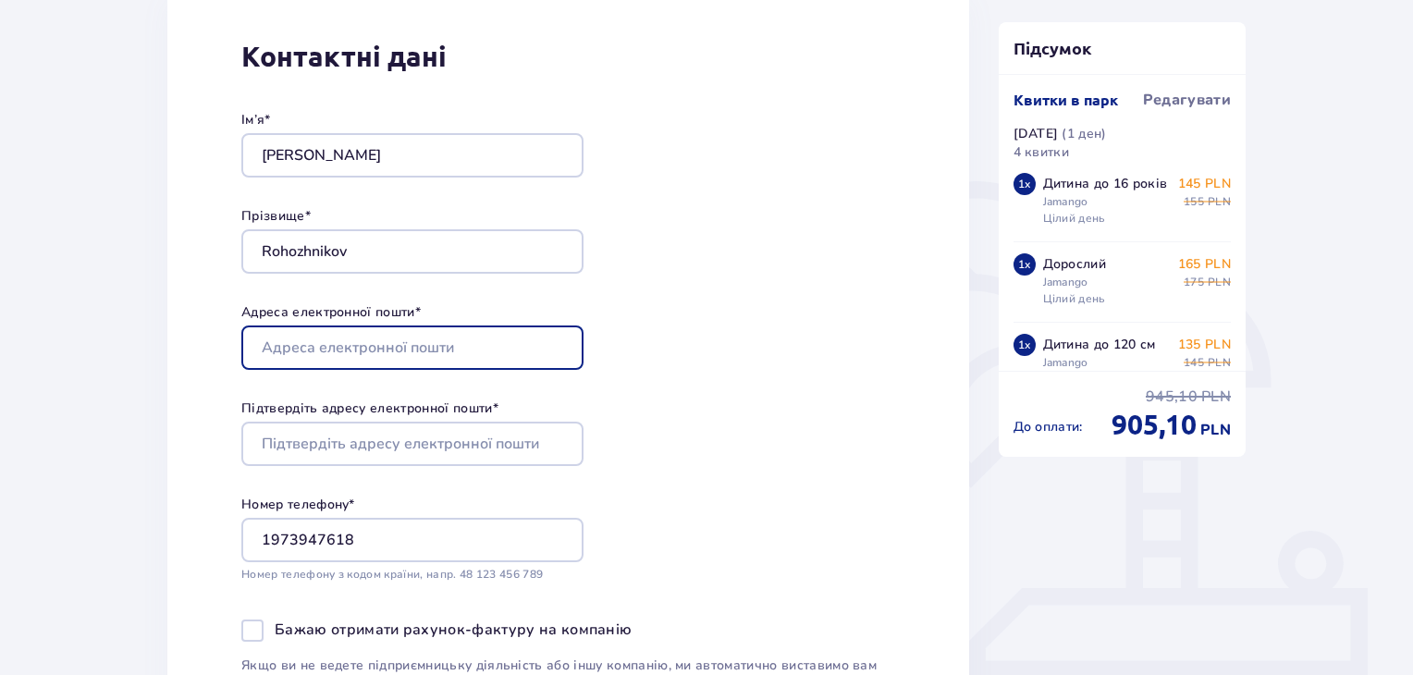
click at [359, 343] on input "Адреса електронної пошти *" at bounding box center [412, 348] width 342 height 44
type input "[EMAIL_ADDRESS][DOMAIN_NAME]"
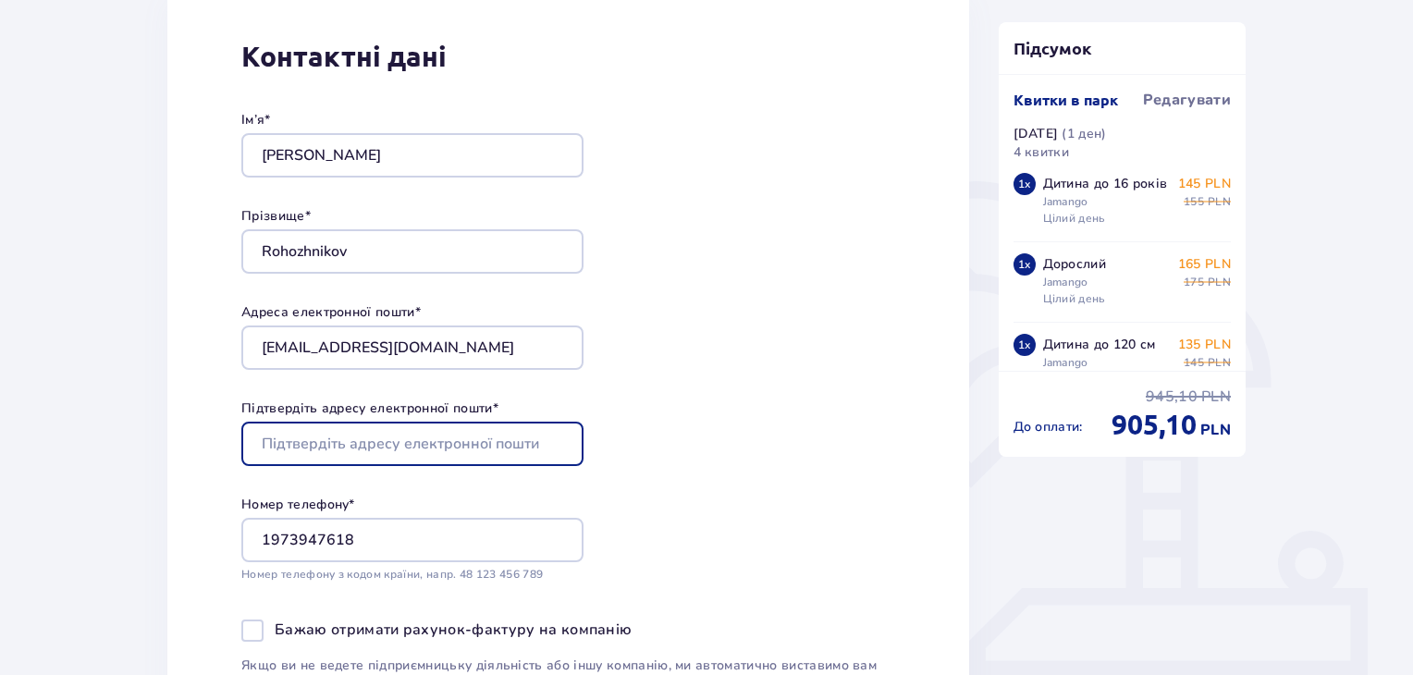
click at [406, 449] on input "Підтвердіть адресу електронної пошти *" at bounding box center [412, 444] width 342 height 44
type input "[EMAIL_ADDRESS][DOMAIN_NAME]"
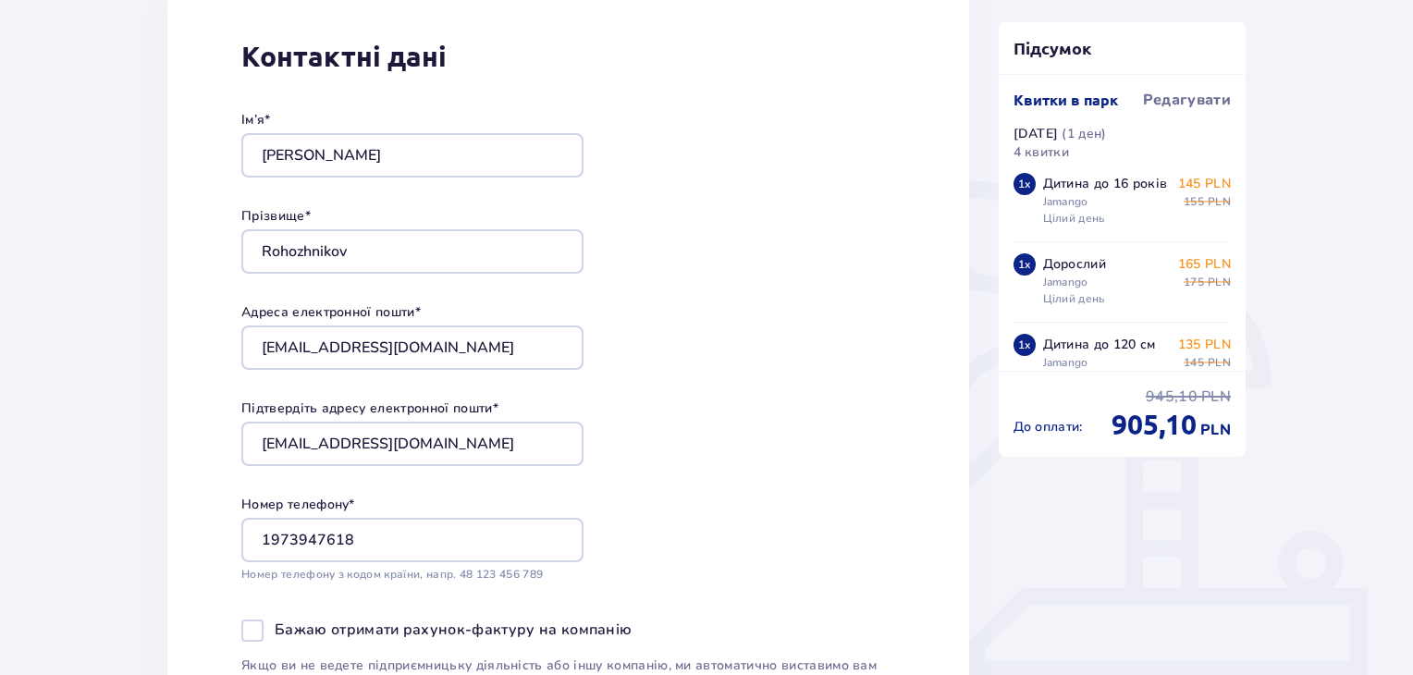
click at [858, 411] on div "Контактні дані Ім’я * Serhii Прізвище * Rohozhnikov Адреса електронної пошти * …" at bounding box center [568, 379] width 802 height 784
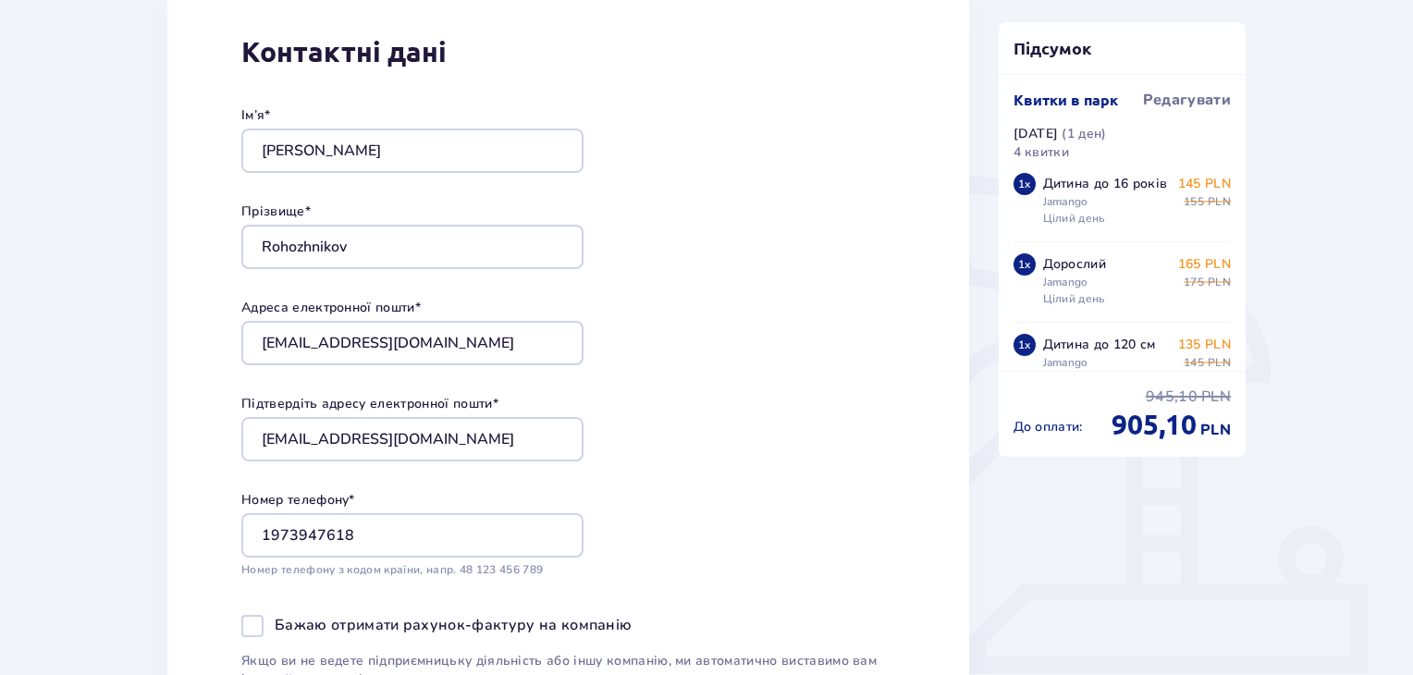
scroll to position [462, 0]
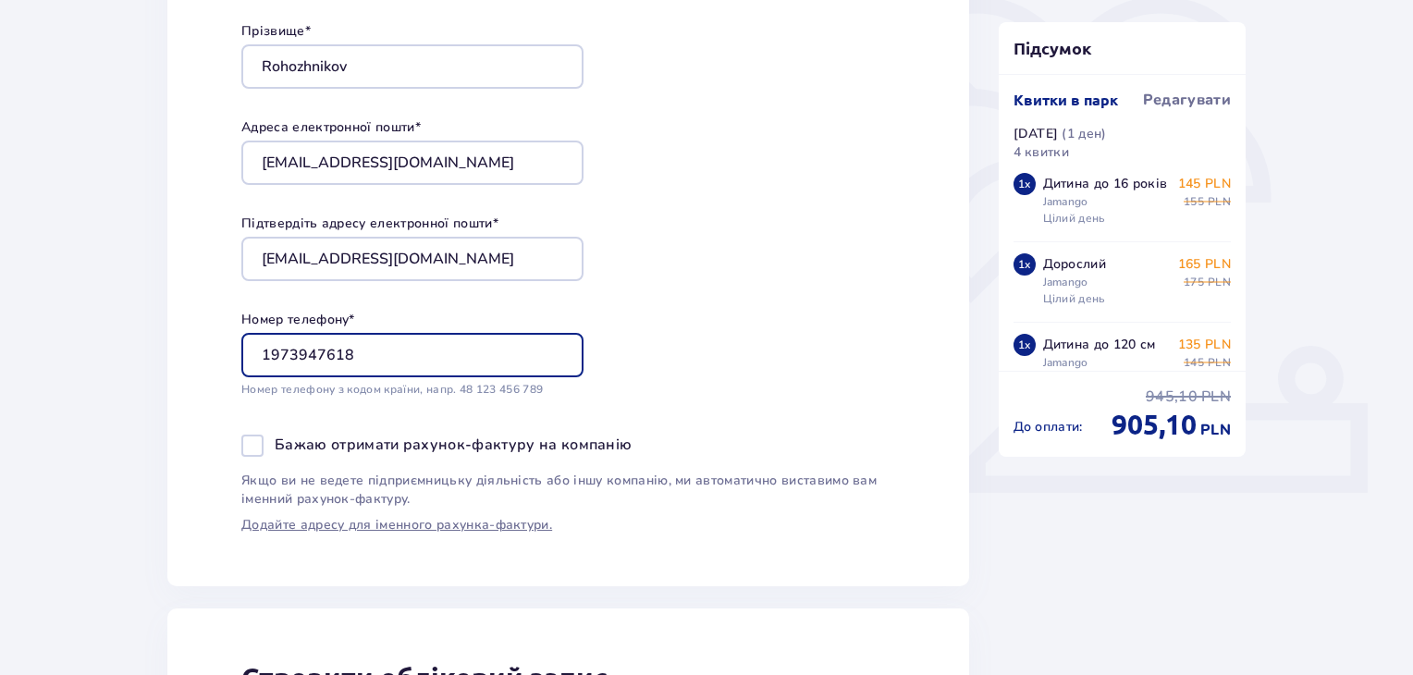
drag, startPoint x: 366, startPoint y: 345, endPoint x: 203, endPoint y: 350, distance: 163.8
click at [190, 349] on div "Контактні дані Ім’я * Serhii Прізвище * Rohozhnikov Адреса електронної пошти * …" at bounding box center [568, 194] width 802 height 784
type input "889753977"
click at [771, 284] on div "Контактні дані Ім’я * Serhii Прізвище * Rohozhnikov Адреса електронної пошти * …" at bounding box center [568, 194] width 802 height 784
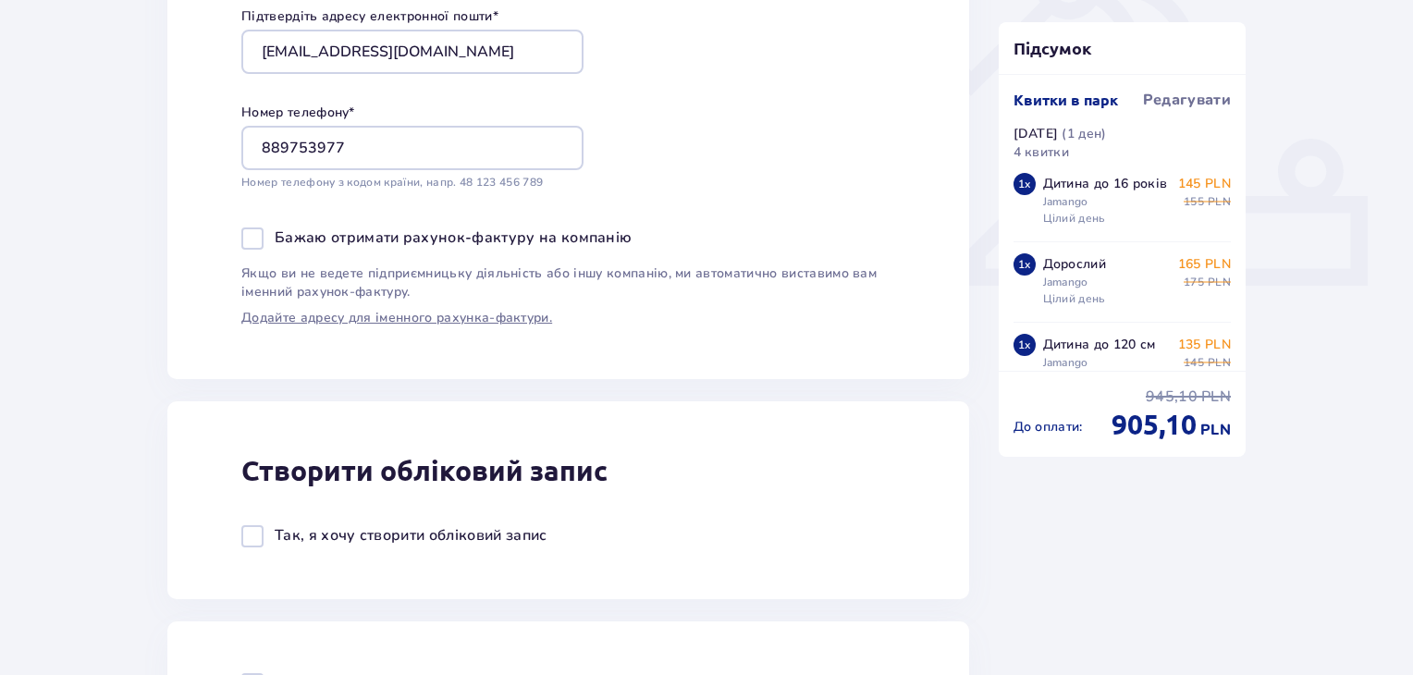
scroll to position [740, 0]
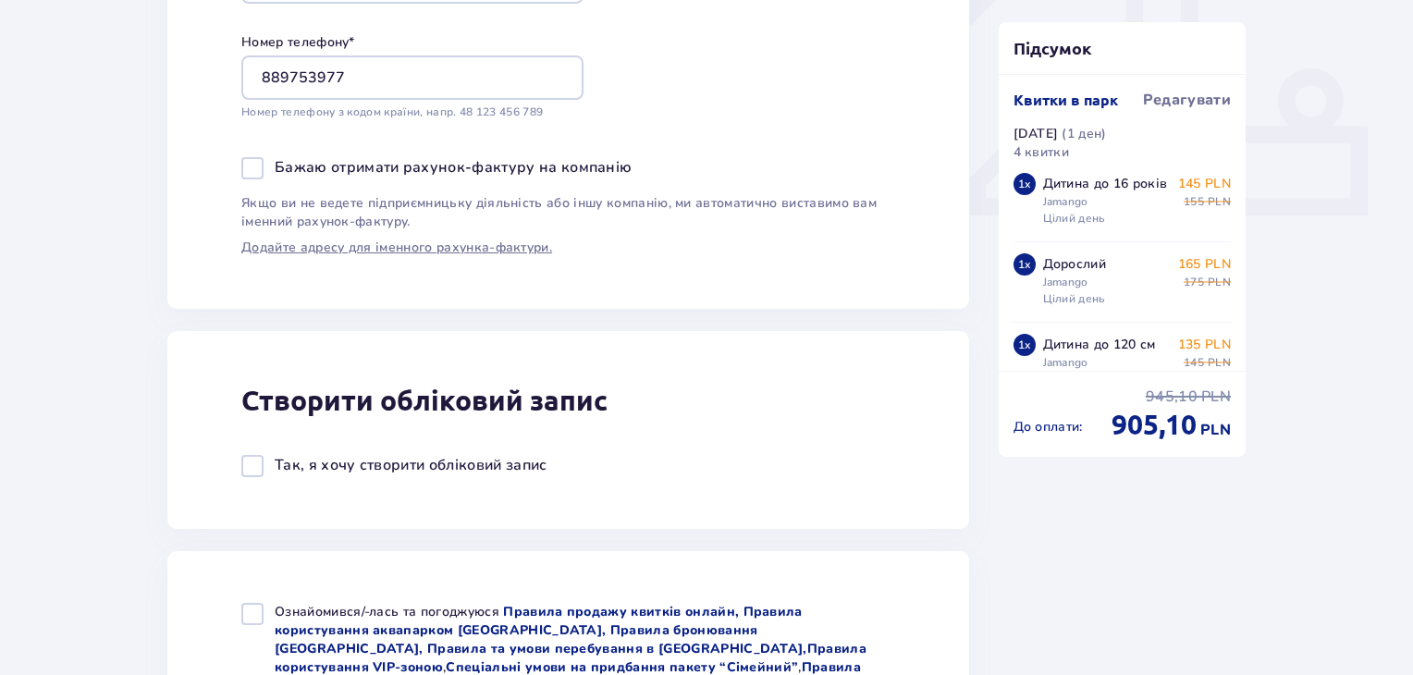
click at [251, 473] on div at bounding box center [252, 466] width 22 height 22
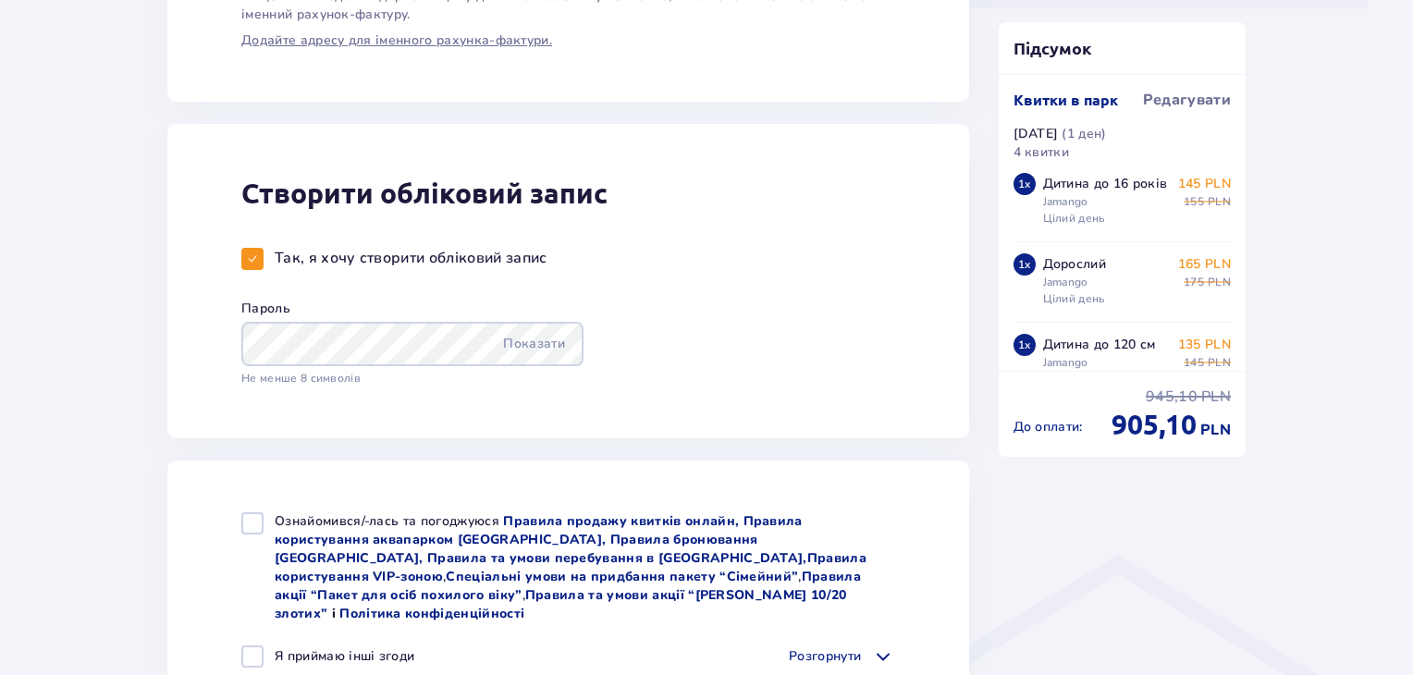
scroll to position [1017, 0]
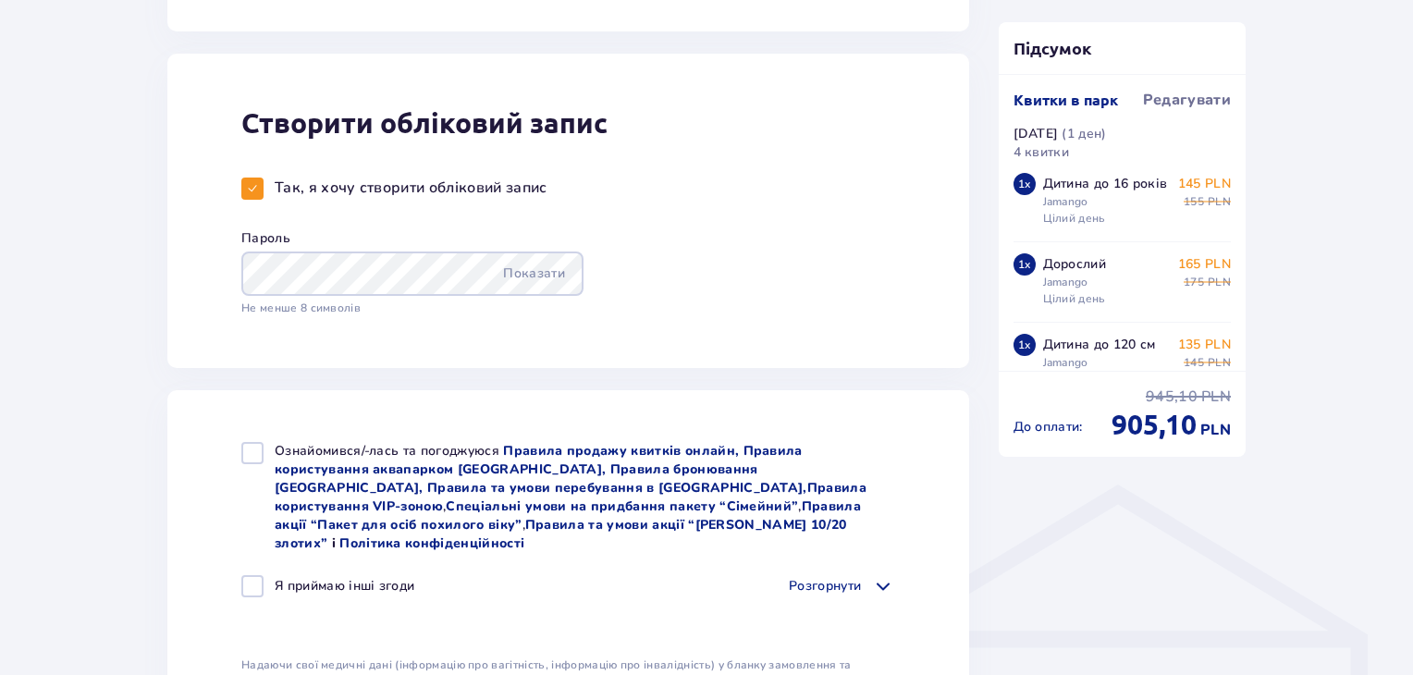
click at [247, 183] on span at bounding box center [252, 188] width 11 height 11
checkbox input "false"
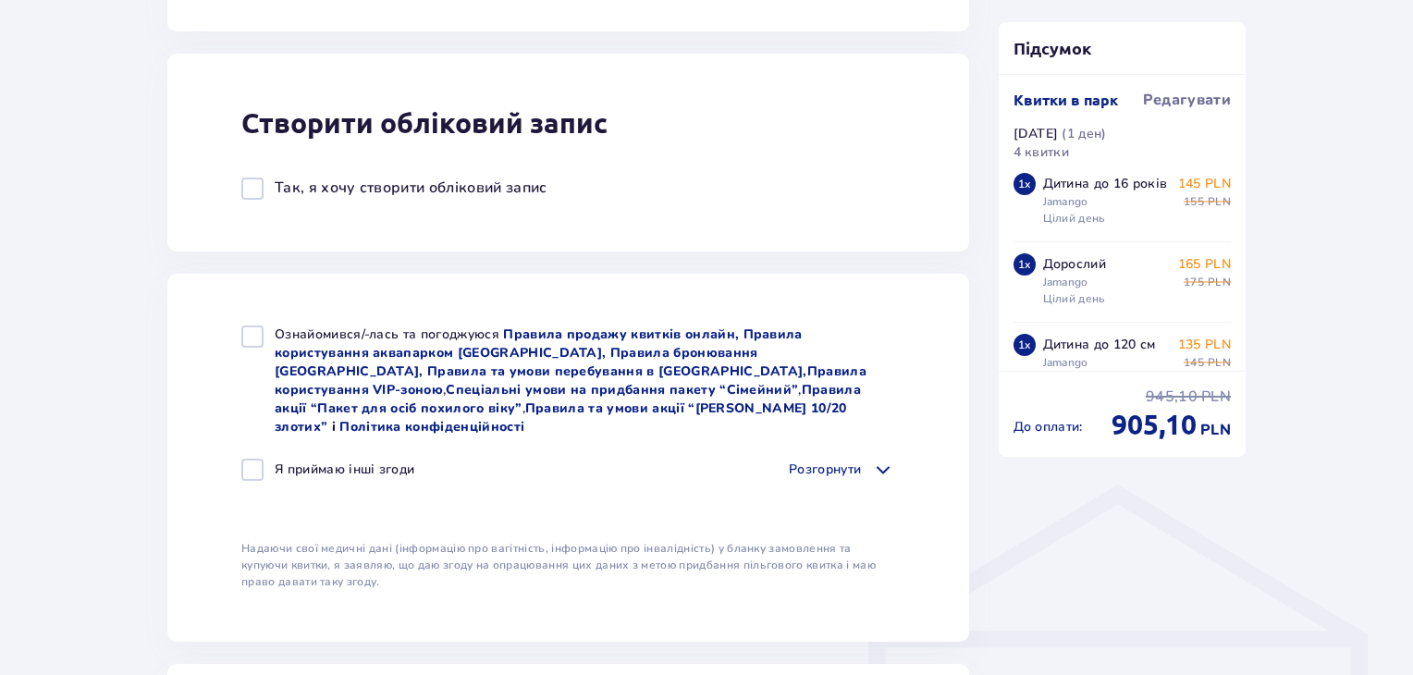
click at [248, 334] on div at bounding box center [252, 337] width 22 height 22
checkbox input "true"
click at [259, 461] on div at bounding box center [252, 470] width 22 height 22
checkbox input "true"
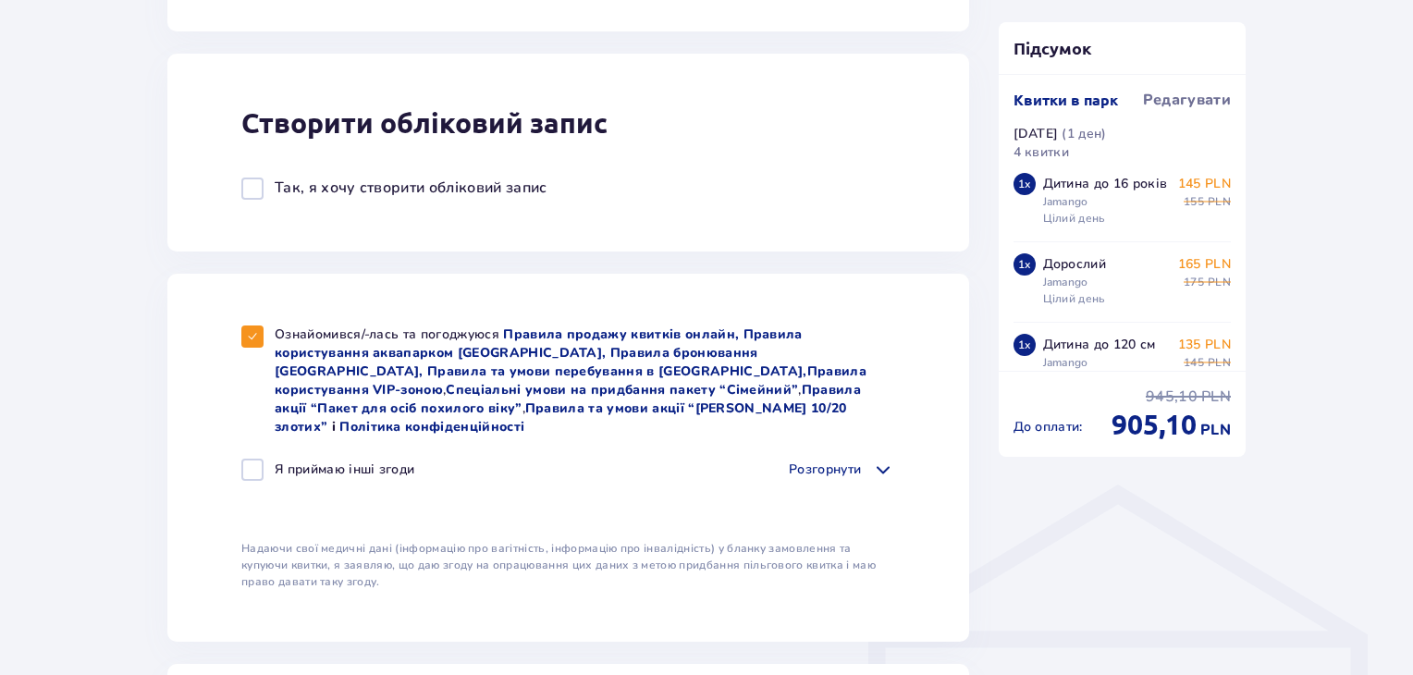
checkbox input "true"
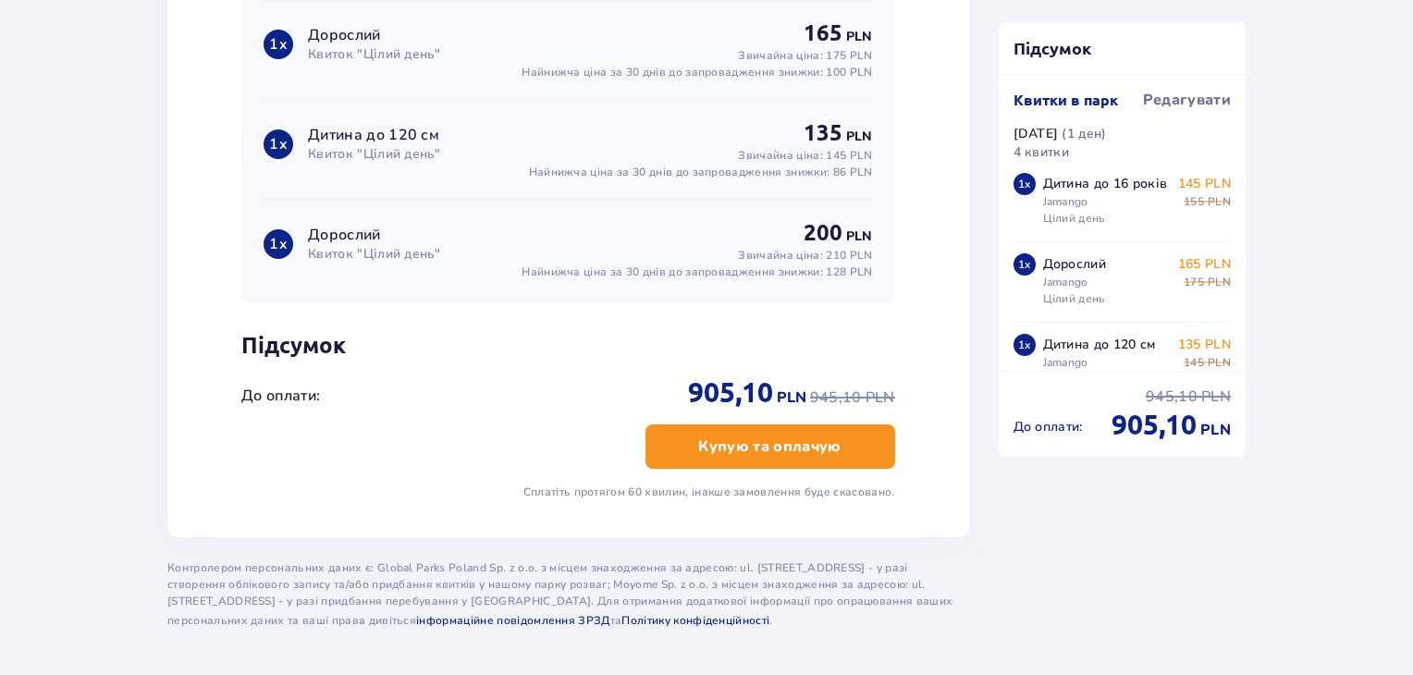
scroll to position [2035, 0]
click at [718, 436] on p "Купую та оплачую" at bounding box center [769, 446] width 142 height 20
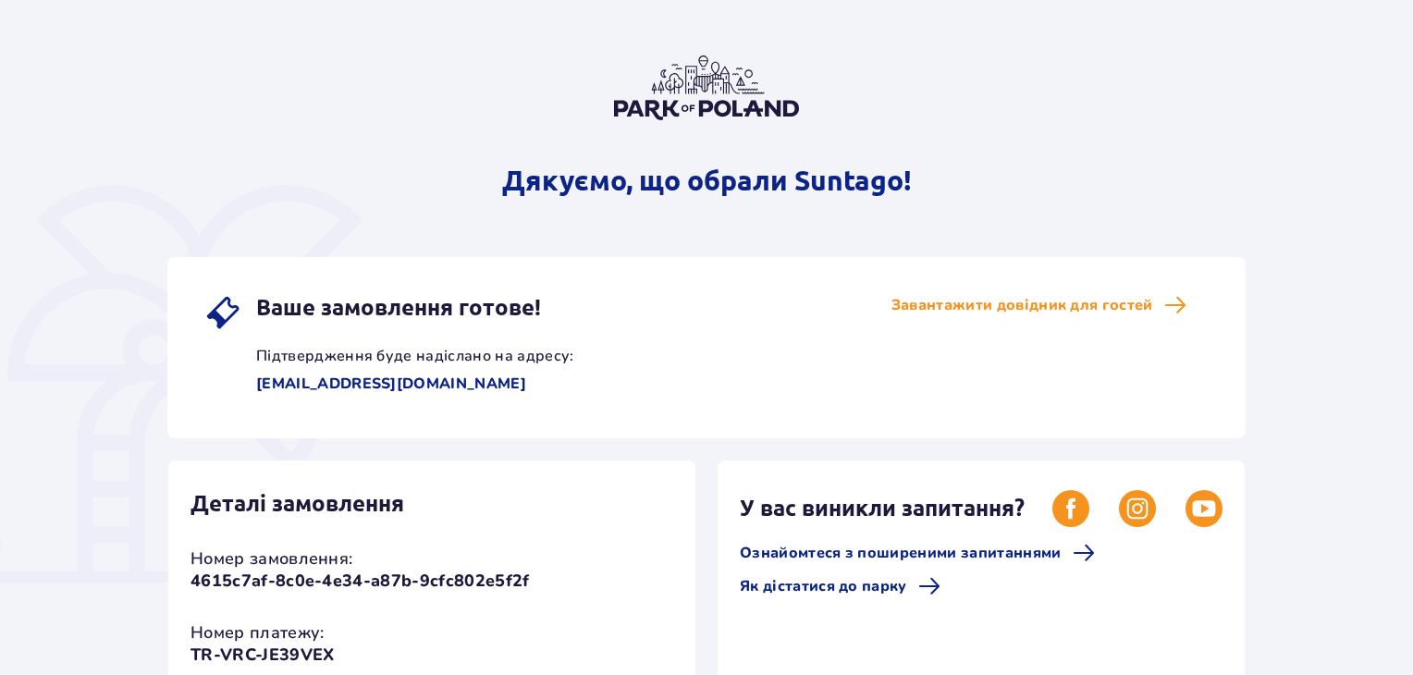
scroll to position [185, 0]
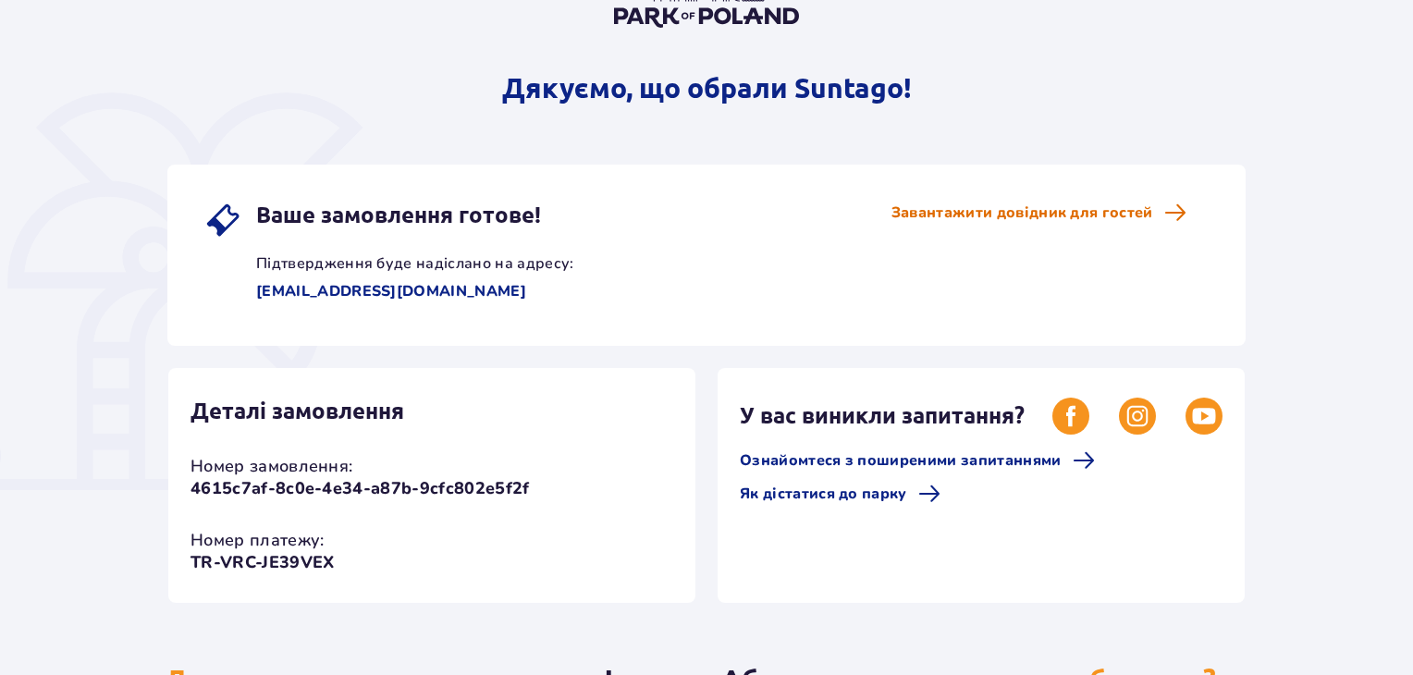
click at [962, 215] on span "Завантажити довідник для гостей" at bounding box center [1023, 213] width 262 height 20
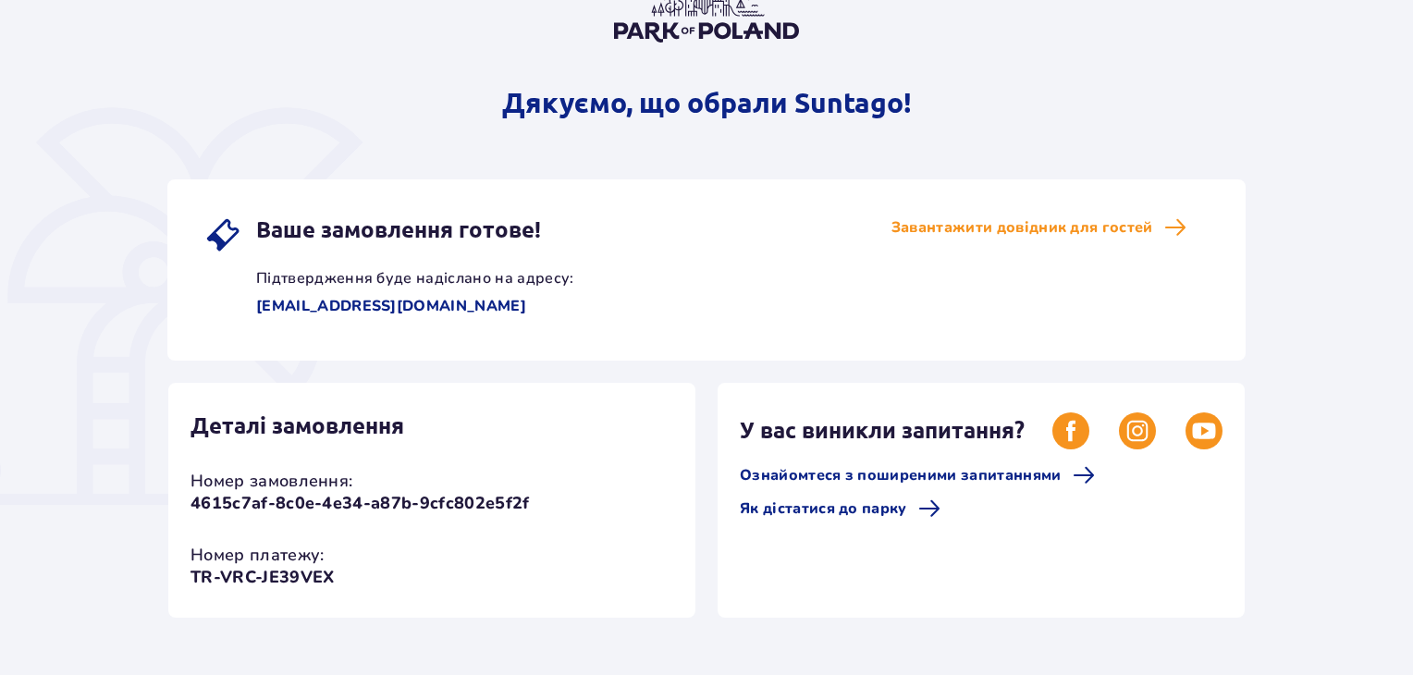
scroll to position [0, 0]
